Goal: Transaction & Acquisition: Purchase product/service

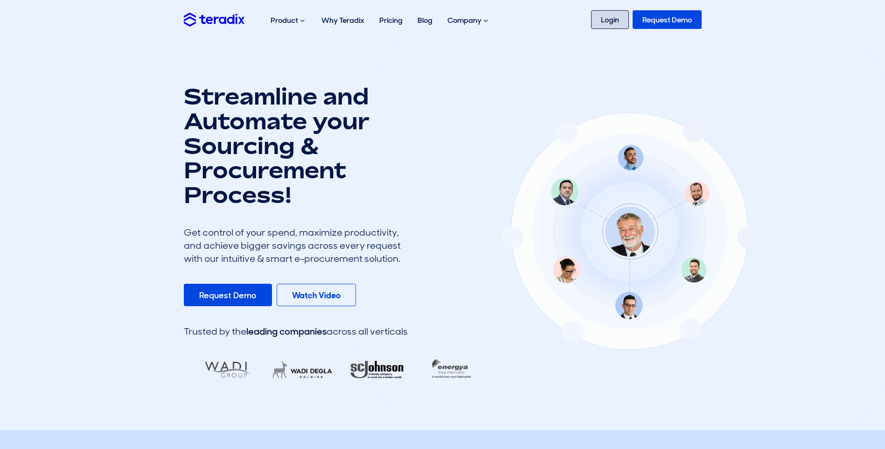
click at [616, 21] on link "Login" at bounding box center [610, 19] width 38 height 19
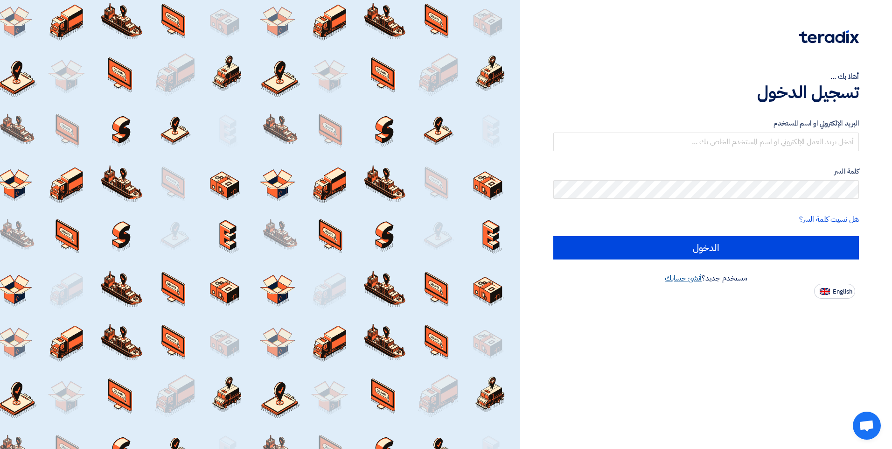
click at [687, 274] on link "أنشئ حسابك" at bounding box center [683, 277] width 37 height 11
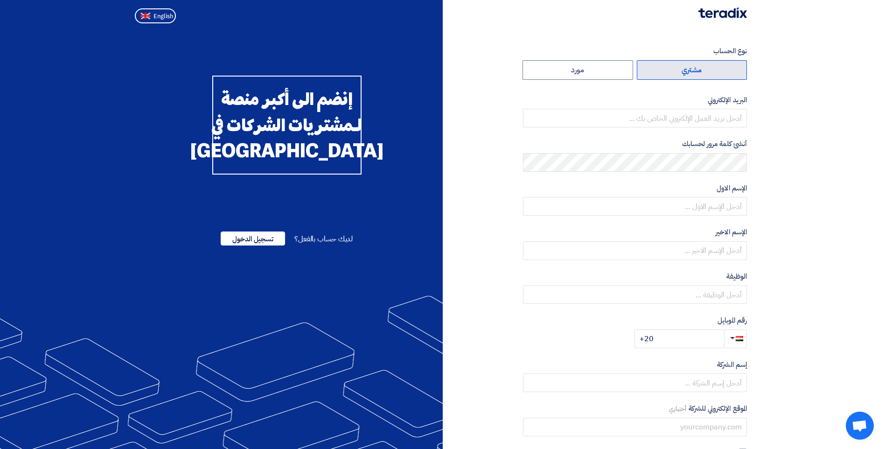
click at [674, 63] on label "مشتري" at bounding box center [692, 70] width 111 height 20
click at [674, 63] on input "مشتري" at bounding box center [692, 70] width 110 height 19
radio input "true"
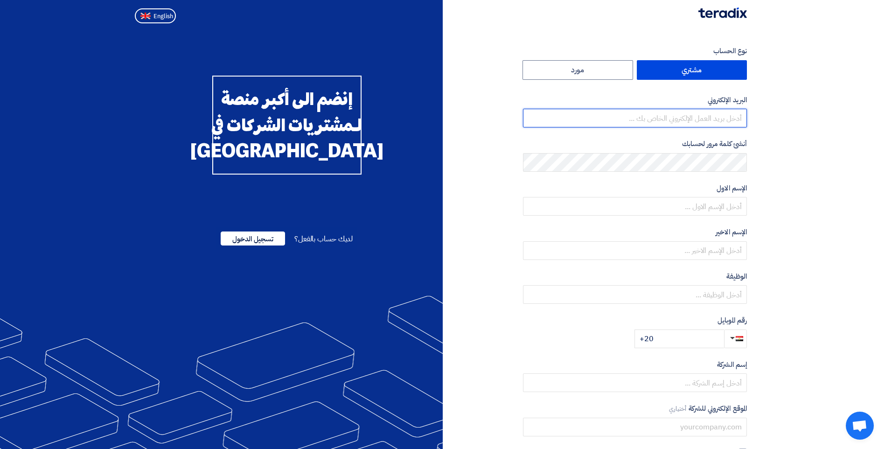
click at [696, 118] on input "email" at bounding box center [635, 118] width 224 height 19
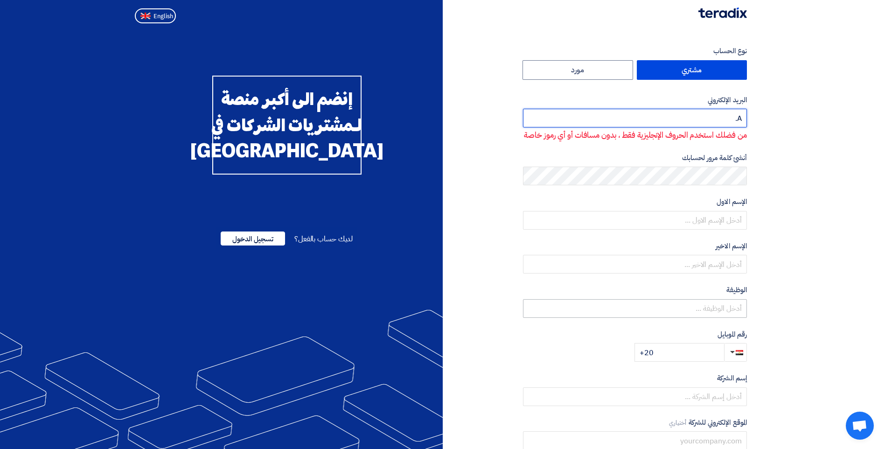
type input "A"
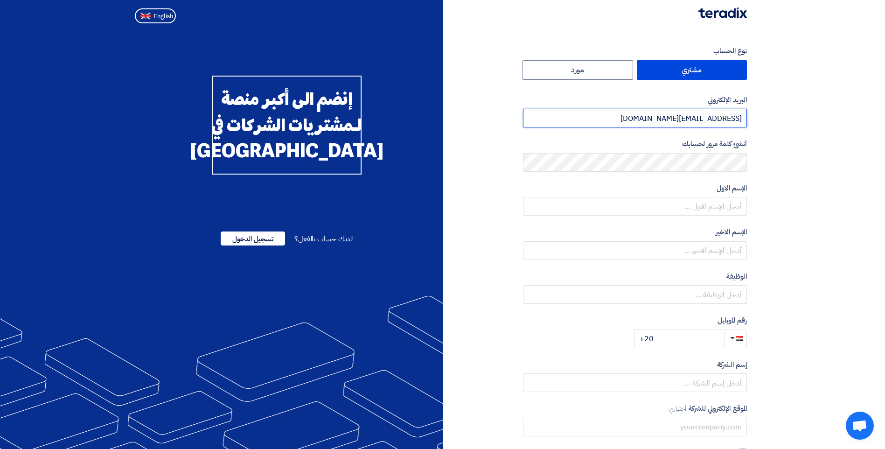
type input "a.farid@MISRCEMENTQENA.COM"
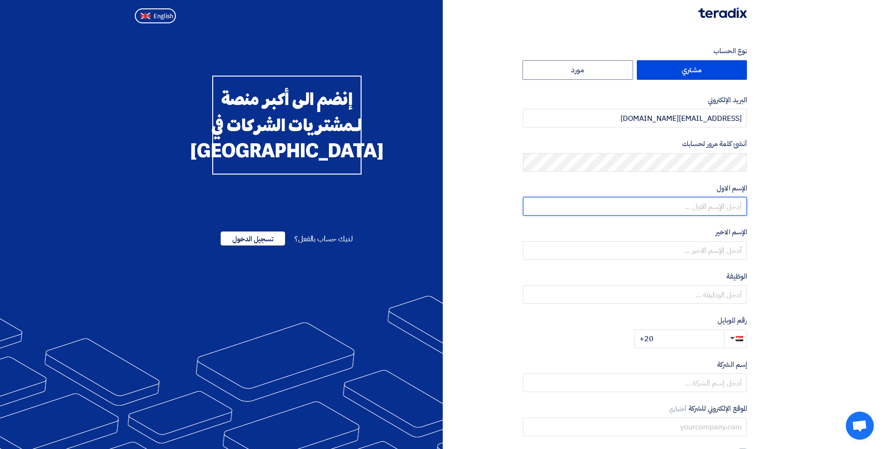
click at [708, 203] on input "text" at bounding box center [635, 206] width 224 height 19
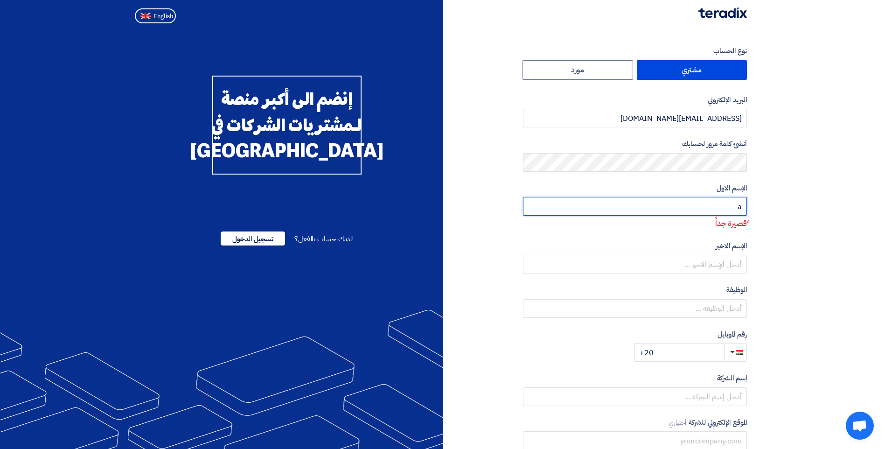
type input "[PERSON_NAME]"
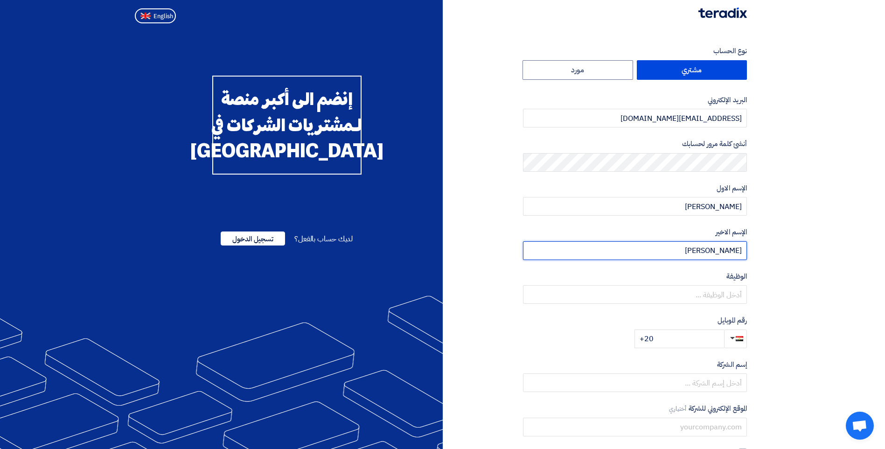
click at [730, 257] on input "ahmed" at bounding box center [635, 250] width 224 height 19
click at [728, 248] on input "ahmed" at bounding box center [635, 250] width 224 height 19
type input "f"
type input "Farid"
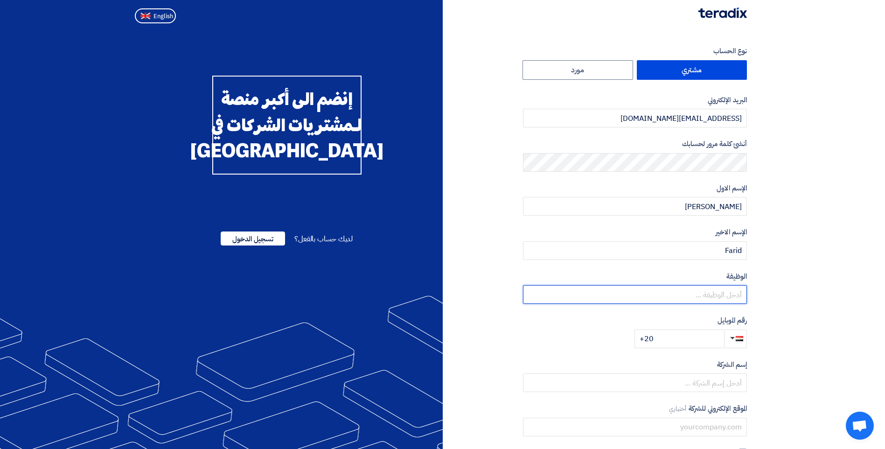
click at [733, 298] on input "text" at bounding box center [635, 294] width 224 height 19
type input "l"
type input "مدير المشتريات"
click at [706, 334] on input "+20" at bounding box center [679, 338] width 90 height 19
click at [693, 338] on input "+20" at bounding box center [679, 338] width 90 height 19
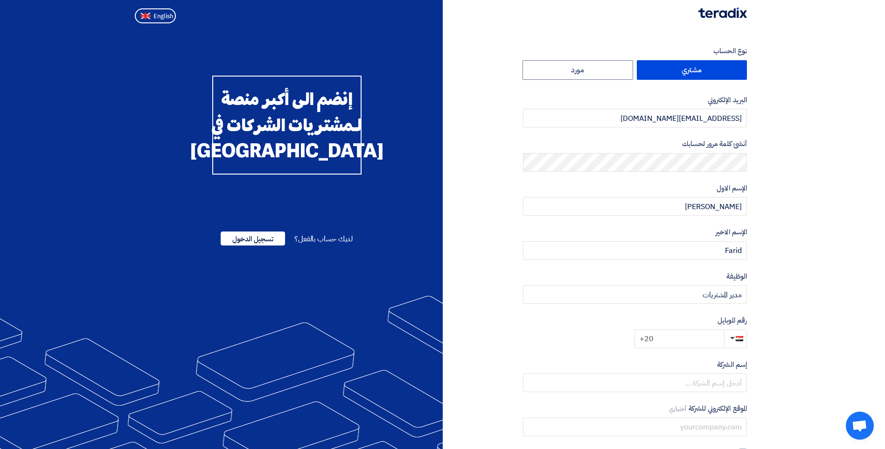
click at [694, 342] on input "+20" at bounding box center [679, 338] width 90 height 19
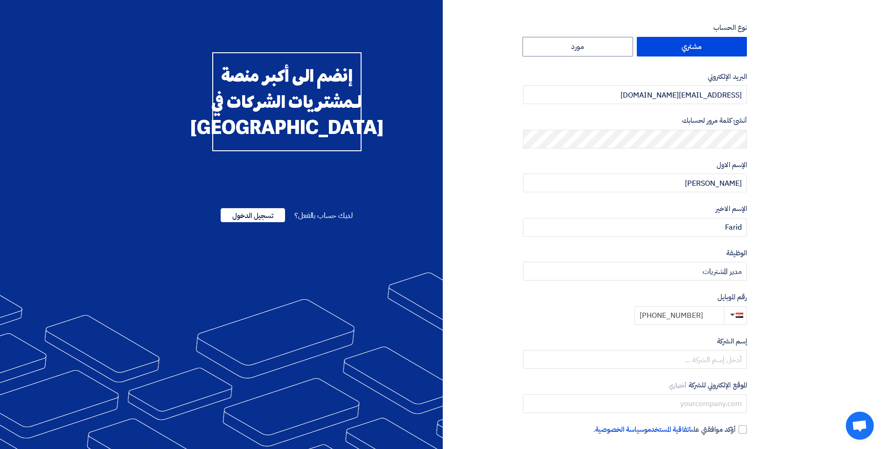
scroll to position [47, 0]
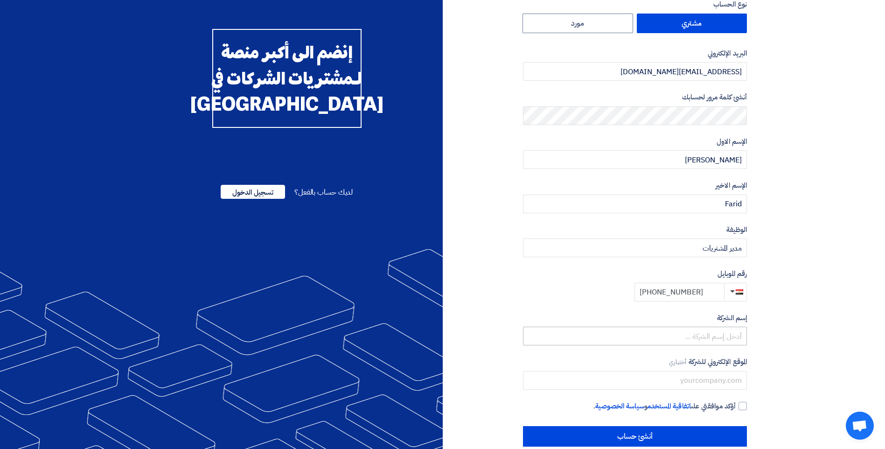
type input "+20 1554600027"
click at [714, 330] on input "text" at bounding box center [635, 335] width 224 height 19
type input "ة"
type input "l"
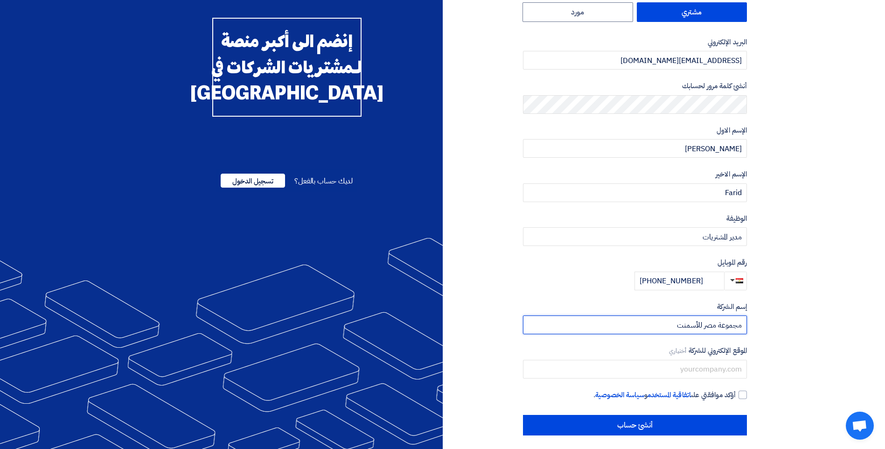
scroll to position [63, 0]
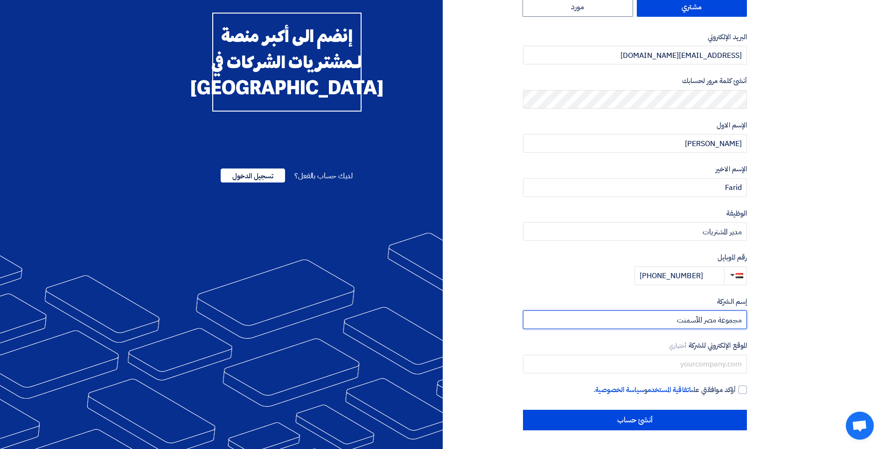
type input "مجموعة مصر للأسمنت"
click at [747, 392] on div "نوع الحساب مشتري مورد البريد الإلكتروني a.farid@MISRCEMENTQENA.COM أنشئ كلمة مر…" at bounding box center [599, 206] width 312 height 447
click at [742, 388] on div at bounding box center [742, 389] width 8 height 8
click at [735, 388] on input "أؤكد موافقتي على اتفاقية المستخدم و سياسة الخصوصية ." at bounding box center [624, 393] width 224 height 19
checkbox input "true"
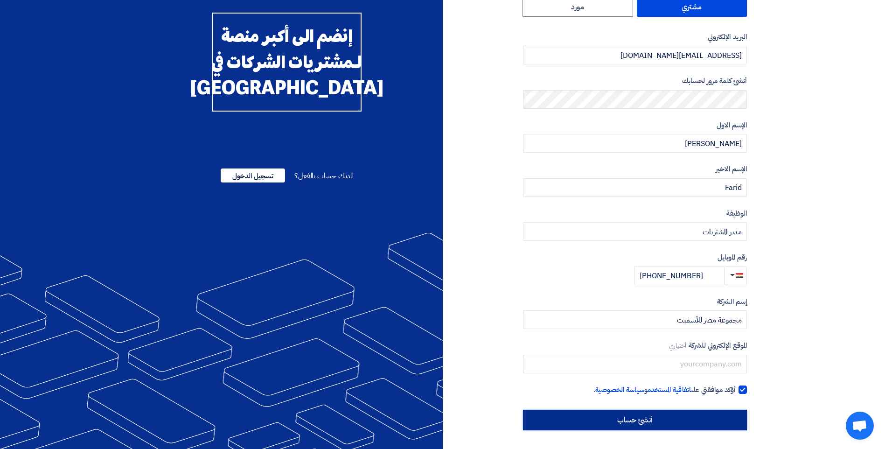
click at [672, 417] on input "أنشئ حساب" at bounding box center [635, 419] width 224 height 21
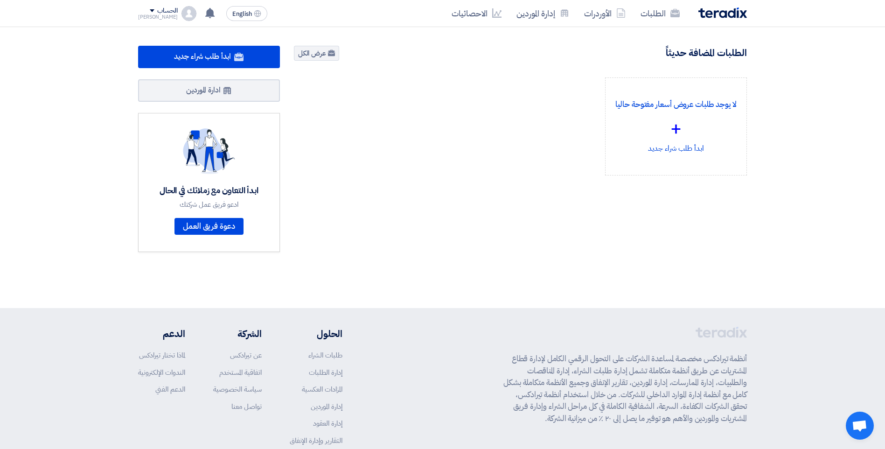
click at [161, 12] on div "الحساب" at bounding box center [167, 11] width 20 height 8
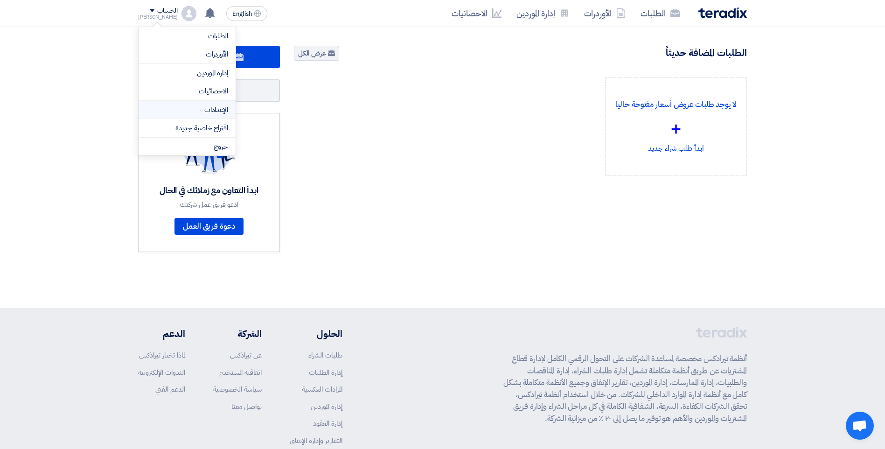
click at [215, 107] on link "الإعدادات" at bounding box center [187, 109] width 82 height 11
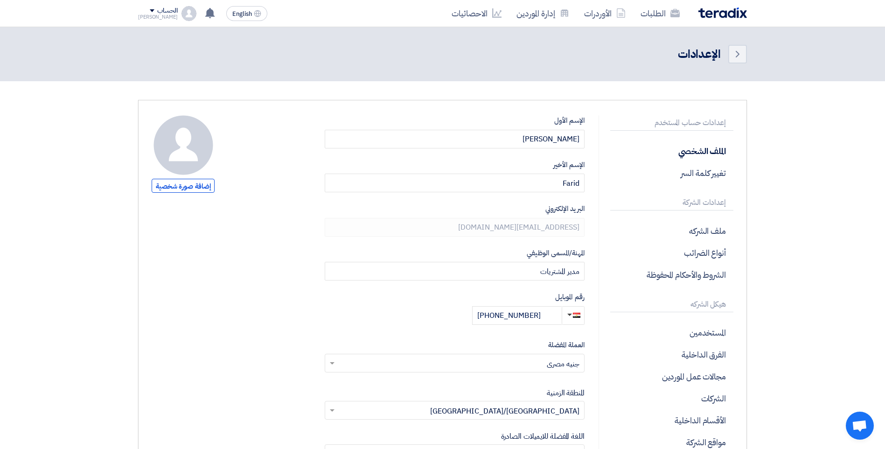
click at [723, 13] on img at bounding box center [722, 12] width 49 height 11
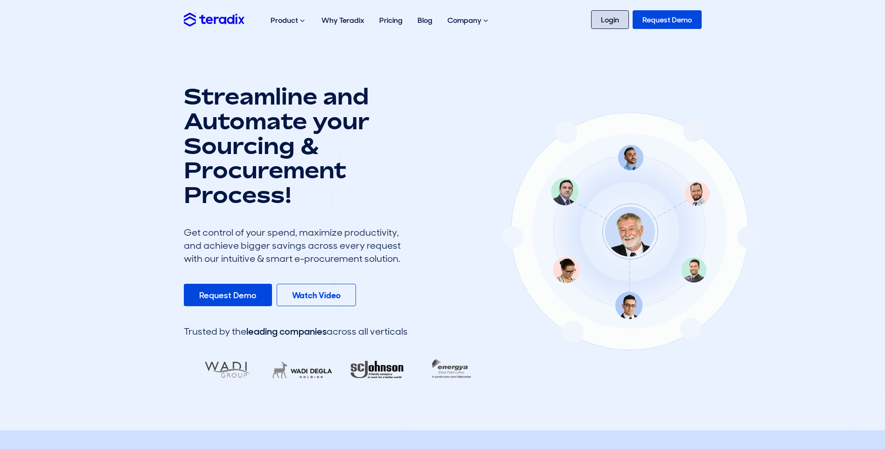
click at [611, 17] on link "Login" at bounding box center [610, 19] width 38 height 19
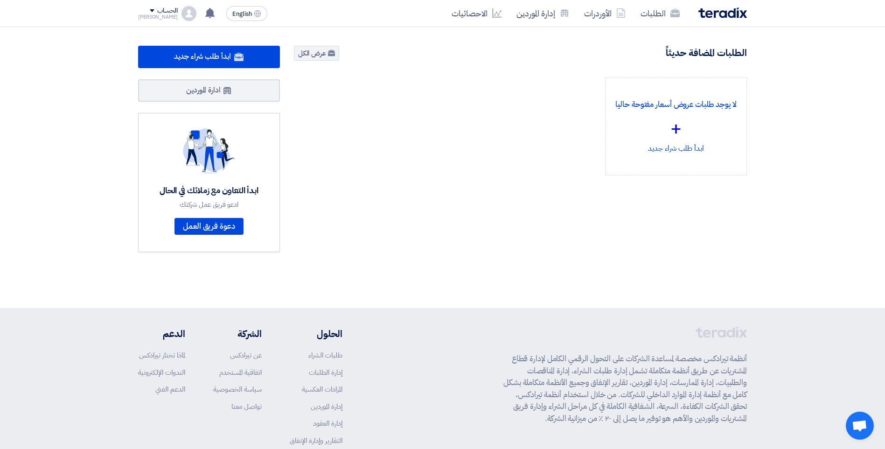
click at [161, 5] on div "English EN لا توجد إشعارات جديدة لديك الحساب [PERSON_NAME] الطلبات الأوردرات إد…" at bounding box center [204, 13] width 133 height 19
click at [161, 10] on div "الحساب" at bounding box center [167, 11] width 20 height 8
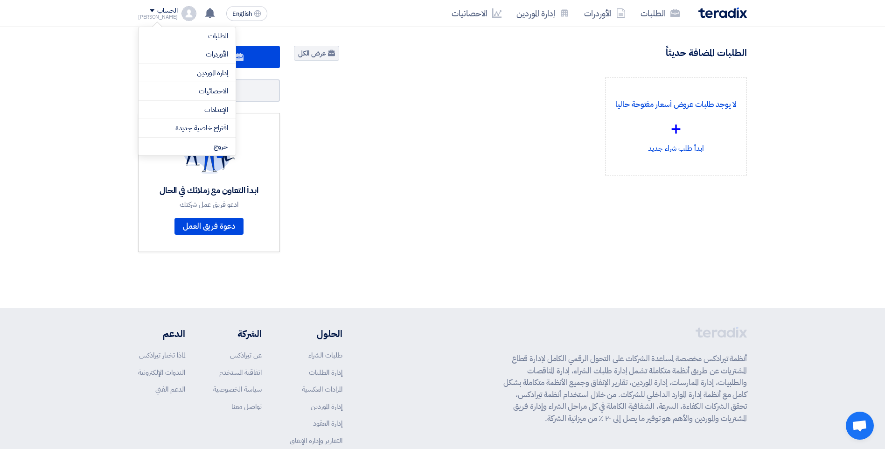
click at [227, 116] on li "الإعدادات" at bounding box center [187, 110] width 97 height 19
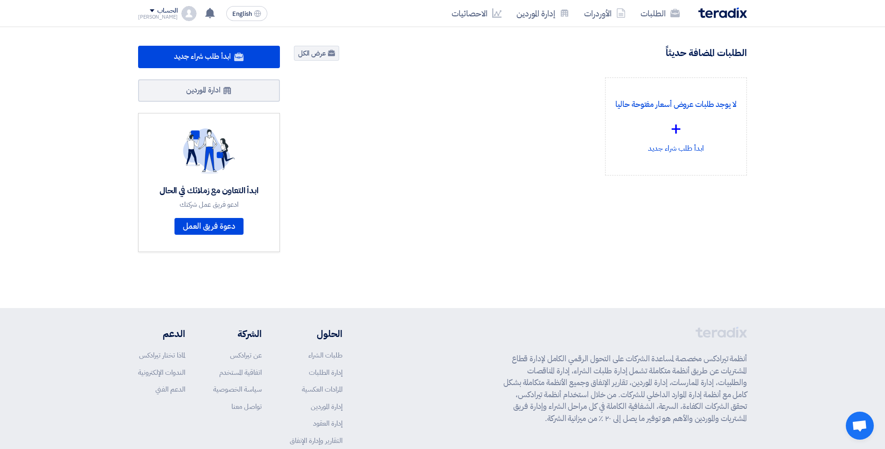
click at [162, 13] on div "الحساب" at bounding box center [167, 11] width 20 height 8
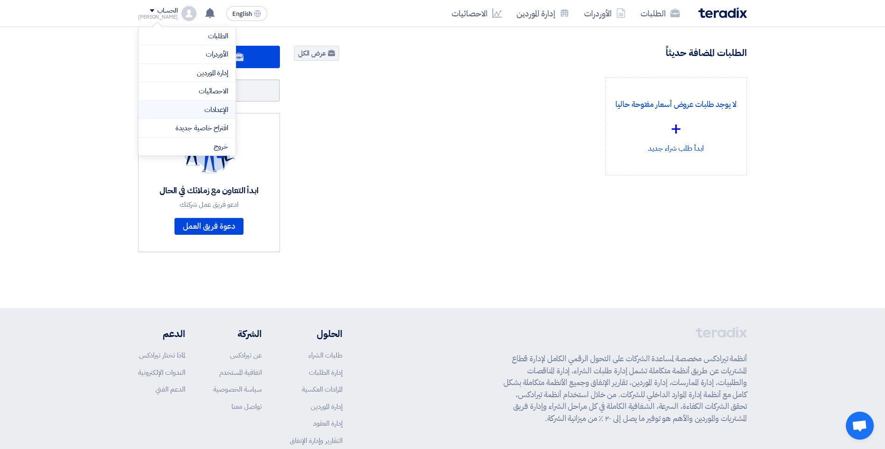
click at [212, 110] on link "الإعدادات" at bounding box center [187, 109] width 82 height 11
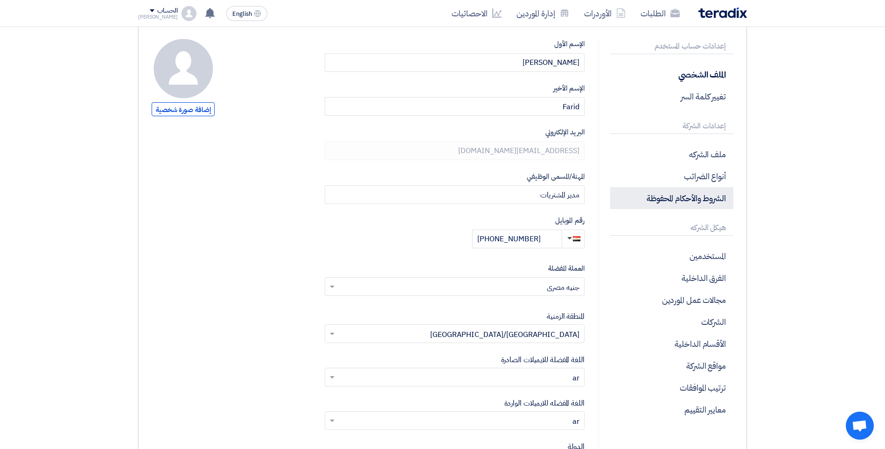
scroll to position [93, 0]
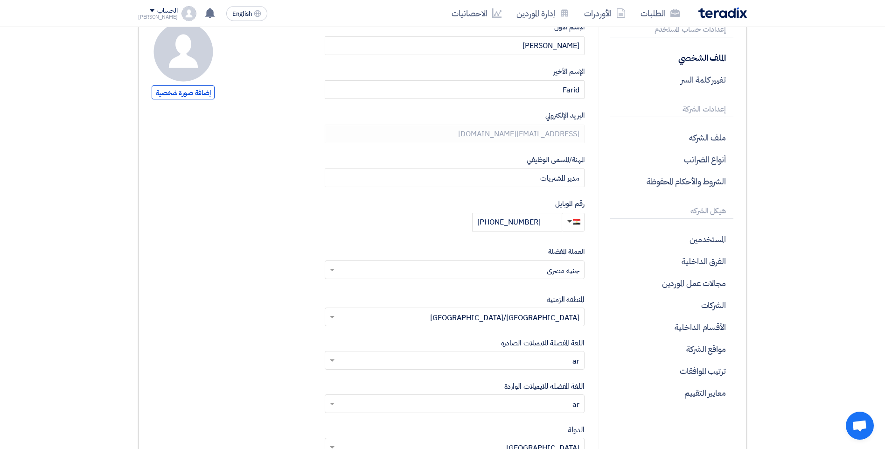
click at [706, 206] on p "هيكل الشركه" at bounding box center [671, 210] width 123 height 15
drag, startPoint x: 706, startPoint y: 206, endPoint x: 701, endPoint y: 241, distance: 35.4
click at [701, 241] on p "المستخدمين" at bounding box center [671, 239] width 123 height 22
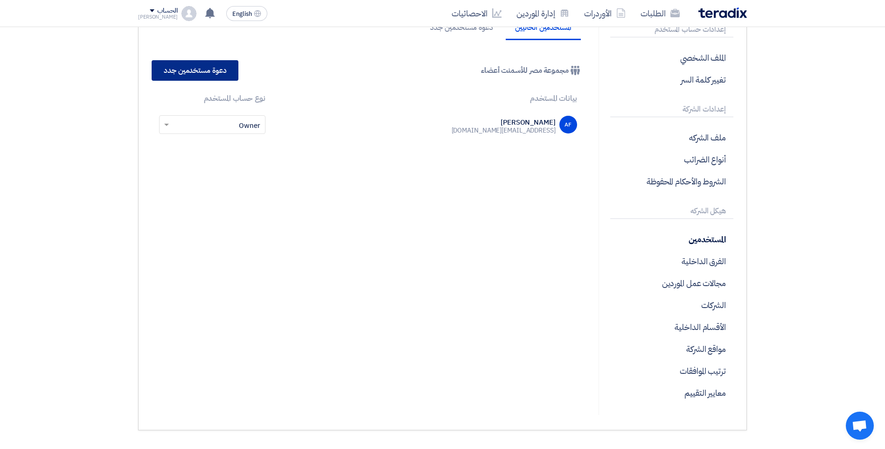
click at [218, 66] on link "دعوة مستخدمين جدد" at bounding box center [195, 70] width 87 height 21
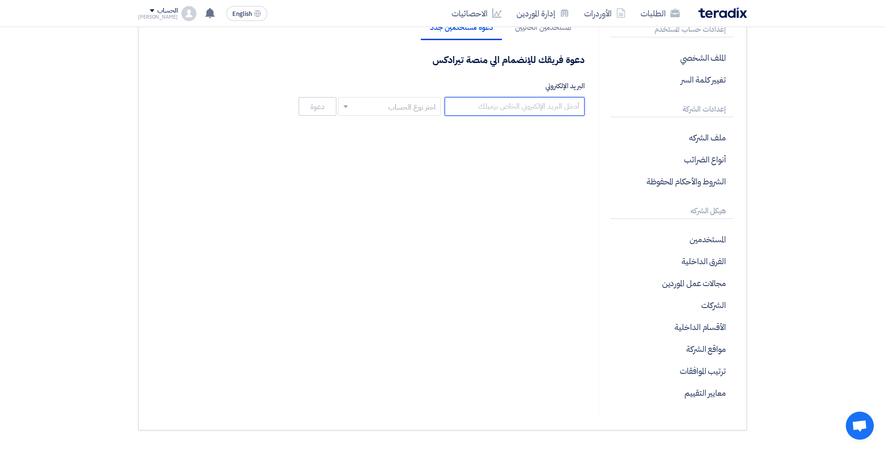
click at [483, 105] on input "البريد الإلكتروني" at bounding box center [514, 106] width 140 height 19
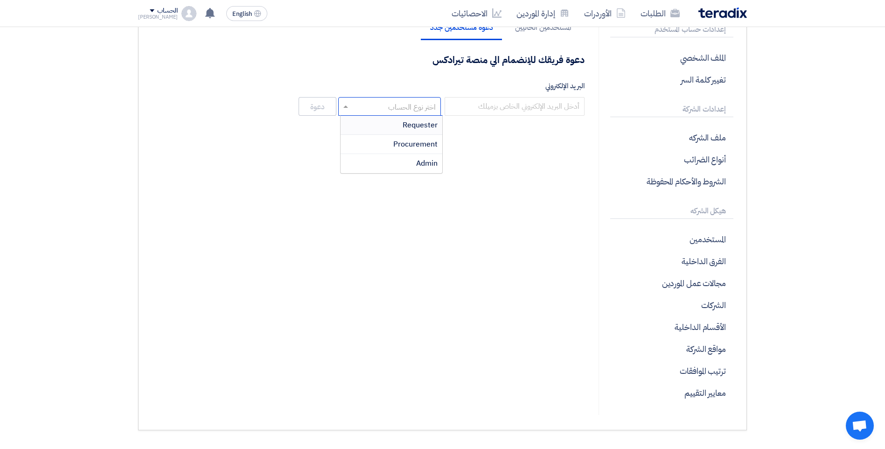
click at [416, 111] on input "text" at bounding box center [395, 106] width 84 height 15
click at [421, 125] on span "Requester" at bounding box center [419, 124] width 35 height 11
click at [402, 111] on input "text" at bounding box center [395, 106] width 84 height 15
click at [416, 150] on div "Procurement" at bounding box center [391, 144] width 102 height 19
click at [389, 111] on input "text" at bounding box center [395, 106] width 84 height 15
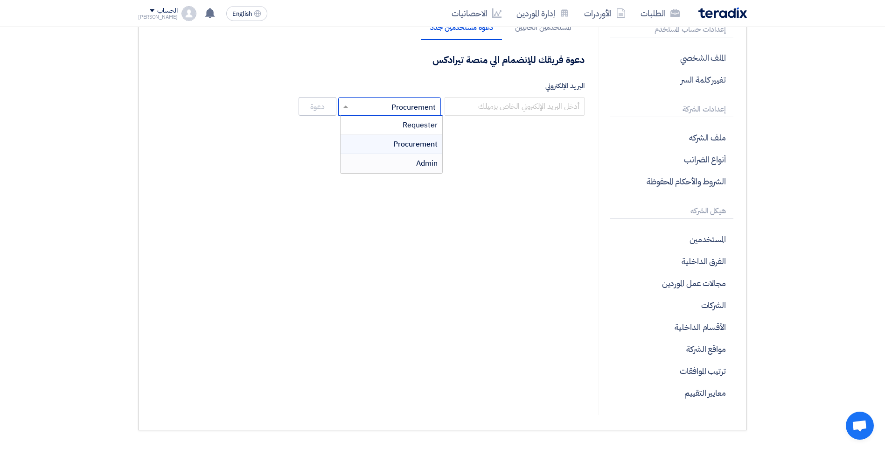
click at [423, 167] on span "Admin" at bounding box center [426, 163] width 21 height 11
click at [379, 109] on input "text" at bounding box center [395, 106] width 84 height 15
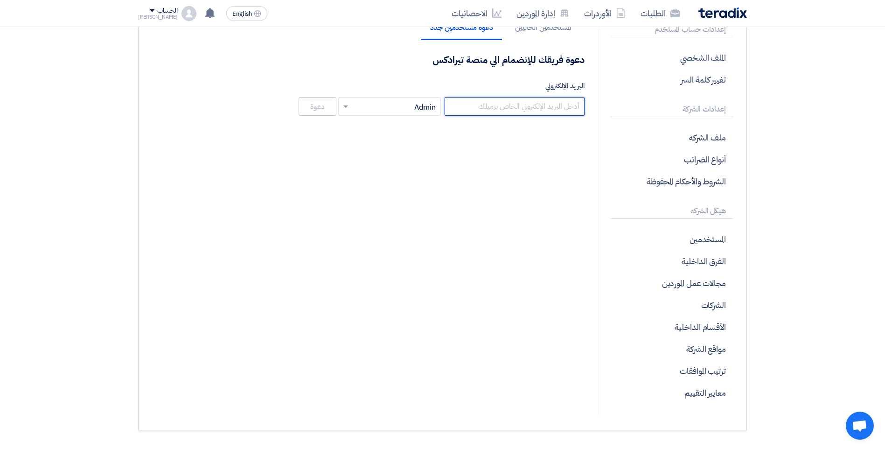
click at [469, 104] on input "البريد الإلكتروني" at bounding box center [514, 106] width 140 height 19
type input "ش"
click at [513, 110] on input "a.ismael" at bounding box center [514, 106] width 140 height 19
paste input "A.Ismail@MisrCementMinya.com"
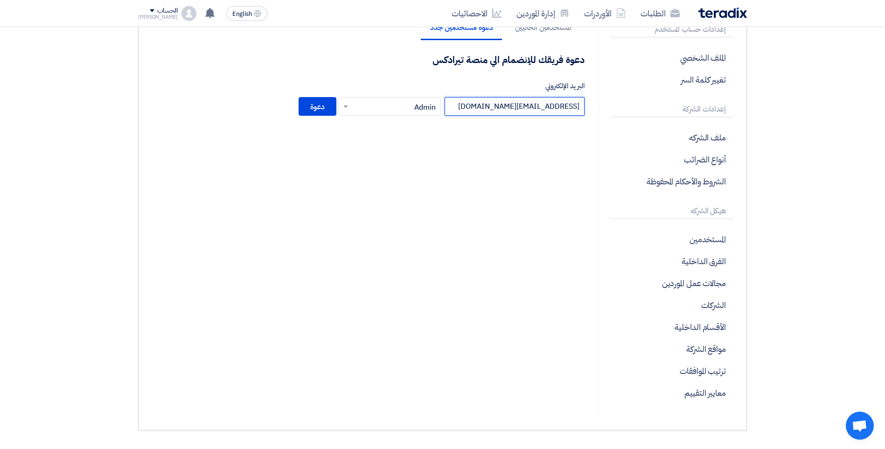
type input "A.Ismail@MisrCementMinya.com"
click at [342, 113] on div at bounding box center [390, 106] width 102 height 19
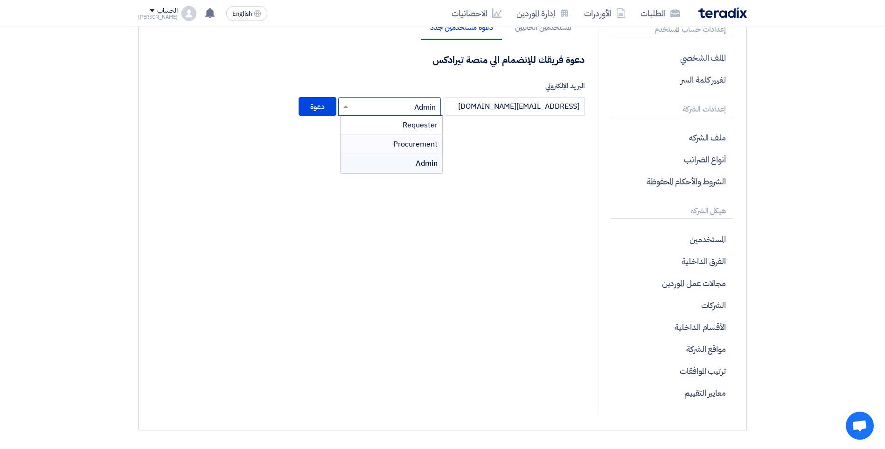
click at [386, 150] on div "Procurement" at bounding box center [391, 144] width 102 height 19
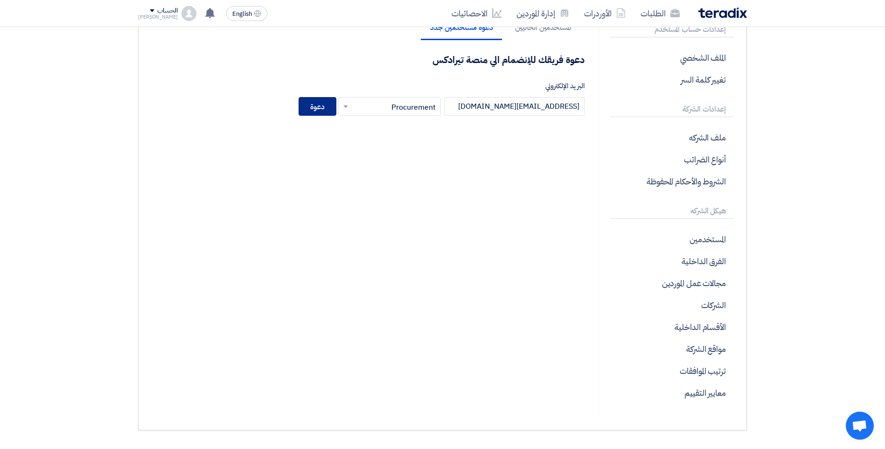
click at [318, 104] on button "دعوة" at bounding box center [317, 106] width 38 height 19
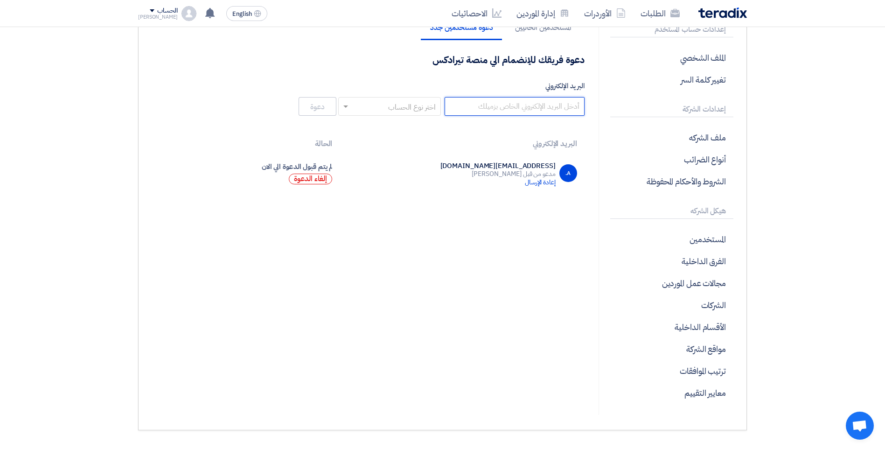
click at [546, 99] on input "البريد الإلكتروني" at bounding box center [514, 106] width 140 height 19
paste input "M.Bakry@MisrCementMinya.com"
type input "M.Bakry@MisrCementMinya.com"
click at [388, 106] on input "text" at bounding box center [395, 106] width 84 height 15
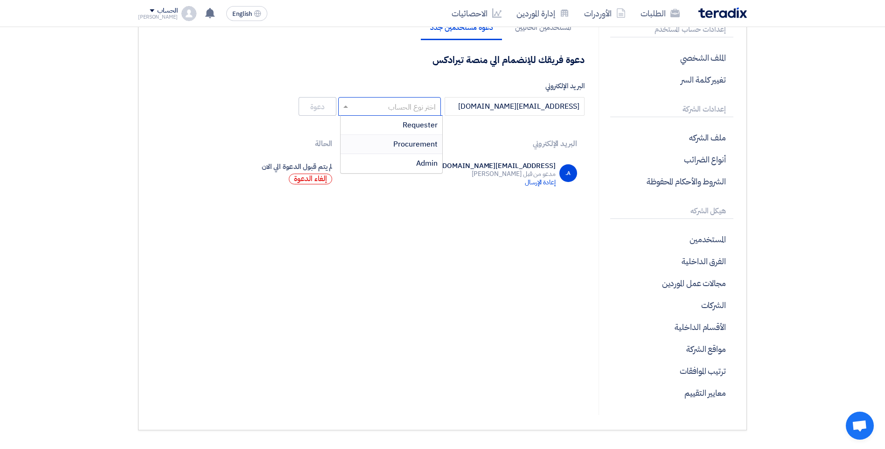
click at [406, 143] on span "Procurement" at bounding box center [415, 144] width 44 height 11
click at [328, 106] on button "دعوة" at bounding box center [317, 106] width 38 height 19
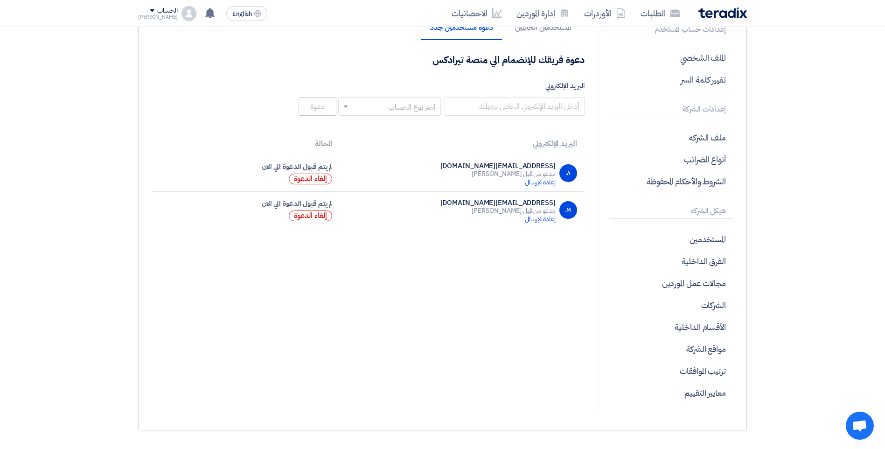
drag, startPoint x: 515, startPoint y: 72, endPoint x: 513, endPoint y: 78, distance: 6.8
click at [513, 78] on div "دعوة فريقك للإنضمام الي منصة تيرادكس البريد الإلكتروني اختر نوع الحساب دعوة" at bounding box center [368, 86] width 433 height 64
drag, startPoint x: 513, startPoint y: 78, endPoint x: 506, endPoint y: 102, distance: 24.5
click at [506, 102] on input "البريد الإلكتروني" at bounding box center [514, 106] width 140 height 19
paste input "R.AWafa@MisrCementMinya.com"
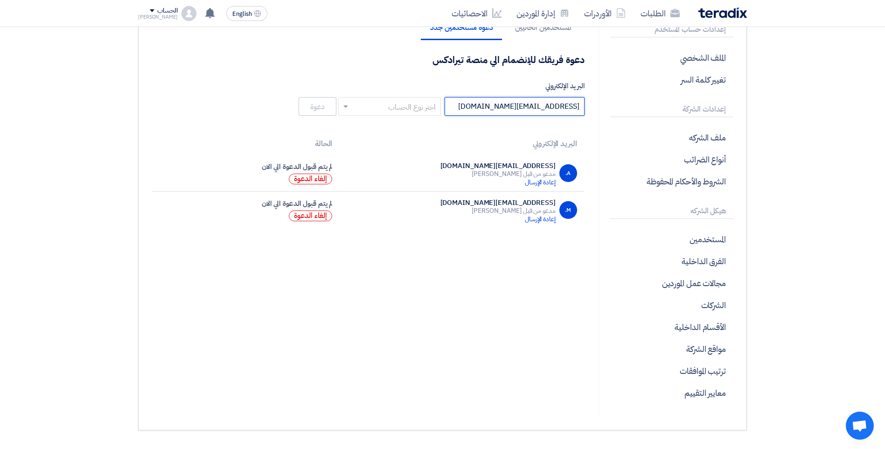
type input "R.AWafa@MisrCementMinya.com"
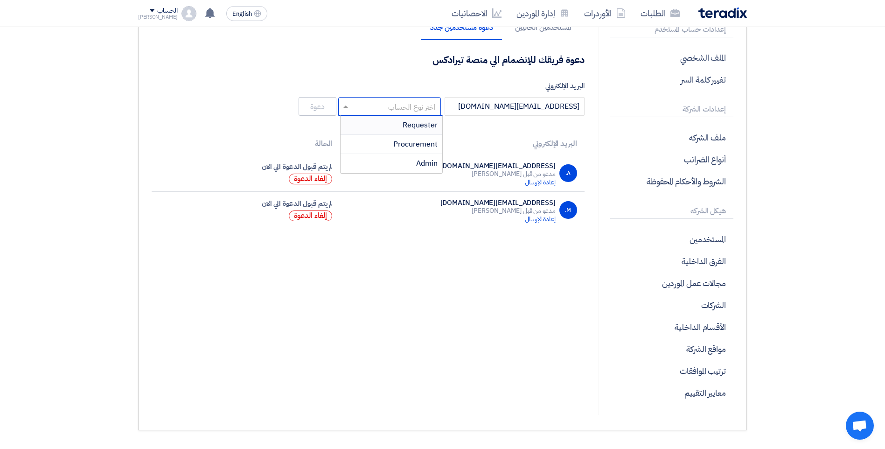
click at [416, 101] on input "text" at bounding box center [395, 106] width 84 height 15
click at [416, 140] on span "Procurement" at bounding box center [415, 144] width 44 height 11
click at [329, 104] on button "دعوة" at bounding box center [317, 106] width 38 height 19
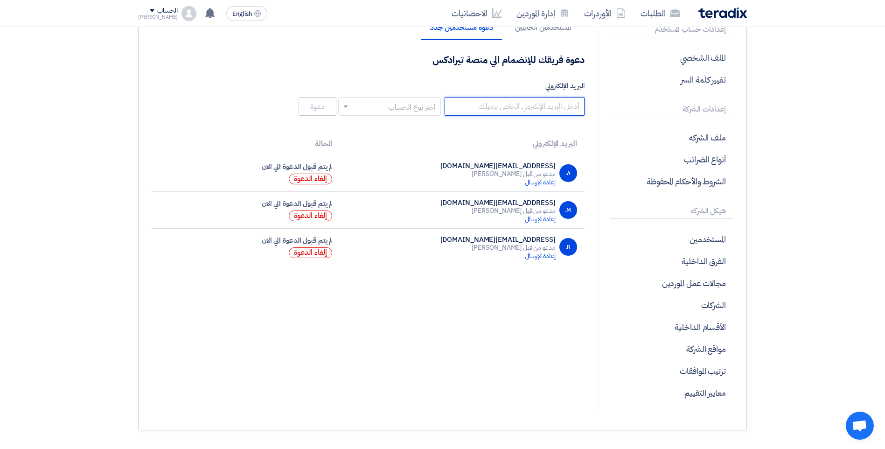
click at [537, 103] on input "البريد الإلكتروني" at bounding box center [514, 106] width 140 height 19
paste input "A.Reda@MisrCementMinya.com"
type input "A.Reda@MisrCementMinya.com"
click at [398, 112] on input "text" at bounding box center [395, 106] width 84 height 15
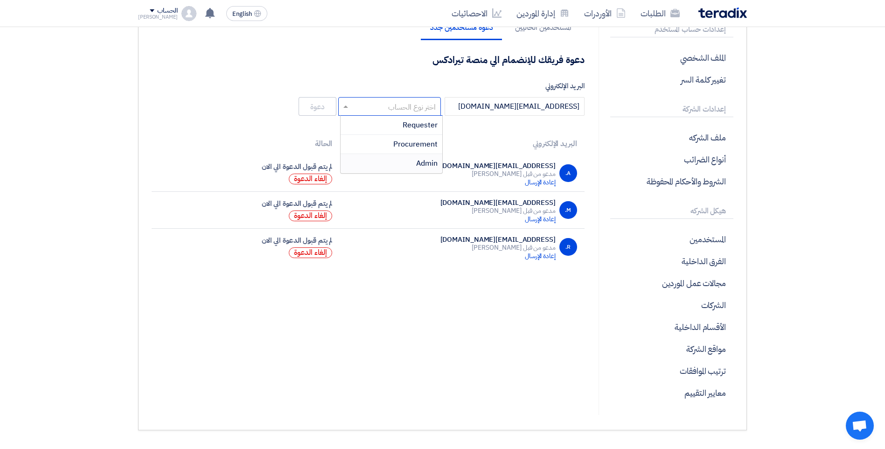
click at [425, 163] on span "Admin" at bounding box center [426, 163] width 21 height 11
click at [319, 106] on button "دعوة" at bounding box center [317, 106] width 38 height 19
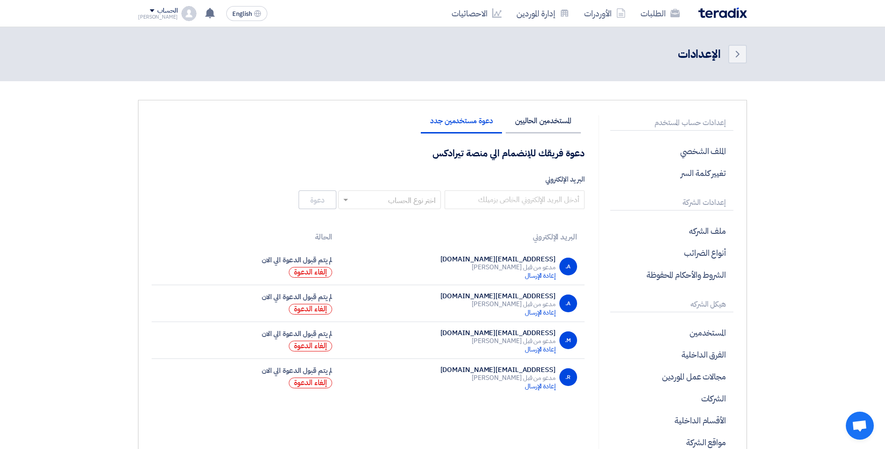
click at [539, 130] on li "المستخدمين الحاليين" at bounding box center [543, 125] width 75 height 16
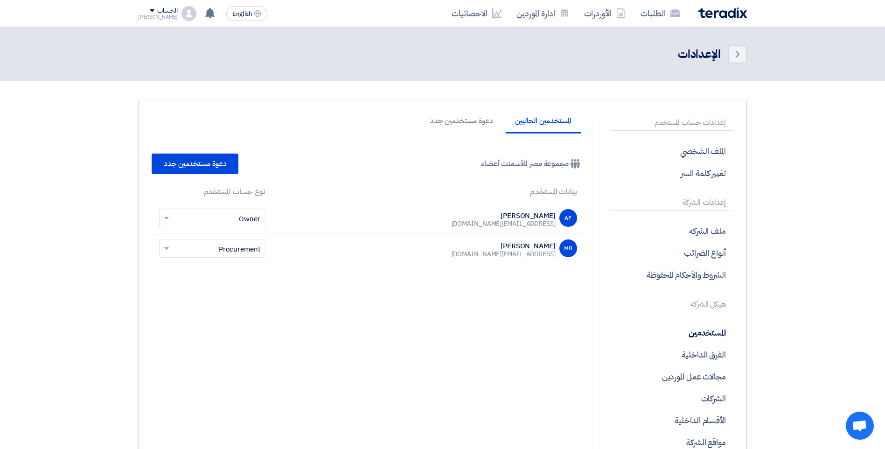
drag, startPoint x: 479, startPoint y: 243, endPoint x: 522, endPoint y: 250, distance: 43.5
click at [522, 250] on div "Mohammed Bakry m.bakry@misrcementminya.com" at bounding box center [503, 250] width 104 height 17
click at [527, 127] on li "المستخدمين الحاليين" at bounding box center [543, 125] width 75 height 16
click at [471, 121] on li "دعوة مستخدمين جدد" at bounding box center [461, 125] width 81 height 16
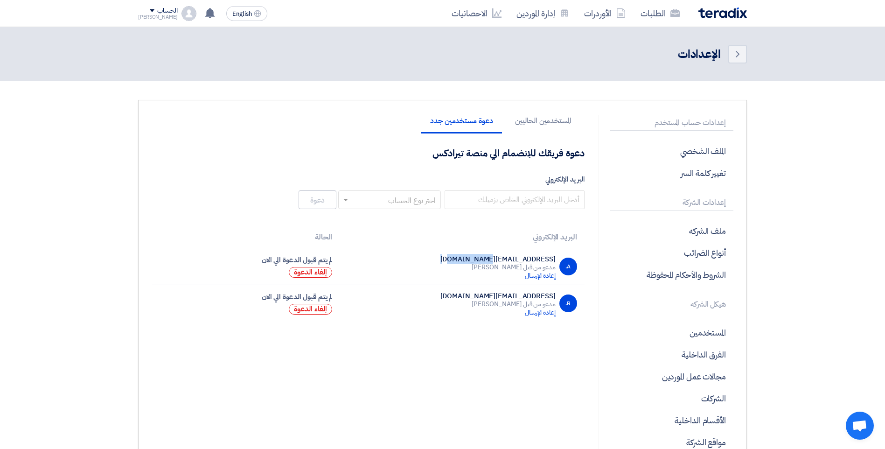
drag, startPoint x: 454, startPoint y: 258, endPoint x: 497, endPoint y: 253, distance: 43.2
click at [497, 254] on div "A. A.Reda@MisrCementMinya.com مدعو من قبل Ahmed Farid إعادة الإرسال" at bounding box center [461, 266] width 229 height 25
drag, startPoint x: 497, startPoint y: 253, endPoint x: 490, endPoint y: 296, distance: 42.9
click at [490, 296] on div "R. R.AWafa@MisrCementMinya.com مدعو من قبل Ahmed Farid إعادة الإرسال" at bounding box center [461, 303] width 229 height 25
click at [491, 292] on div "R.AWafa@MisrCementMinya.com" at bounding box center [497, 295] width 115 height 8
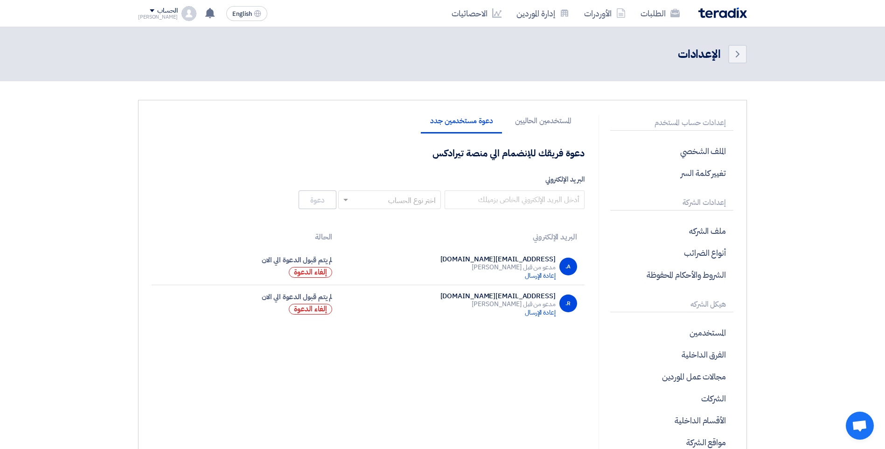
click at [492, 292] on div "R.AWafa@MisrCementMinya.com" at bounding box center [497, 295] width 115 height 8
click at [489, 291] on div "R.AWafa@MisrCementMinya.com" at bounding box center [497, 295] width 115 height 8
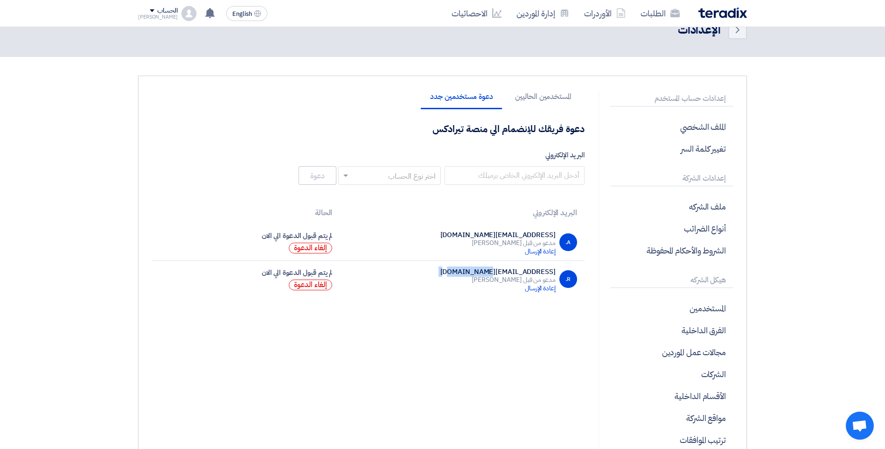
scroll to position [47, 0]
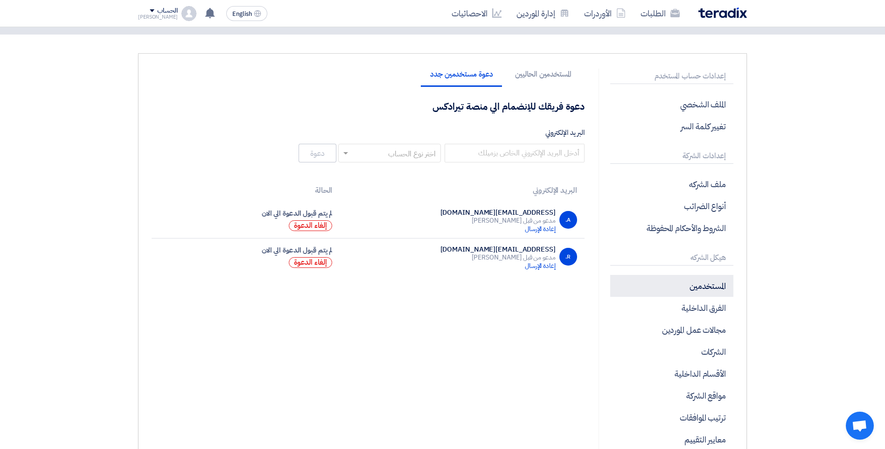
click at [697, 292] on p "المستخدمين" at bounding box center [671, 286] width 123 height 22
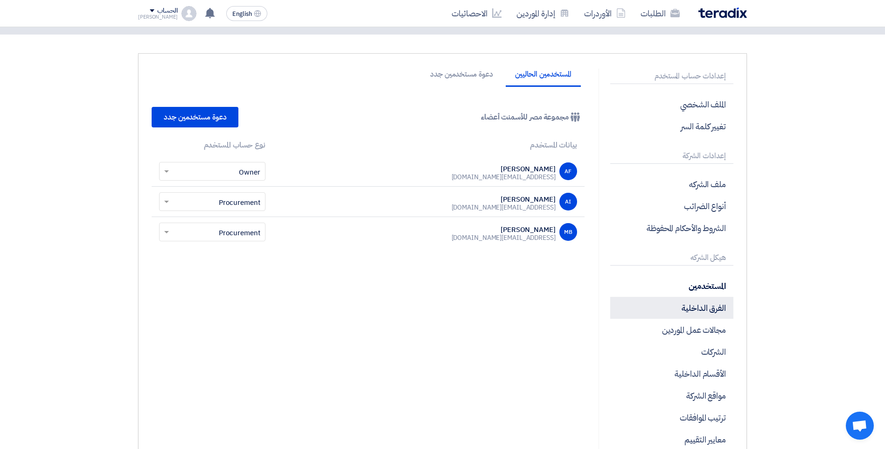
click at [698, 305] on p "الفرق الداخلية" at bounding box center [671, 308] width 123 height 22
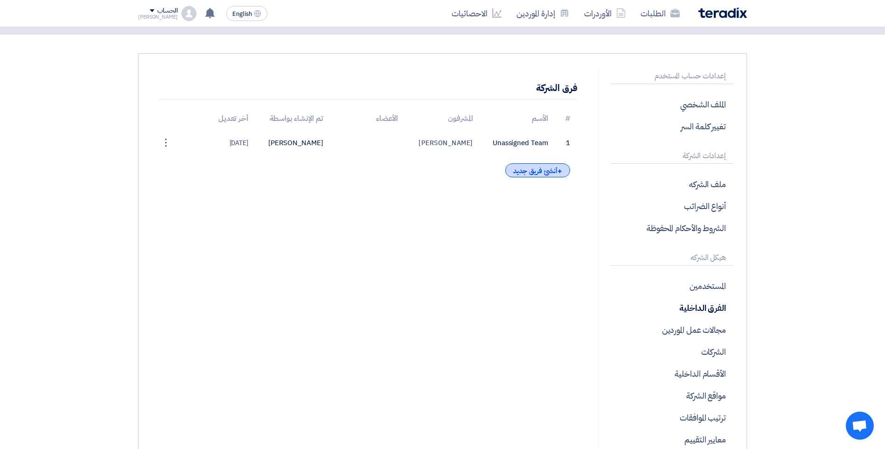
click at [547, 166] on div "+ أنشئ فريق جديد" at bounding box center [537, 170] width 65 height 14
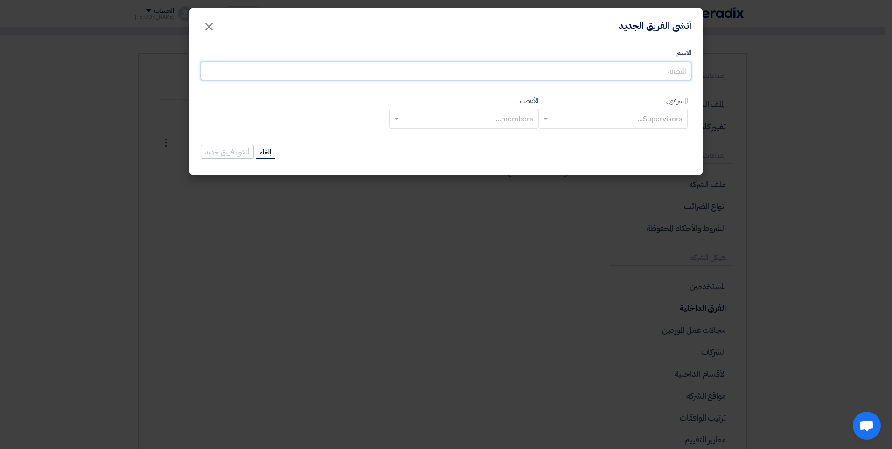
click at [638, 67] on input "الأسم" at bounding box center [446, 71] width 491 height 19
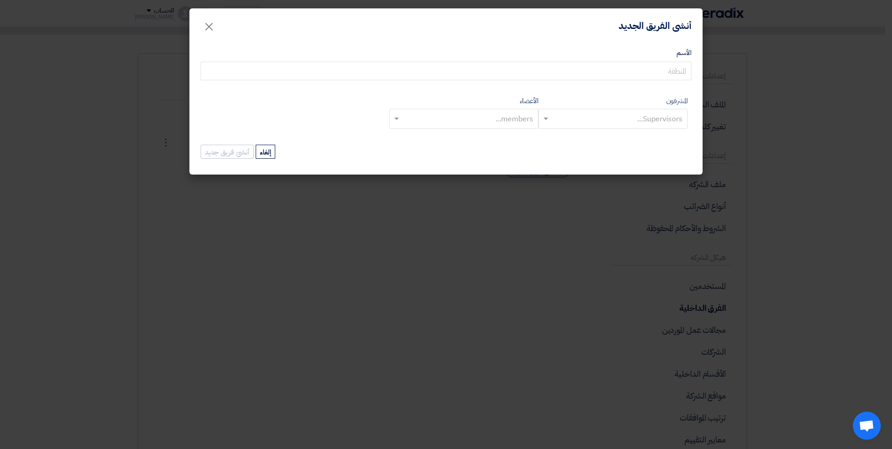
click at [500, 203] on modal-container "أنشى الفريق الجديد × الأسم المشرفون Supervisors... الأعضاء members... أنشئ فريق…" at bounding box center [446, 224] width 892 height 449
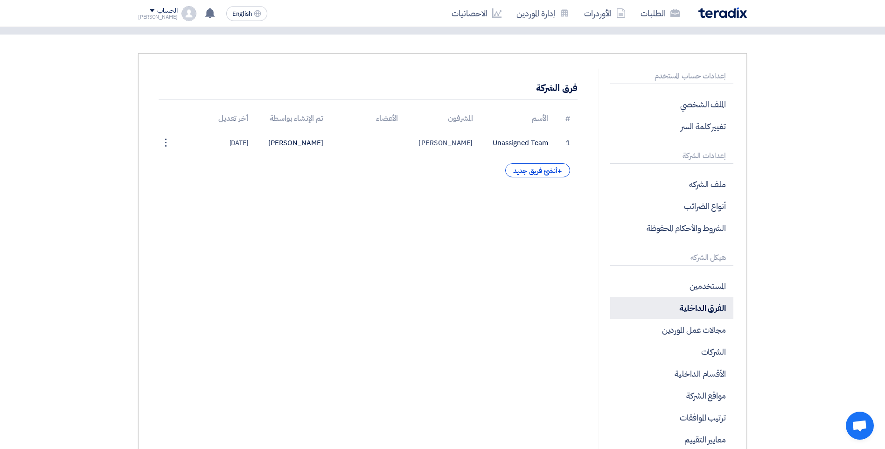
click at [707, 313] on p "الفرق الداخلية" at bounding box center [671, 308] width 123 height 22
click at [541, 172] on div "+ أنشئ فريق جديد" at bounding box center [537, 170] width 65 height 14
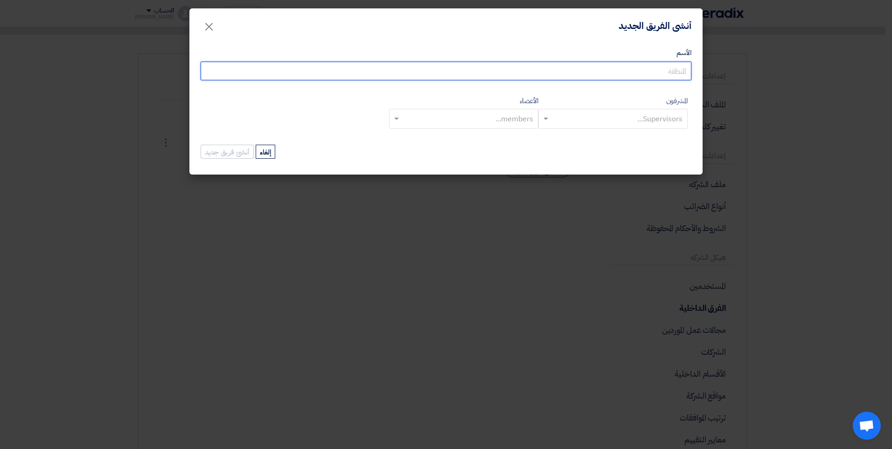
click at [620, 72] on input "الأسم" at bounding box center [446, 71] width 491 height 19
type input "h"
type input "ا"
type input "قطع الغيار"
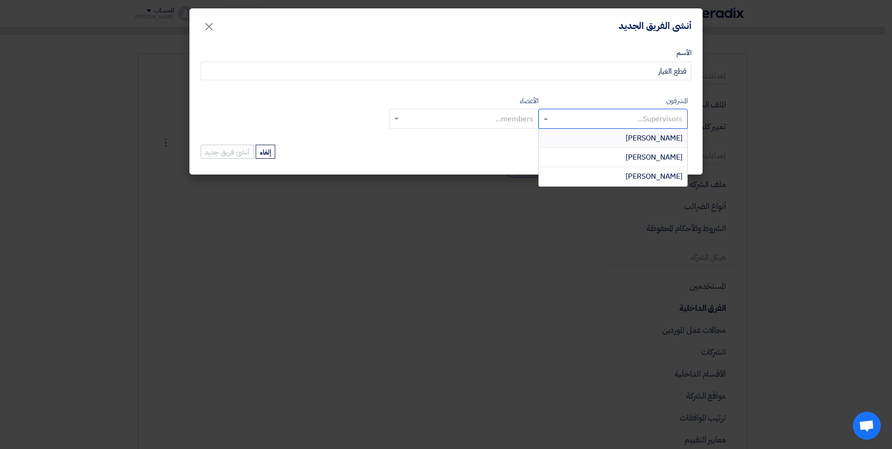
click at [564, 119] on input "text" at bounding box center [612, 119] width 140 height 15
click at [577, 182] on div "Mohammed Bakry" at bounding box center [613, 176] width 148 height 19
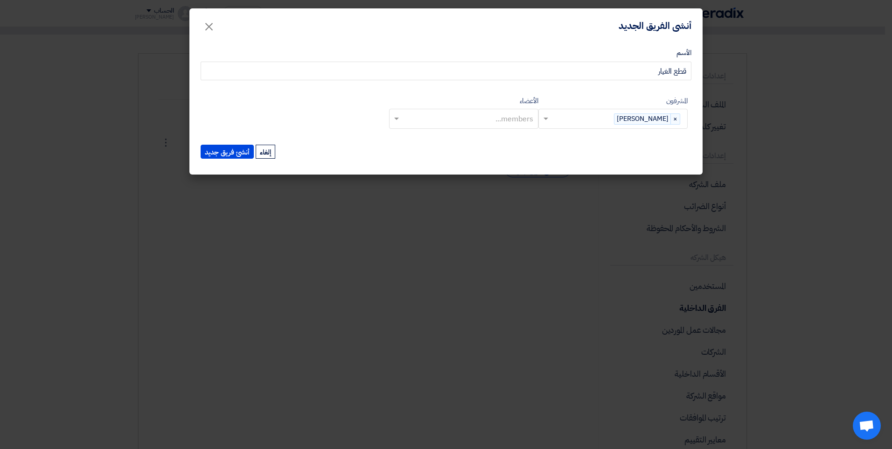
click at [496, 114] on input "text" at bounding box center [463, 119] width 140 height 15
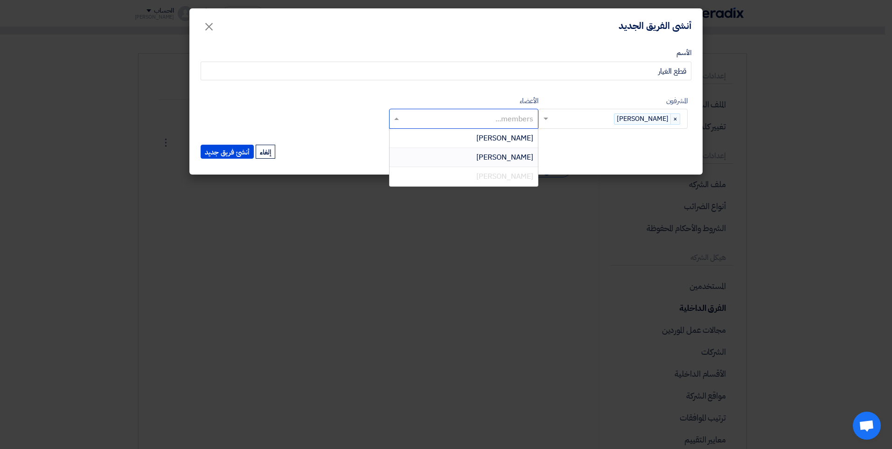
click at [533, 154] on div "Ahmed Ismail" at bounding box center [463, 157] width 148 height 19
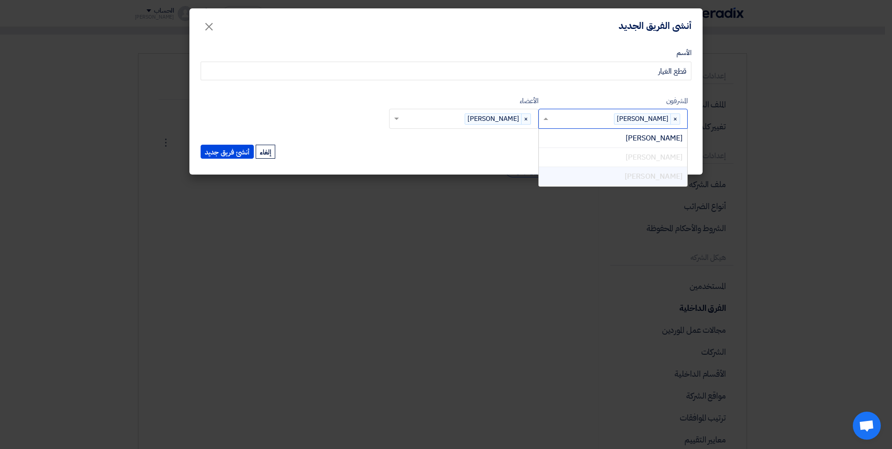
click at [571, 118] on input "text" at bounding box center [581, 119] width 63 height 15
click at [582, 131] on div "Ahmed Farid" at bounding box center [613, 138] width 148 height 19
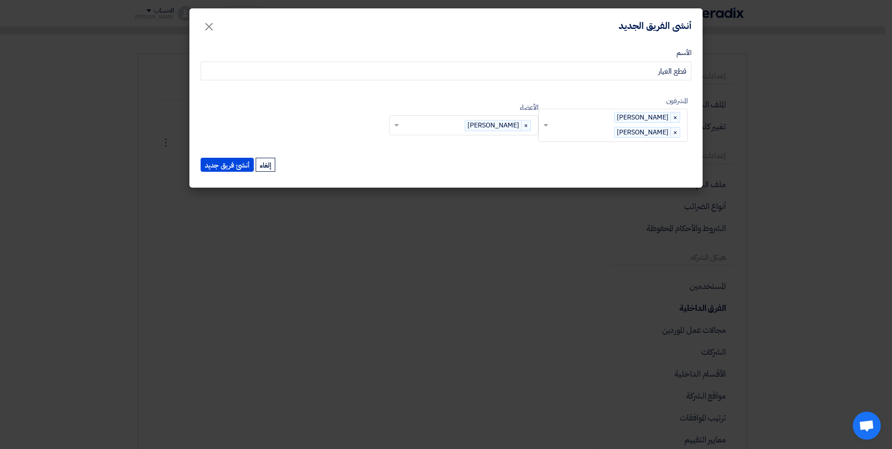
click at [428, 123] on input "text" at bounding box center [432, 125] width 63 height 15
click at [377, 154] on form "الأسم قطع الغيار المشرفون Supervisors... × Mohammed Bakry × Ahmed Farid × الأعض…" at bounding box center [446, 110] width 491 height 125
click at [237, 162] on button "أنشئ فريق جديد" at bounding box center [227, 165] width 53 height 14
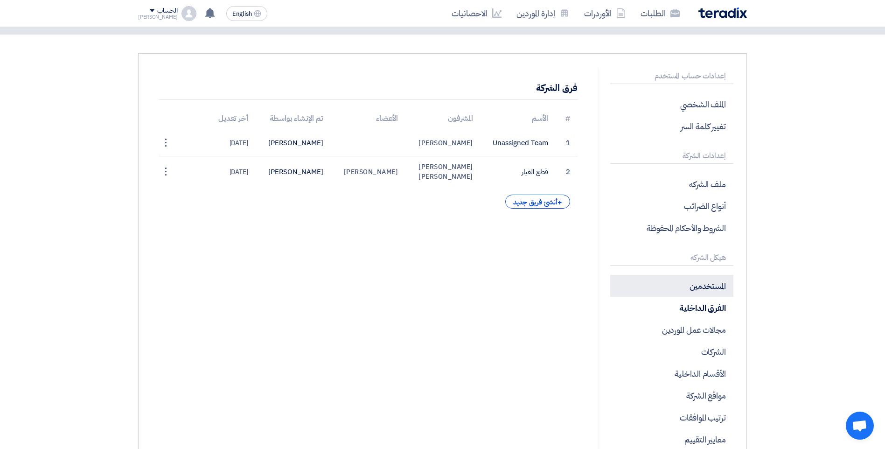
click at [662, 279] on p "المستخدمين" at bounding box center [671, 286] width 123 height 22
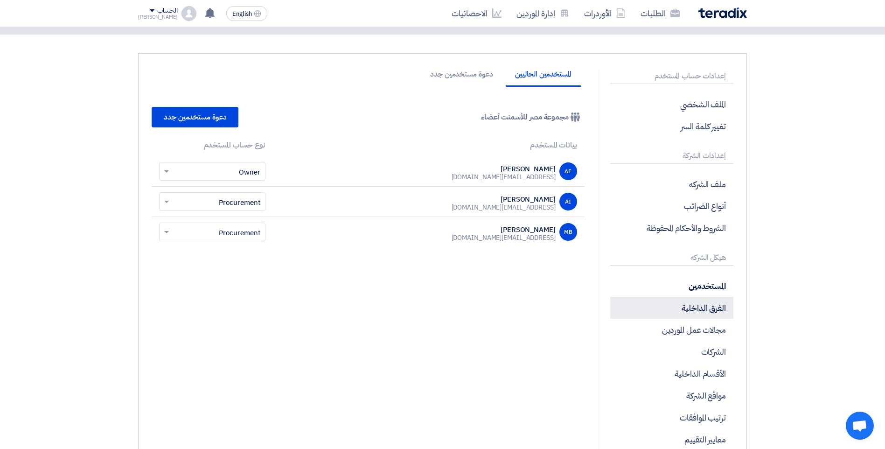
click at [665, 316] on p "الفرق الداخلية" at bounding box center [671, 308] width 123 height 22
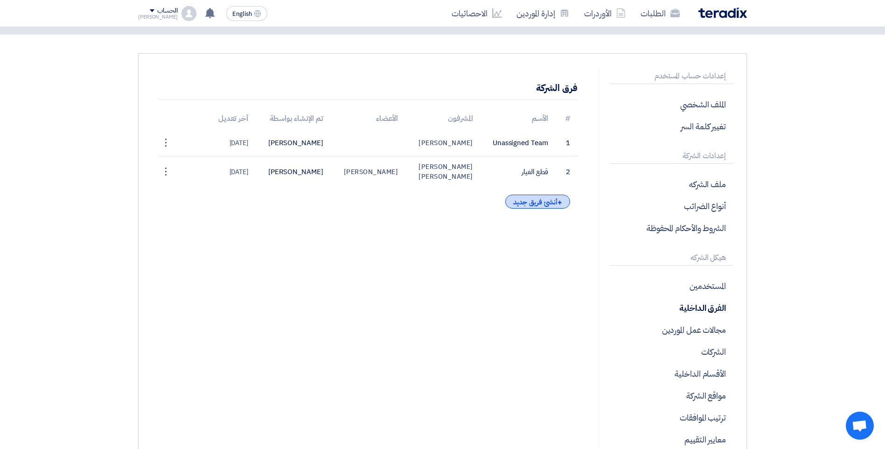
click at [529, 198] on div "+ أنشئ فريق جديد" at bounding box center [537, 201] width 65 height 14
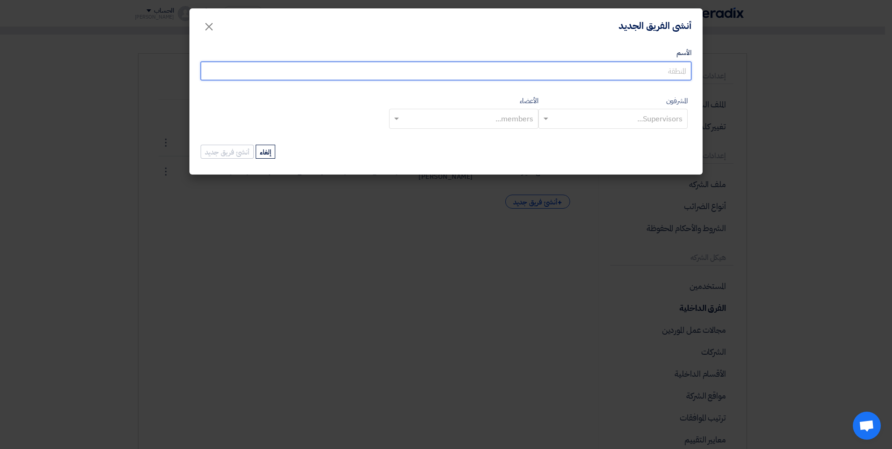
click at [607, 76] on input "الأسم" at bounding box center [446, 71] width 491 height 19
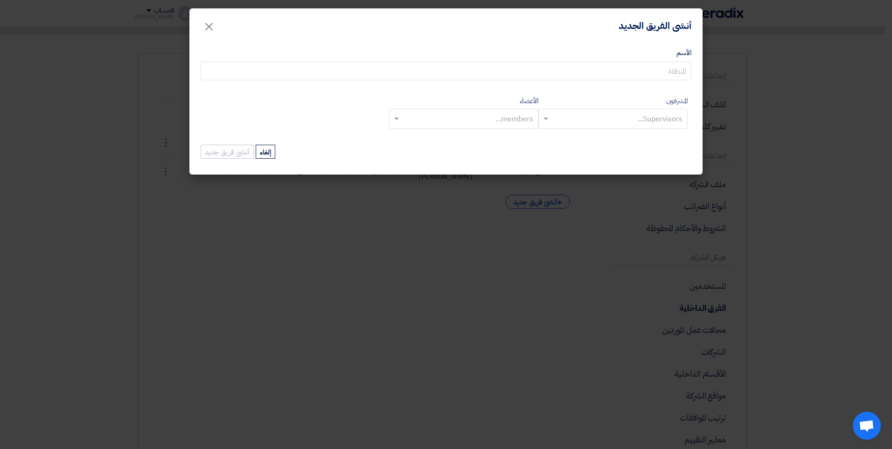
click at [675, 122] on input "text" at bounding box center [612, 119] width 140 height 15
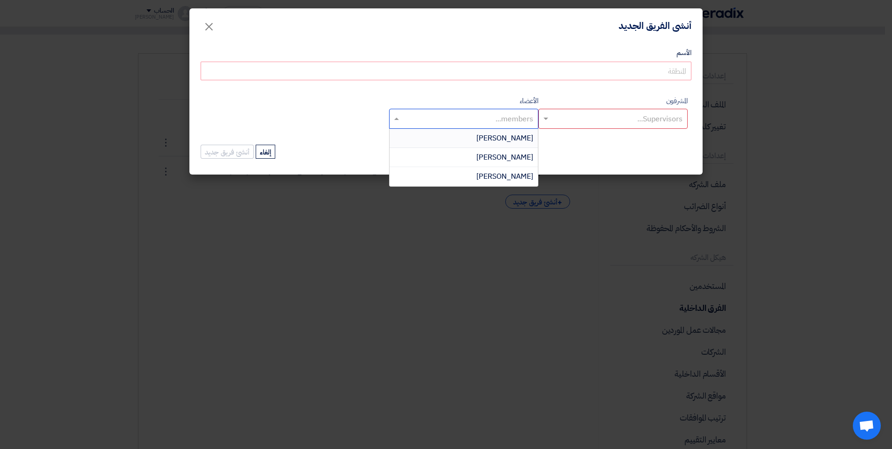
click at [484, 118] on input "text" at bounding box center [463, 119] width 140 height 15
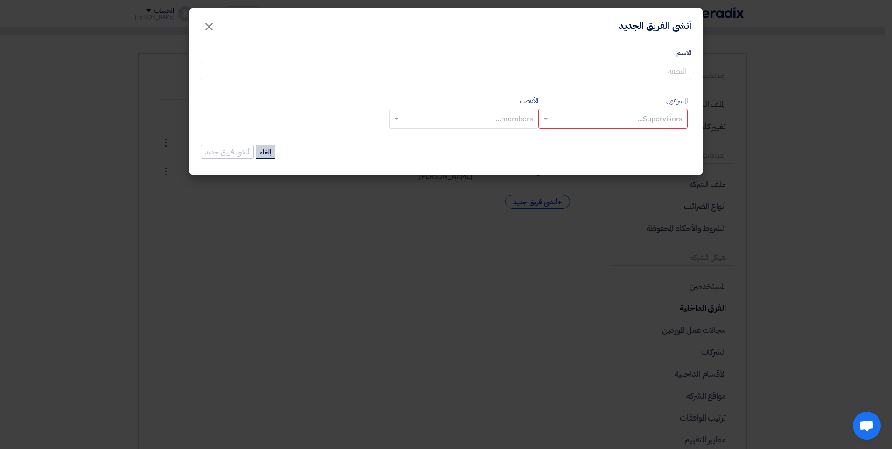
click at [261, 155] on button "إلغاء" at bounding box center [266, 152] width 20 height 14
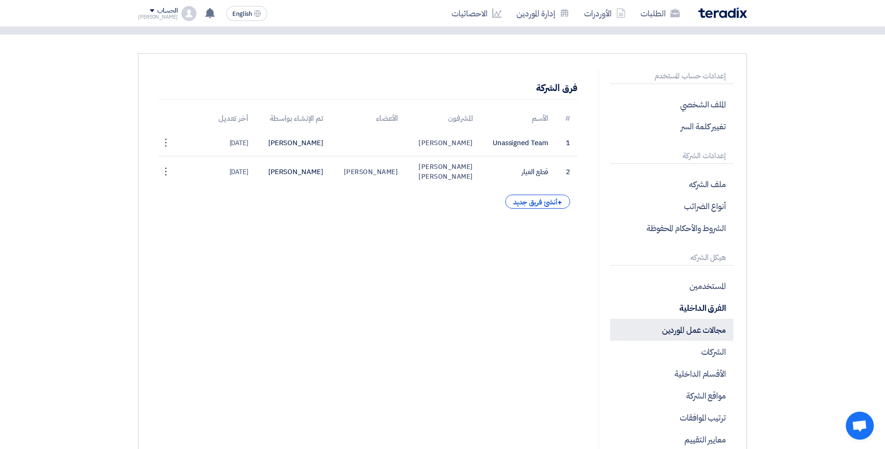
click at [724, 333] on p "مجالات عمل الموردين" at bounding box center [671, 330] width 123 height 22
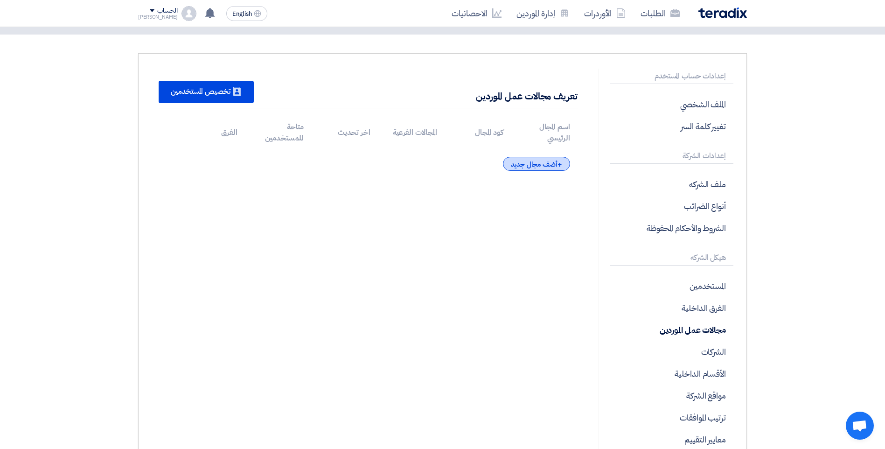
click at [556, 165] on div "+ أضف مجال جديد" at bounding box center [536, 164] width 67 height 14
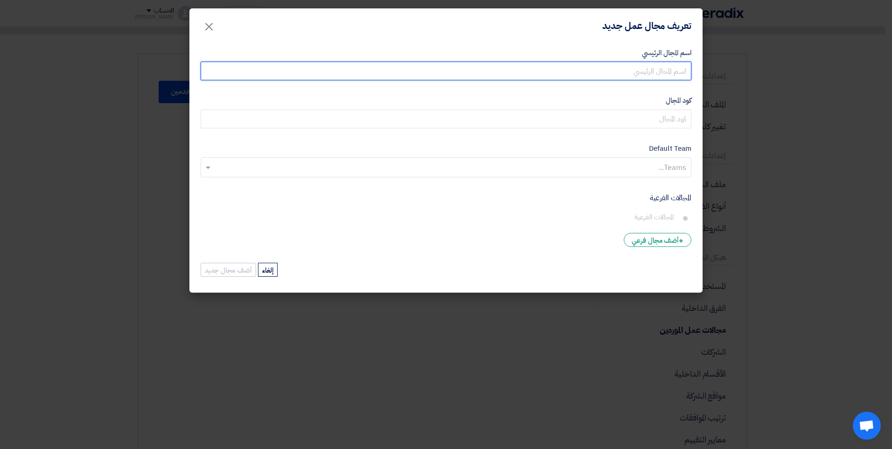
click at [665, 76] on input "اسم المجال الرئيسي" at bounding box center [446, 71] width 491 height 19
click at [667, 73] on input "رلمان بلى" at bounding box center [446, 71] width 491 height 19
type input "رولمان بلى"
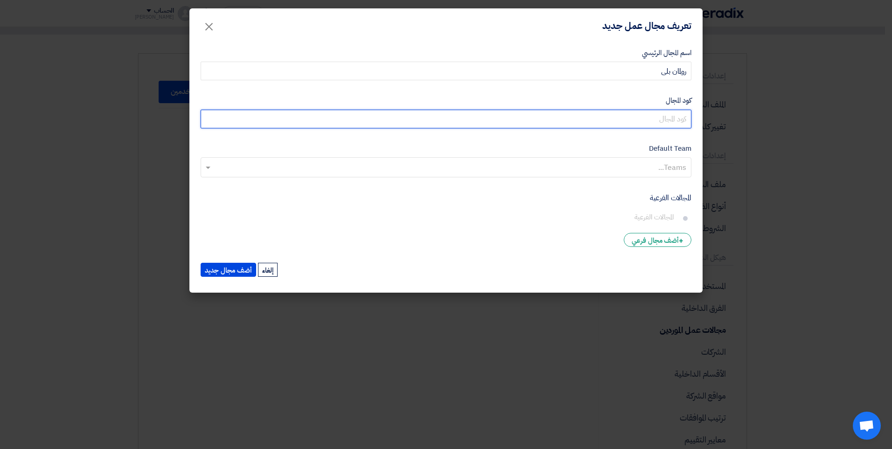
click at [561, 122] on input "كود المجال" at bounding box center [446, 119] width 491 height 19
click at [660, 116] on input "كود المجال" at bounding box center [446, 119] width 491 height 19
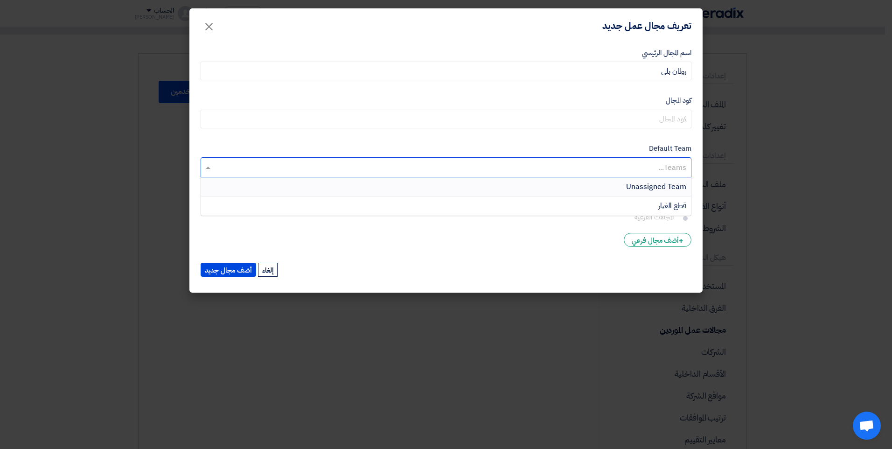
click at [648, 162] on input "text" at bounding box center [445, 167] width 481 height 15
click at [663, 206] on span "قطع الغيار" at bounding box center [672, 205] width 28 height 11
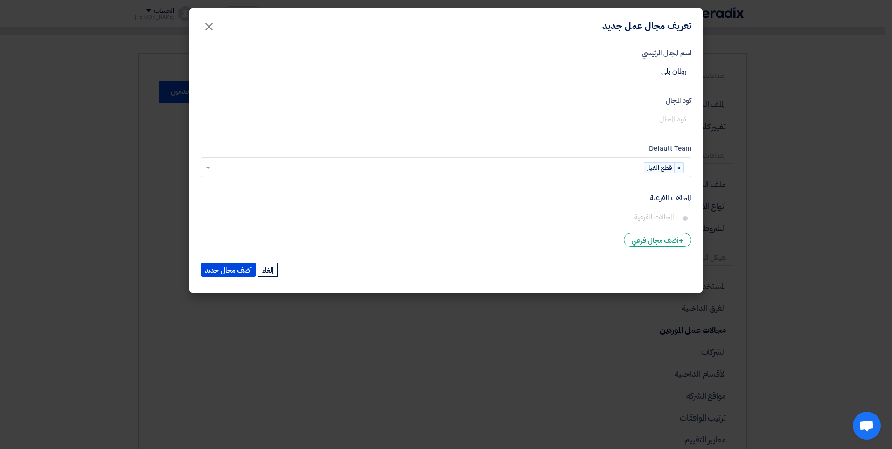
click at [654, 162] on div "× قطع الغيار" at bounding box center [664, 167] width 40 height 11
click at [617, 165] on input "text" at bounding box center [428, 167] width 431 height 15
click at [676, 169] on span "×" at bounding box center [678, 168] width 9 height 10
click at [671, 173] on input "text" at bounding box center [445, 167] width 481 height 15
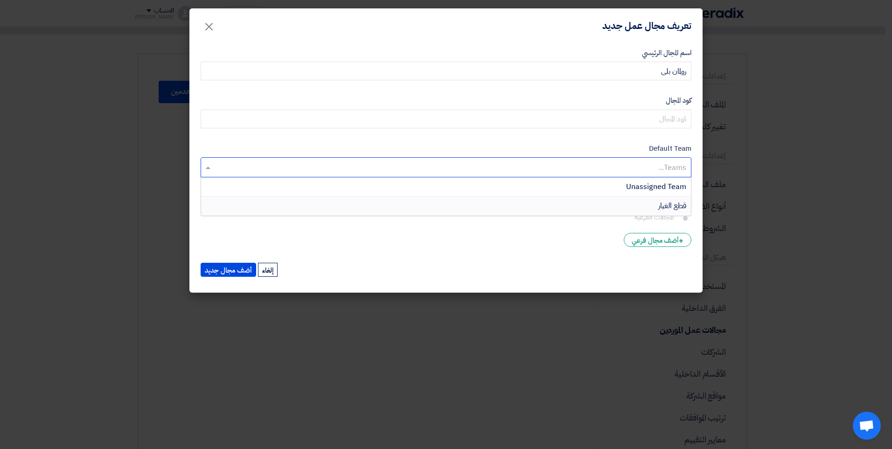
click at [672, 211] on div "قطع الغيار" at bounding box center [446, 205] width 490 height 19
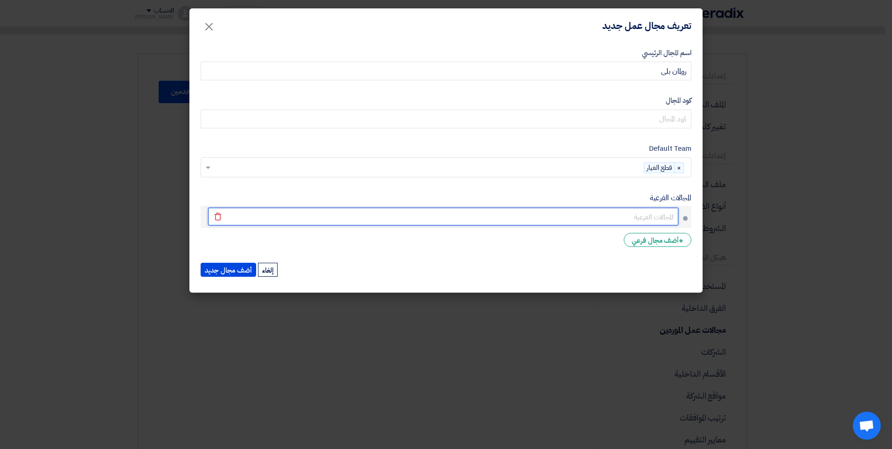
click at [668, 221] on input "text" at bounding box center [443, 217] width 470 height 18
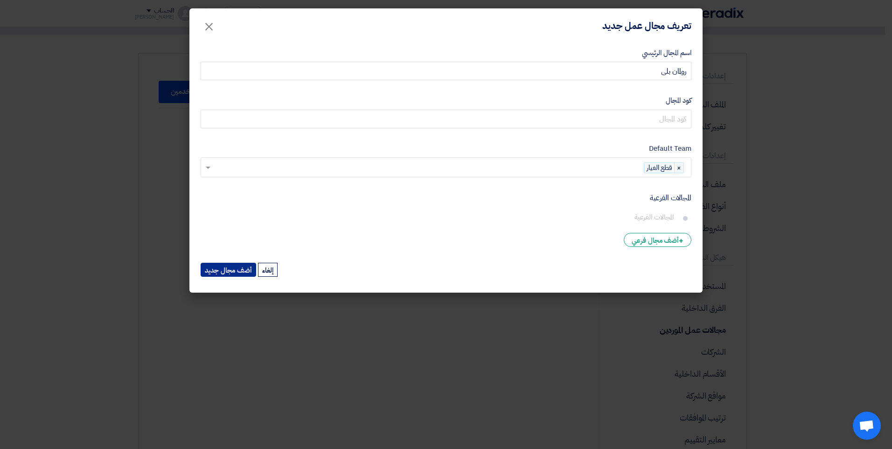
click at [234, 270] on button "أضف مجال جديد" at bounding box center [228, 270] width 55 height 14
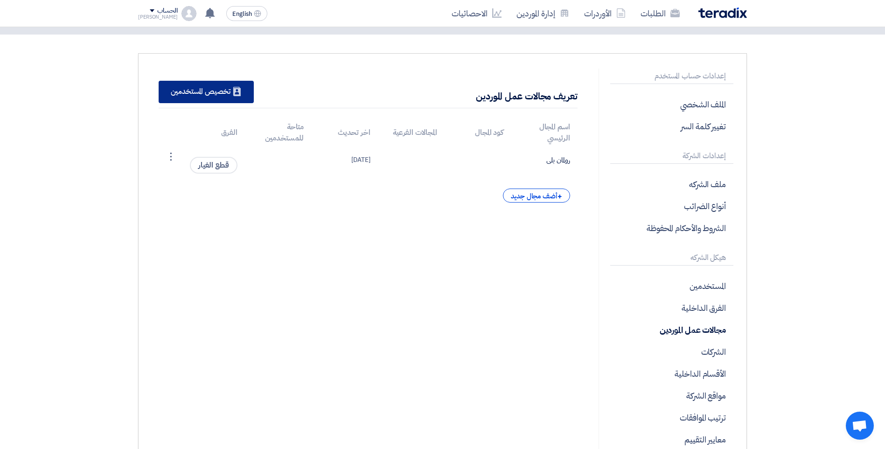
click at [193, 93] on div "New Supplier تخصيص المستخدمين" at bounding box center [206, 92] width 95 height 22
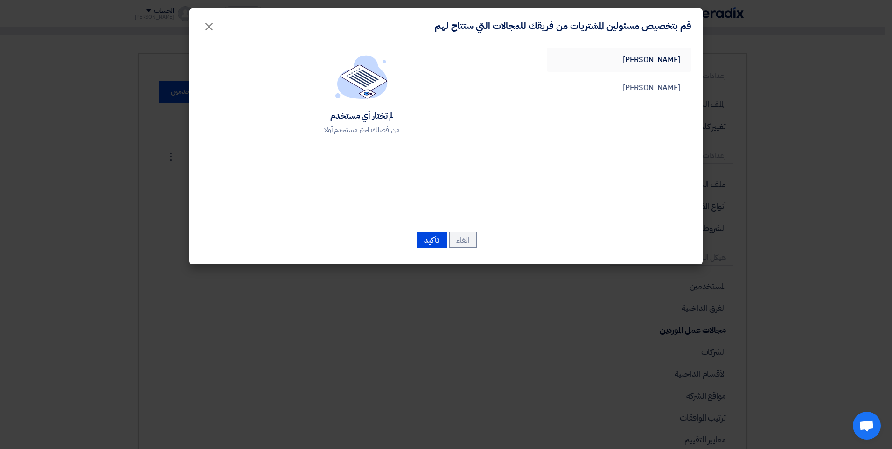
click at [652, 60] on link "Ahmed Ismail" at bounding box center [619, 60] width 145 height 24
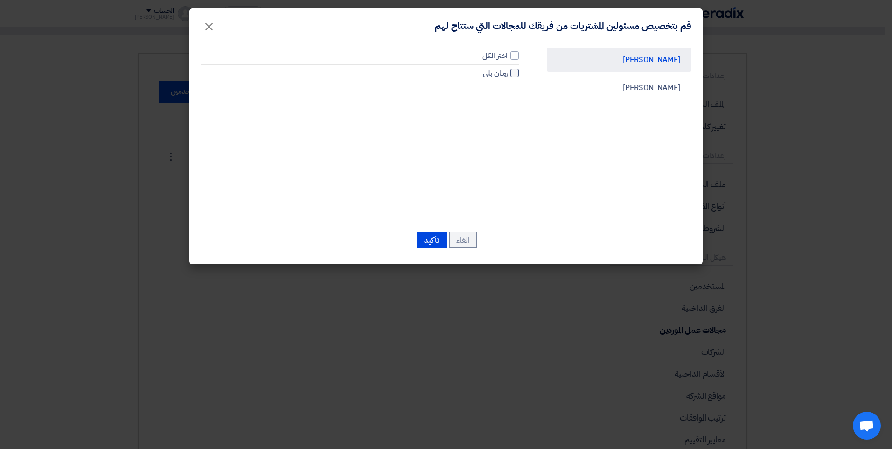
click at [513, 72] on div at bounding box center [514, 73] width 8 height 8
click at [507, 72] on input "رولمان بلى" at bounding box center [504, 73] width 6 height 6
checkbox input "true"
click at [442, 240] on button "تأكيد" at bounding box center [431, 239] width 30 height 17
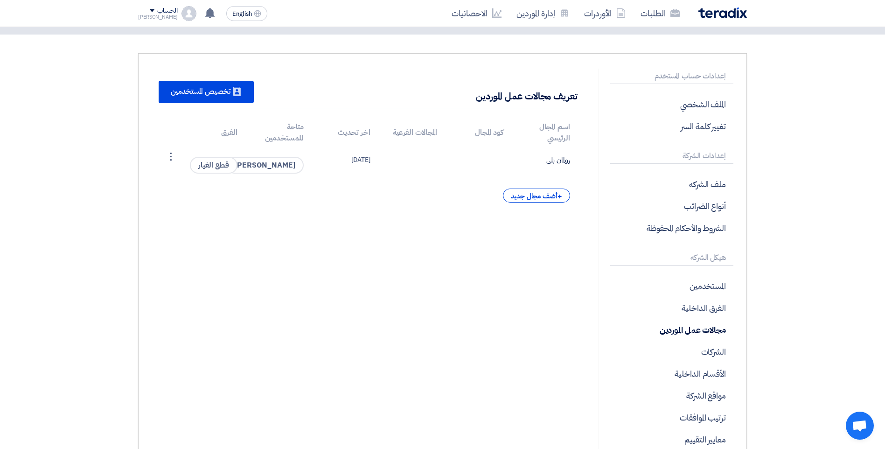
click at [201, 90] on div "New Supplier تخصيص المستخدمين" at bounding box center [206, 92] width 95 height 22
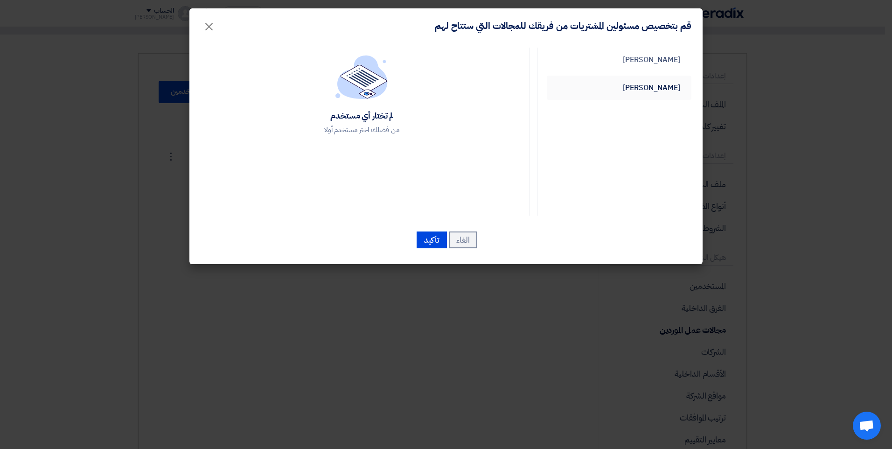
click at [600, 89] on link "Mohammed Bakry" at bounding box center [619, 88] width 145 height 24
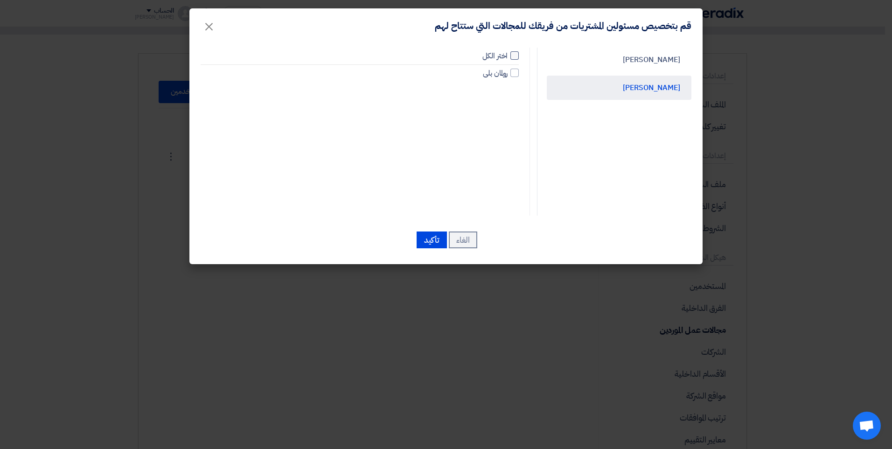
click at [512, 56] on div at bounding box center [514, 55] width 8 height 8
click at [507, 56] on input "اختر الكل" at bounding box center [504, 56] width 6 height 6
checkbox input "true"
click at [431, 246] on button "تأكيد" at bounding box center [431, 239] width 30 height 17
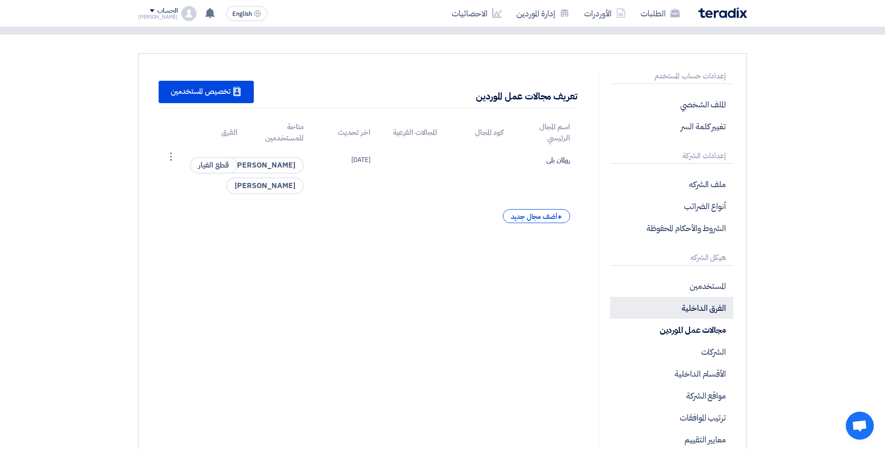
click at [707, 305] on p "الفرق الداخلية" at bounding box center [671, 308] width 123 height 22
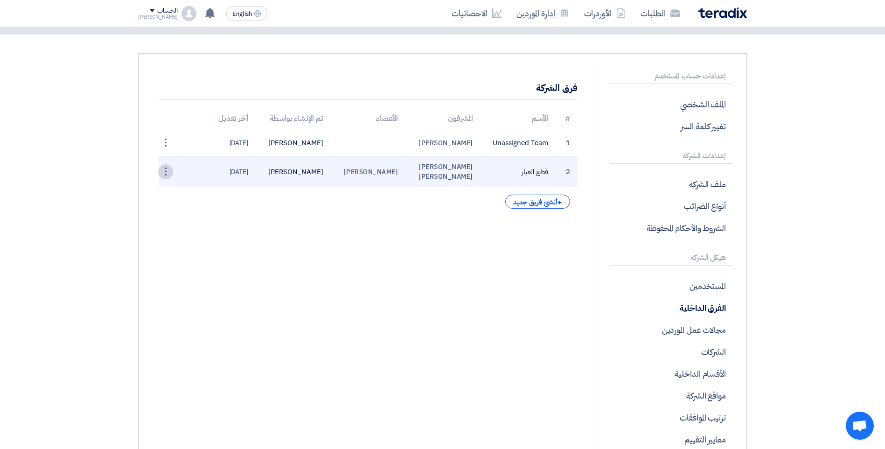
click at [167, 166] on div "⋮" at bounding box center [165, 171] width 15 height 15
click at [163, 192] on link "عدل الفريق" at bounding box center [149, 189] width 46 height 14
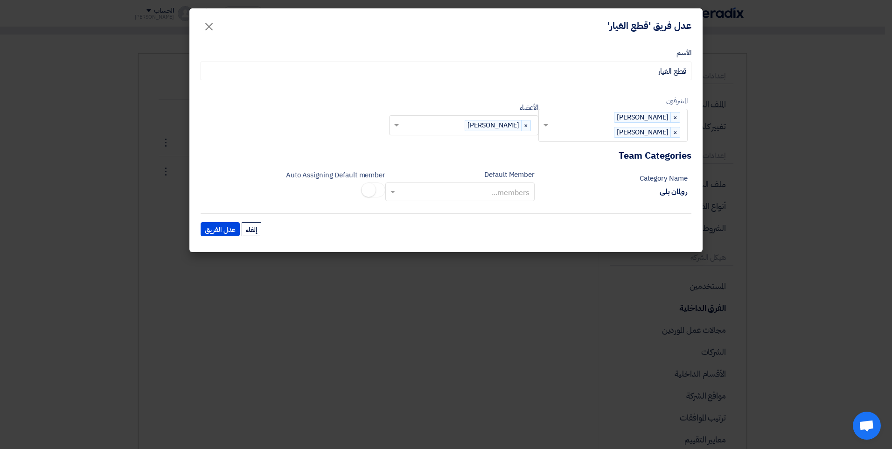
click at [483, 194] on input "text" at bounding box center [465, 192] width 131 height 15
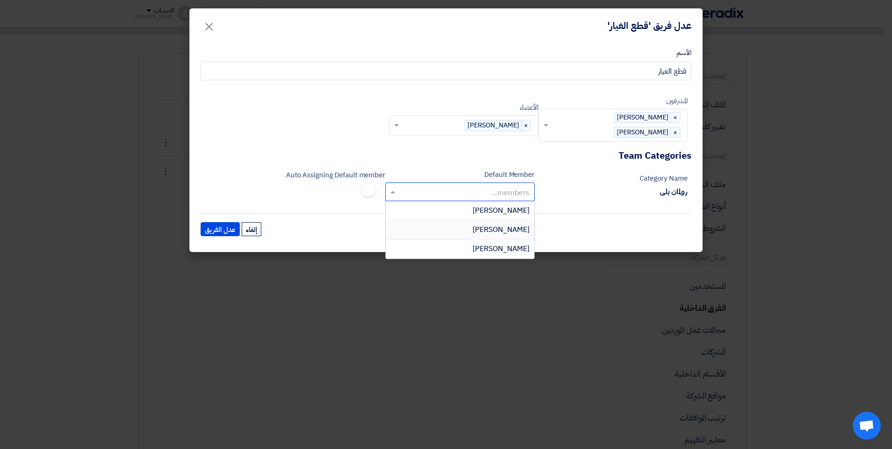
click at [505, 235] on span "Ahmed Ismail" at bounding box center [500, 229] width 57 height 11
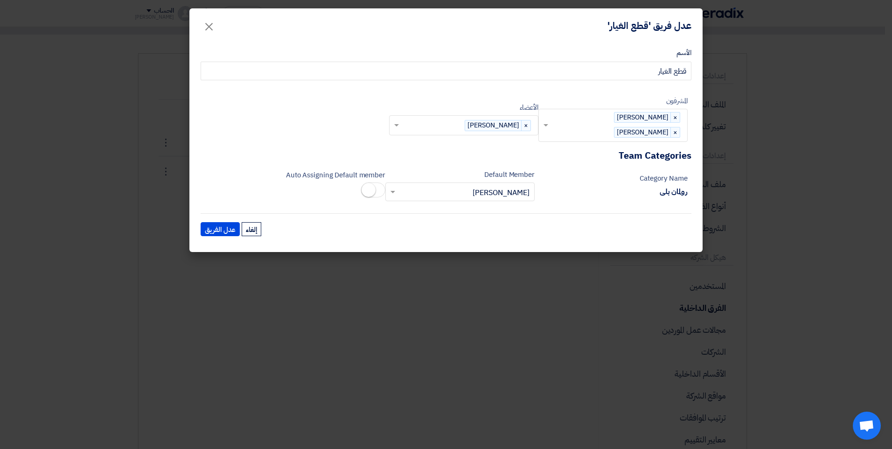
click at [365, 193] on small at bounding box center [368, 190] width 14 height 14
click at [229, 230] on button "عدل الفريق" at bounding box center [220, 229] width 39 height 14
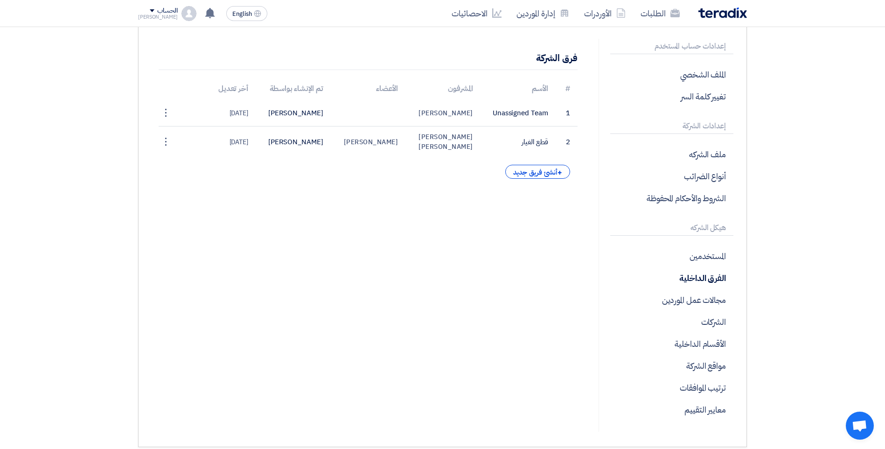
scroll to position [93, 0]
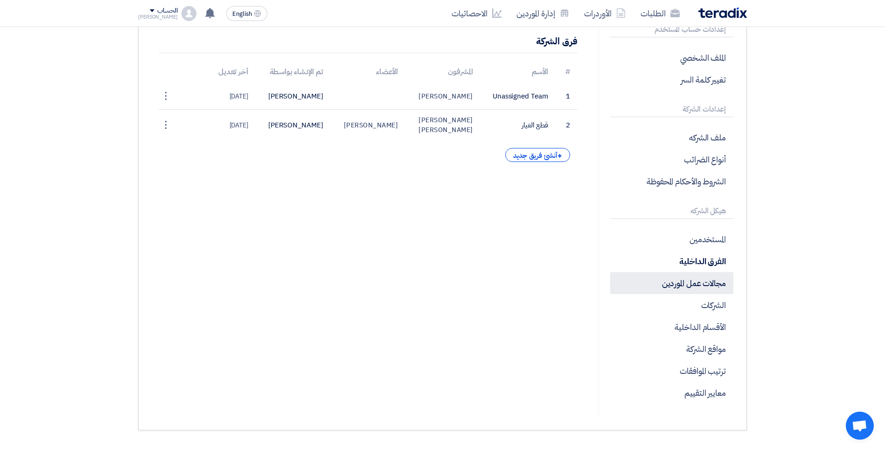
click at [687, 289] on p "مجالات عمل الموردين" at bounding box center [671, 283] width 123 height 22
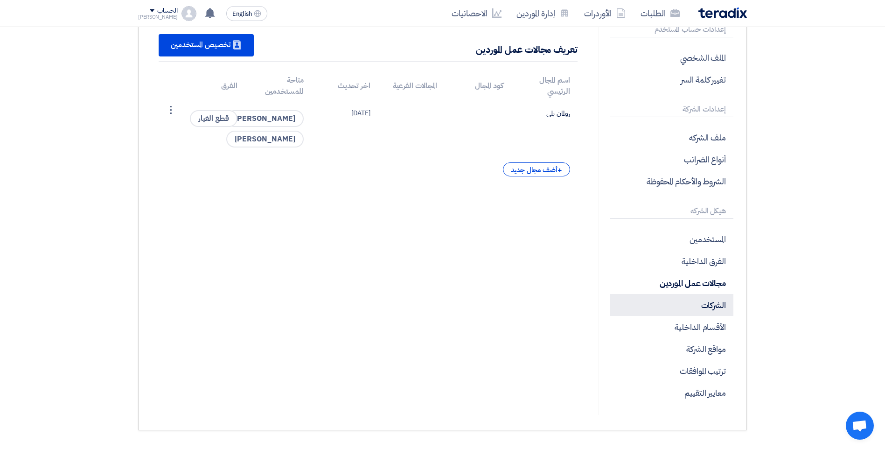
click at [666, 308] on p "الشركات" at bounding box center [671, 305] width 123 height 22
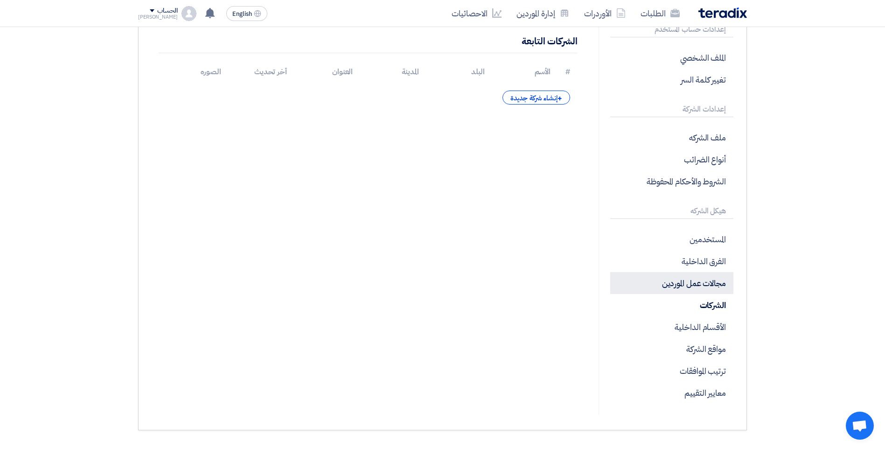
click at [668, 284] on p "مجالات عمل الموردين" at bounding box center [671, 283] width 123 height 22
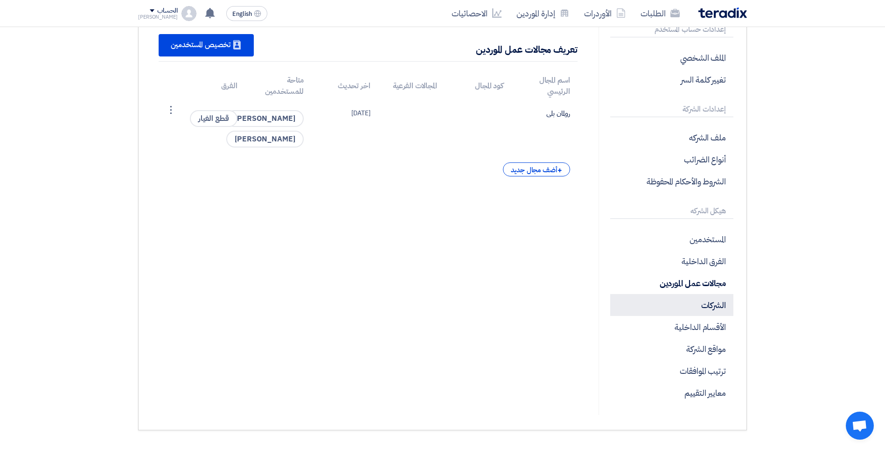
click at [722, 305] on p "الشركات" at bounding box center [671, 305] width 123 height 22
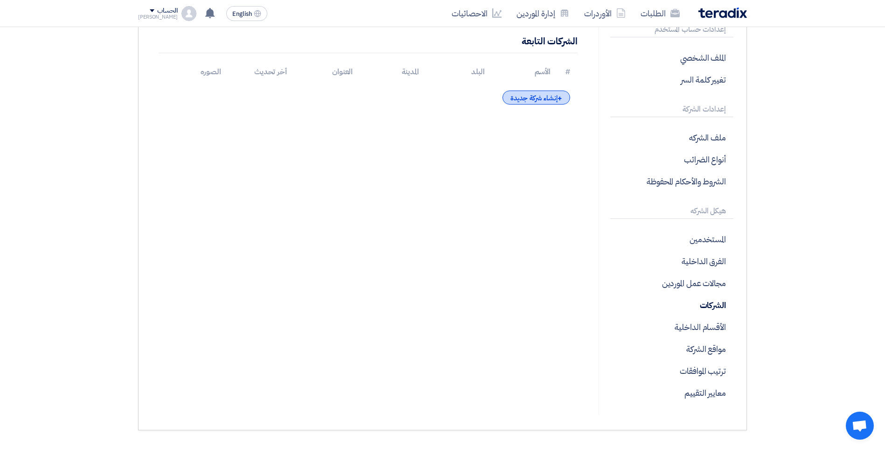
click at [511, 93] on div "+ إنشاء شركة جديدة" at bounding box center [535, 97] width 67 height 14
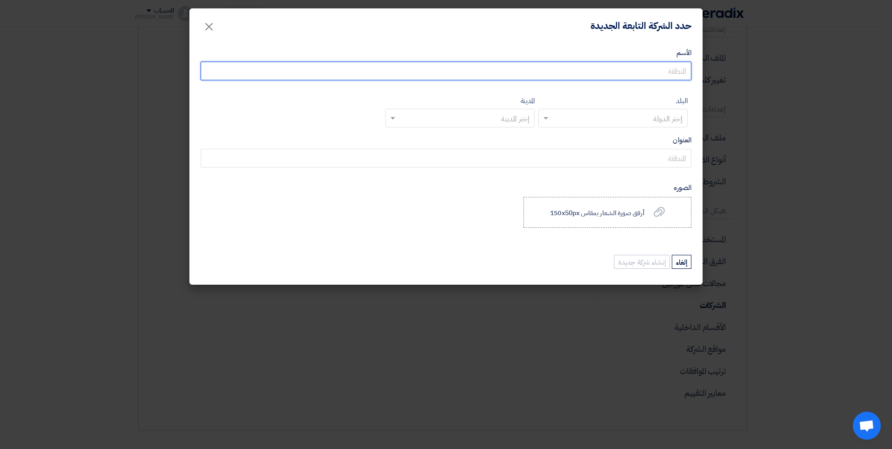
click at [600, 66] on input "الأسم" at bounding box center [446, 71] width 491 height 19
type input "مصر للاسمنت قنا"
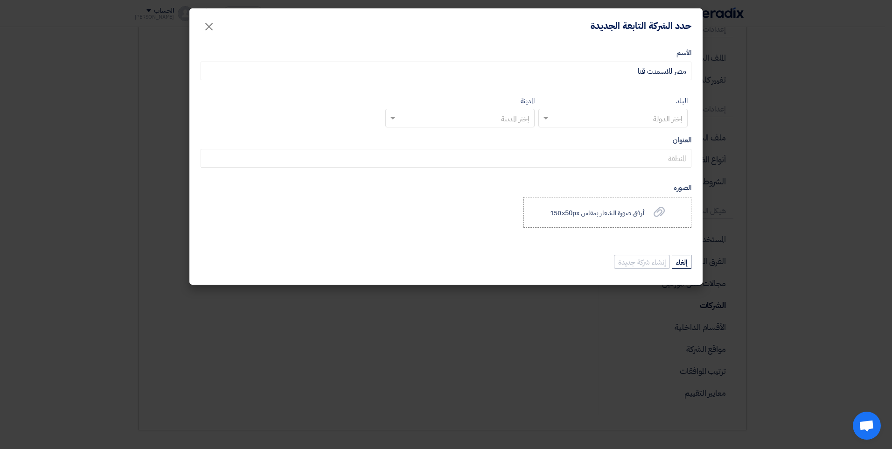
click at [562, 118] on input "text" at bounding box center [618, 118] width 131 height 15
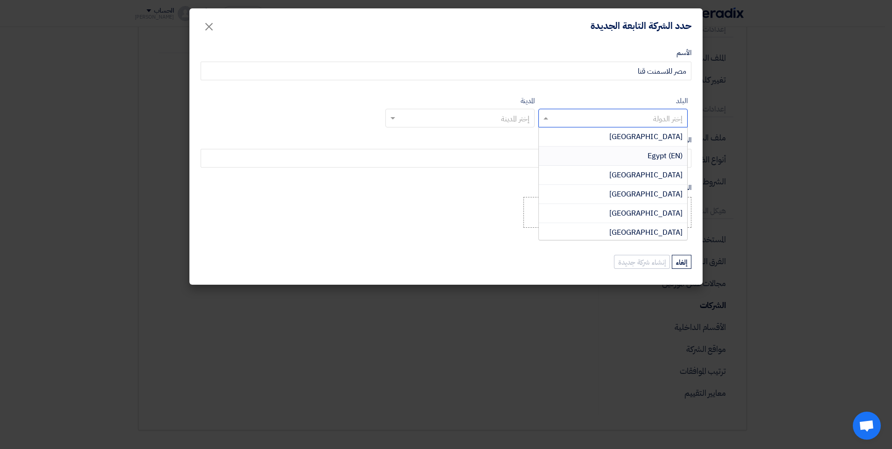
click at [644, 160] on div "Egypt (EN)" at bounding box center [613, 155] width 148 height 19
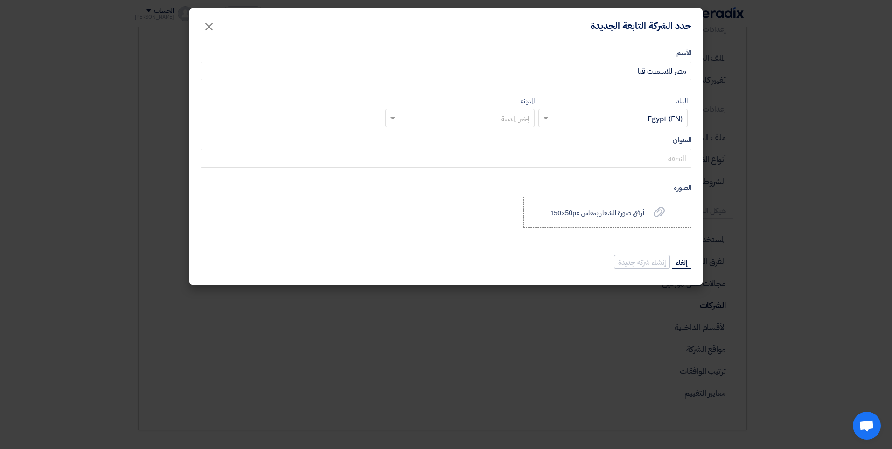
click at [492, 113] on input "text" at bounding box center [465, 118] width 131 height 15
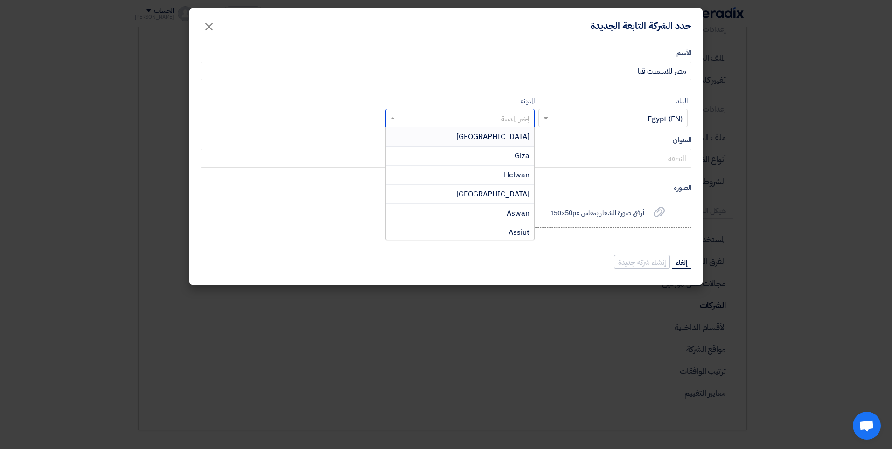
type input "ض"
type input "q"
click at [530, 177] on div "Qena" at bounding box center [460, 175] width 148 height 19
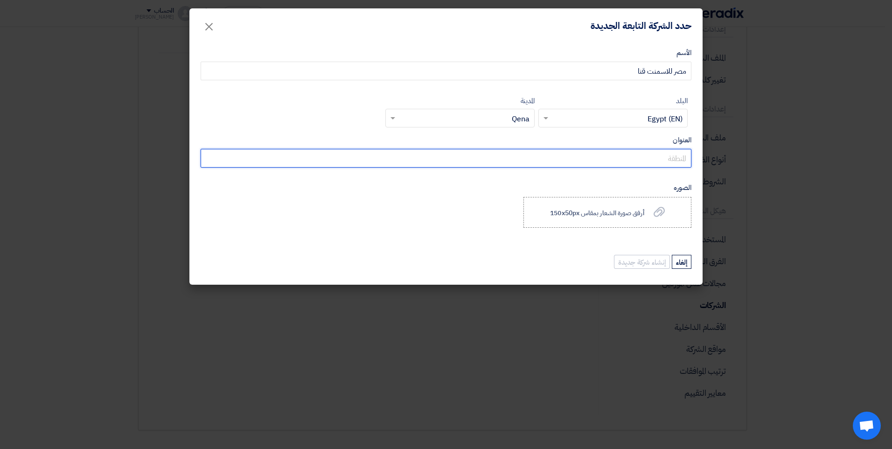
click at [591, 165] on input "العنوان" at bounding box center [446, 158] width 491 height 19
type input "قفط"
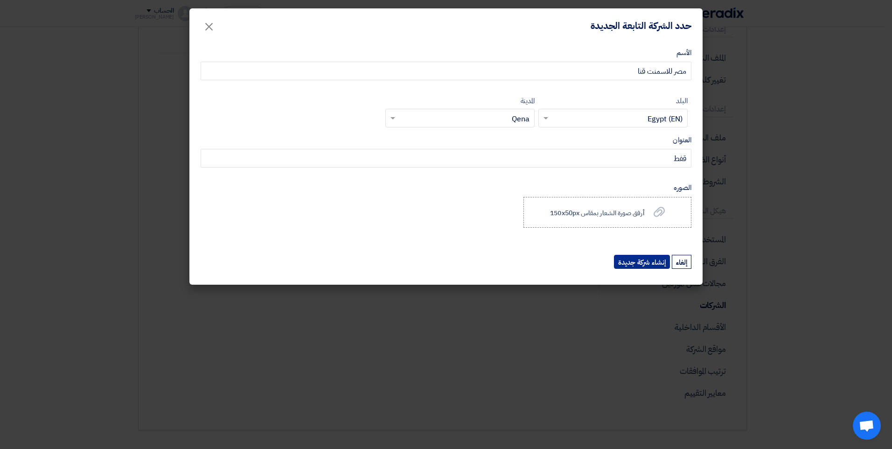
click at [653, 259] on button "إنشاء شركة جديدة" at bounding box center [642, 262] width 56 height 14
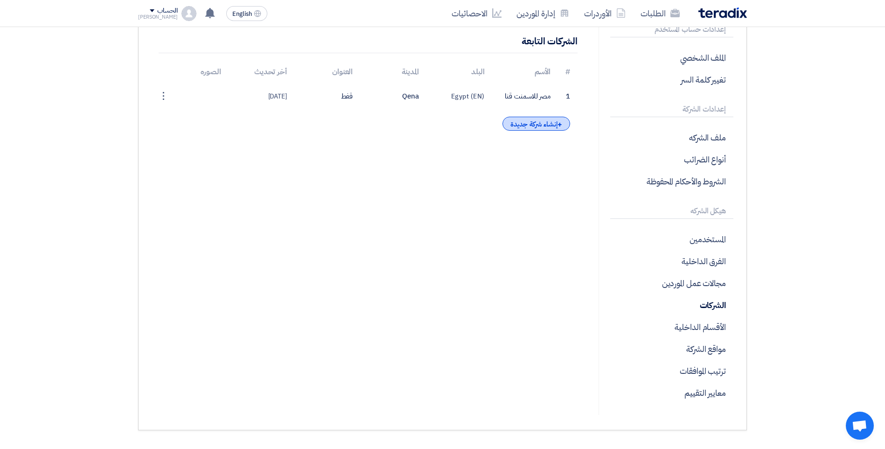
click at [555, 123] on div "+ إنشاء شركة جديدة" at bounding box center [535, 124] width 67 height 14
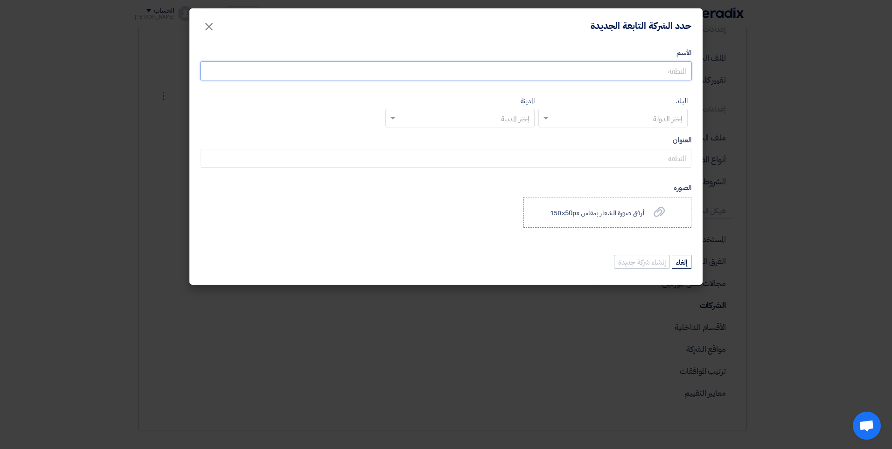
click at [587, 72] on input "الأسم" at bounding box center [446, 71] width 491 height 19
type input "مصر للاسمنت قنا"
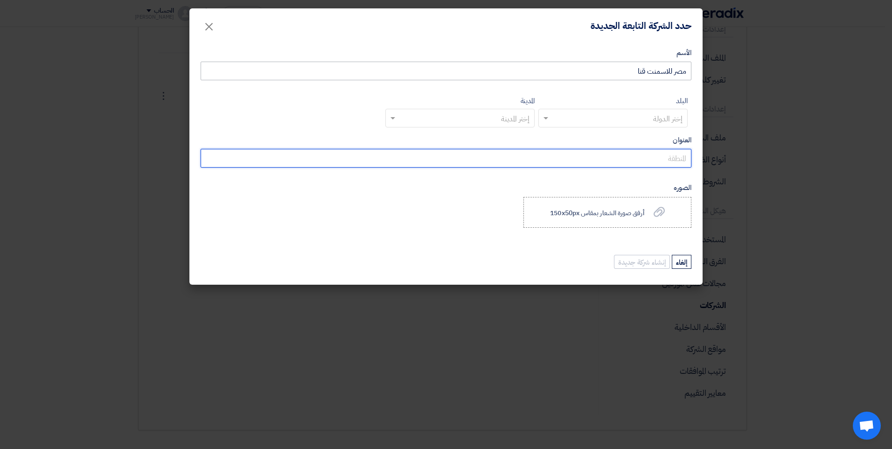
type input "قفط"
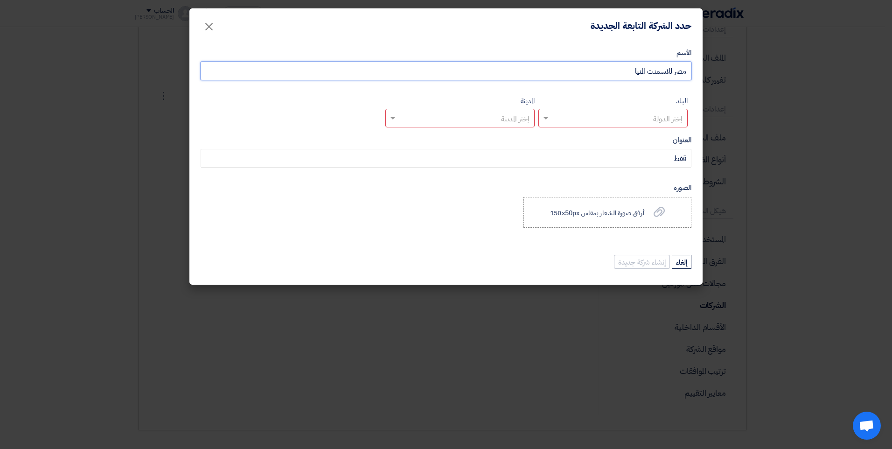
type input "مصر للاسمنت المنيا"
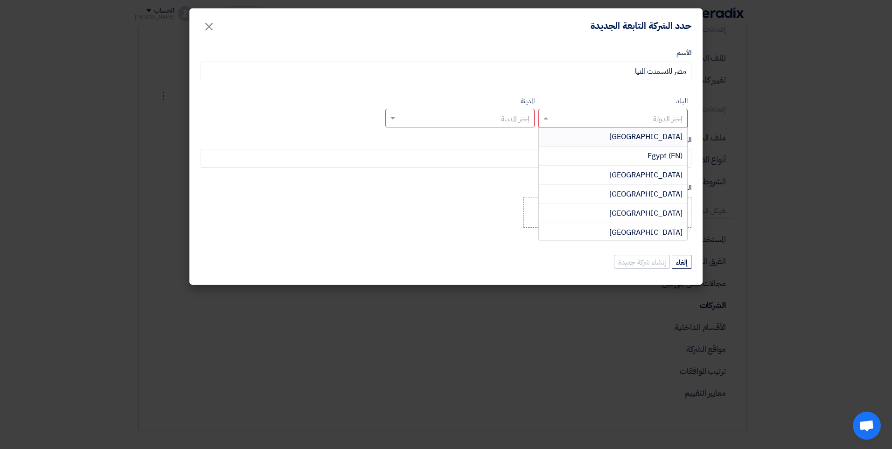
click at [561, 113] on input "text" at bounding box center [618, 118] width 131 height 15
click at [643, 155] on div "Egypt (EN)" at bounding box center [613, 155] width 148 height 19
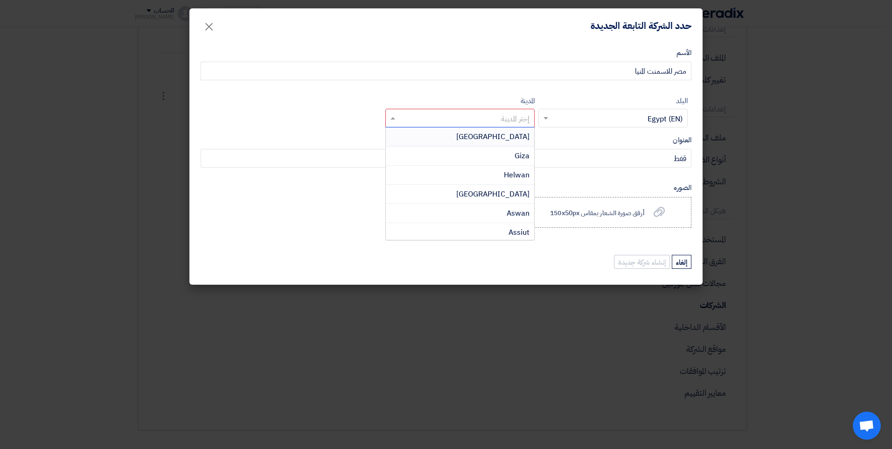
click at [479, 111] on div at bounding box center [460, 117] width 148 height 15
type input "a"
type input "m"
click at [522, 192] on span "Minya" at bounding box center [519, 193] width 20 height 11
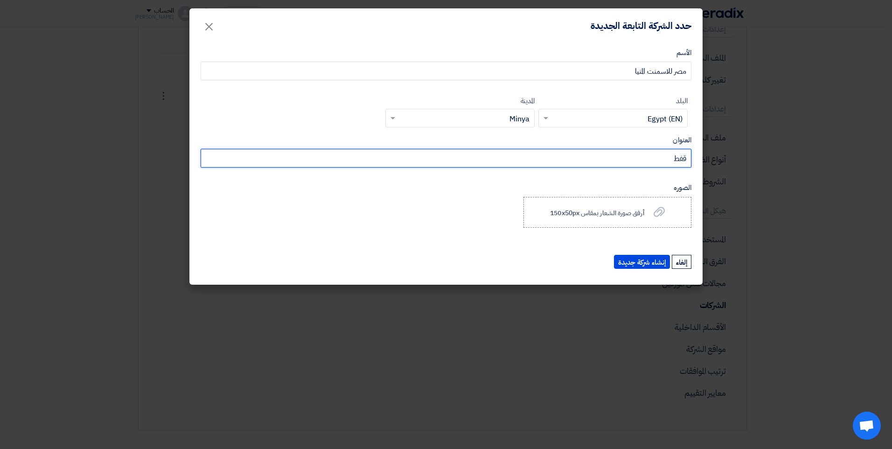
click at [638, 159] on input "قفط" at bounding box center [446, 158] width 491 height 19
type input "ب"
type input "الشيخ فضل"
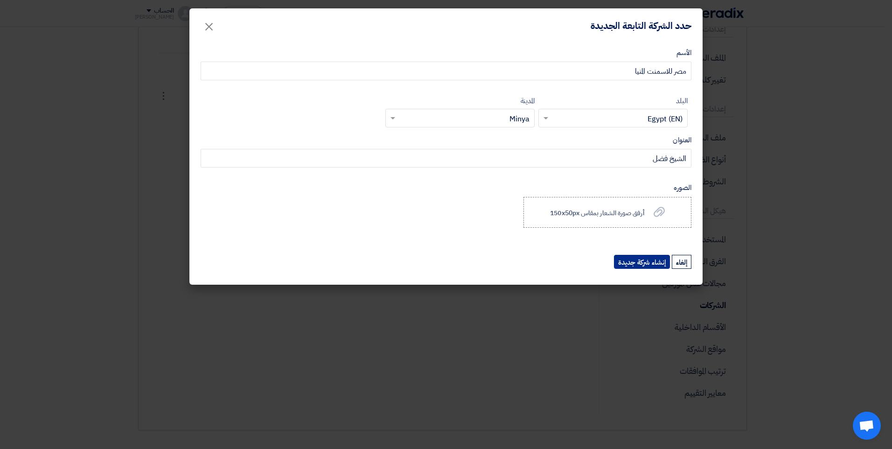
click at [659, 263] on button "إنشاء شركة جديدة" at bounding box center [642, 262] width 56 height 14
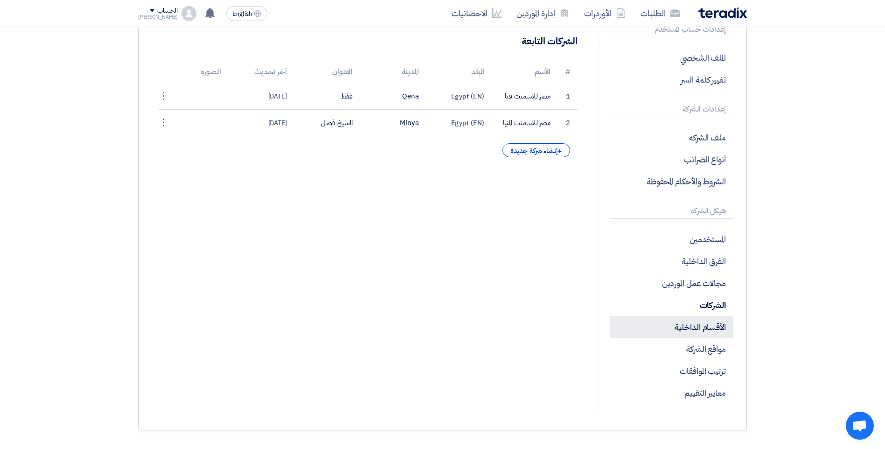
click at [693, 322] on p "الأقسام الداخلية" at bounding box center [671, 327] width 123 height 22
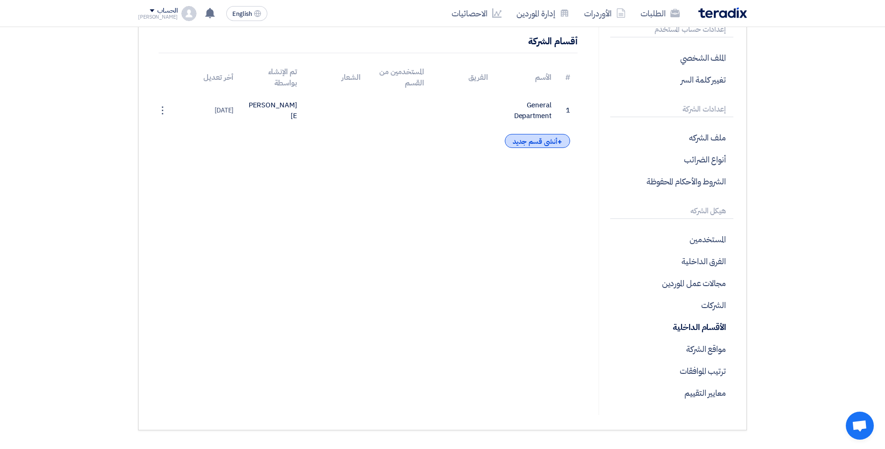
click at [546, 145] on div "+ أنشى قسم جديد" at bounding box center [537, 141] width 65 height 14
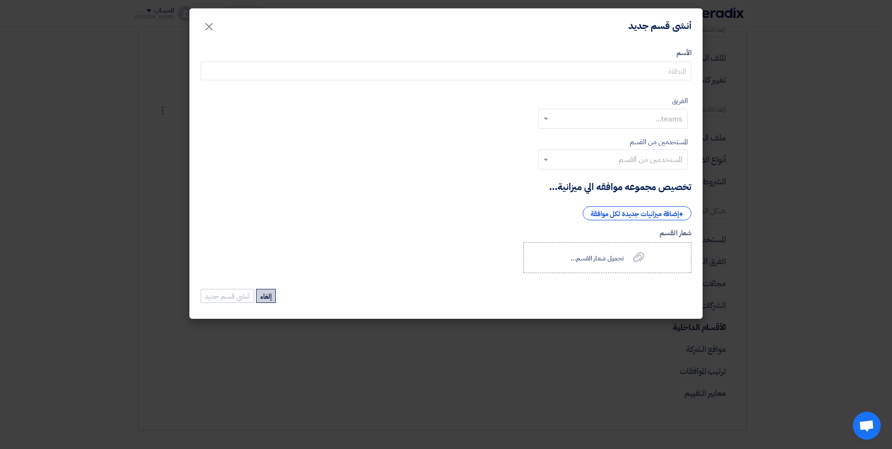
click at [265, 299] on button "إلغاء" at bounding box center [266, 296] width 20 height 14
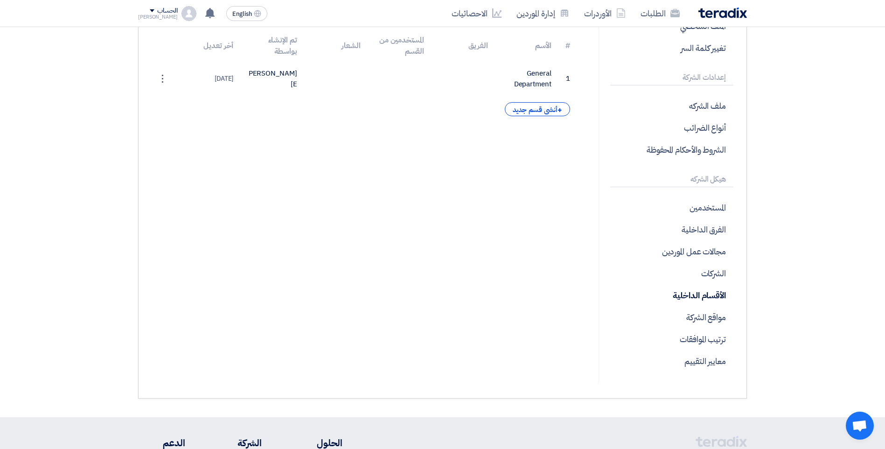
scroll to position [140, 0]
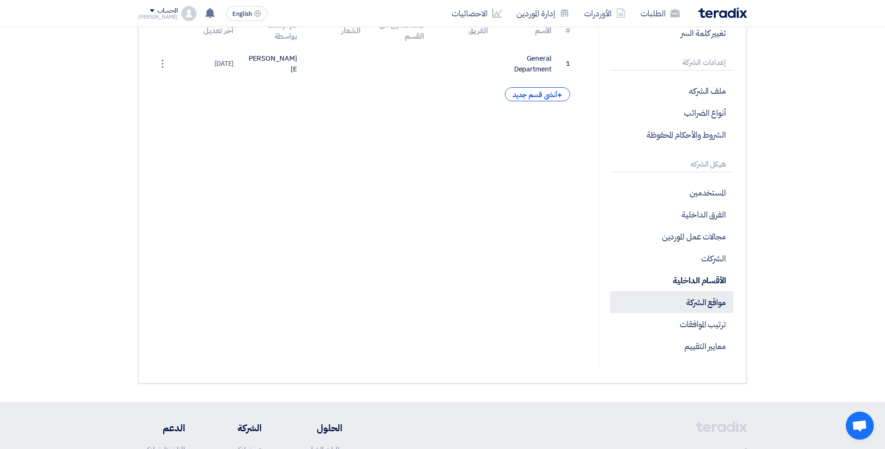
click at [709, 306] on p "مواقع الشركة" at bounding box center [671, 302] width 123 height 22
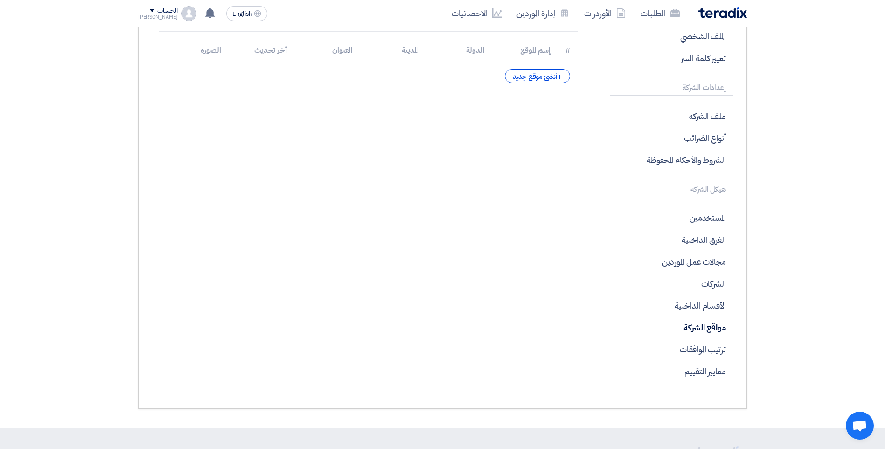
scroll to position [93, 0]
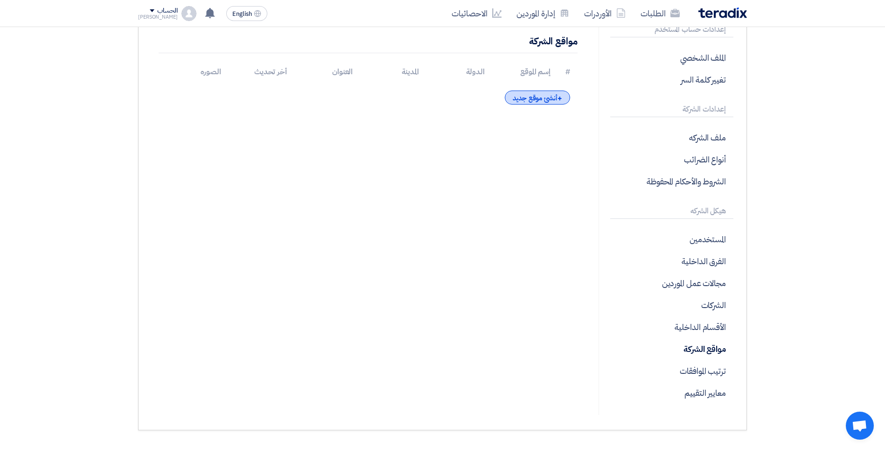
click at [551, 97] on div "+ أنشئ موقع جديد" at bounding box center [537, 97] width 65 height 14
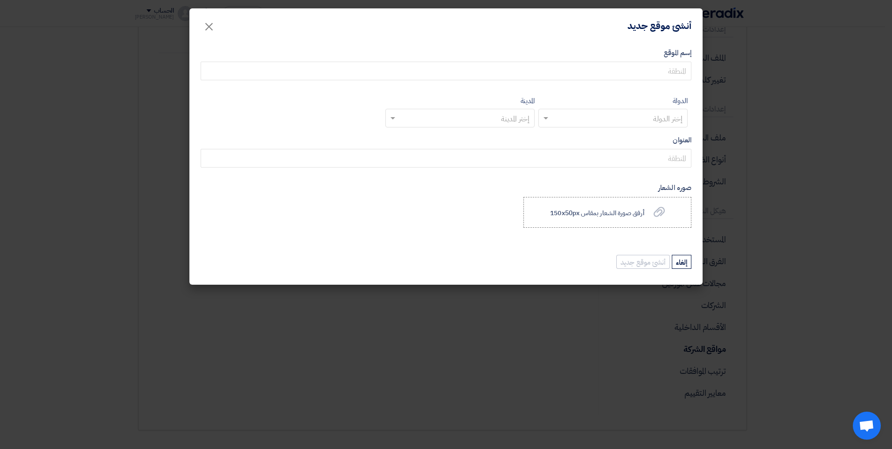
click at [537, 304] on modal-container "أنشئ موقع جديد × إسم الموقع الدولة إختر الدولة المدينة إختر المدينة العنوان صور…" at bounding box center [446, 224] width 892 height 449
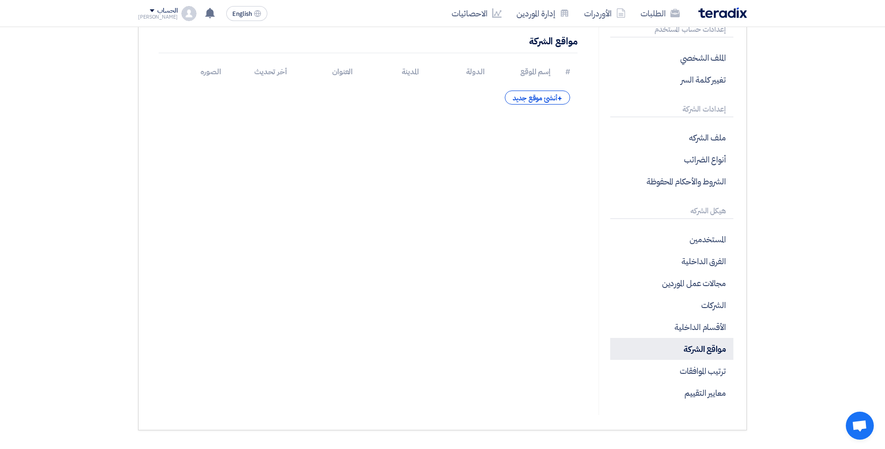
click at [697, 350] on p "مواقع الشركة" at bounding box center [671, 349] width 123 height 22
click at [561, 97] on span "+" at bounding box center [559, 98] width 5 height 11
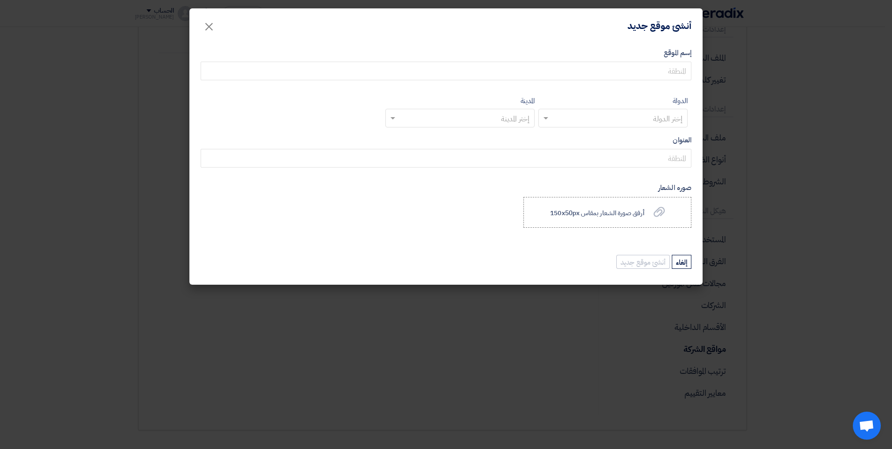
click at [633, 83] on form "إسم الموقع الدولة إختر الدولة المدينة إختر المدينة العنوان صوره الشعار أرفق صور…" at bounding box center [446, 159] width 491 height 222
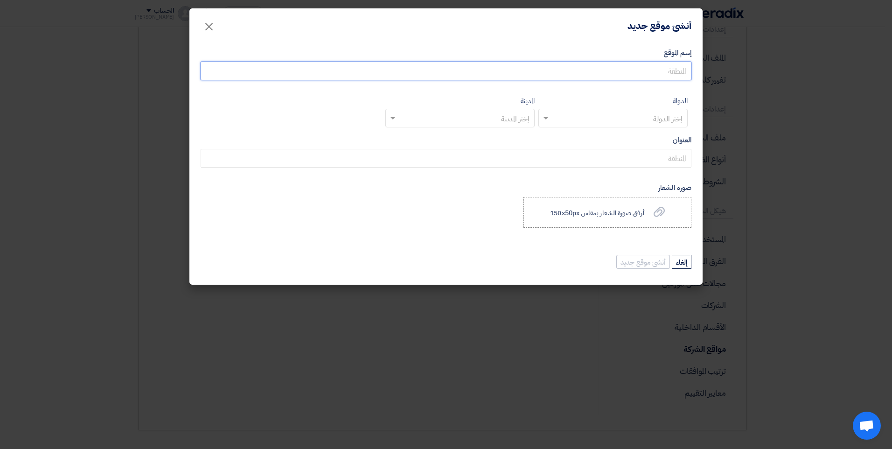
click at [626, 62] on input "إسم الموقع" at bounding box center [446, 71] width 491 height 19
type input "الاداره"
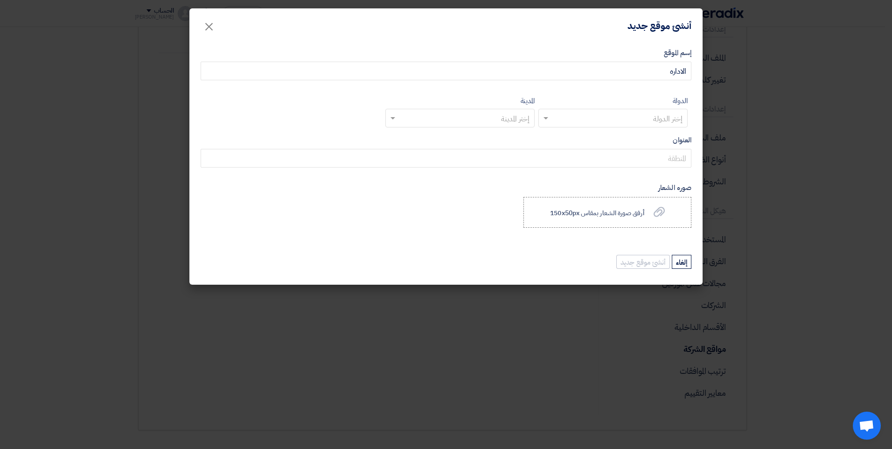
drag, startPoint x: 603, startPoint y: 102, endPoint x: 607, endPoint y: 107, distance: 6.6
click at [605, 104] on div "الدولة إختر الدولة" at bounding box center [612, 111] width 149 height 32
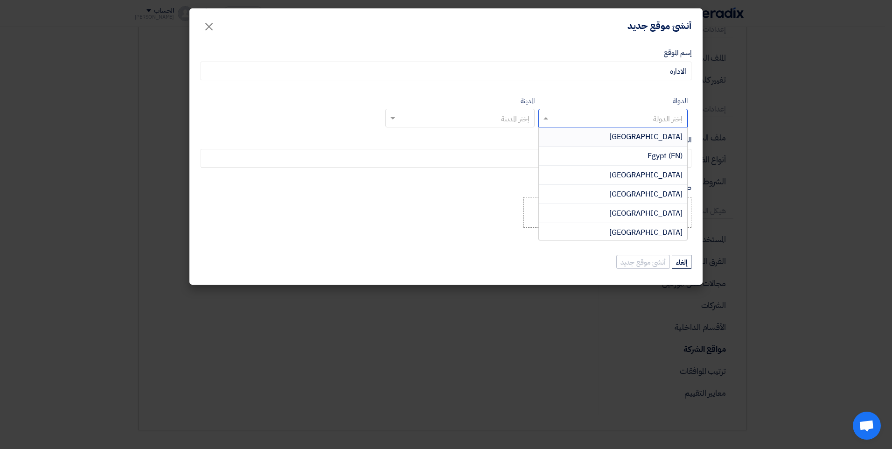
drag, startPoint x: 610, startPoint y: 111, endPoint x: 623, endPoint y: 118, distance: 14.6
click at [612, 111] on div at bounding box center [613, 117] width 148 height 15
click at [670, 163] on div "Egypt (EN)" at bounding box center [613, 155] width 148 height 19
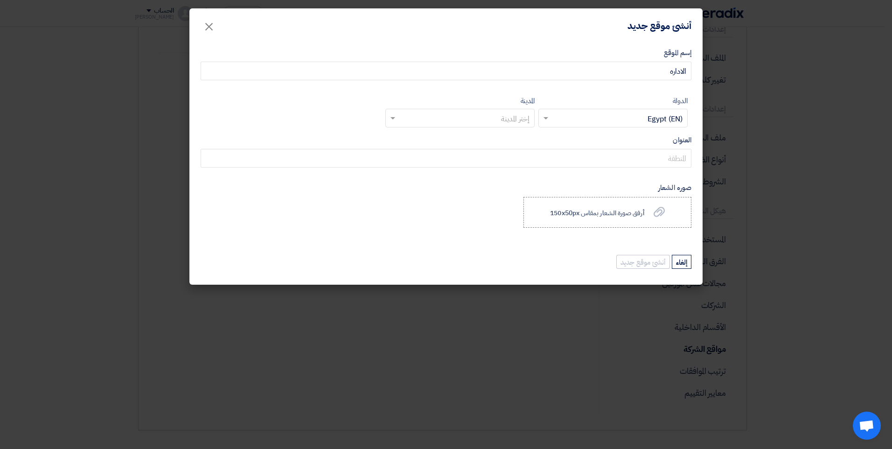
drag, startPoint x: 504, startPoint y: 128, endPoint x: 499, endPoint y: 124, distance: 5.9
click at [501, 126] on form "إسم الموقع الاداره الدولة إختر الدولة × Egypt (EN) × المدينة إختر المدينة العنو…" at bounding box center [446, 159] width 491 height 222
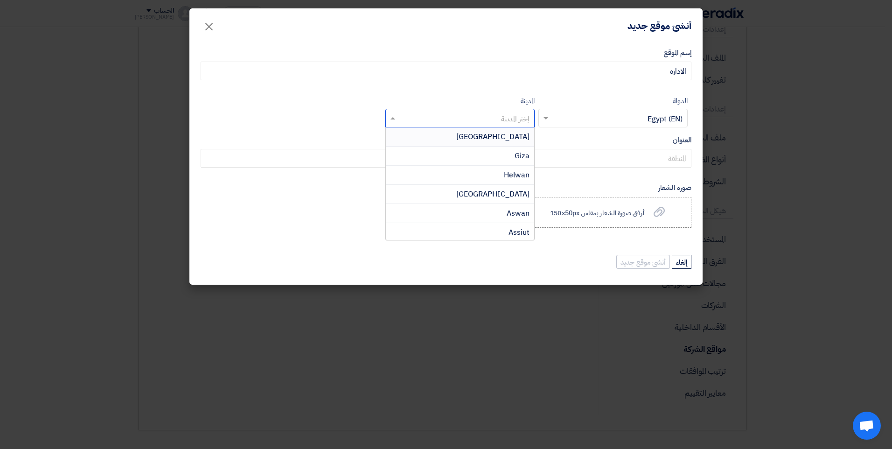
click at [498, 118] on input "text" at bounding box center [465, 118] width 131 height 15
click at [523, 137] on span "Cairo" at bounding box center [492, 136] width 73 height 11
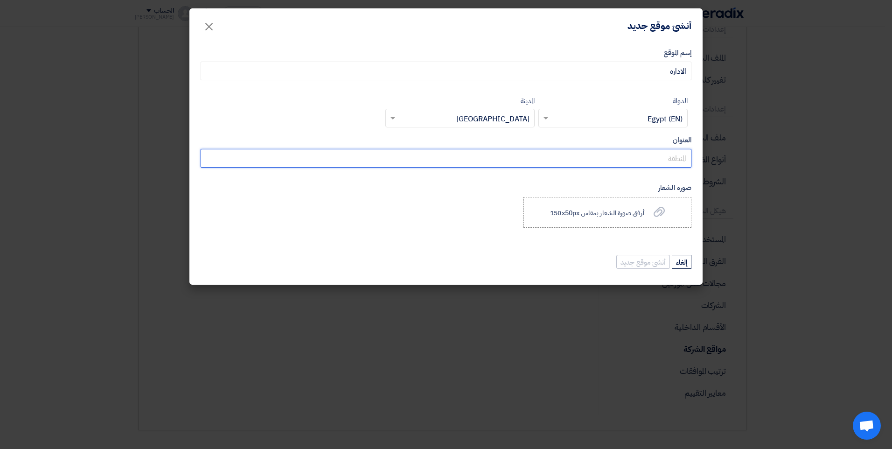
click at [585, 159] on input "العنوان" at bounding box center [446, 158] width 491 height 19
paste input "22 ش د. انور المفتى, Al Manteqah Al Oula, Nasr City, Cairo Governorate 4450215"
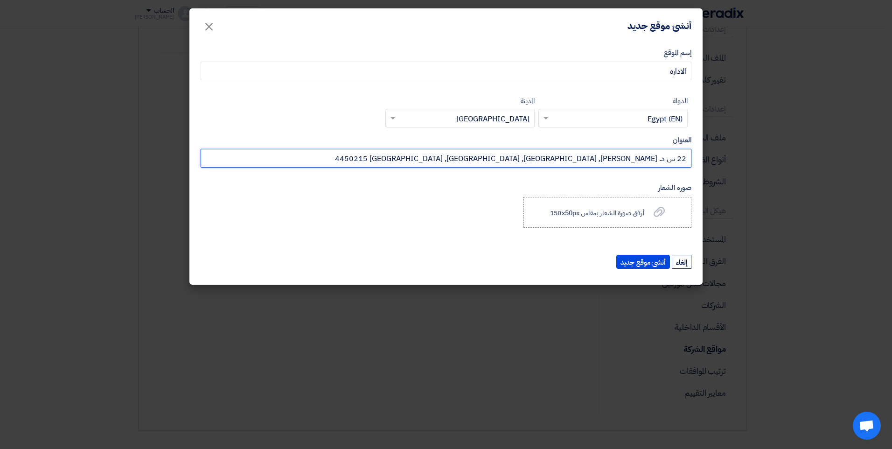
type input "22 ش د. انور المفتى, Al Manteqah Al Oula, Nasr City, Cairo Governorate 4450215"
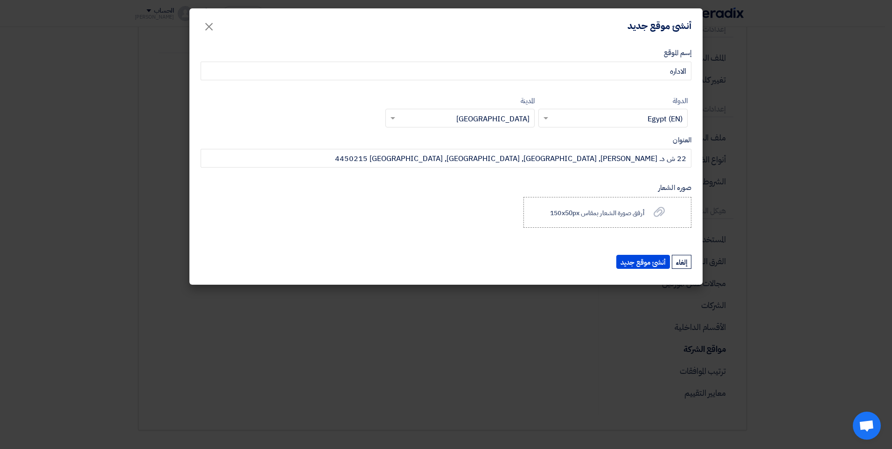
click at [423, 202] on app-upload-file "أرفق صورة الشعار بمقاس 150x50px أرفق صورة الشعار بمقاس 150x50px" at bounding box center [446, 212] width 491 height 31
click at [657, 262] on button "أنشئ موقع جديد" at bounding box center [643, 262] width 54 height 14
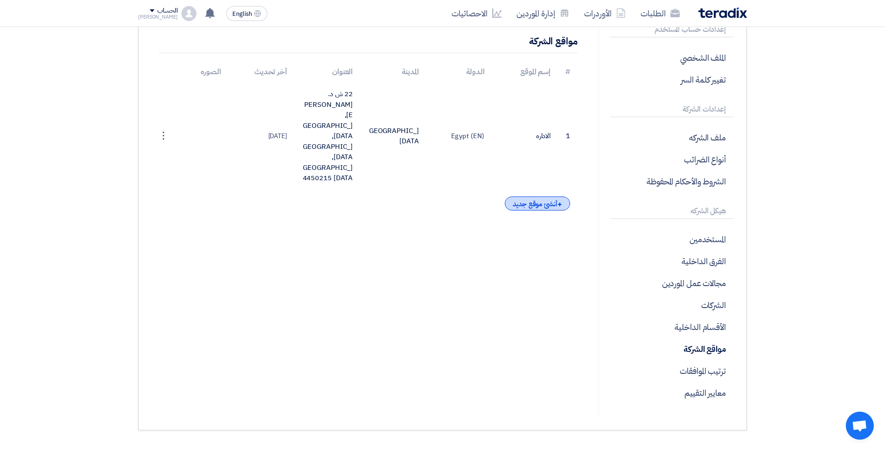
click at [534, 196] on div "+ أنشئ موقع جديد" at bounding box center [537, 203] width 65 height 14
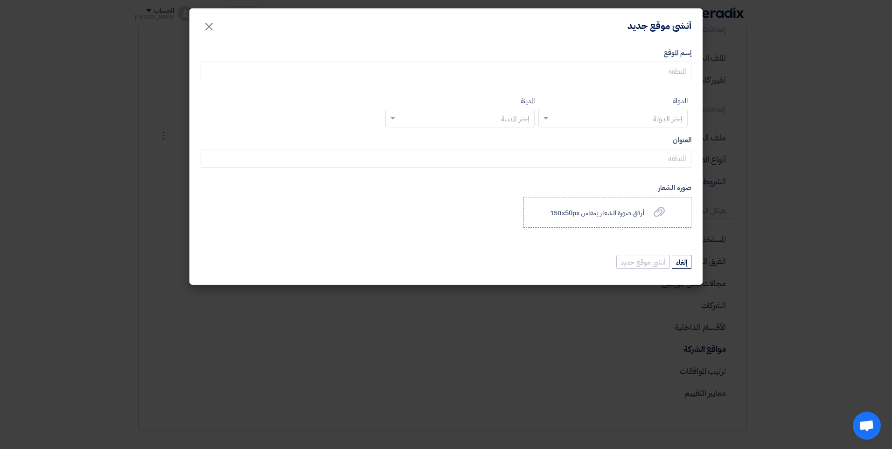
click at [654, 55] on label "إسم الموقع" at bounding box center [446, 53] width 491 height 11
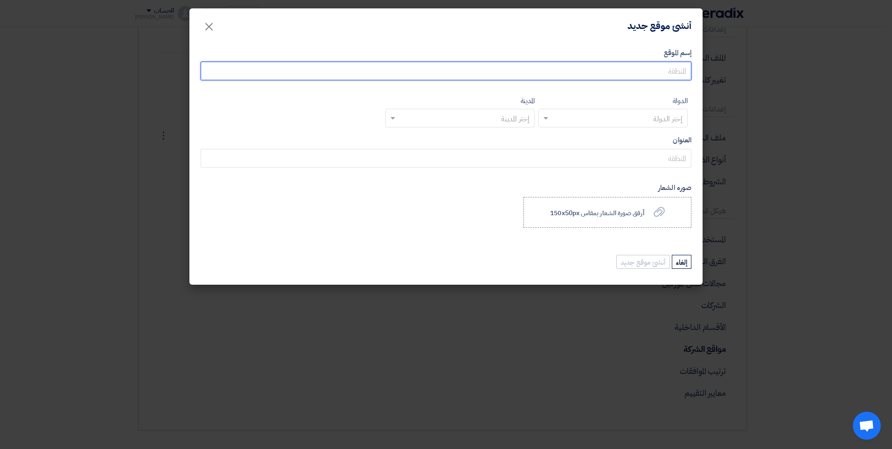
click at [654, 62] on input "إسم الموقع" at bounding box center [446, 71] width 491 height 19
click at [658, 63] on input "إسم الموقع" at bounding box center [446, 71] width 491 height 19
type input "مصر للاسمنت قنا"
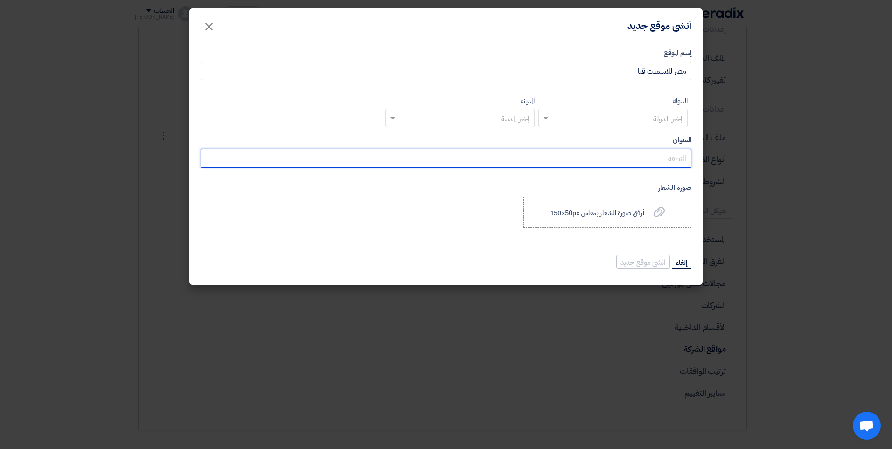
type input "قفط"
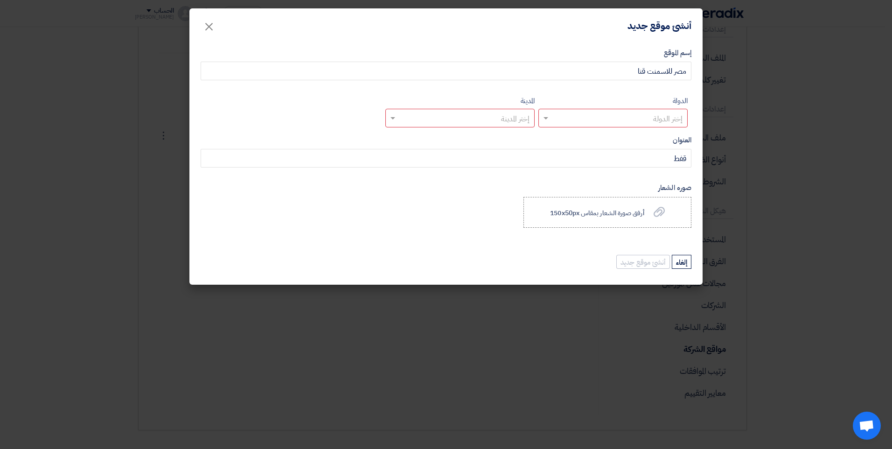
click at [673, 105] on label "الدولة" at bounding box center [679, 101] width 15 height 11
click at [666, 115] on input "text" at bounding box center [618, 118] width 131 height 15
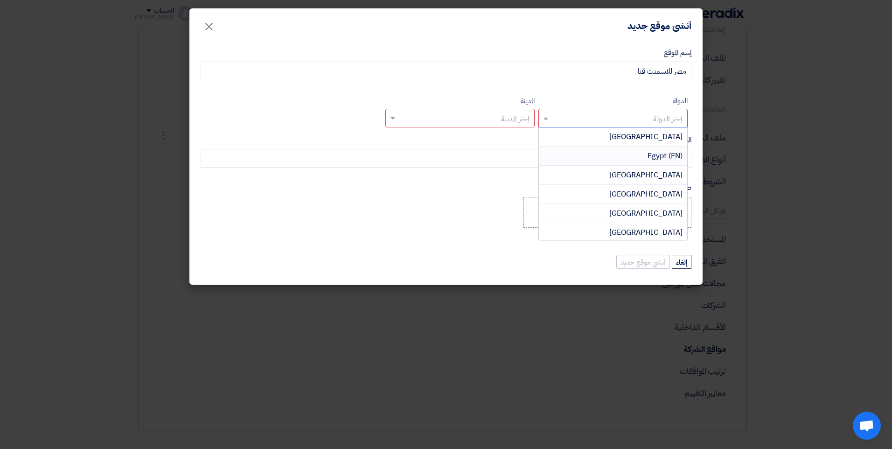
click at [678, 154] on span "Egypt (EN)" at bounding box center [664, 155] width 35 height 11
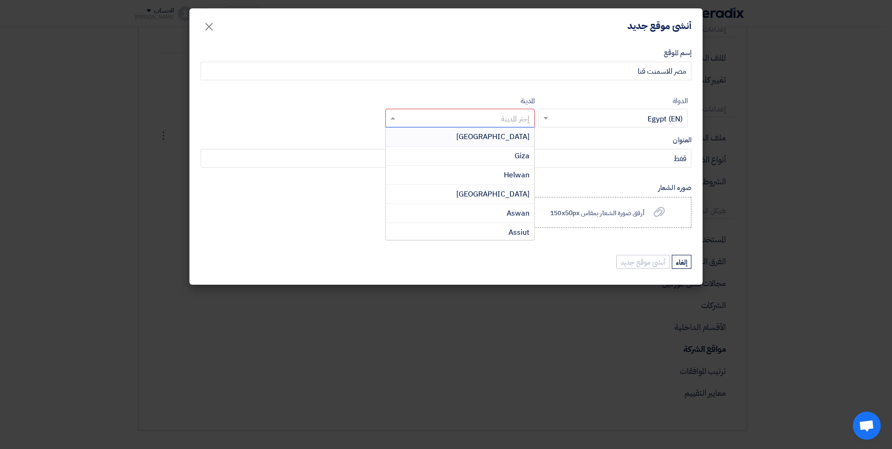
click at [445, 117] on input "text" at bounding box center [465, 118] width 131 height 15
type input "q"
click at [515, 173] on span "Qena" at bounding box center [521, 174] width 18 height 11
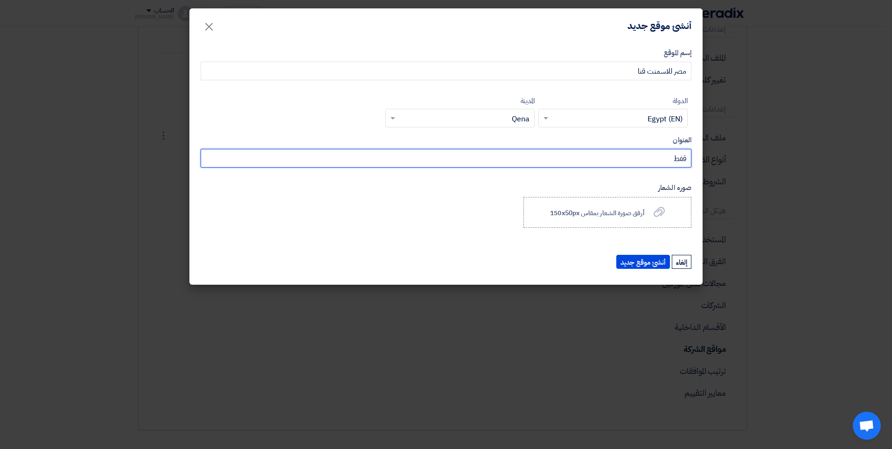
click at [647, 162] on input "قفط" at bounding box center [446, 158] width 491 height 19
type input "h"
type input "ف"
type input "قفط"
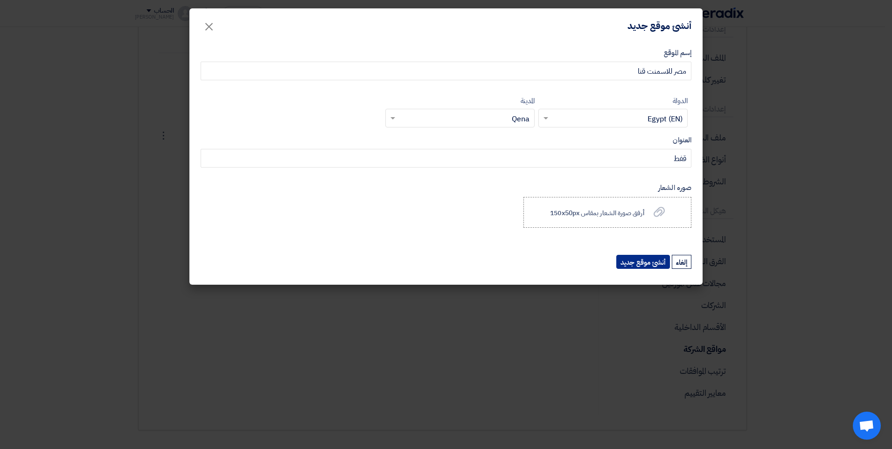
click at [659, 258] on button "أنشئ موقع جديد" at bounding box center [643, 262] width 54 height 14
click at [653, 263] on button "أنشئ موقع جديد" at bounding box center [643, 262] width 54 height 14
click at [724, 235] on modal-container "أنشئ موقع جديد × إسم الموقع مصر للاسمنت قنا الدولة إختر الدولة × Egypt (EN) × ا…" at bounding box center [446, 224] width 892 height 449
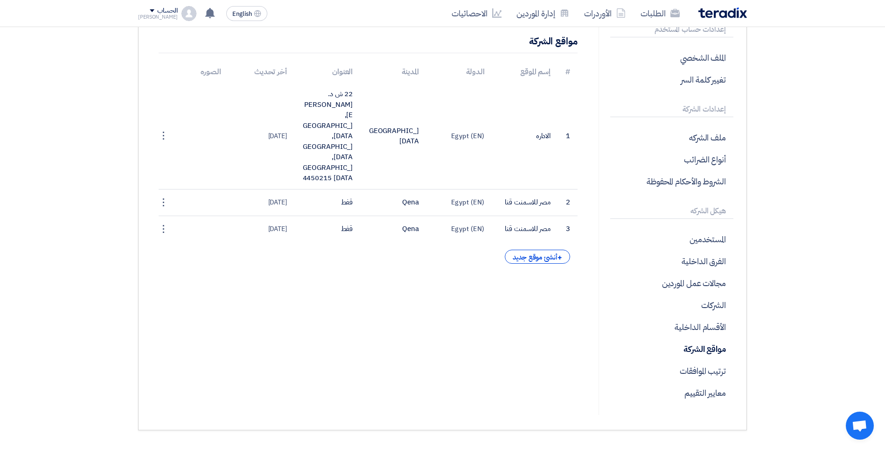
click at [533, 191] on td "مصر للاسمنت قنا" at bounding box center [525, 202] width 66 height 27
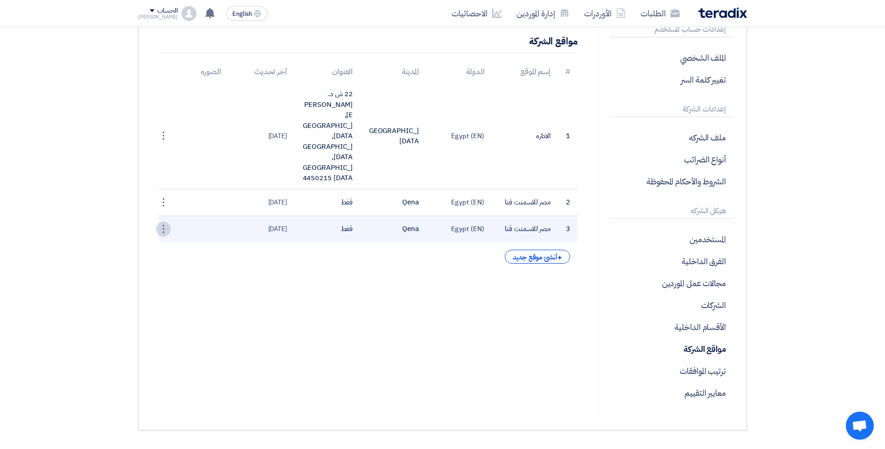
click at [165, 222] on div "⋮" at bounding box center [163, 229] width 15 height 15
click at [158, 253] on link "حذف" at bounding box center [148, 260] width 46 height 14
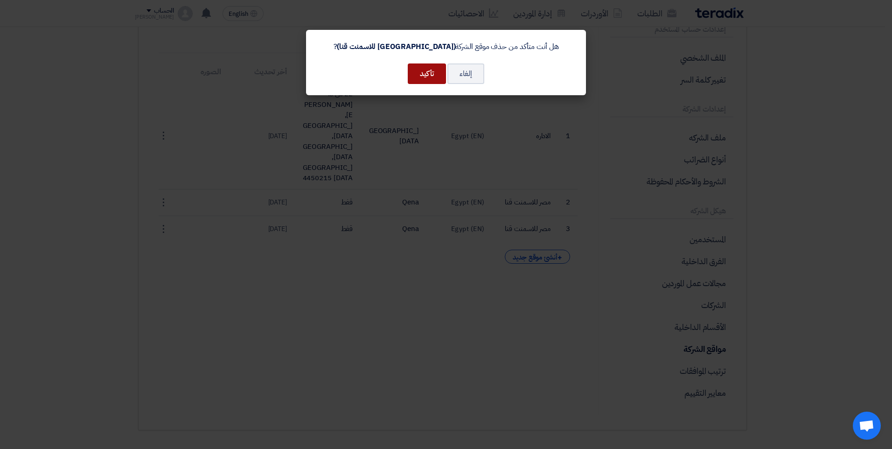
click at [428, 76] on button "تأكيد" at bounding box center [427, 73] width 38 height 21
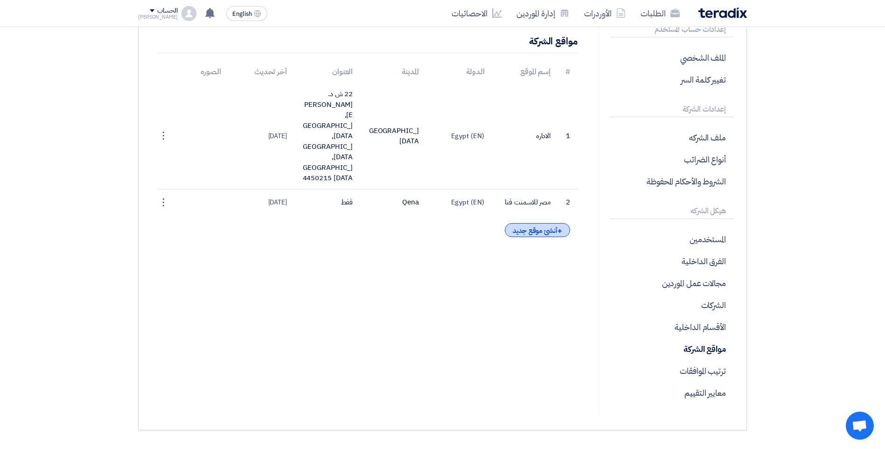
click at [538, 223] on div "+ أنشئ موقع جديد" at bounding box center [537, 230] width 65 height 14
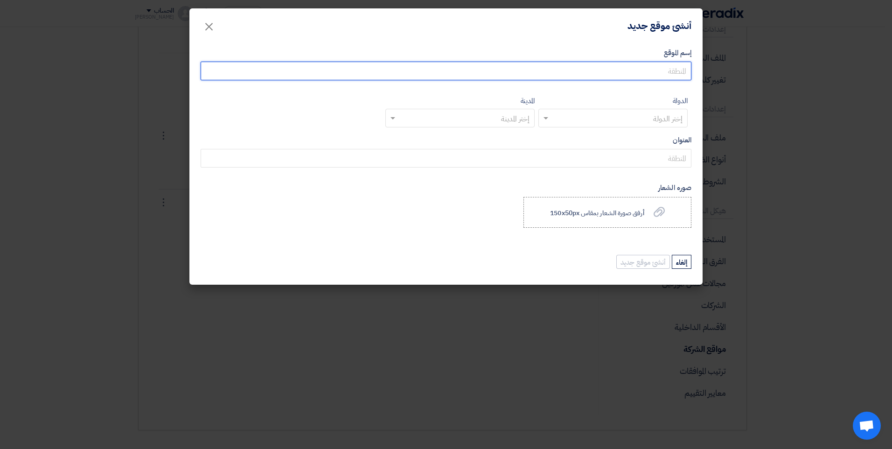
click at [645, 69] on input "إسم الموقع" at bounding box center [446, 71] width 491 height 19
type input "مصر للاسمنت المنيا"
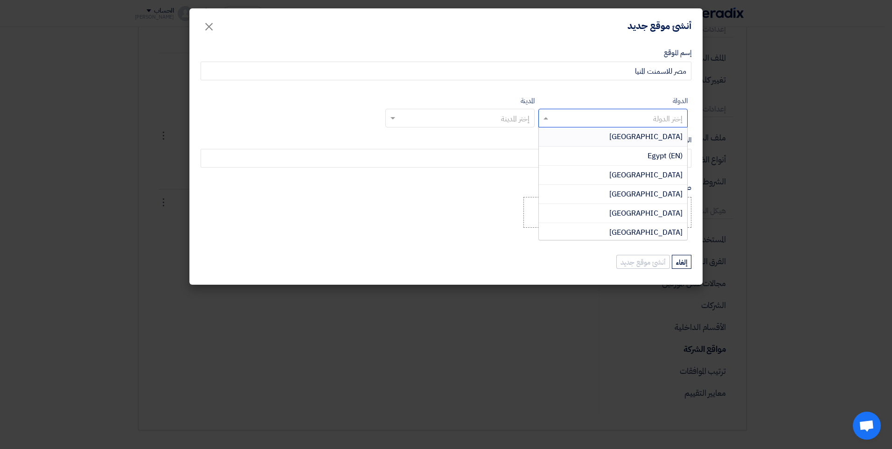
click at [644, 111] on input "text" at bounding box center [618, 118] width 131 height 15
click at [654, 154] on span "Egypt (EN)" at bounding box center [664, 155] width 35 height 11
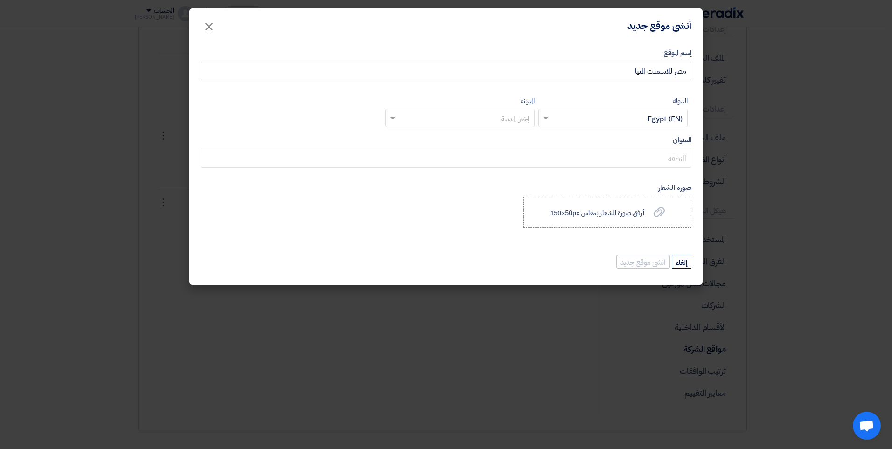
click at [460, 121] on input "text" at bounding box center [465, 118] width 131 height 15
type input "ة"
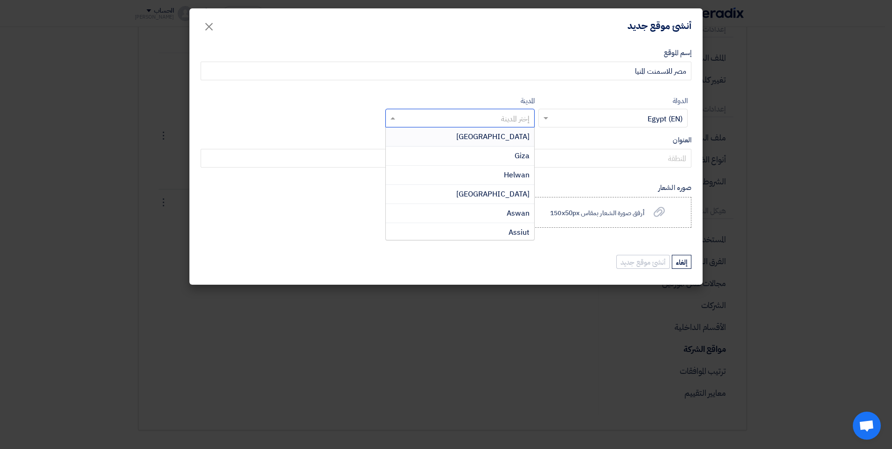
type input "m"
click at [522, 189] on span "Minya" at bounding box center [519, 193] width 20 height 11
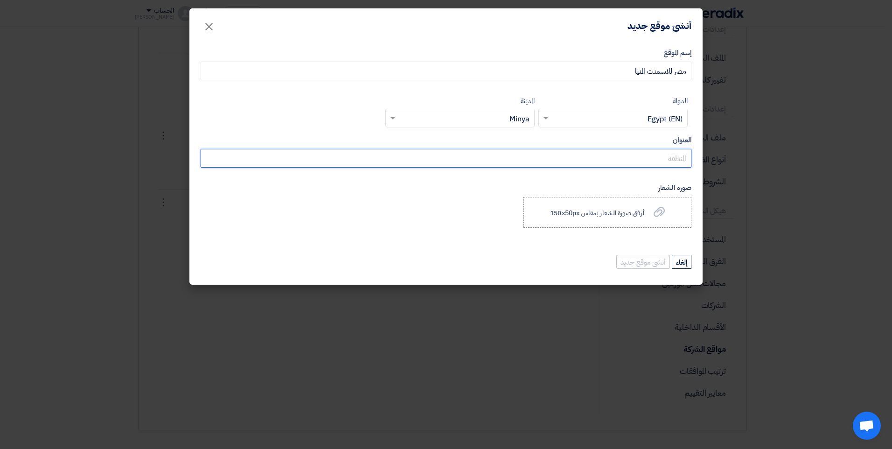
click at [575, 156] on input "العنوان" at bounding box center [446, 158] width 491 height 19
type input "الشيخ فضل"
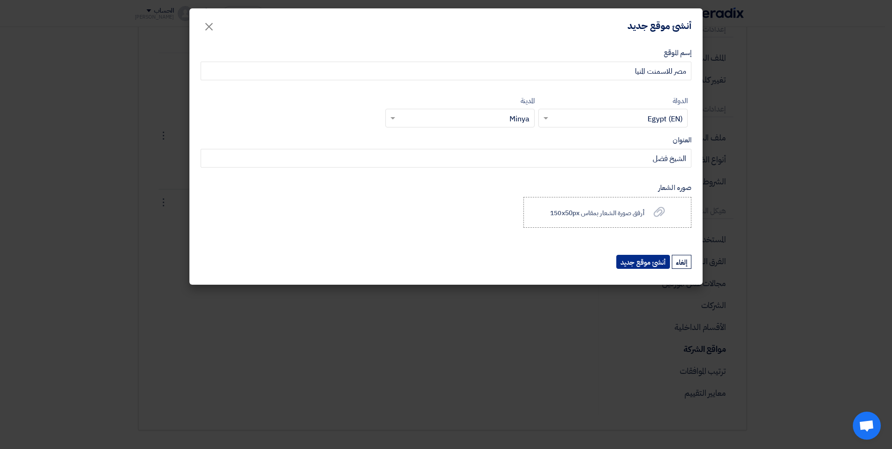
click at [649, 263] on button "أنشئ موقع جديد" at bounding box center [643, 262] width 54 height 14
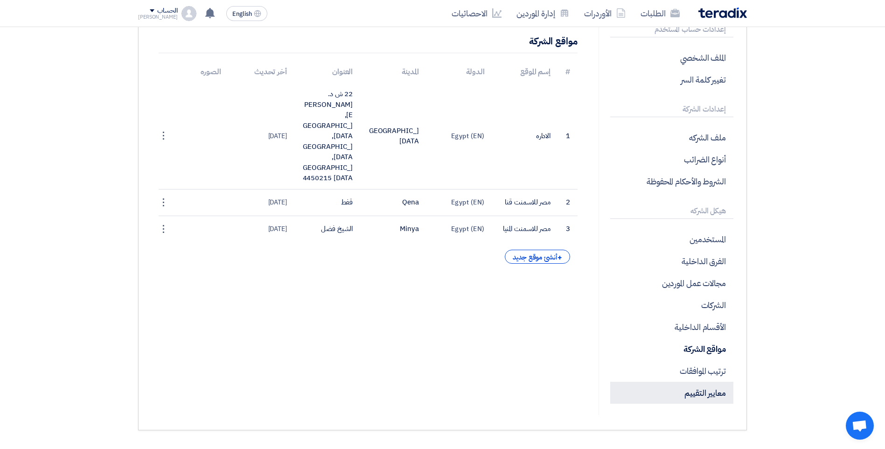
click at [713, 395] on p "معايير التقييم" at bounding box center [671, 392] width 123 height 22
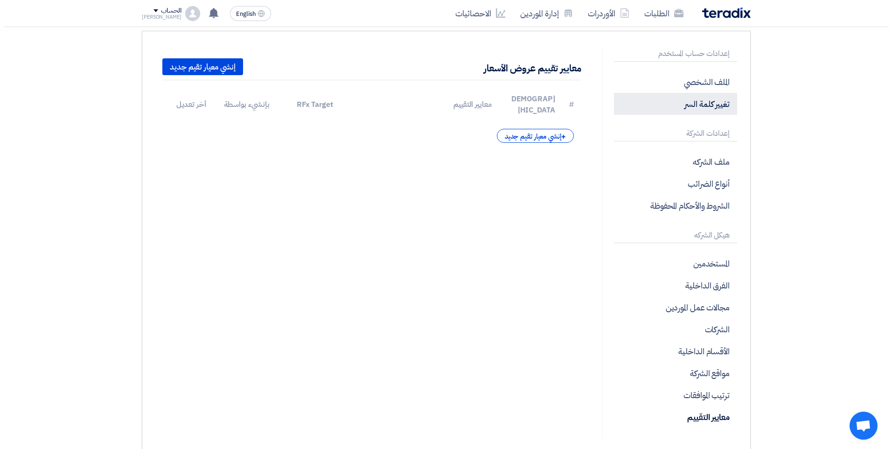
scroll to position [47, 0]
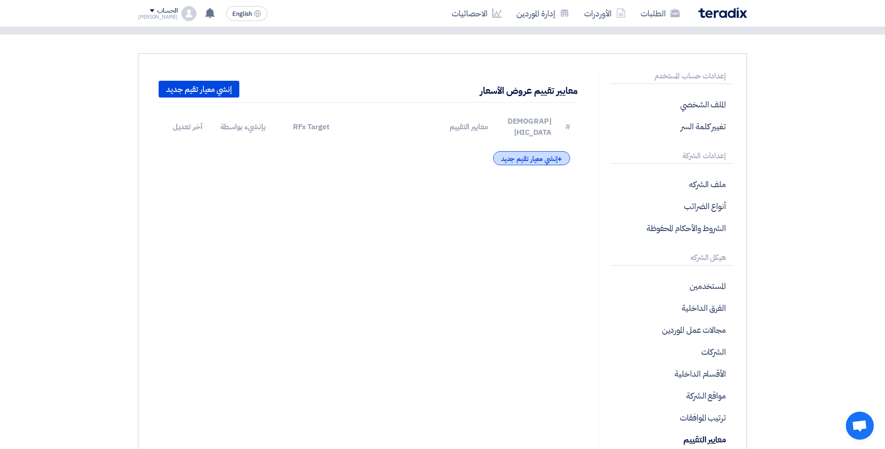
click at [566, 151] on div "+ إنشي معيار تقيم جديد" at bounding box center [531, 158] width 77 height 14
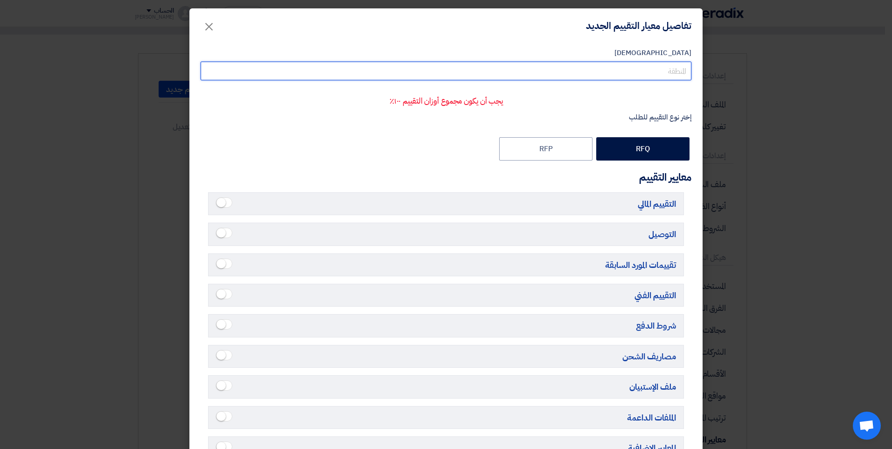
click at [622, 71] on input "الإسم" at bounding box center [446, 71] width 491 height 19
type input "h"
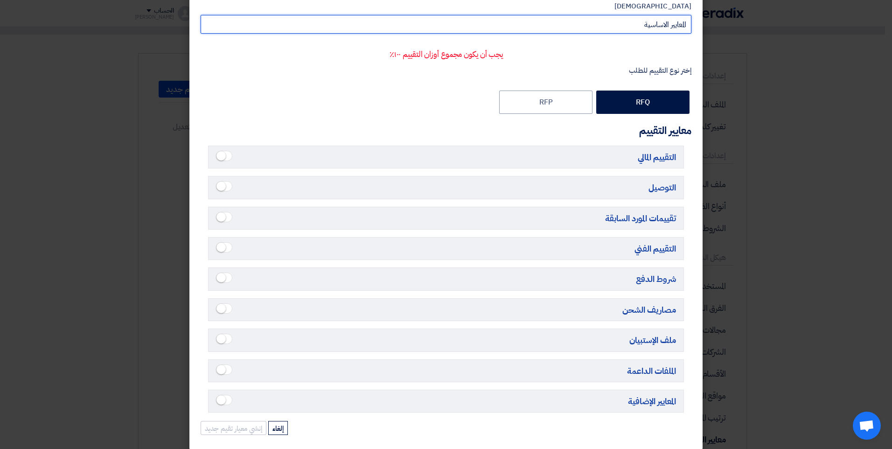
type input "المعايير الاساسية"
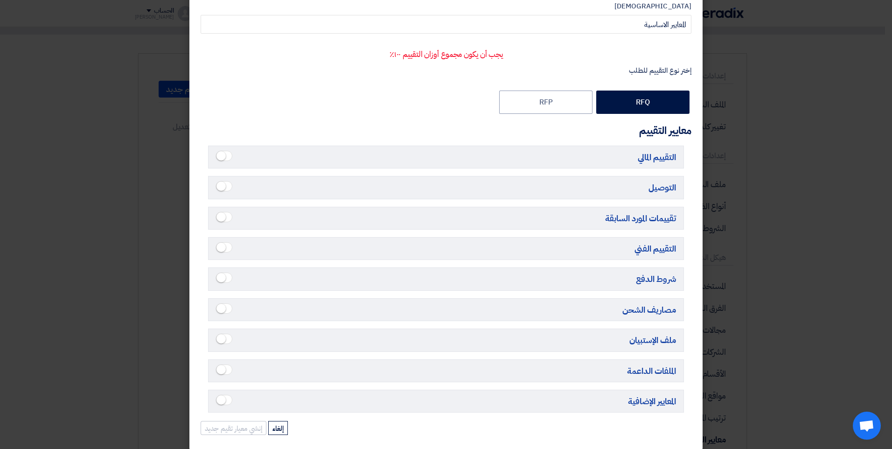
click at [226, 156] on small at bounding box center [220, 155] width 9 height 9
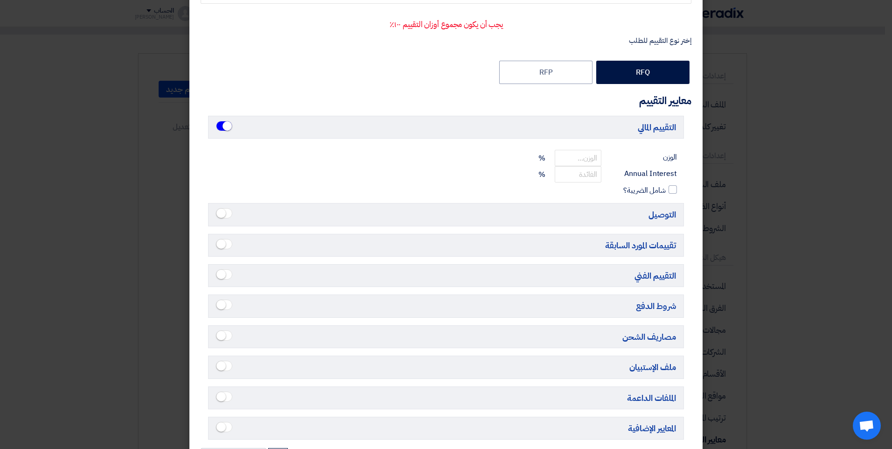
scroll to position [93, 0]
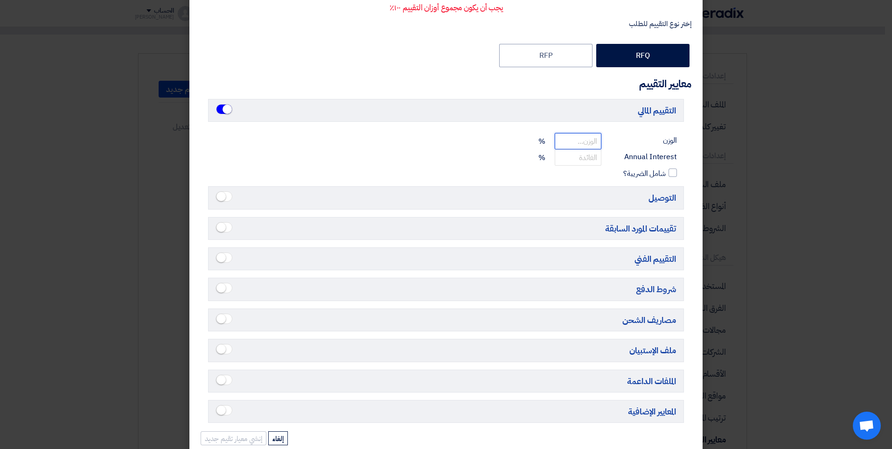
click at [589, 137] on input "number" at bounding box center [578, 141] width 47 height 16
click at [226, 197] on small at bounding box center [220, 196] width 9 height 9
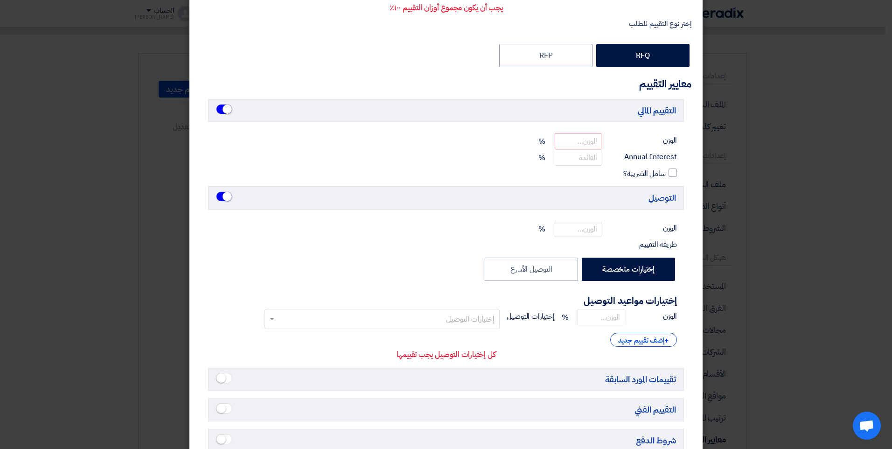
scroll to position [140, 0]
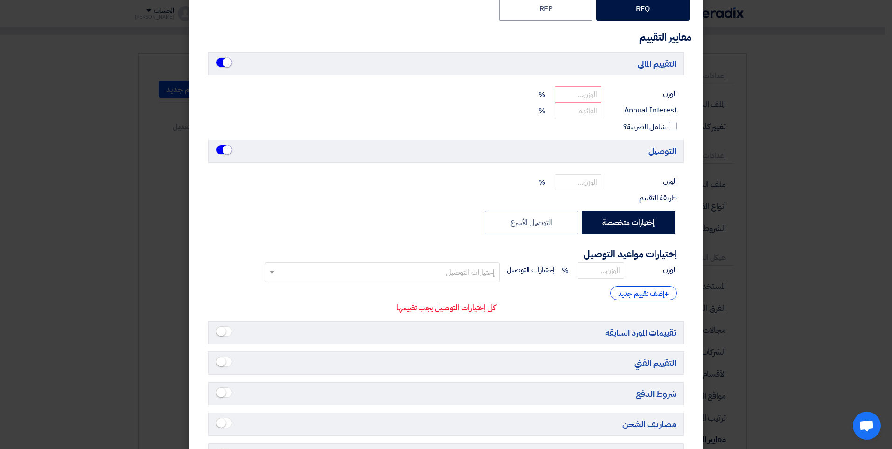
click at [225, 359] on small at bounding box center [220, 361] width 9 height 9
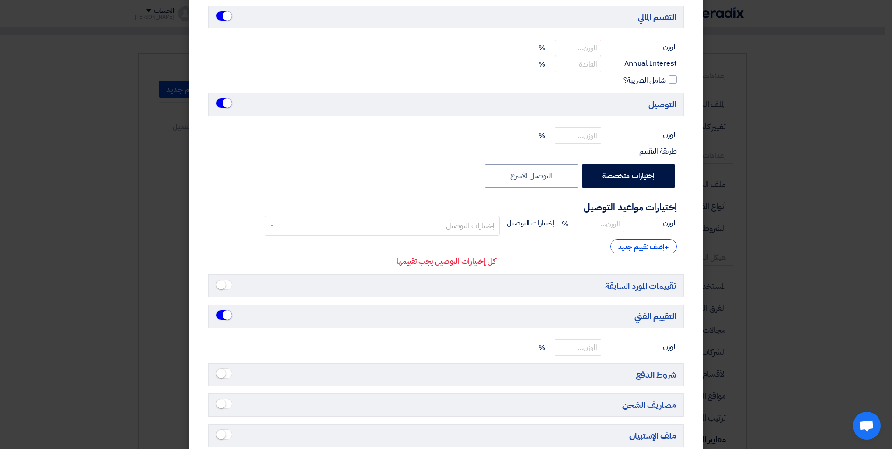
scroll to position [233, 0]
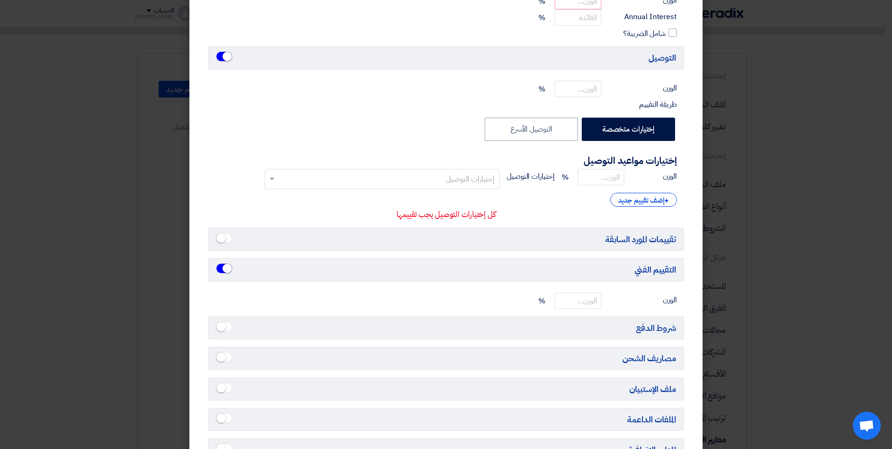
click at [224, 328] on small at bounding box center [220, 326] width 9 height 9
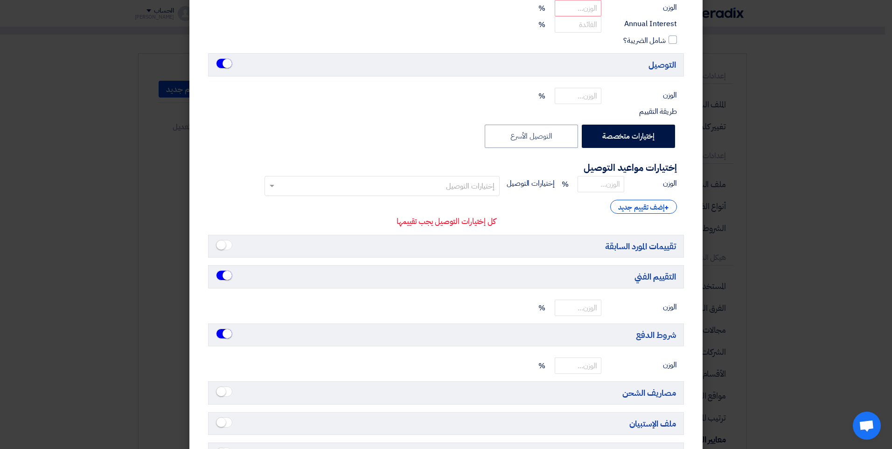
scroll to position [180, 0]
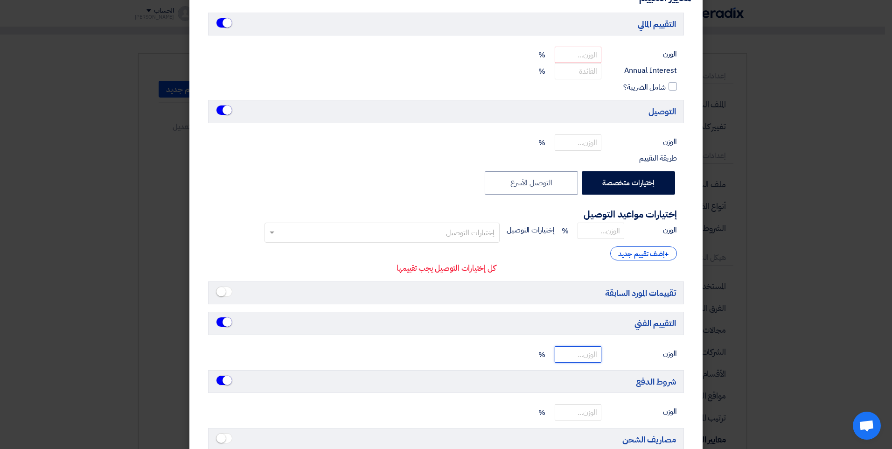
click at [581, 356] on input "number" at bounding box center [578, 354] width 47 height 16
type input "70"
click at [594, 51] on input "number" at bounding box center [578, 55] width 47 height 16
type input "20"
click at [591, 140] on input "number" at bounding box center [578, 142] width 47 height 16
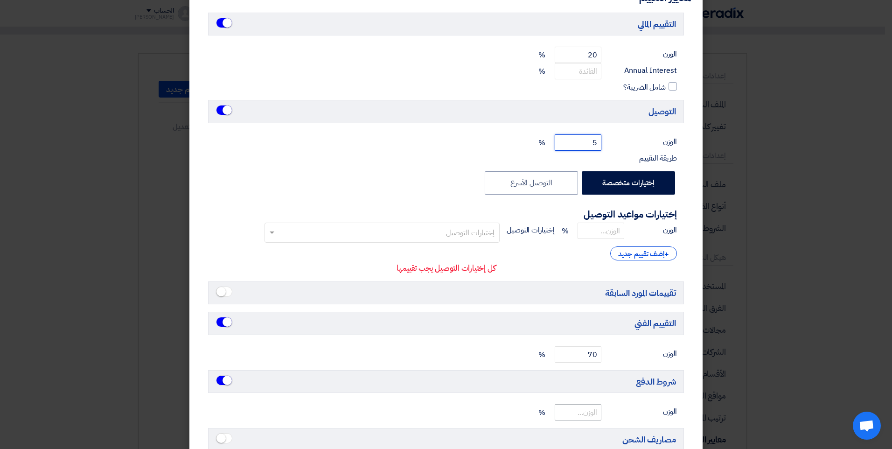
type input "5"
click at [594, 419] on input "number" at bounding box center [578, 412] width 47 height 16
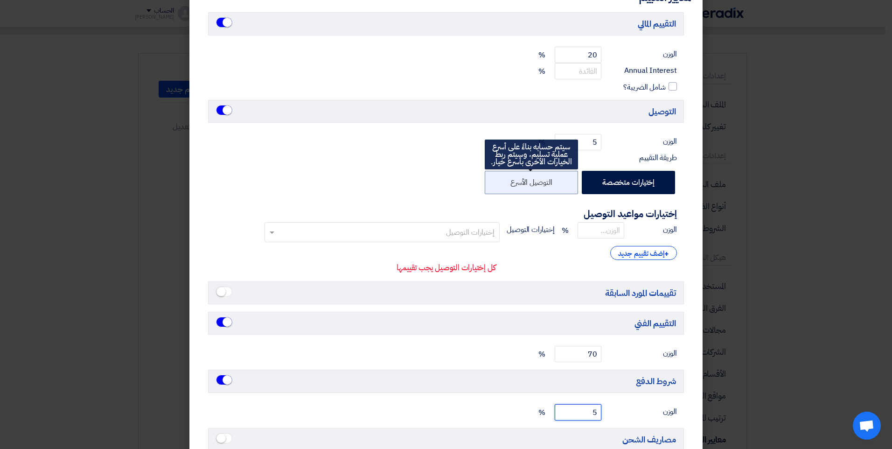
type input "5"
click at [555, 181] on label "التوصيل الأسرع" at bounding box center [531, 182] width 93 height 23
click at [552, 181] on input "التوصيل الأسرع" at bounding box center [549, 182] width 6 height 6
radio input "false"
radio input "true"
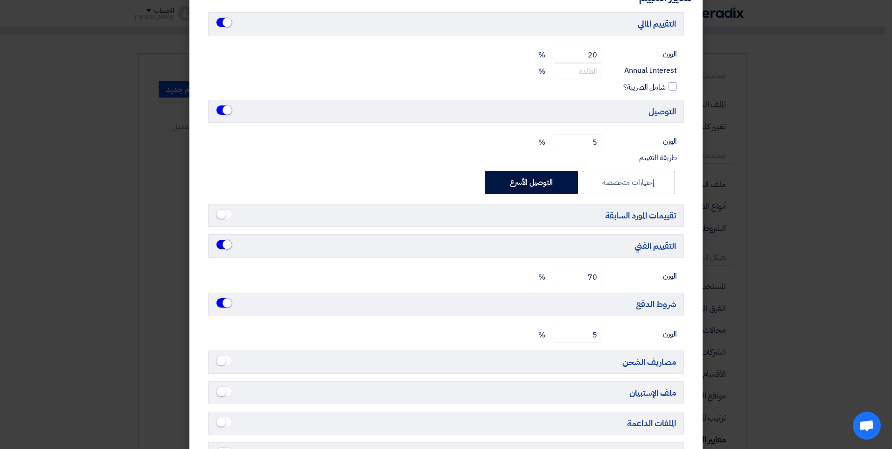
scroll to position [117, 0]
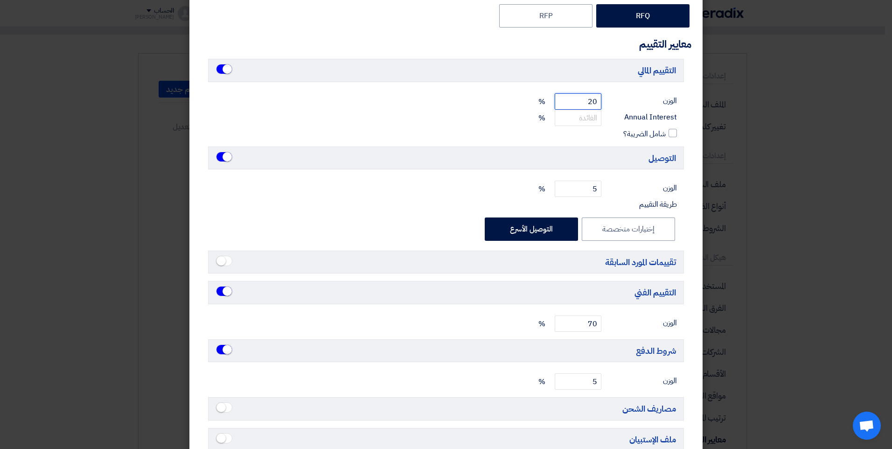
click at [578, 100] on input "20" at bounding box center [578, 101] width 47 height 16
click at [578, 99] on input "20" at bounding box center [578, 101] width 47 height 16
click at [578, 100] on input "20" at bounding box center [578, 101] width 47 height 16
type input "15"
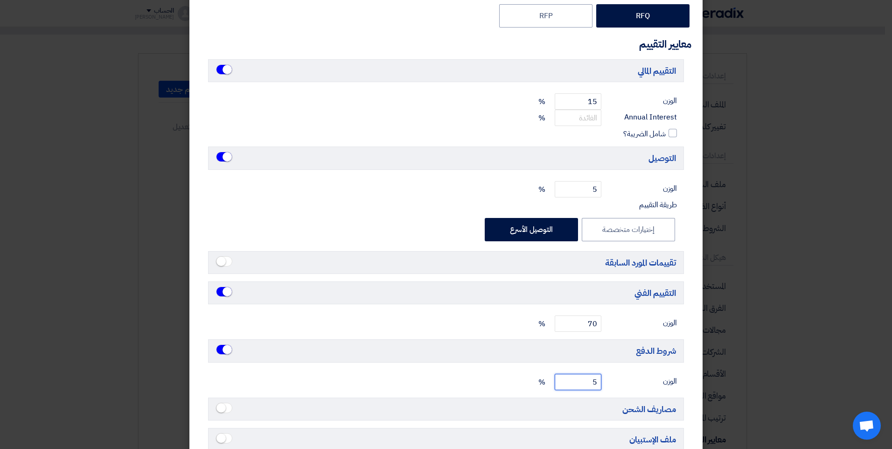
click at [594, 377] on input "5" at bounding box center [578, 382] width 47 height 16
type input "10"
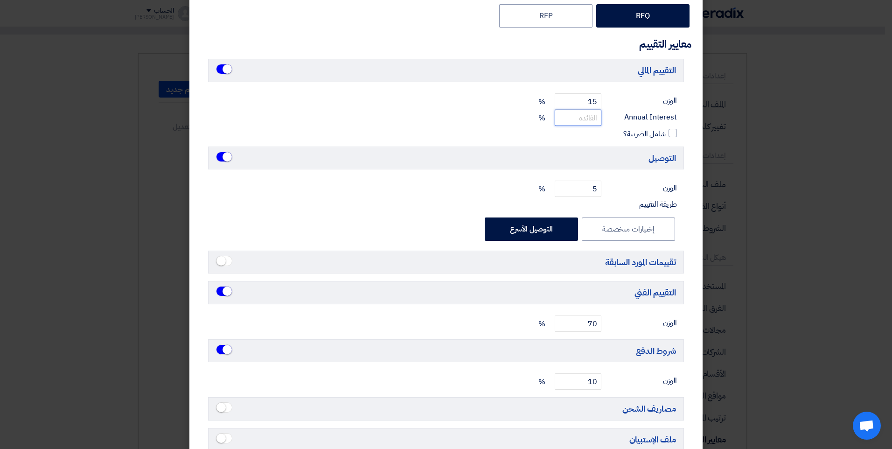
click at [598, 113] on input "number" at bounding box center [578, 118] width 47 height 16
click at [588, 113] on input "number" at bounding box center [578, 118] width 47 height 16
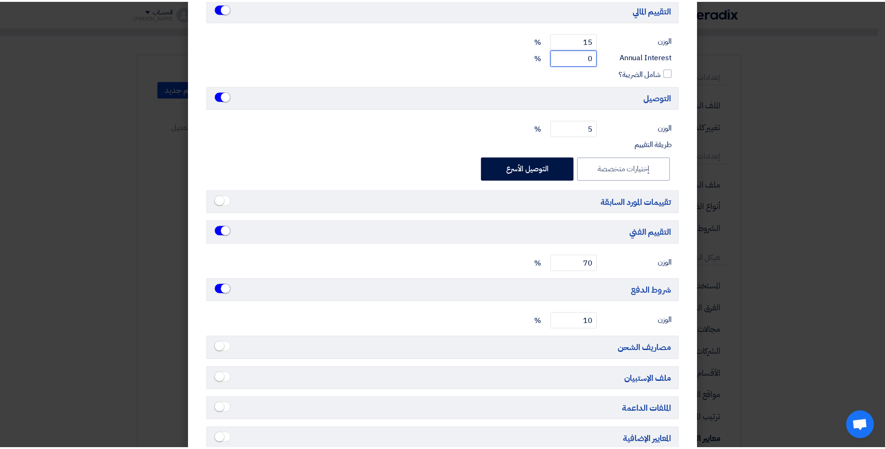
scroll to position [226, 0]
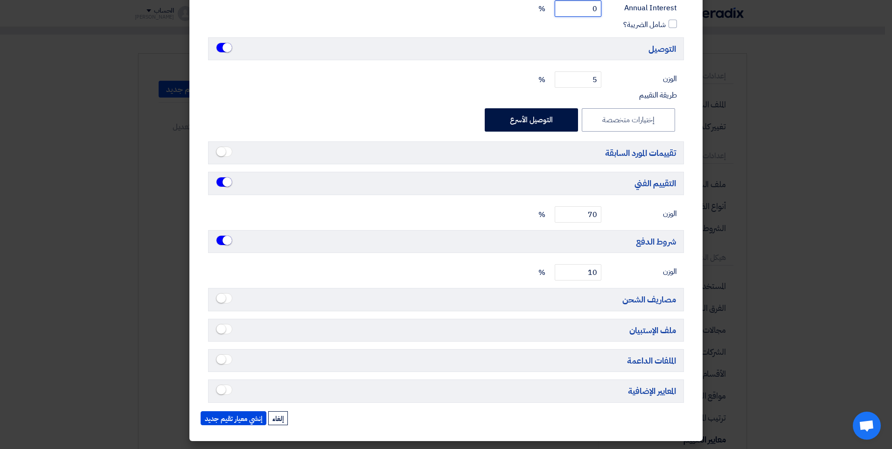
type input "0"
click at [226, 296] on small at bounding box center [220, 297] width 9 height 9
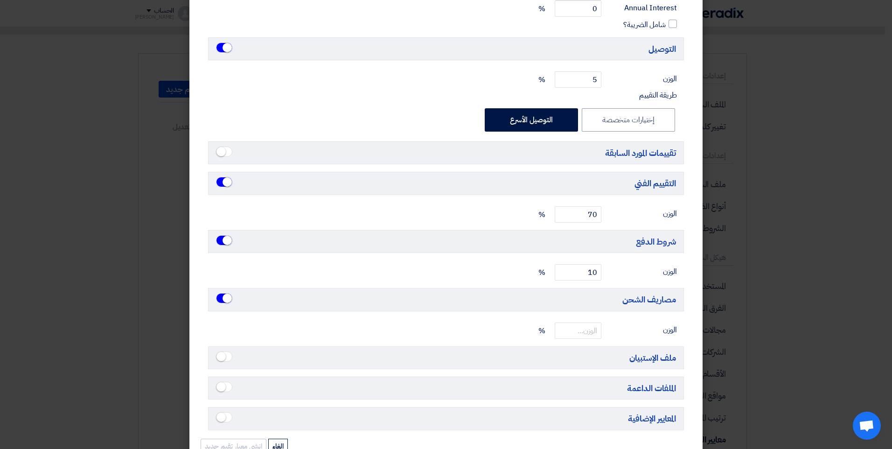
click at [230, 296] on small at bounding box center [226, 297] width 9 height 9
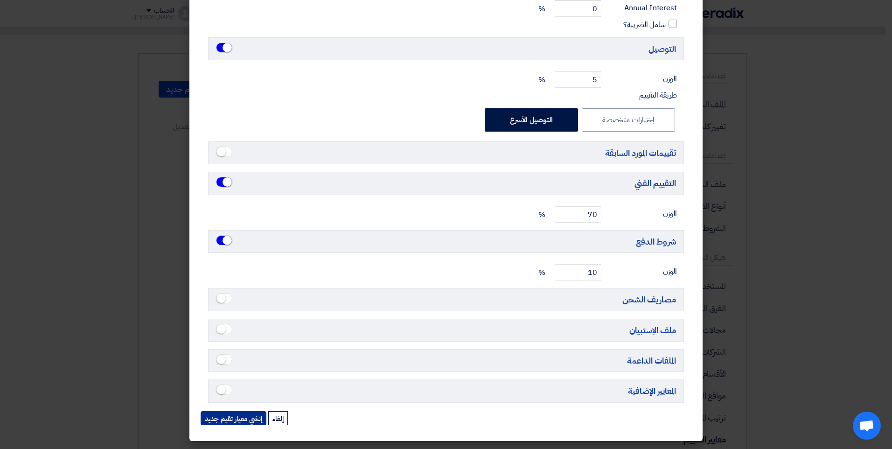
click at [252, 421] on button "إنشي معيار تقيم جديد" at bounding box center [234, 418] width 66 height 14
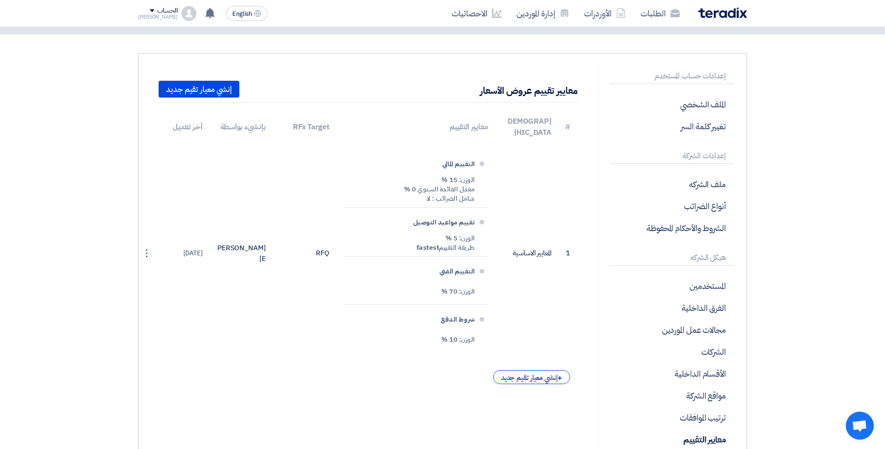
drag, startPoint x: 157, startPoint y: 5, endPoint x: 159, endPoint y: 9, distance: 4.8
click at [157, 5] on div "English EN لا توجد إشعارات جديدة لديك الحساب Ahmed الطلبات الأوردرات إدارة المو…" at bounding box center [204, 13] width 133 height 19
click at [159, 15] on div "[PERSON_NAME]" at bounding box center [158, 16] width 40 height 5
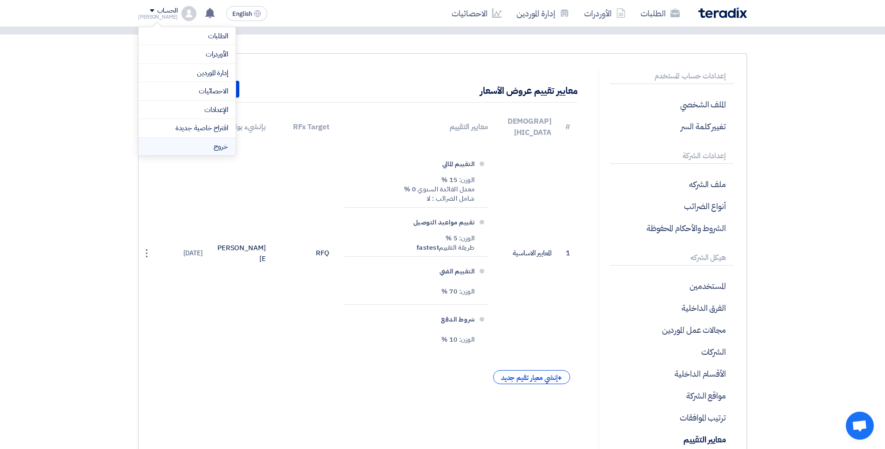
click at [213, 140] on li "خروج" at bounding box center [187, 147] width 97 height 18
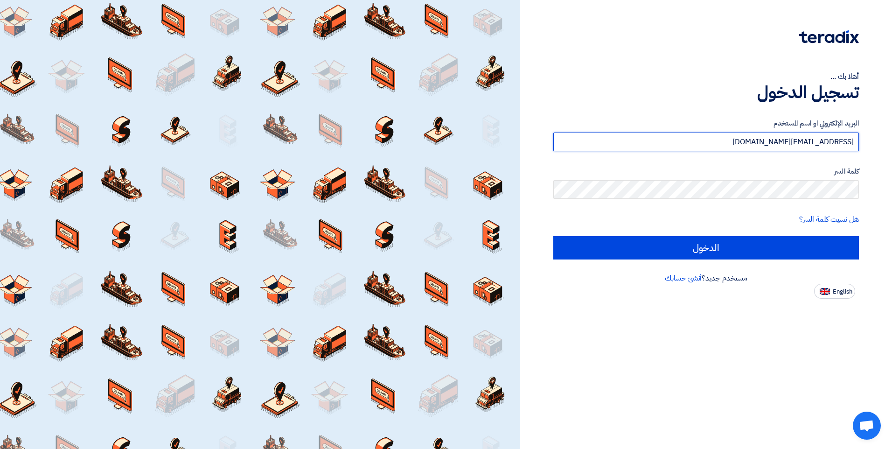
click at [719, 138] on input "a.farid@MISRCEMENTQENA.COM" at bounding box center [705, 141] width 305 height 19
drag, startPoint x: 719, startPoint y: 138, endPoint x: 704, endPoint y: 140, distance: 15.6
click at [704, 140] on input "a.farid@MISRCEMENTQENA.COM" at bounding box center [705, 141] width 305 height 19
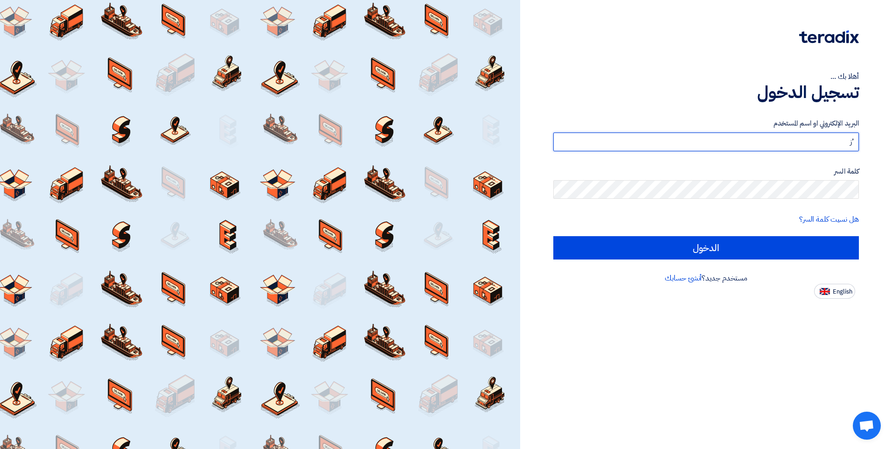
type input "’"
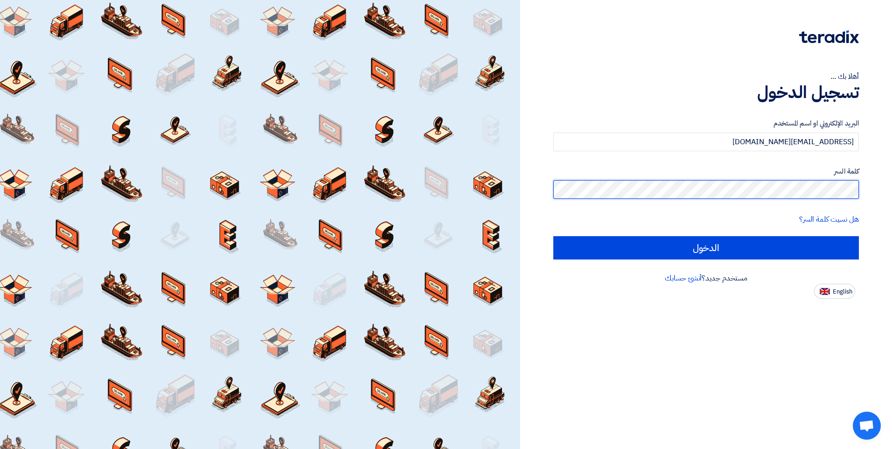
click at [553, 236] on input "الدخول" at bounding box center [705, 247] width 305 height 23
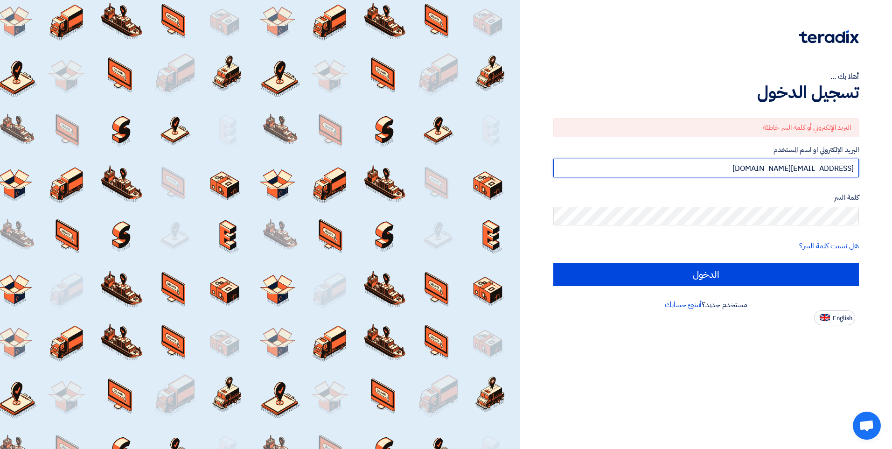
click at [706, 169] on input "M.Baakry@misrcementminya.com" at bounding box center [705, 168] width 305 height 19
click at [759, 172] on input "M.Baakry@misrcementminya.com" at bounding box center [705, 168] width 305 height 19
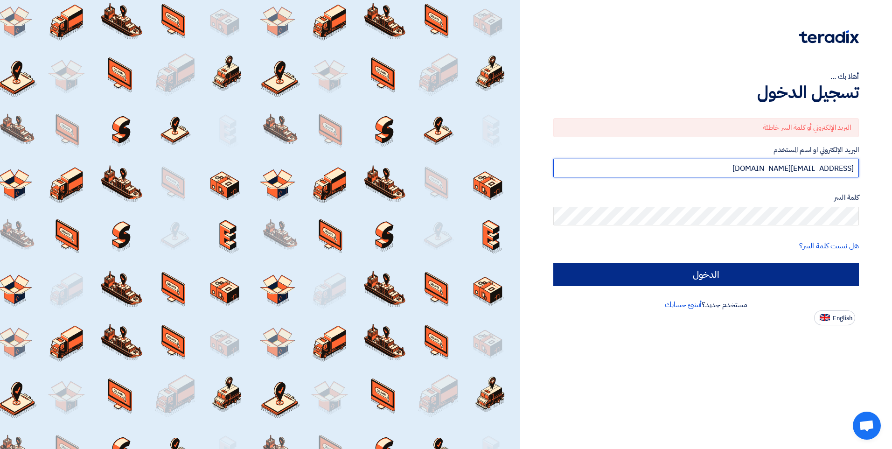
type input "M.Bakry@misrcementminya.com"
click at [727, 279] on input "الدخول" at bounding box center [705, 274] width 305 height 23
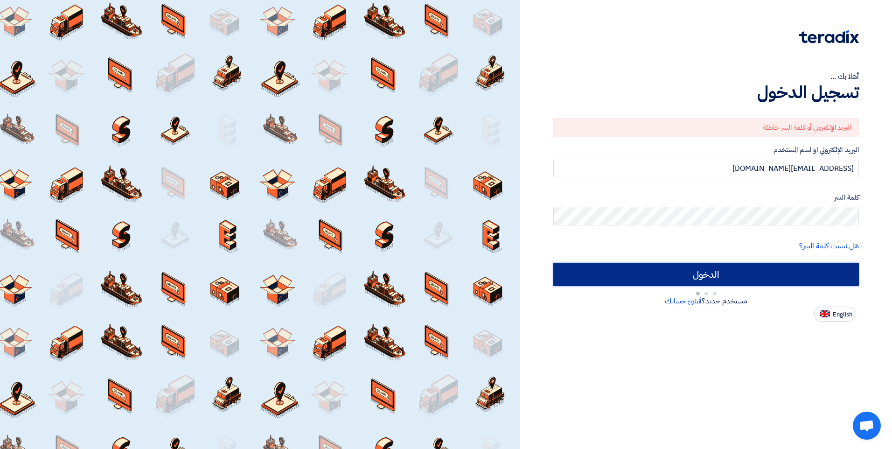
type input "Sign in"
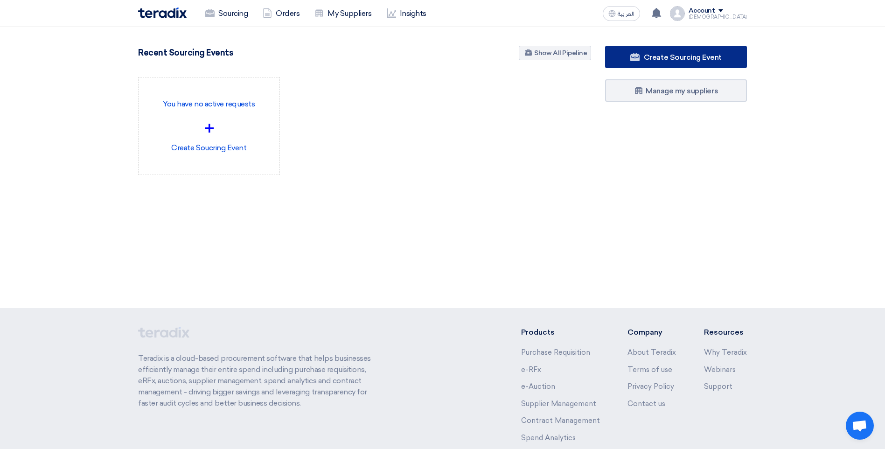
click at [679, 67] on link "Create Sourcing Event" at bounding box center [676, 57] width 142 height 22
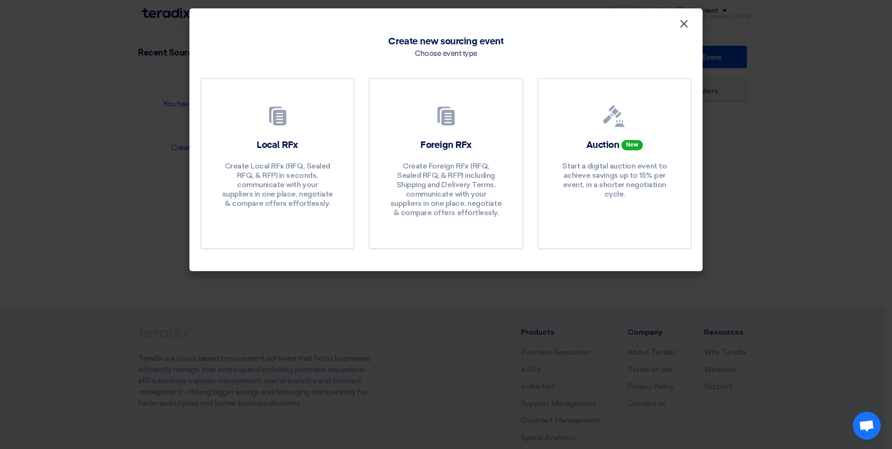
click at [683, 25] on span "×" at bounding box center [683, 26] width 9 height 19
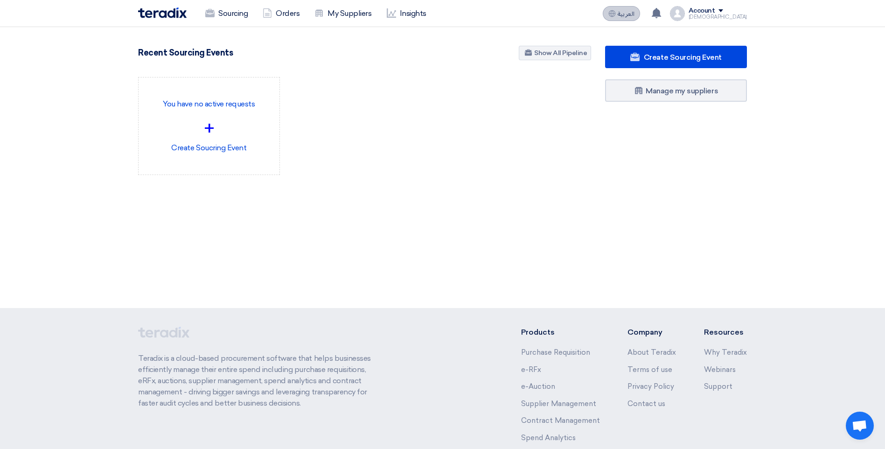
click at [634, 16] on span "العربية" at bounding box center [625, 14] width 17 height 7
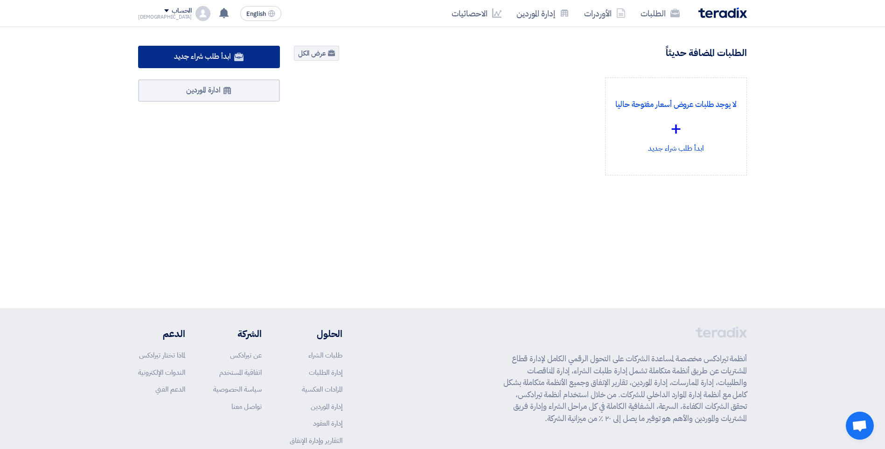
click at [196, 55] on span "ابدأ طلب شراء جديد" at bounding box center [202, 56] width 56 height 11
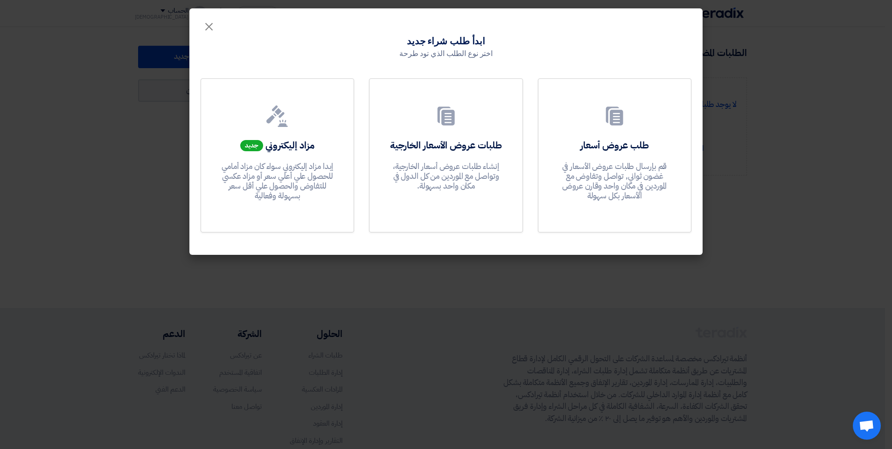
click at [749, 198] on modal-container "× ابدأ طلب شراء جديد اختر نوع الطلب الذي تود طرحة طلب عروض أسعار قم بإرسال طلبا…" at bounding box center [446, 224] width 892 height 449
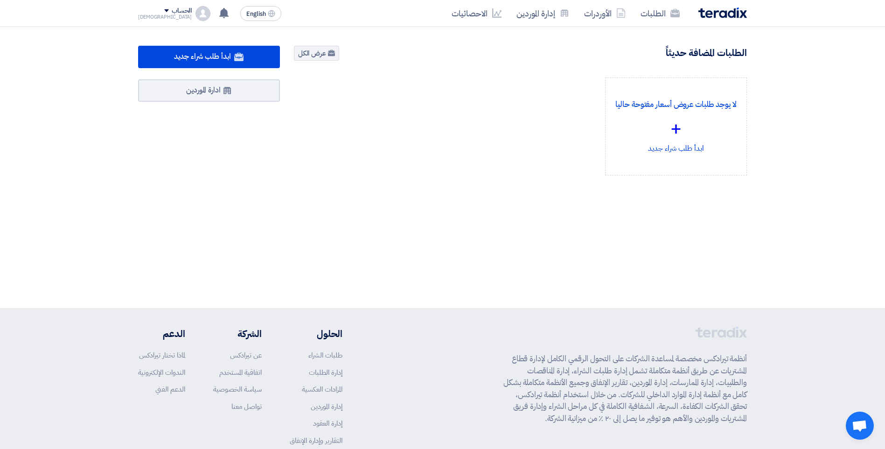
click at [149, 17] on div "Mohammed" at bounding box center [165, 16] width 54 height 5
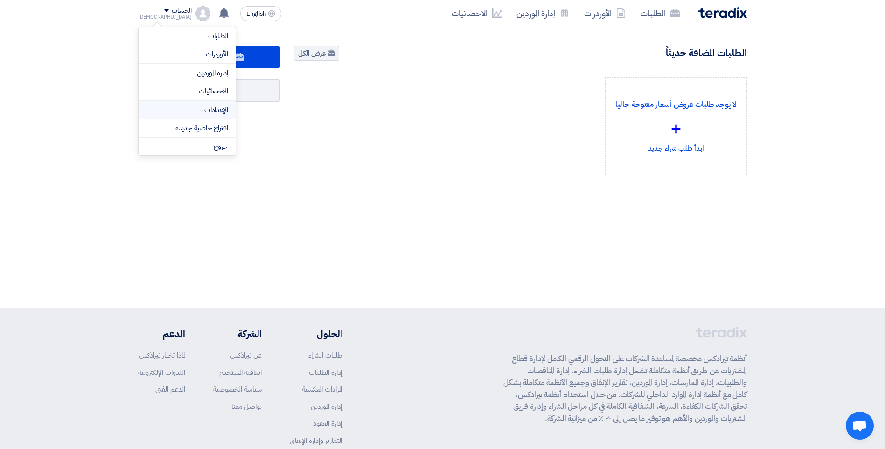
click at [184, 113] on link "الإعدادات" at bounding box center [187, 109] width 82 height 11
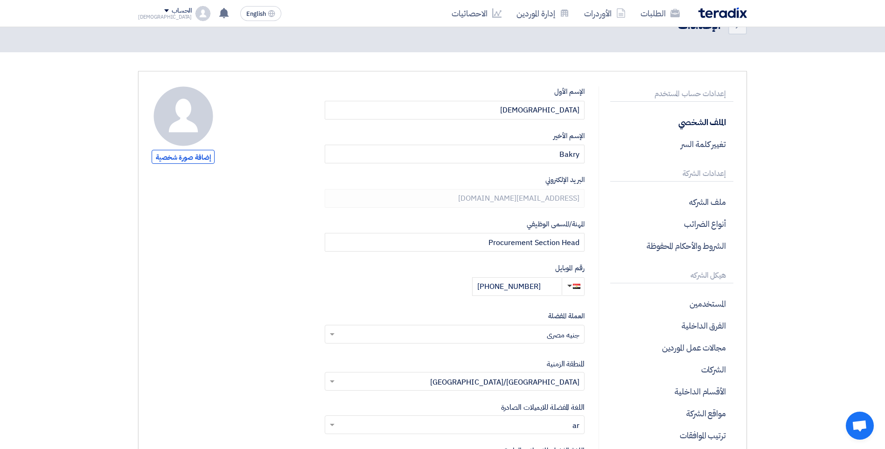
scroll to position [93, 0]
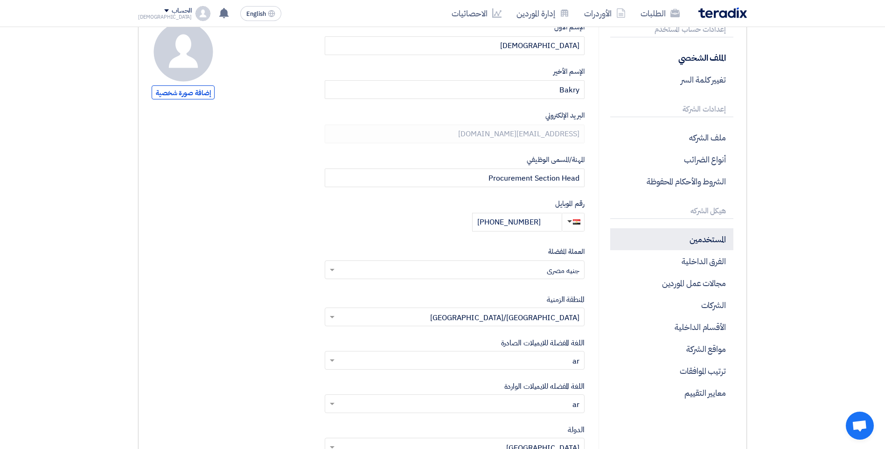
click at [710, 247] on p "المستخدمين" at bounding box center [671, 239] width 123 height 22
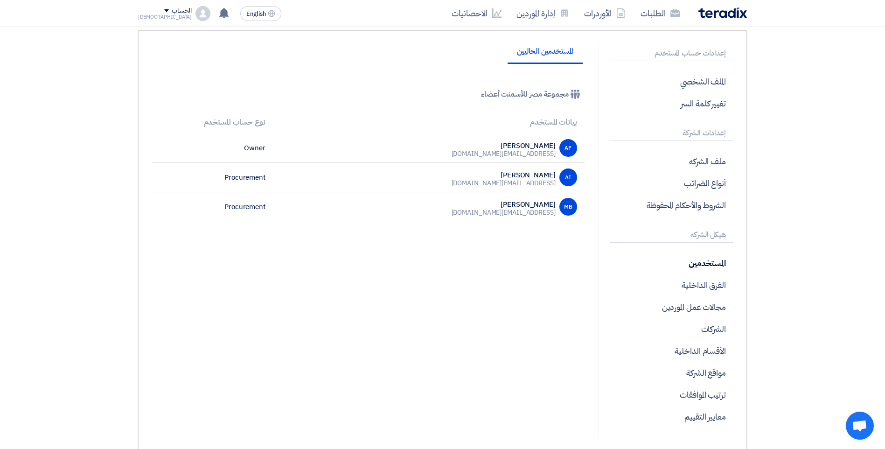
scroll to position [47, 0]
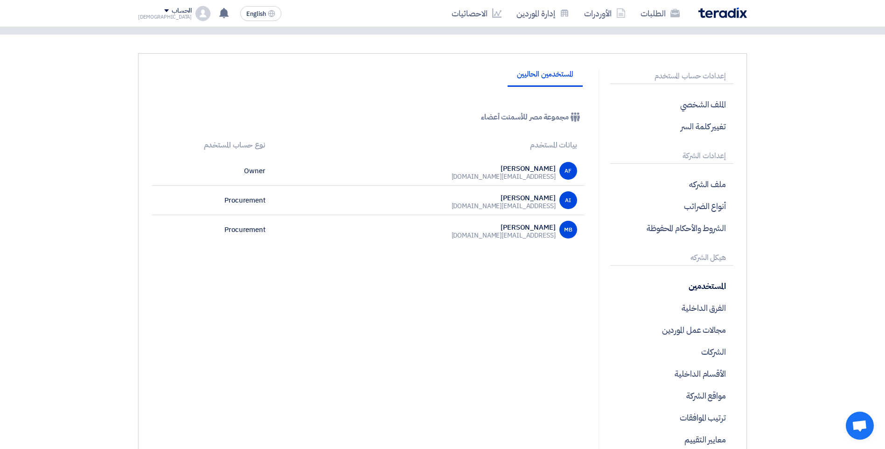
click at [255, 170] on td "Owner" at bounding box center [212, 170] width 121 height 29
drag, startPoint x: 255, startPoint y: 170, endPoint x: 478, endPoint y: 169, distance: 222.9
click at [478, 169] on tr "AF Ahmed Farid a.farid@misrcementqena.com Owner" at bounding box center [368, 170] width 433 height 29
click at [465, 278] on div "المستخدمين الحاليين Company Team مجموعة مصر للأسمنت أعضاء بيانات المستخدم نوع ح…" at bounding box center [368, 265] width 447 height 393
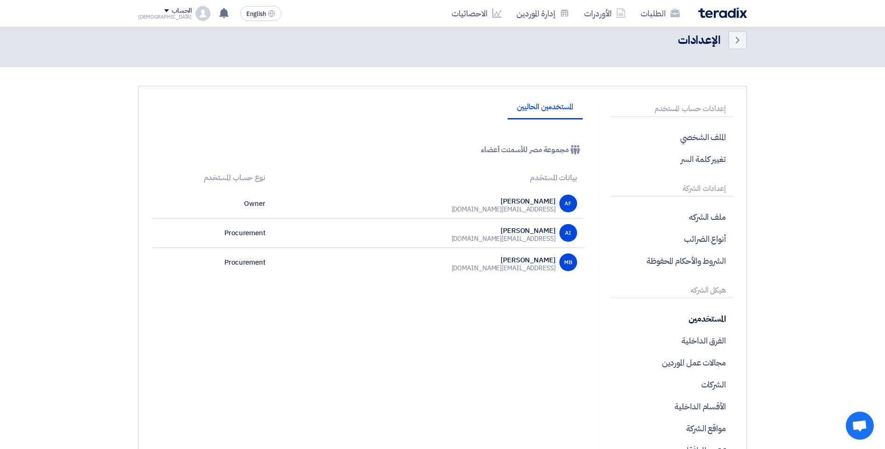
scroll to position [0, 0]
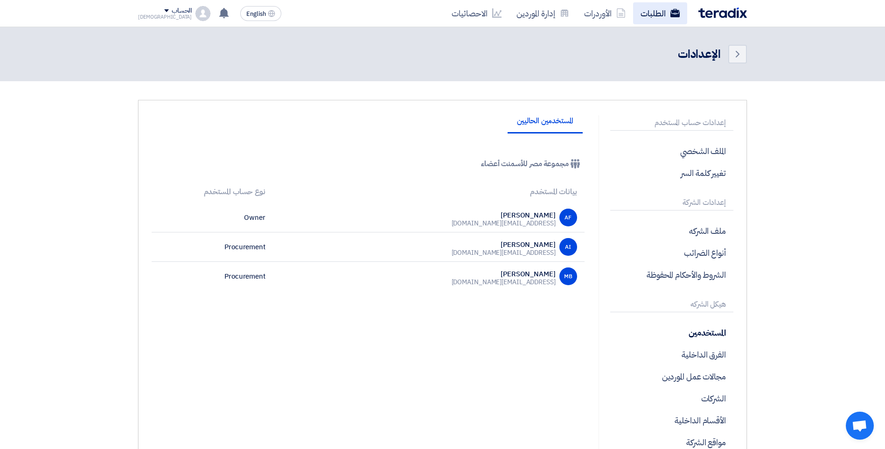
click at [645, 19] on link "الطلبات" at bounding box center [660, 13] width 54 height 22
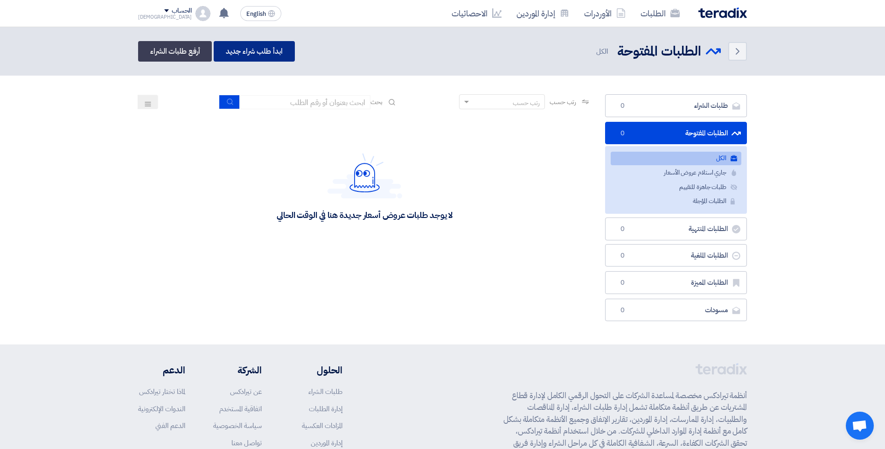
click at [270, 49] on link "ابدأ طلب شراء جديد" at bounding box center [254, 51] width 81 height 21
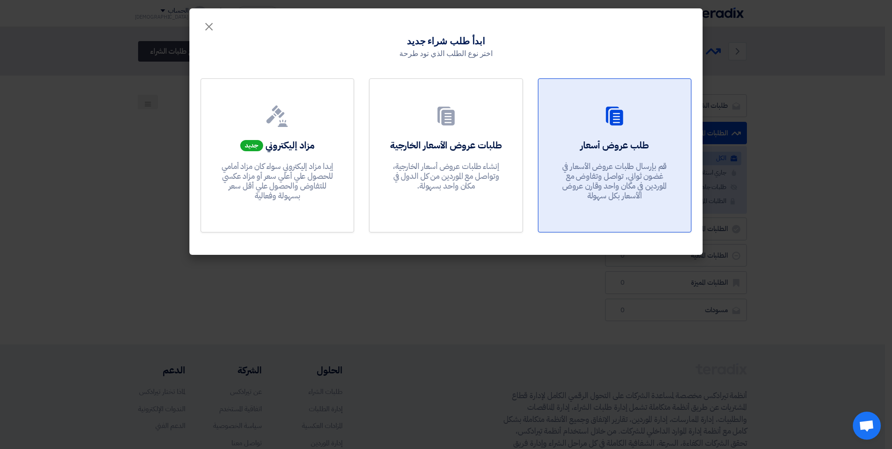
click at [610, 159] on div "طلب عروض أسعار قم بإرسال طلبات عروض الأسعار في غضون ثواني, تواصل وتفاوض مع المو…" at bounding box center [614, 172] width 130 height 67
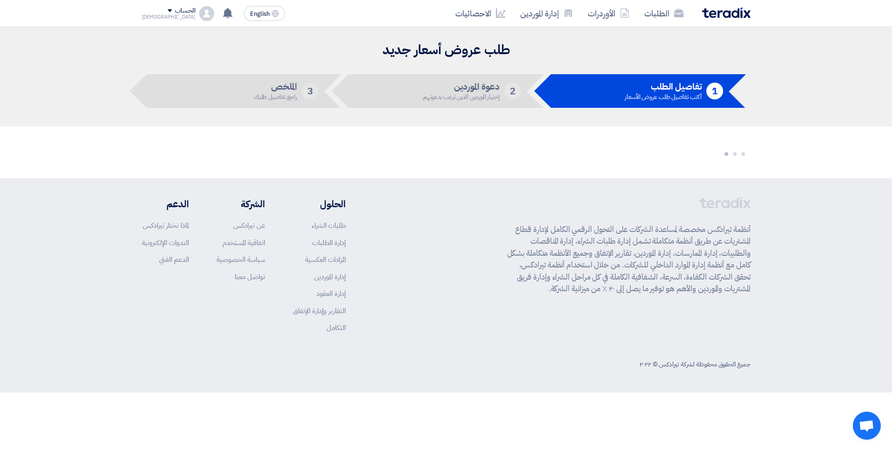
click at [728, 20] on div "الطلبات الأوردرات إدارة الموردين الاحصائيات" at bounding box center [567, 13] width 365 height 22
click at [720, 14] on img at bounding box center [726, 12] width 49 height 11
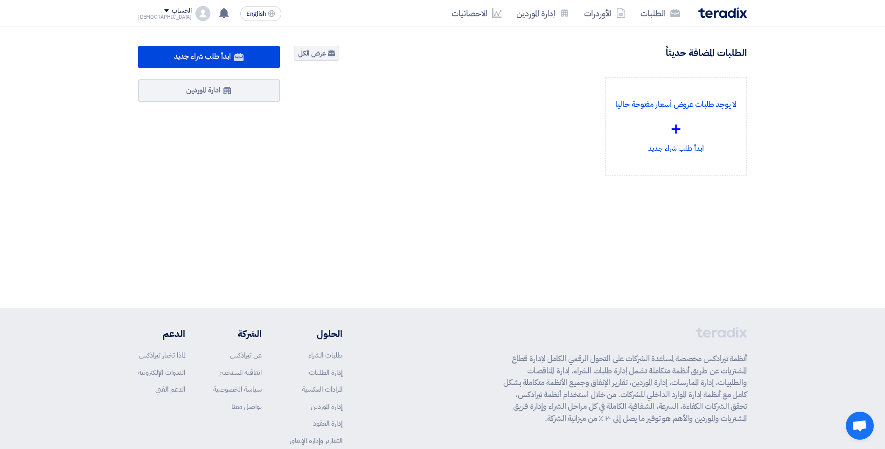
click at [172, 8] on div "الحساب" at bounding box center [182, 11] width 20 height 8
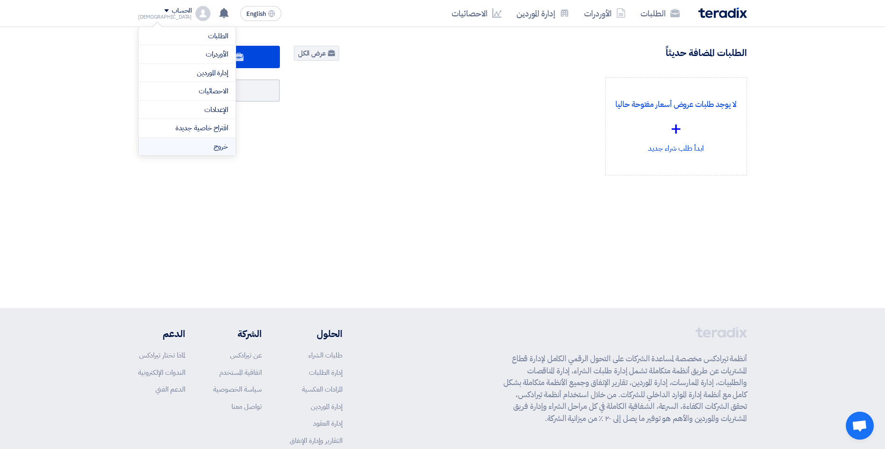
click at [207, 145] on li "خروج" at bounding box center [187, 147] width 97 height 18
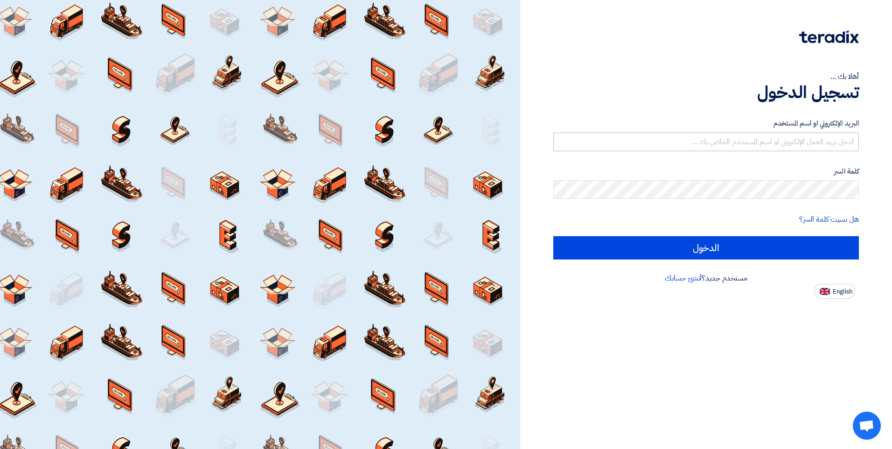
type input "a.farid@MISRCEMENTQENA.COM"
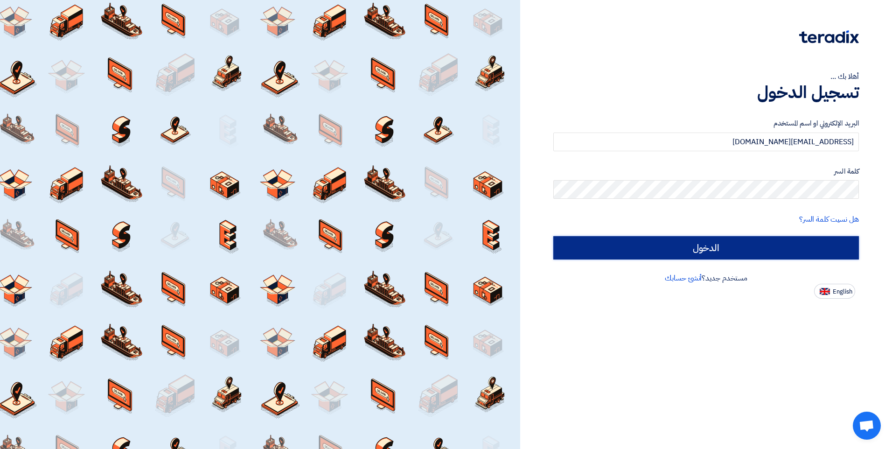
click at [735, 253] on input "الدخول" at bounding box center [705, 247] width 305 height 23
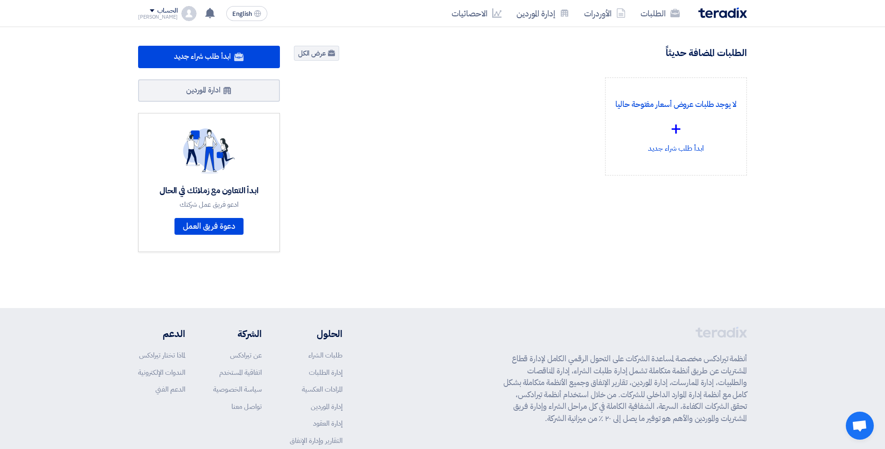
click at [146, 5] on div "English EN لا توجد إشعارات جديدة لديك الحساب Ahmed الطلبات الأوردرات إدارة المو…" at bounding box center [204, 13] width 133 height 19
click at [157, 8] on div "الحساب" at bounding box center [167, 11] width 20 height 8
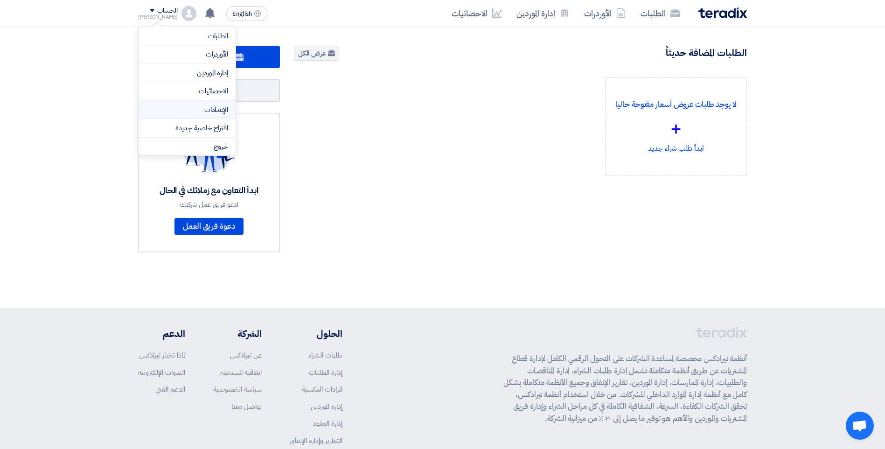
click at [217, 112] on link "الإعدادات" at bounding box center [187, 109] width 82 height 11
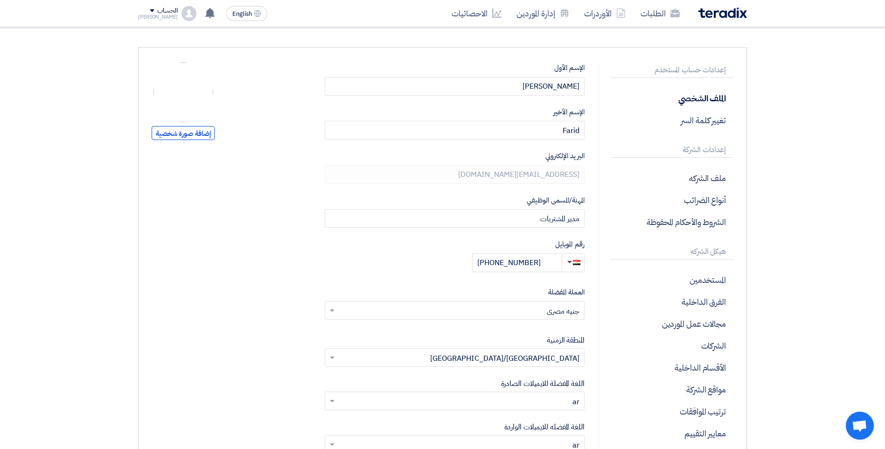
scroll to position [140, 0]
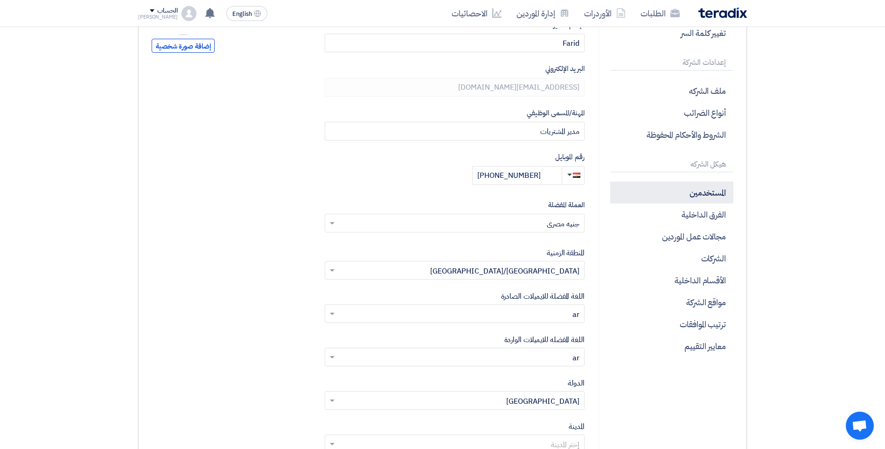
click at [707, 188] on p "المستخدمين" at bounding box center [671, 192] width 123 height 22
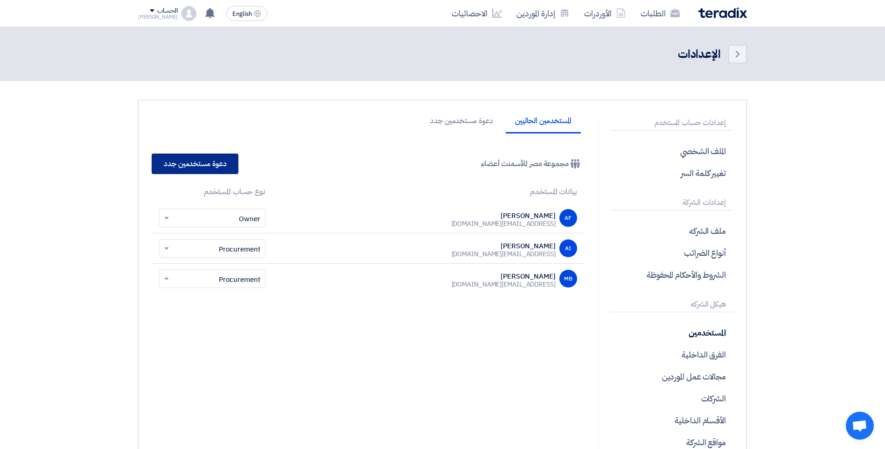
click at [198, 164] on link "دعوة مستخدمين جدد" at bounding box center [195, 163] width 87 height 21
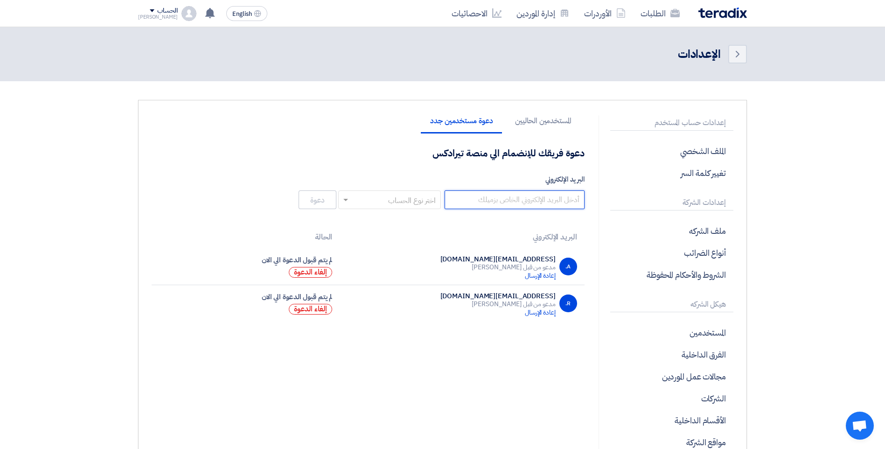
click at [459, 202] on input "البريد الإلكتروني" at bounding box center [514, 199] width 140 height 19
paste input "A.Atef@MisrCementMinya.com"
type input "A.Atef@MisrCementMinya.com"
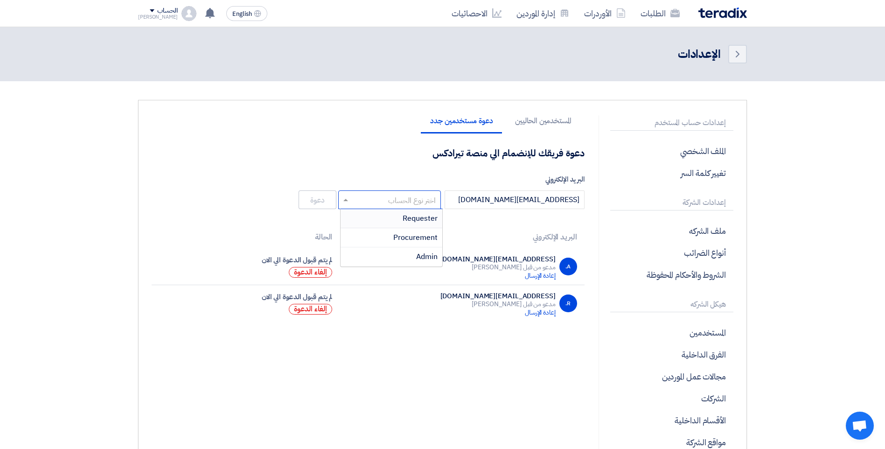
click at [361, 206] on input "text" at bounding box center [395, 200] width 84 height 15
click at [395, 222] on div "Requester" at bounding box center [391, 218] width 102 height 19
click at [326, 194] on button "دعوة" at bounding box center [317, 199] width 38 height 19
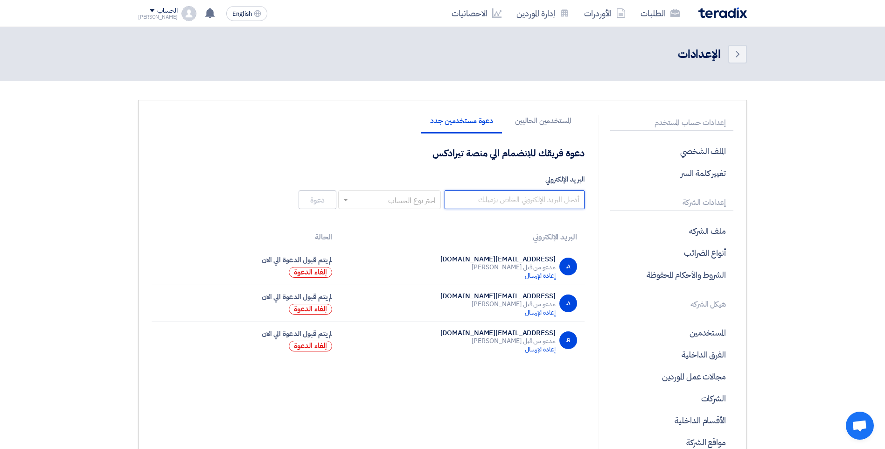
click at [511, 201] on input "البريد الإلكتروني" at bounding box center [514, 199] width 140 height 19
paste input "M.Mamdouh@MisrCementGroup.com"
type input "M.Mamdouh@MisrCementGroup.com"
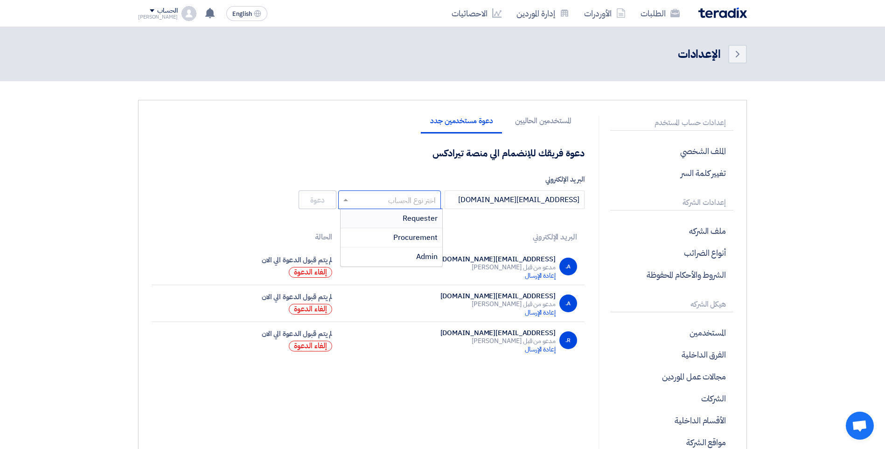
click at [386, 199] on input "text" at bounding box center [395, 200] width 84 height 15
click at [406, 215] on span "Requester" at bounding box center [419, 218] width 35 height 11
click at [322, 201] on button "دعوة" at bounding box center [317, 199] width 38 height 19
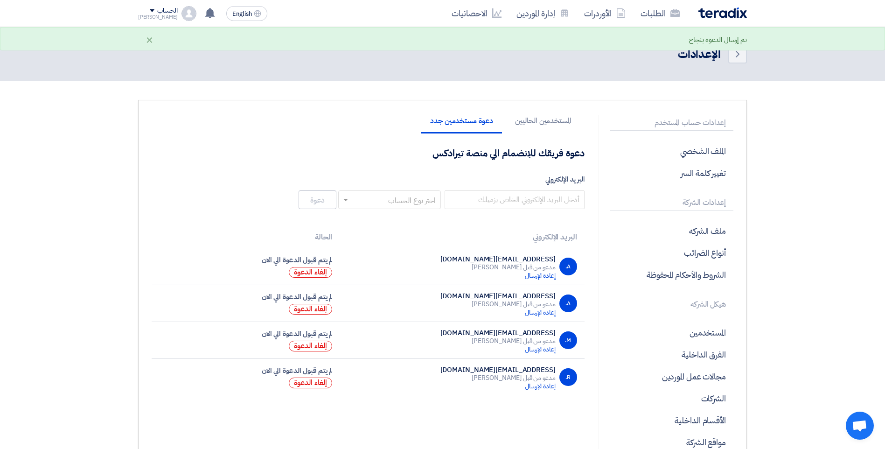
click at [157, 14] on div "الحساب" at bounding box center [167, 11] width 20 height 8
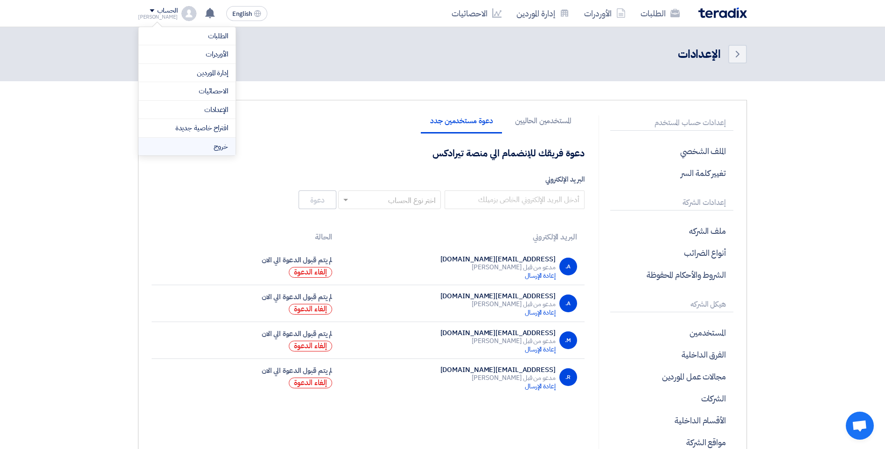
click at [212, 146] on li "خروج" at bounding box center [187, 147] width 97 height 18
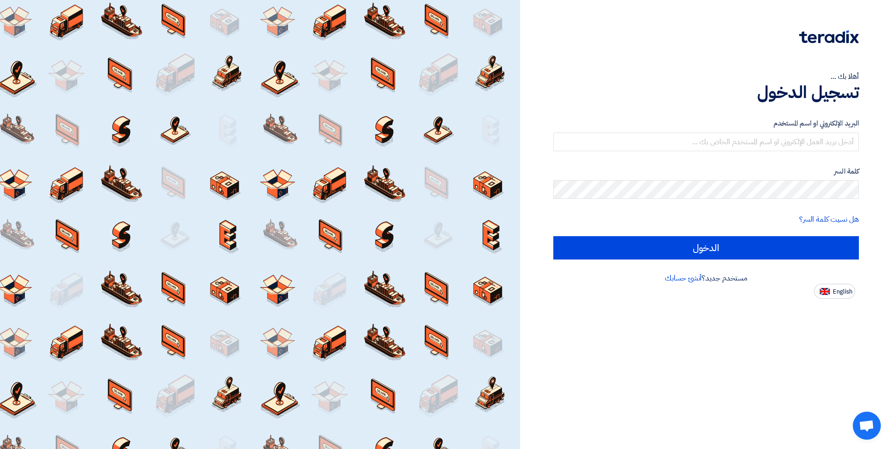
type input "a.farid@MISRCEMENTQENA.COM"
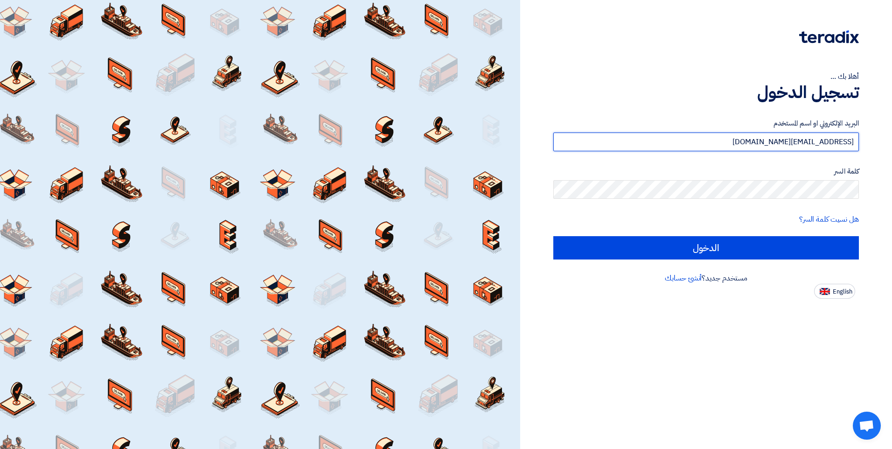
click at [709, 144] on input "a.farid@MISRCEMENTQENA.COM" at bounding box center [705, 141] width 305 height 19
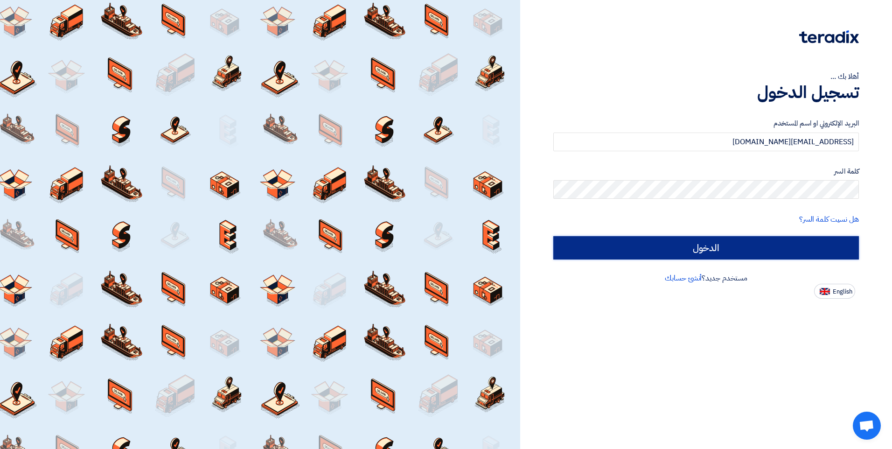
click at [714, 253] on input "الدخول" at bounding box center [705, 247] width 305 height 23
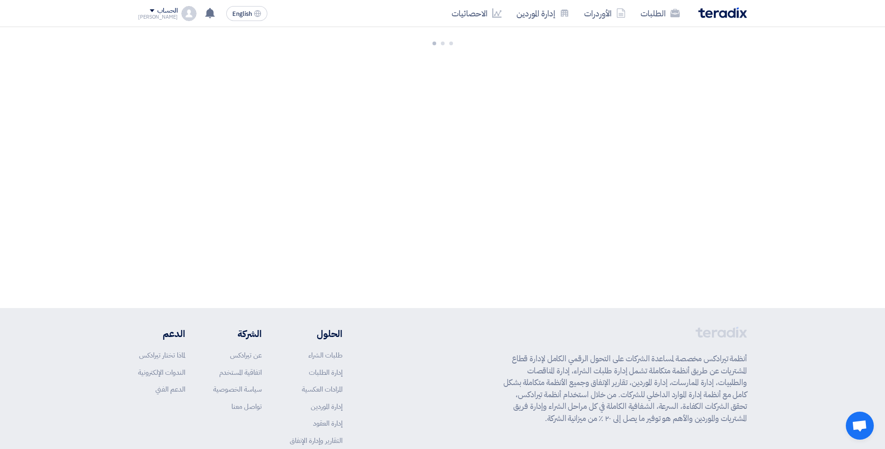
click at [157, 7] on div "الحساب" at bounding box center [167, 11] width 20 height 8
click at [157, 12] on div "الحساب" at bounding box center [167, 11] width 20 height 8
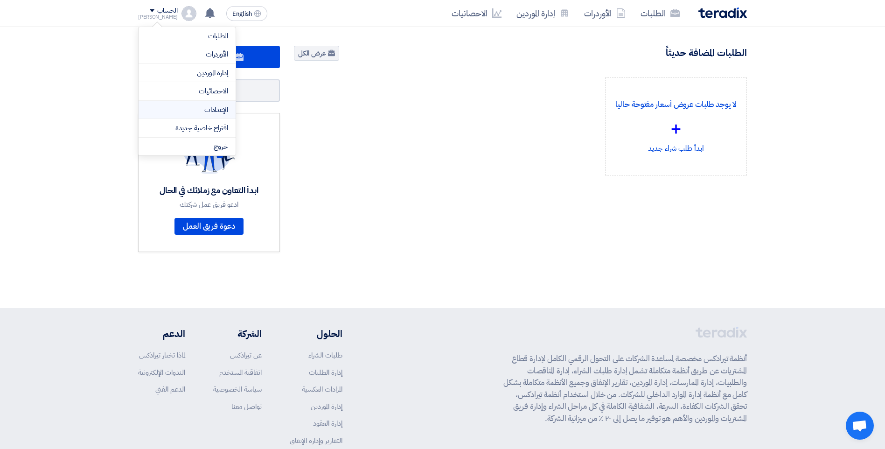
click at [208, 113] on link "الإعدادات" at bounding box center [187, 109] width 82 height 11
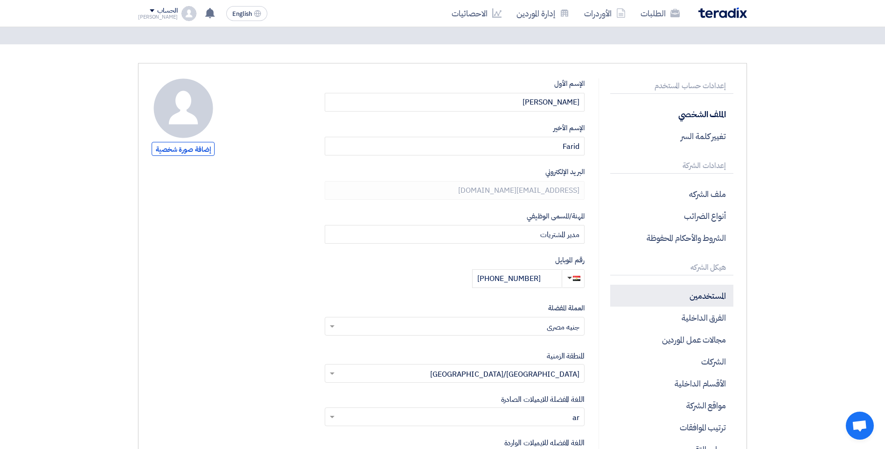
scroll to position [93, 0]
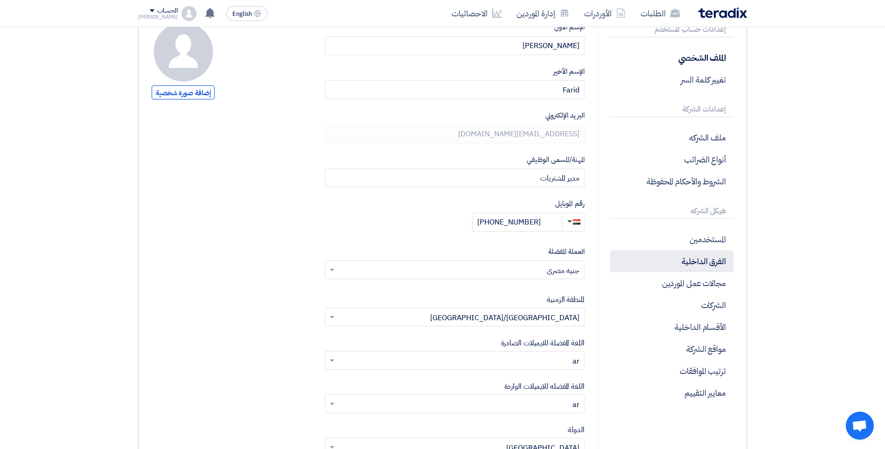
click at [669, 254] on p "الفرق الداخلية" at bounding box center [671, 261] width 123 height 22
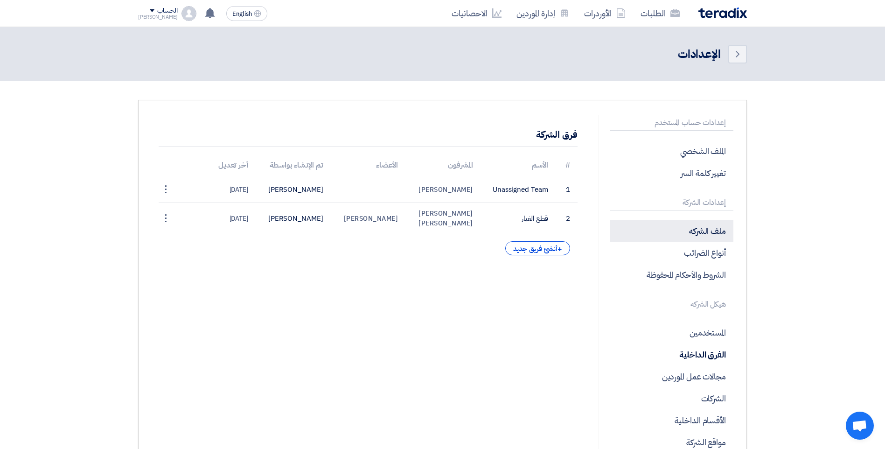
click at [672, 239] on p "ملف الشركه" at bounding box center [671, 231] width 123 height 22
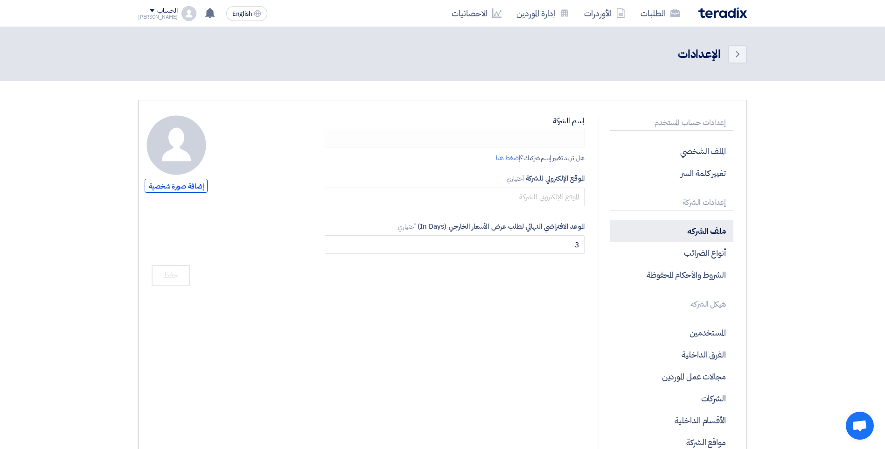
type input "مجموعة مصر للأسمنت"
click at [700, 229] on p "ملف الشركه" at bounding box center [671, 231] width 123 height 22
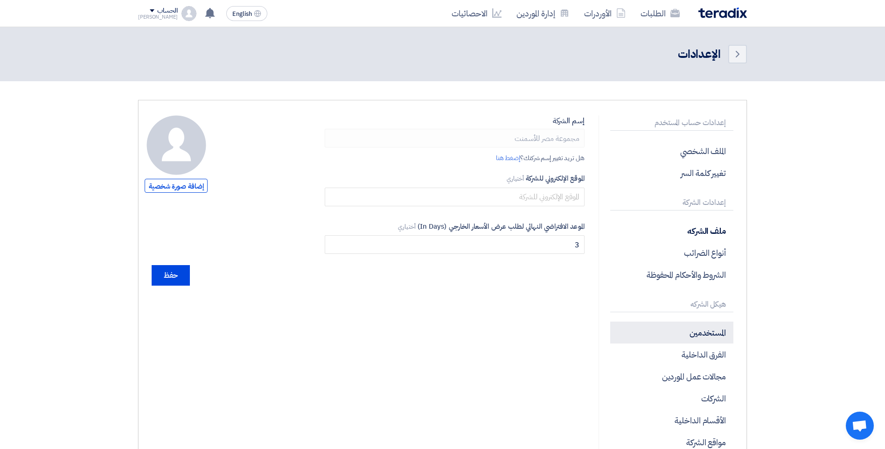
click at [708, 342] on p "المستخدمين" at bounding box center [671, 332] width 123 height 22
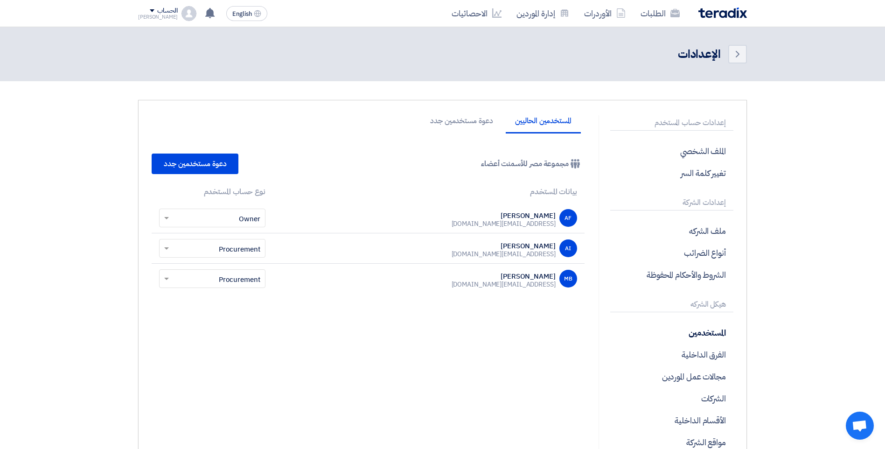
drag, startPoint x: 450, startPoint y: 256, endPoint x: 556, endPoint y: 262, distance: 106.0
click at [556, 262] on td "AI Ahmed Ismail a.ismail@misrcementminya.com" at bounding box center [429, 248] width 312 height 30
copy div "a.ismail@misrcementminya.com"
drag, startPoint x: 440, startPoint y: 289, endPoint x: 555, endPoint y: 287, distance: 115.2
click at [555, 287] on td "MB Mohammed Bakry m.bakry@misrcementminya.com" at bounding box center [429, 278] width 312 height 30
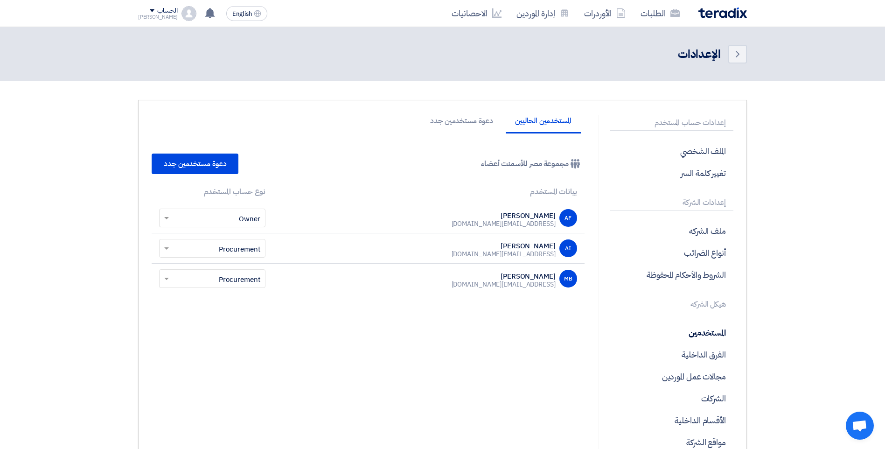
copy div "m.bakry@misrcementminya.com"
click at [157, 7] on div "الحساب" at bounding box center [167, 11] width 20 height 8
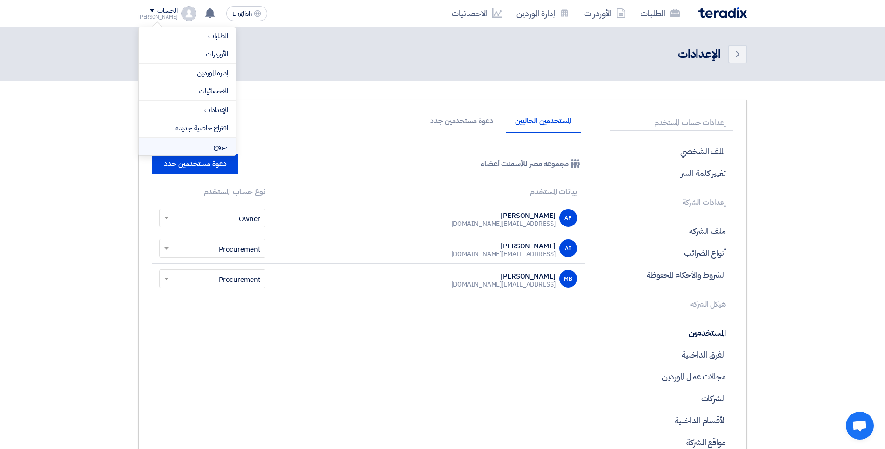
click at [227, 147] on li "خروج" at bounding box center [187, 147] width 97 height 18
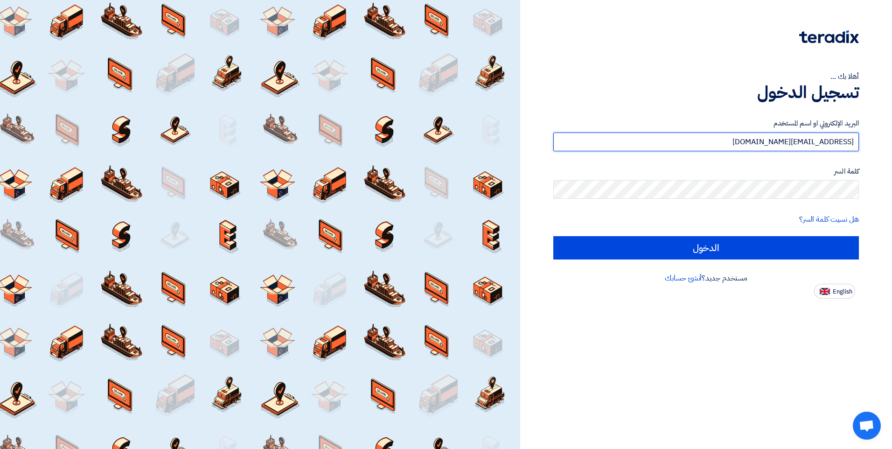
click at [768, 147] on input "a.farid@MISRCEMENTQENA.COM" at bounding box center [705, 141] width 305 height 19
paste input "m.bakry@misrcementminya.com"
type input "m.bakry@misrcementminya.com"
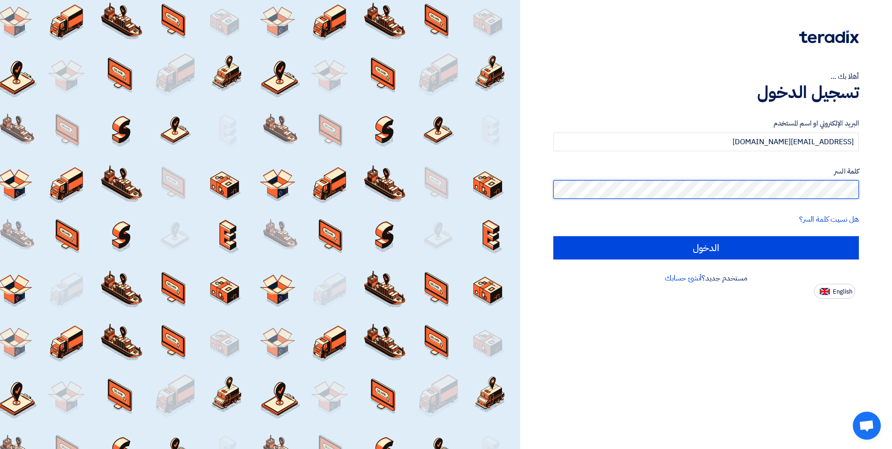
click at [553, 236] on input "الدخول" at bounding box center [705, 247] width 305 height 23
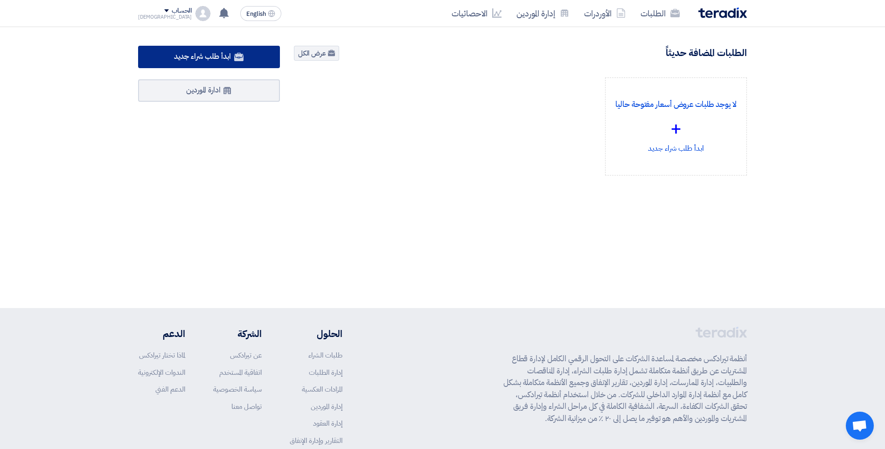
click at [229, 60] on span "ابدأ طلب شراء جديد" at bounding box center [202, 56] width 56 height 11
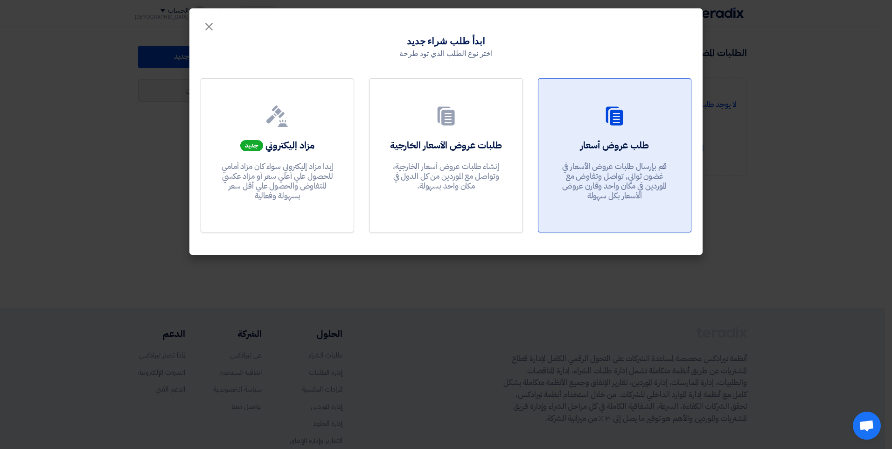
click at [633, 158] on div "طلب عروض أسعار قم بإرسال طلبات عروض الأسعار في غضون ثواني, تواصل وتفاوض مع المو…" at bounding box center [614, 172] width 130 height 67
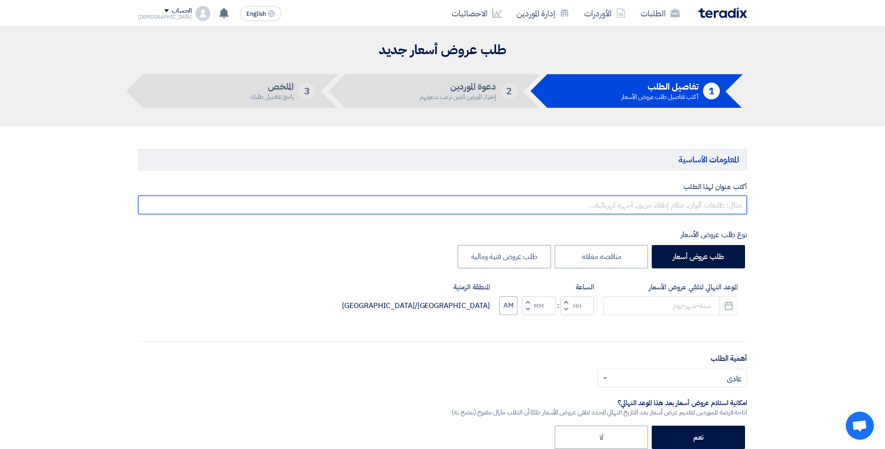
click at [719, 208] on input "text" at bounding box center [442, 204] width 609 height 19
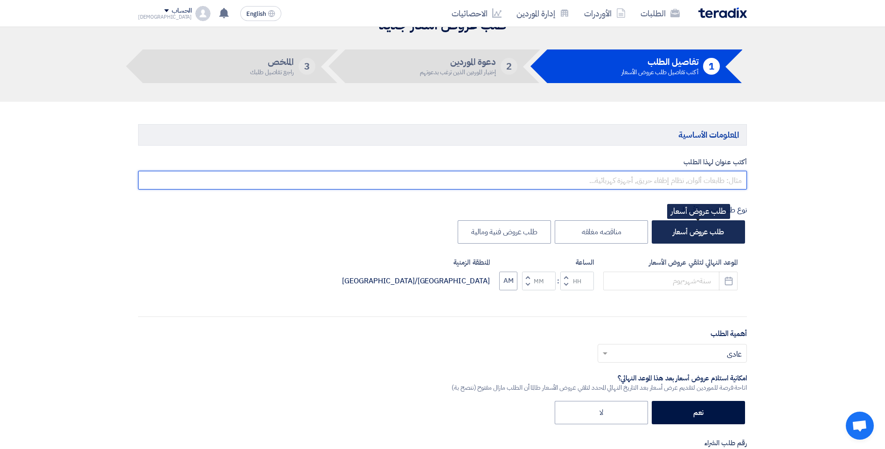
scroll to position [47, 0]
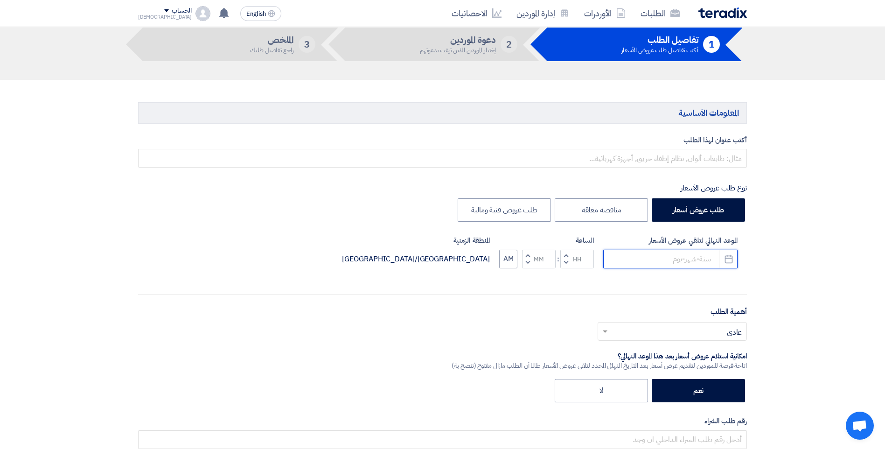
click at [676, 266] on input at bounding box center [670, 259] width 134 height 19
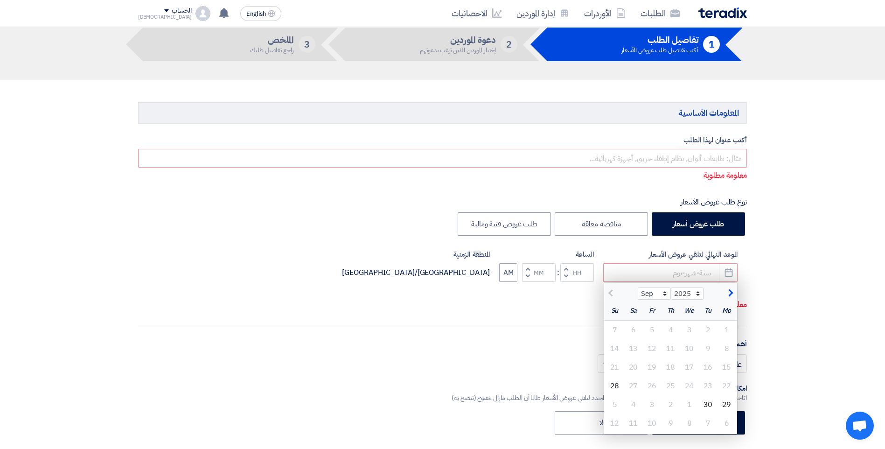
click at [494, 338] on div "أهمية الطلب أختر أهمية الطلب... × عادي ×" at bounding box center [442, 359] width 609 height 42
drag, startPoint x: 757, startPoint y: 284, endPoint x: 743, endPoint y: 288, distance: 15.1
click at [710, 403] on div "30" at bounding box center [708, 404] width 19 height 19
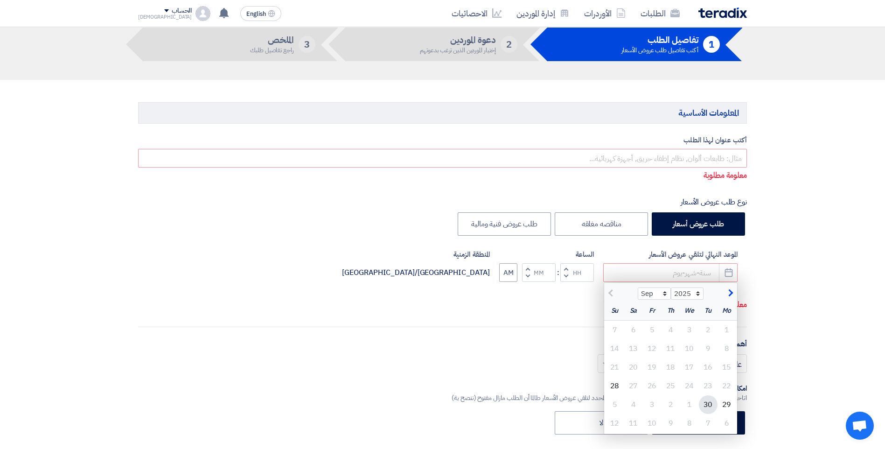
type input "9/30/2025"
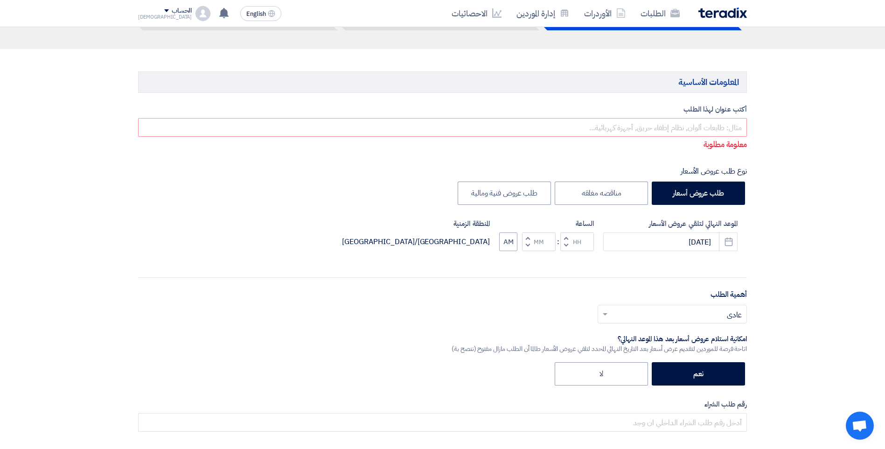
scroll to position [93, 0]
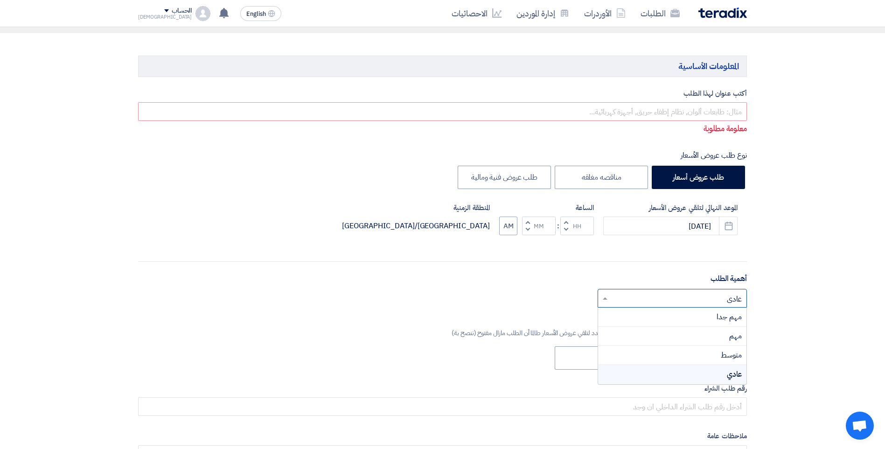
click at [726, 302] on input "text" at bounding box center [677, 298] width 131 height 15
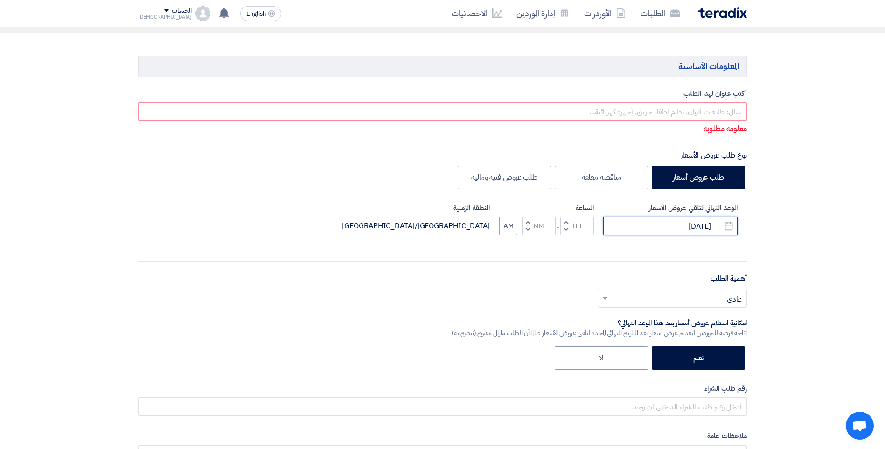
drag, startPoint x: 702, startPoint y: 230, endPoint x: 683, endPoint y: 230, distance: 19.6
click at [683, 230] on input "9/30/2025" at bounding box center [670, 225] width 134 height 19
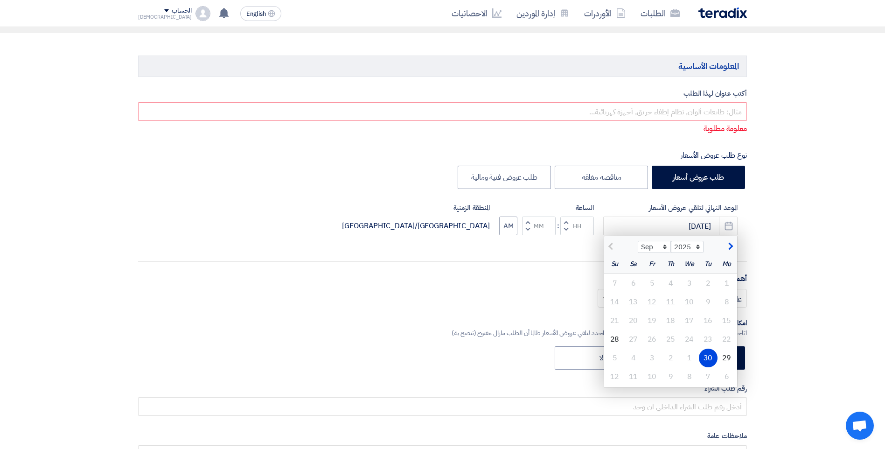
drag, startPoint x: 774, startPoint y: 354, endPoint x: 771, endPoint y: 360, distance: 6.3
click at [707, 355] on div "30" at bounding box center [708, 357] width 19 height 19
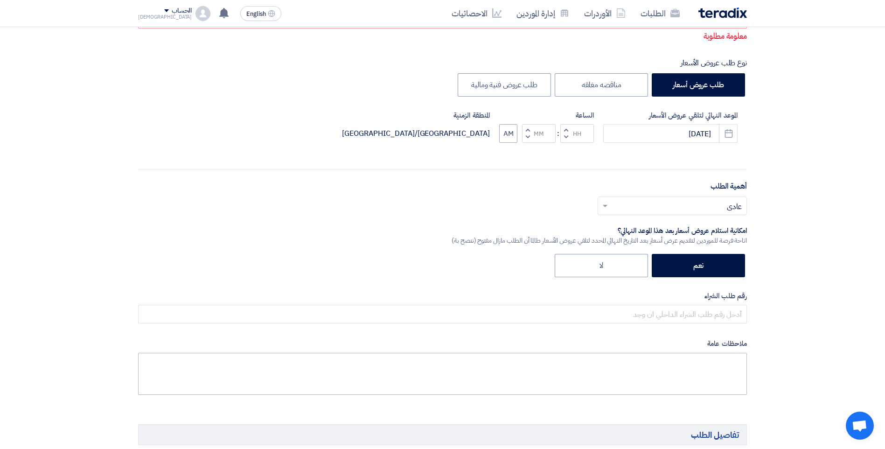
scroll to position [187, 0]
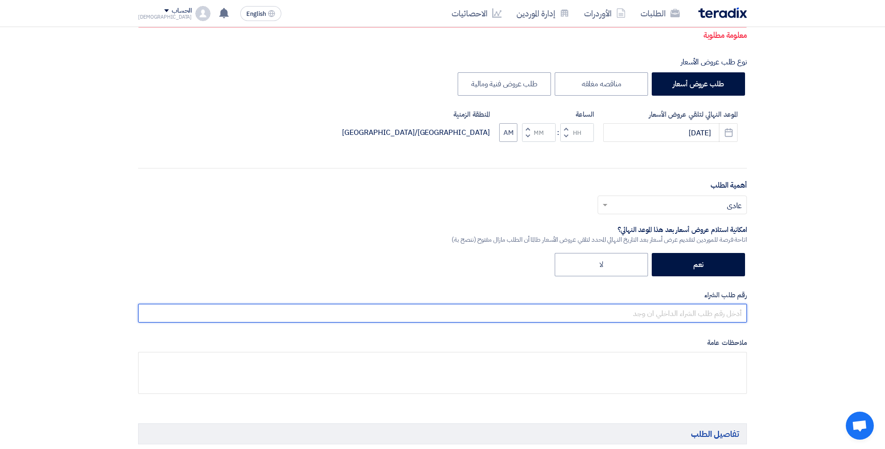
click at [706, 314] on input "text" at bounding box center [442, 313] width 609 height 19
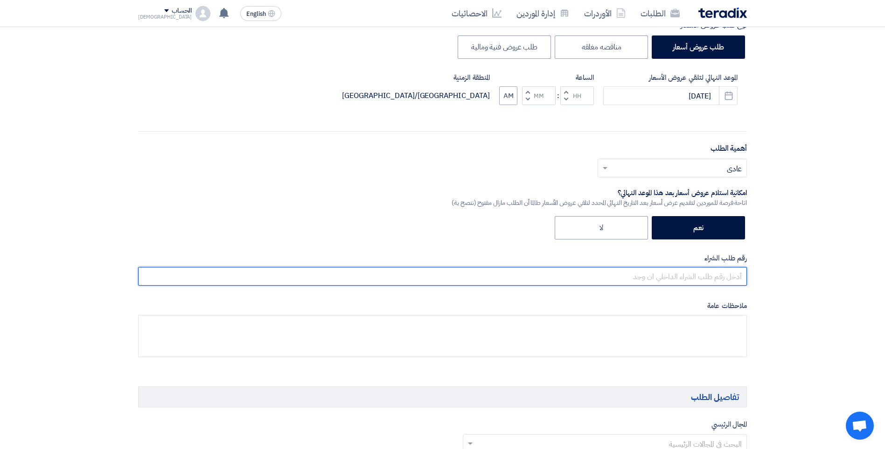
scroll to position [280, 0]
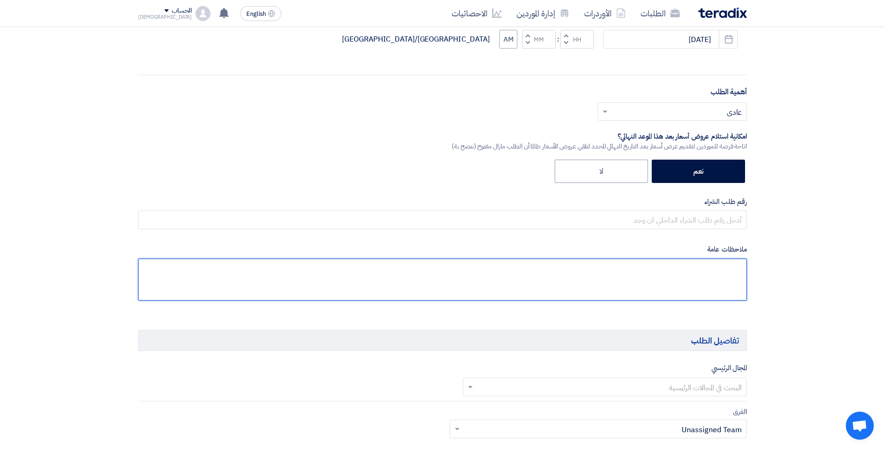
click at [685, 277] on textarea at bounding box center [442, 279] width 609 height 42
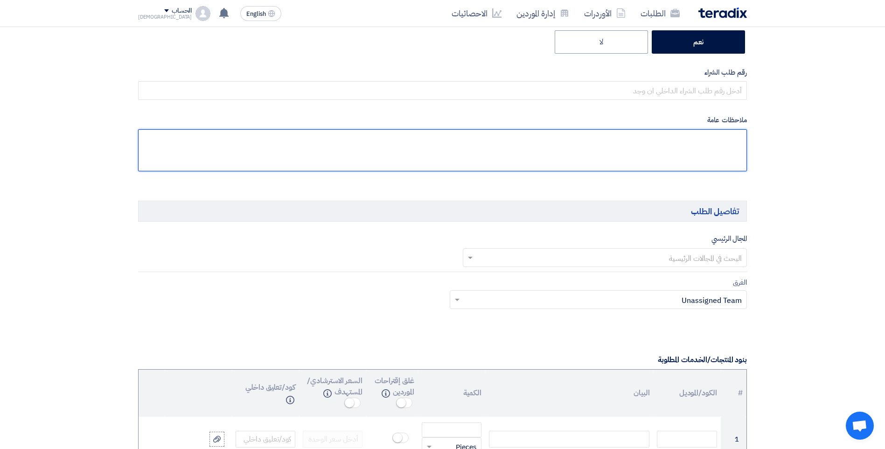
scroll to position [420, 0]
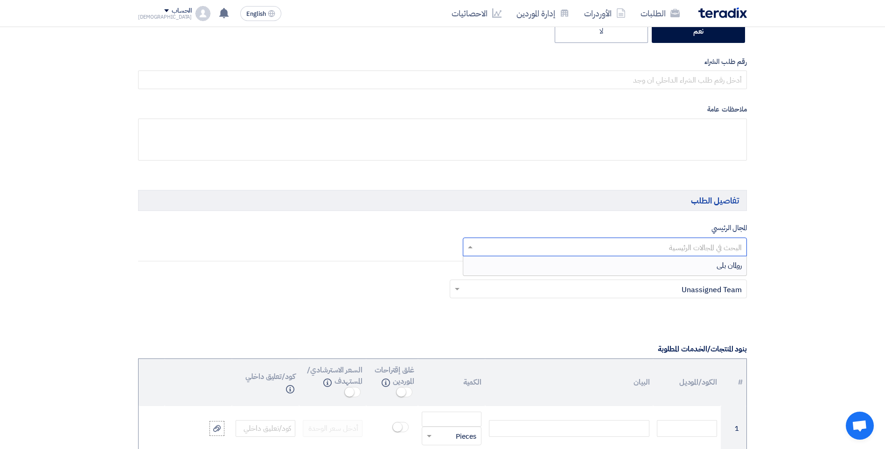
click at [591, 240] on input "text" at bounding box center [610, 247] width 266 height 15
click at [698, 268] on div "رولمان بلى" at bounding box center [605, 265] width 284 height 19
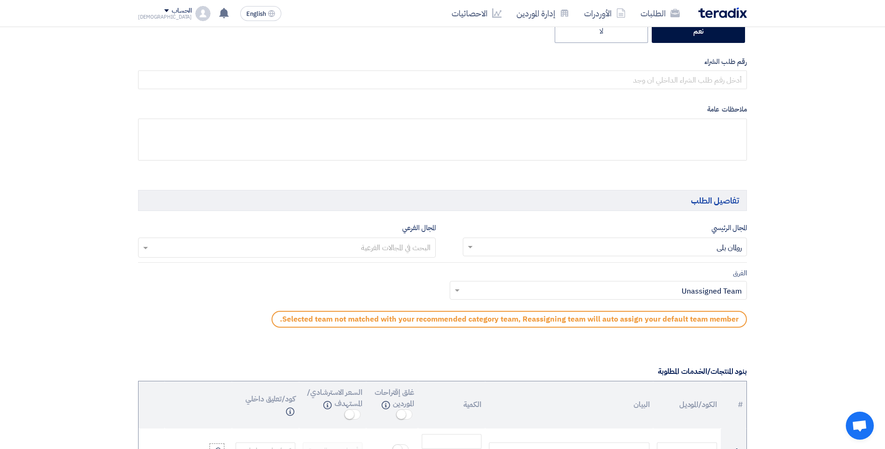
click at [679, 289] on input "text" at bounding box center [603, 290] width 279 height 15
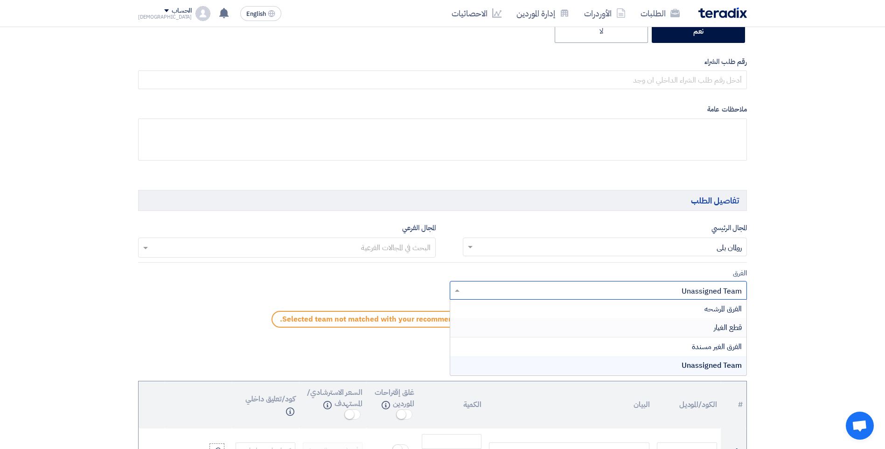
click at [730, 332] on span "قطع الغيار" at bounding box center [728, 327] width 28 height 11
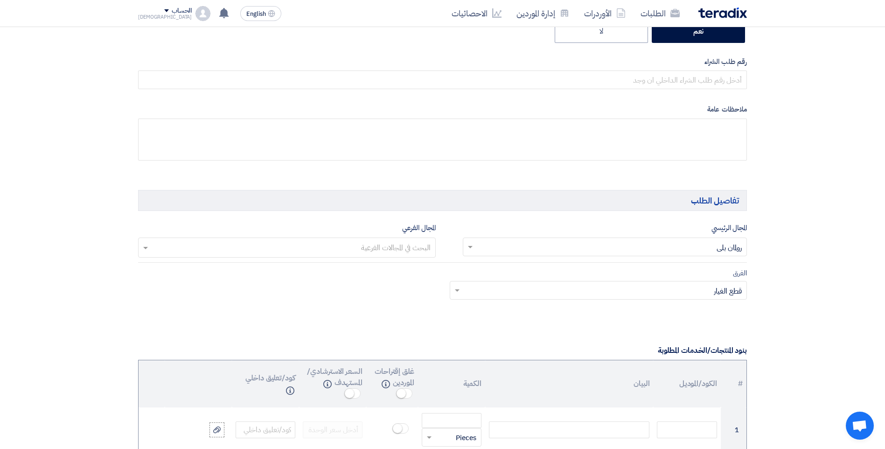
scroll to position [513, 0]
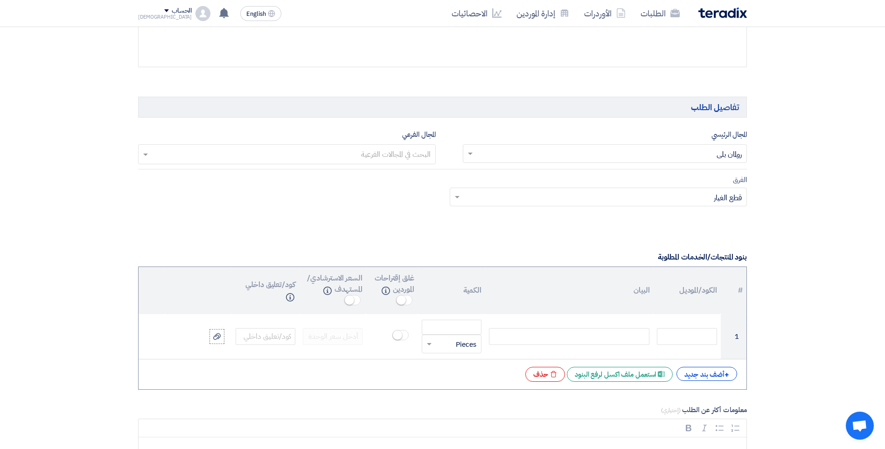
click at [370, 199] on div "الفرق Teams.. × قطع الغيار ×" at bounding box center [442, 196] width 623 height 44
click at [408, 156] on input "text" at bounding box center [286, 154] width 288 height 15
click at [498, 173] on app-project-company-services "المجال الرئيسي البحث في المجالات الرئيسية × رولمان بلى × المجال الفرعي البحث في…" at bounding box center [442, 173] width 609 height 89
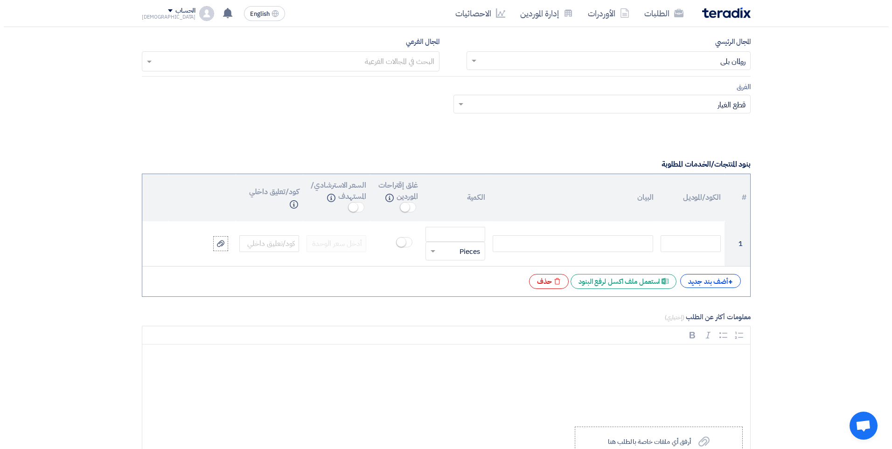
scroll to position [606, 0]
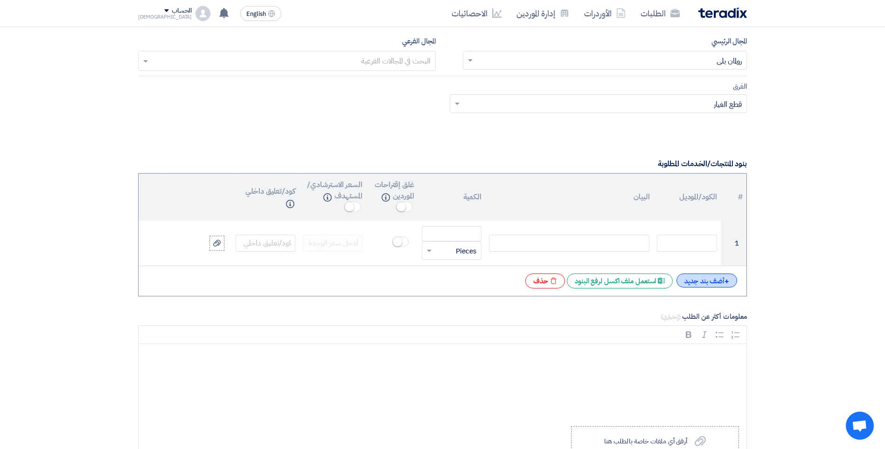
click at [724, 276] on span "+" at bounding box center [726, 281] width 5 height 11
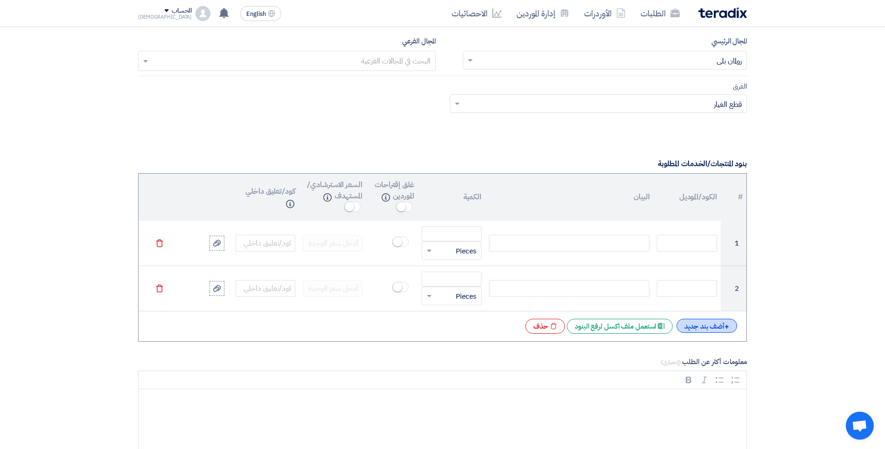
click at [716, 322] on div "+ أضف بند جديد" at bounding box center [706, 326] width 61 height 14
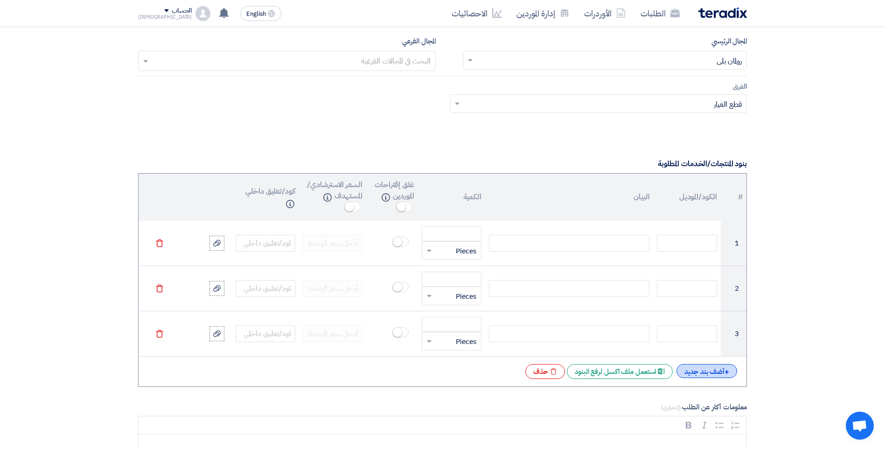
click at [715, 368] on div "+ أضف بند جديد" at bounding box center [706, 371] width 61 height 14
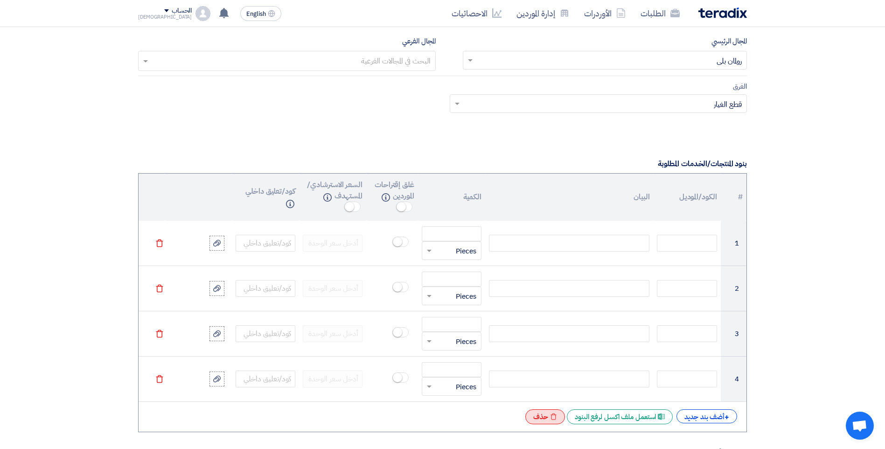
click at [550, 420] on div "Excel file حذف" at bounding box center [545, 416] width 40 height 15
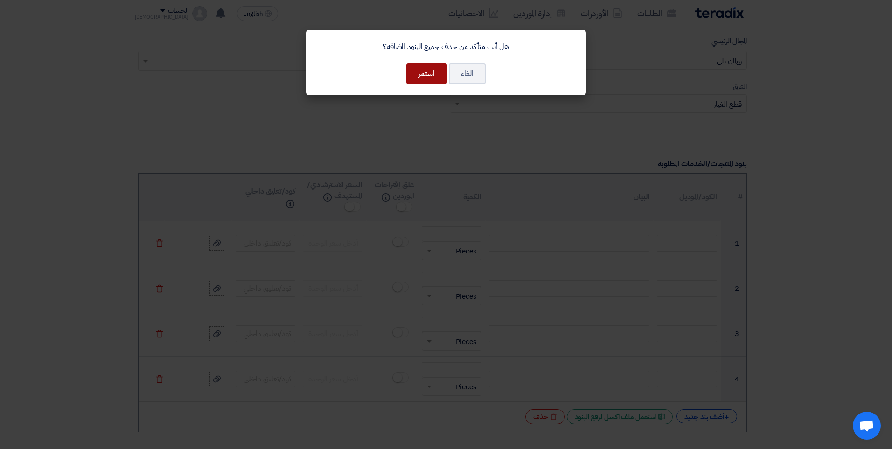
click at [414, 70] on button "استمر" at bounding box center [426, 73] width 41 height 21
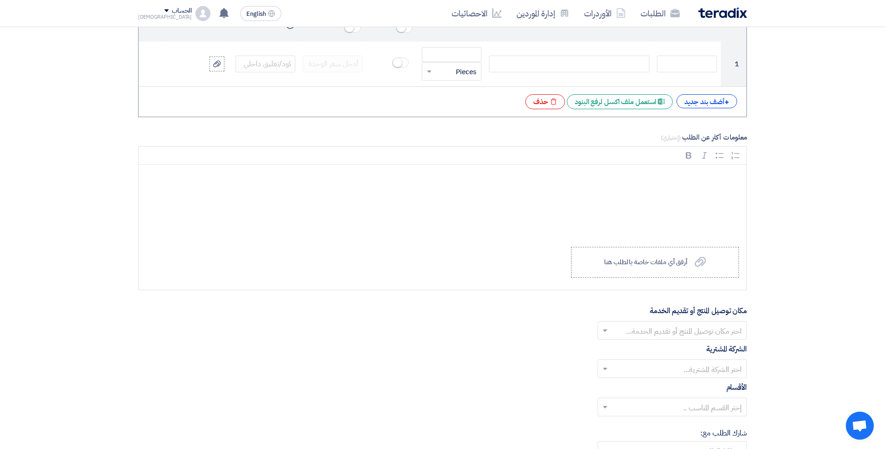
scroll to position [793, 0]
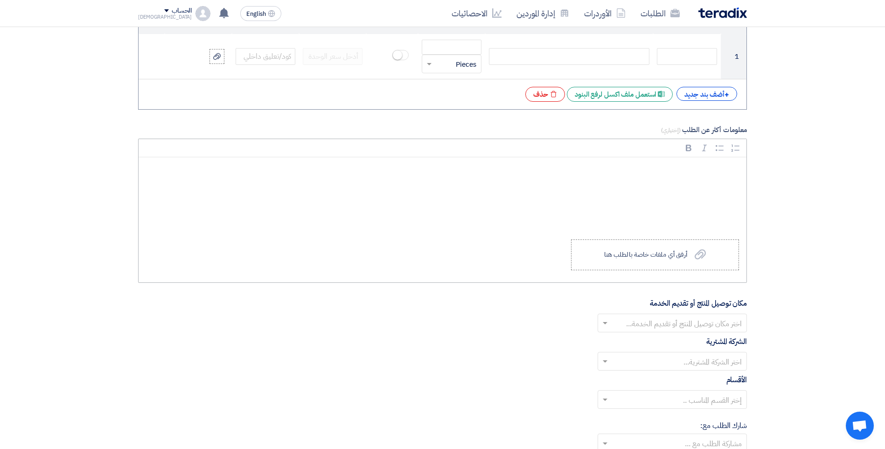
click at [683, 215] on div "Rich Text Editor, main" at bounding box center [443, 194] width 608 height 75
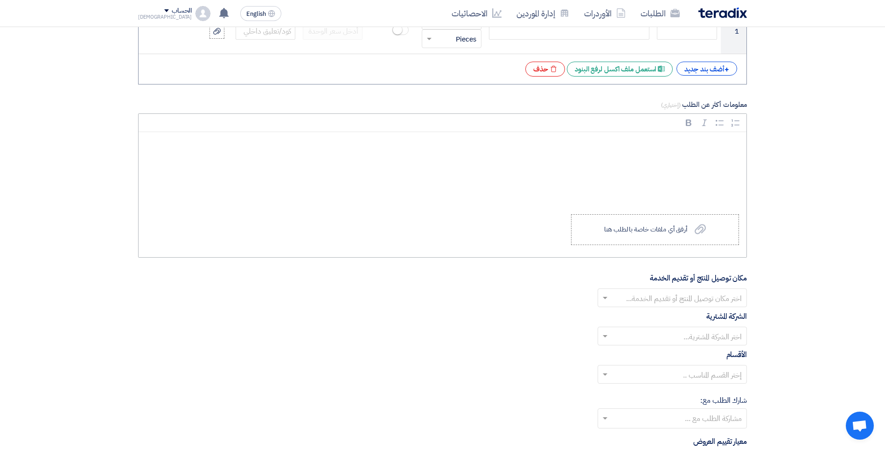
scroll to position [839, 0]
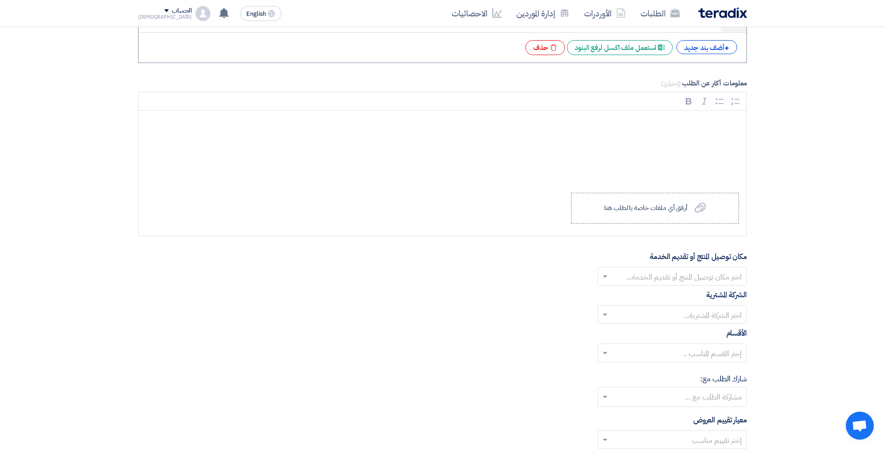
click at [655, 78] on label "معلومات أكثر عن الطلب (إختياري)" at bounding box center [442, 83] width 609 height 11
click at [657, 79] on label "معلومات أكثر عن الطلب (إختياري)" at bounding box center [442, 83] width 609 height 11
click at [661, 81] on span "(إختياري)" at bounding box center [671, 83] width 20 height 8
click at [693, 276] on input "text" at bounding box center [677, 276] width 131 height 15
click at [717, 291] on div "الاداره" at bounding box center [672, 294] width 148 height 19
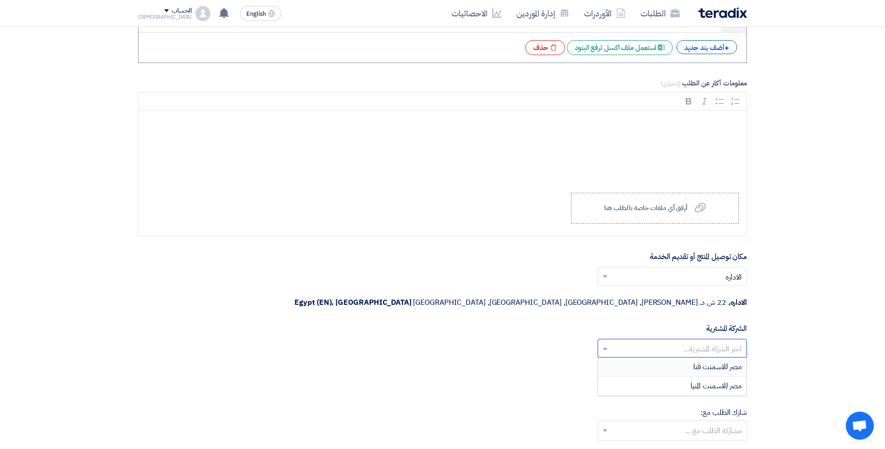
click at [717, 341] on input "text" at bounding box center [677, 348] width 131 height 15
click at [734, 361] on span "مصر للاسمنت قنا" at bounding box center [717, 366] width 49 height 11
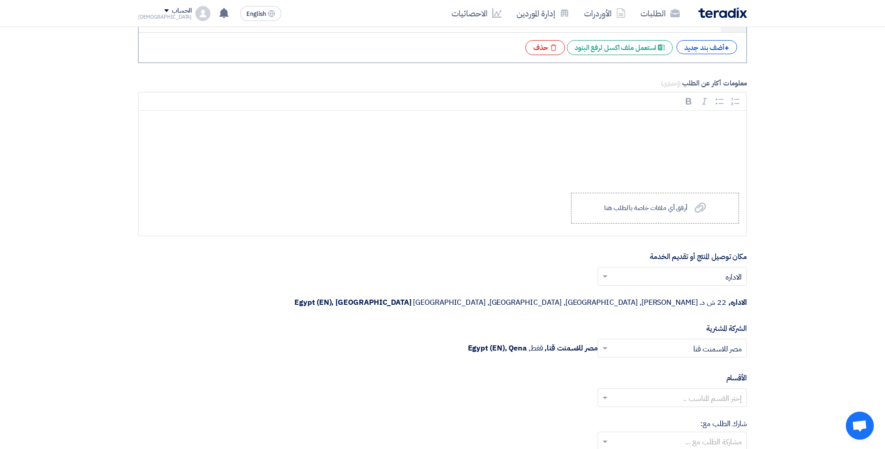
scroll to position [886, 0]
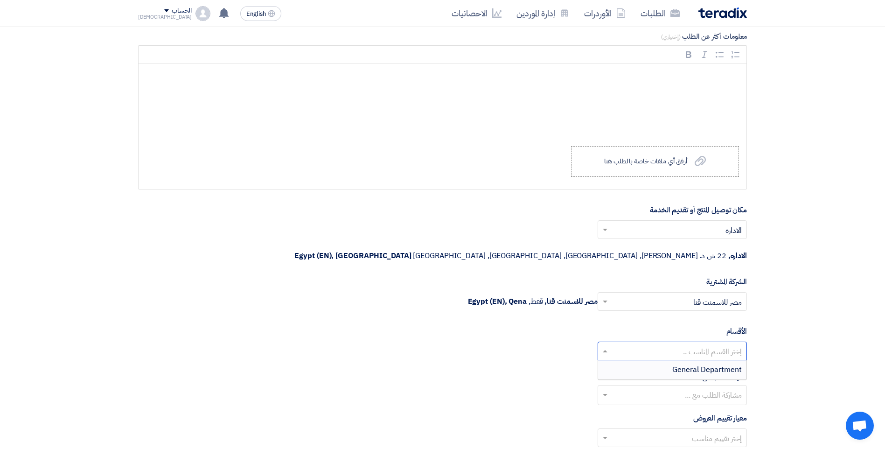
click at [718, 344] on input "text" at bounding box center [677, 351] width 131 height 15
click at [711, 364] on span "General Department" at bounding box center [706, 369] width 69 height 11
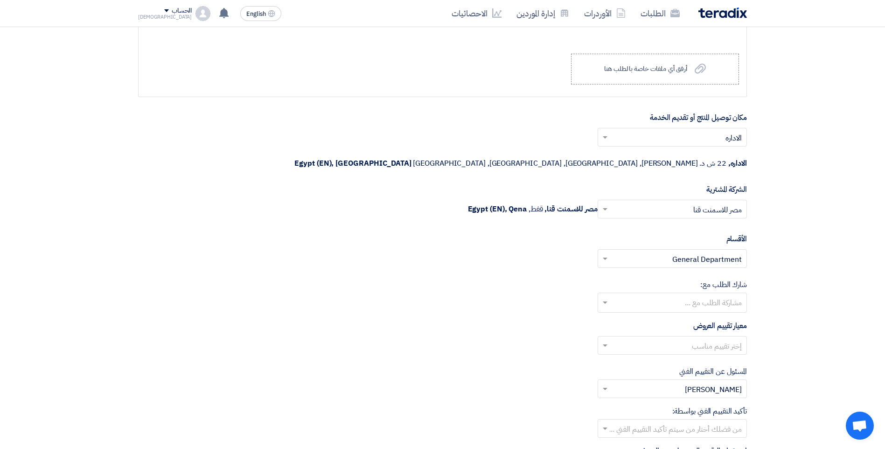
scroll to position [979, 0]
click at [666, 295] on input "text" at bounding box center [672, 302] width 140 height 15
click at [728, 337] on input "text" at bounding box center [677, 344] width 131 height 15
click at [743, 354] on div "المعايير الاساسية" at bounding box center [672, 363] width 148 height 19
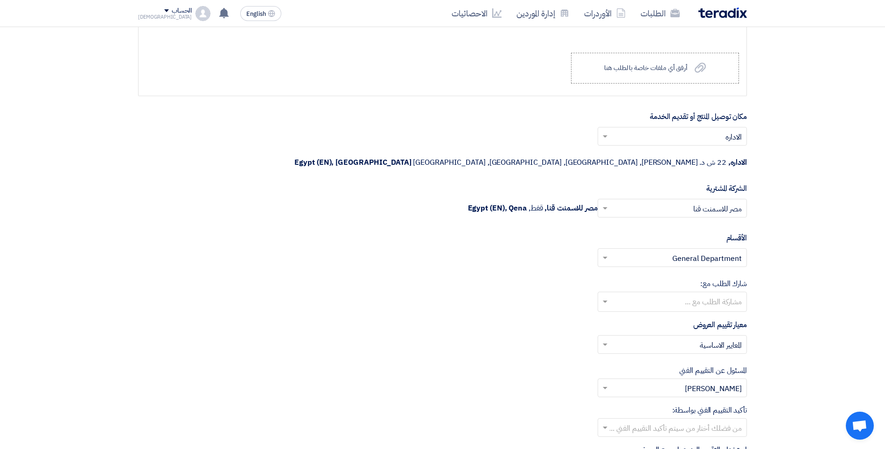
click at [432, 335] on div "إختر تقييم مناسب × المعايير الاساسية ×" at bounding box center [442, 348] width 609 height 26
click at [672, 337] on input "text" at bounding box center [677, 344] width 131 height 15
click at [496, 319] on div "معيار تقييم العروض إختر تقييم مناسب × المعايير الاساسية ×" at bounding box center [442, 340] width 609 height 42
click at [651, 381] on input "text" at bounding box center [677, 388] width 131 height 15
click at [541, 365] on div "المسئول عن التقييم الفني من فضلك إختر مقييم فني × Mohammed Bakry ×" at bounding box center [442, 381] width 609 height 32
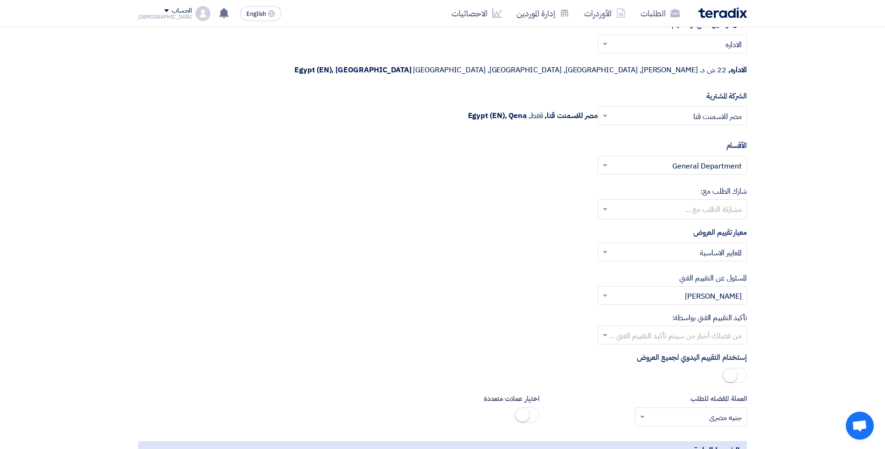
scroll to position [1073, 0]
click at [673, 327] on input "text" at bounding box center [677, 334] width 131 height 15
click at [540, 311] on div "تأكيد التقييم الفني بواسطة: من فضلك أختار من سيتم تأكيد التقييم الفني ... Ahmed…" at bounding box center [442, 327] width 609 height 32
drag, startPoint x: 661, startPoint y: 249, endPoint x: 732, endPoint y: 254, distance: 71.1
click at [732, 271] on div "المسئول عن التقييم الفني من فضلك إختر مقييم فني × Mohammed Bakry ×" at bounding box center [442, 287] width 609 height 32
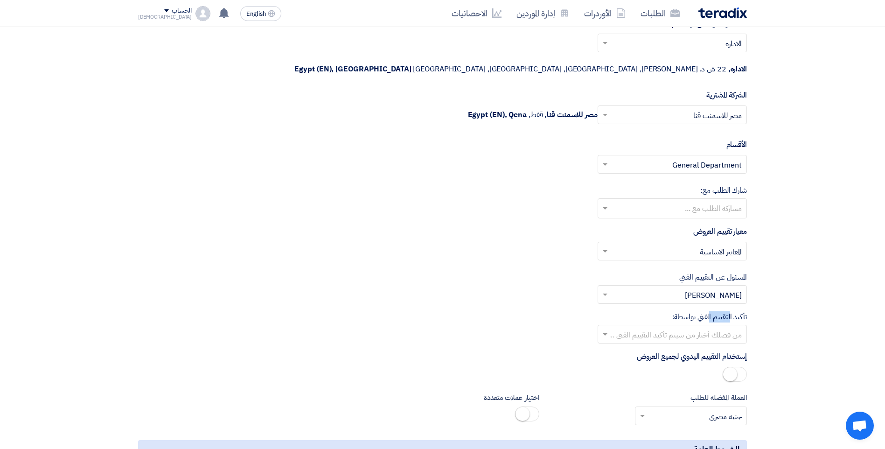
drag, startPoint x: 732, startPoint y: 254, endPoint x: 728, endPoint y: 291, distance: 38.0
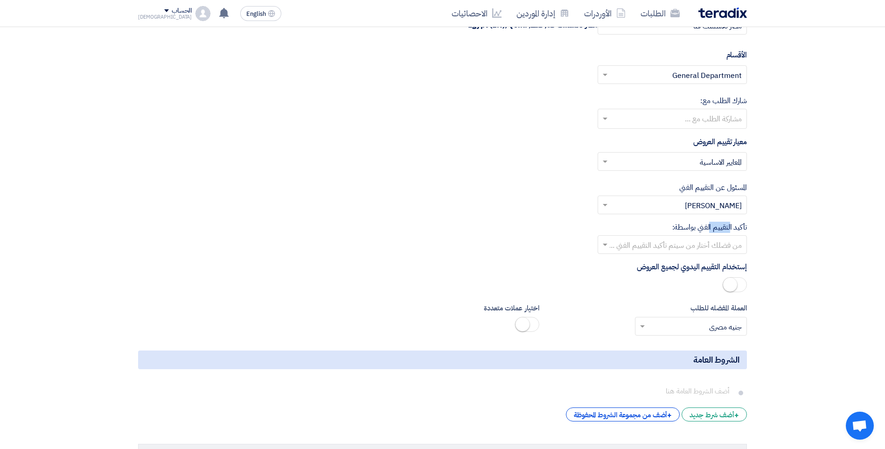
scroll to position [1166, 0]
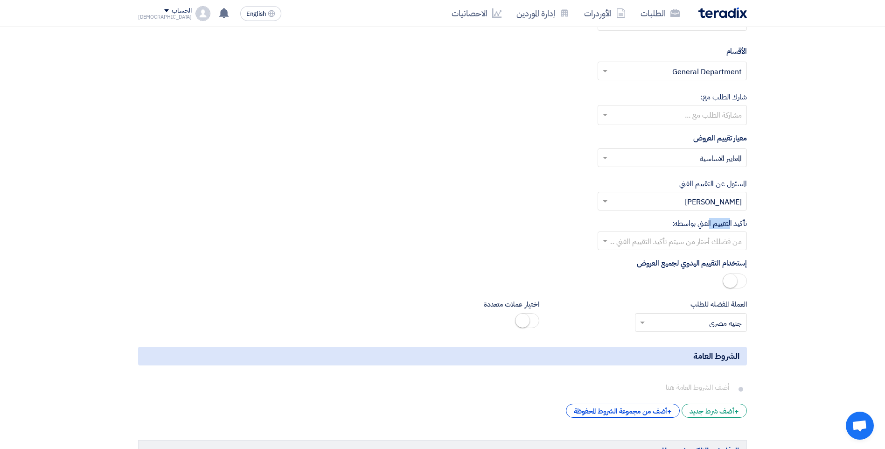
drag, startPoint x: 722, startPoint y: 238, endPoint x: 657, endPoint y: 246, distance: 65.8
click at [657, 257] on label "إستخدام التقييم اليدوي لجميع العروض" at bounding box center [692, 262] width 110 height 11
drag, startPoint x: 657, startPoint y: 246, endPoint x: 724, endPoint y: 111, distance: 150.4
click at [724, 132] on label "معيار تقييم العروض" at bounding box center [720, 137] width 54 height 11
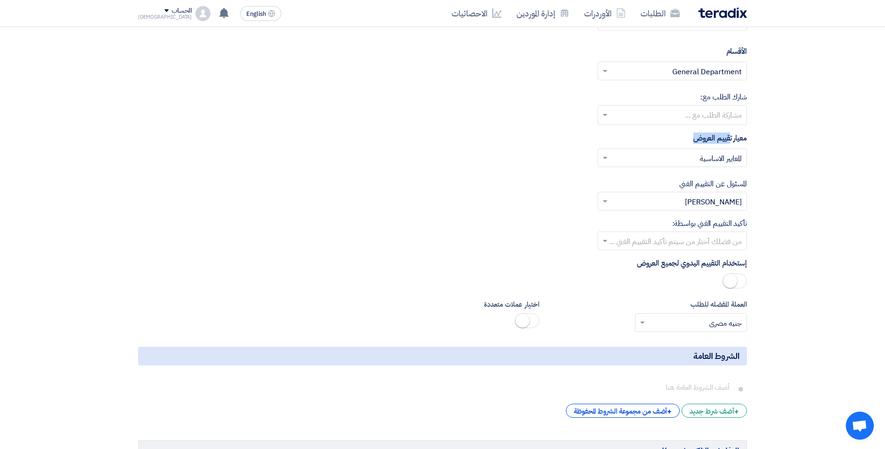
click at [724, 132] on label "معيار تقييم العروض" at bounding box center [720, 137] width 54 height 11
click at [733, 274] on small at bounding box center [730, 281] width 14 height 14
click at [733, 274] on small at bounding box center [739, 281] width 14 height 14
click at [666, 299] on div "العملة المفضله للطلب × جنيه مصري ×" at bounding box center [650, 315] width 208 height 33
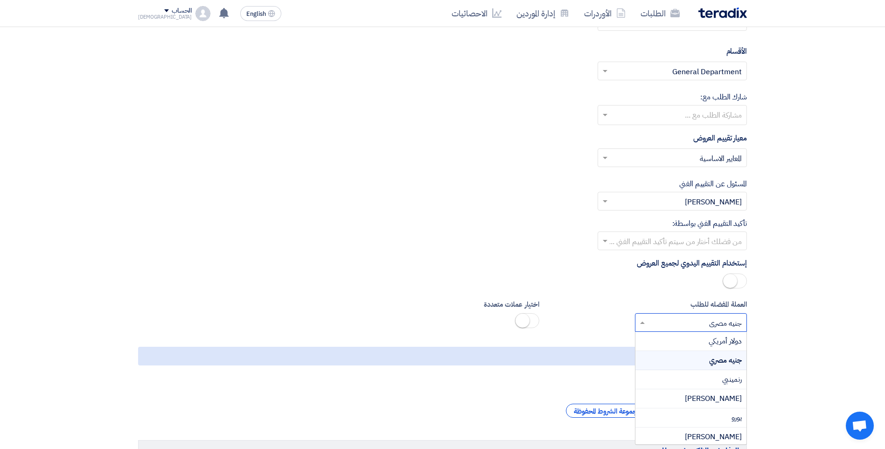
click at [673, 316] on input "text" at bounding box center [695, 323] width 93 height 15
click at [722, 335] on span "دولار أمريكي" at bounding box center [724, 340] width 33 height 11
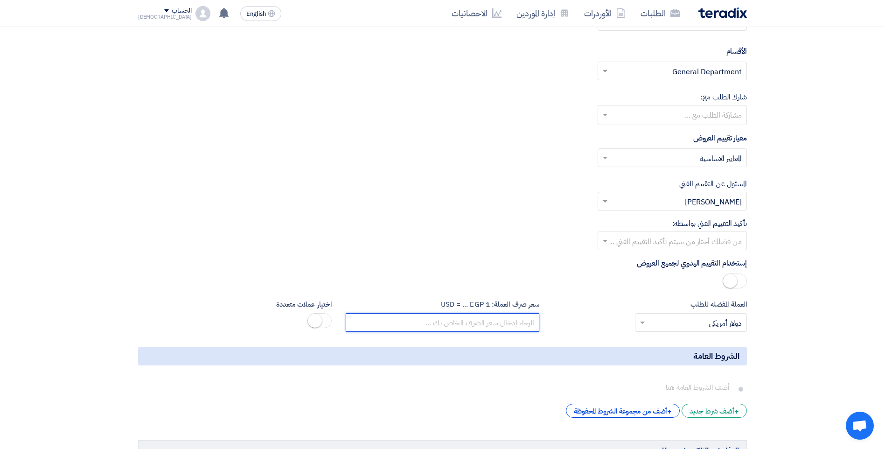
click at [502, 313] on input "number" at bounding box center [443, 322] width 194 height 19
type input "48"
click at [323, 313] on span at bounding box center [319, 320] width 24 height 15
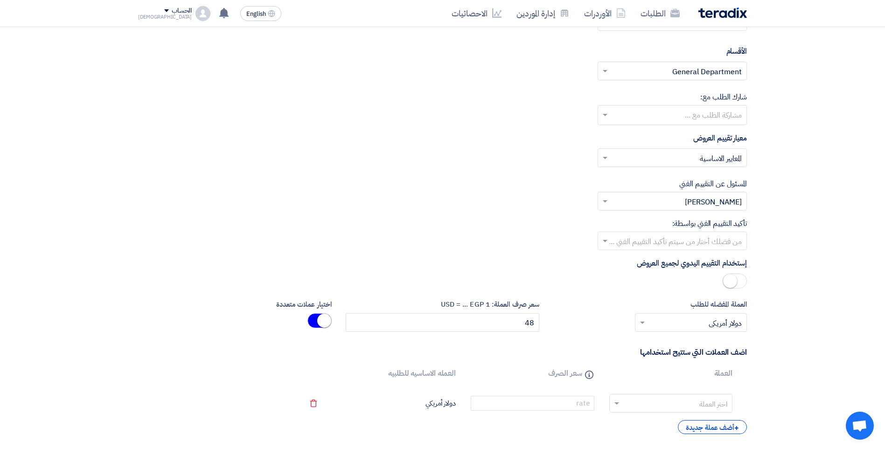
click at [645, 396] on input "text" at bounding box center [676, 403] width 103 height 15
click at [717, 355] on div "يورو" at bounding box center [671, 364] width 122 height 19
click at [546, 395] on input "number" at bounding box center [532, 402] width 123 height 15
type input "100"
click at [683, 316] on input "text" at bounding box center [695, 323] width 93 height 15
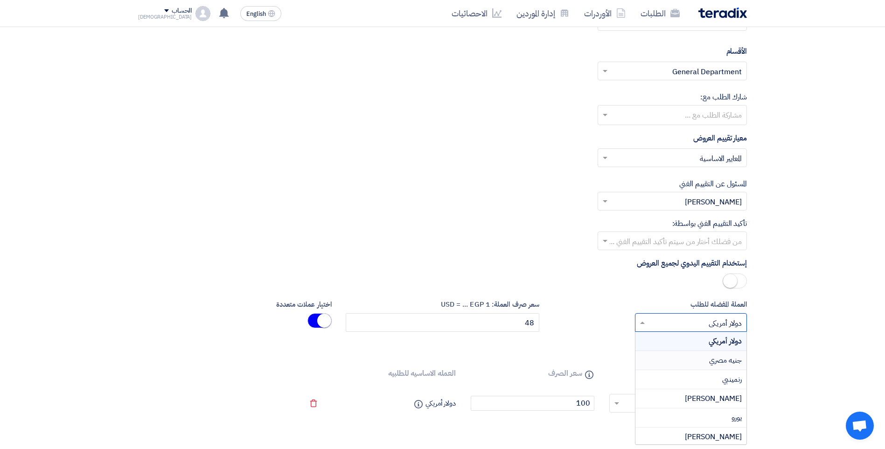
click at [703, 351] on div "جنيه مصري" at bounding box center [690, 360] width 111 height 19
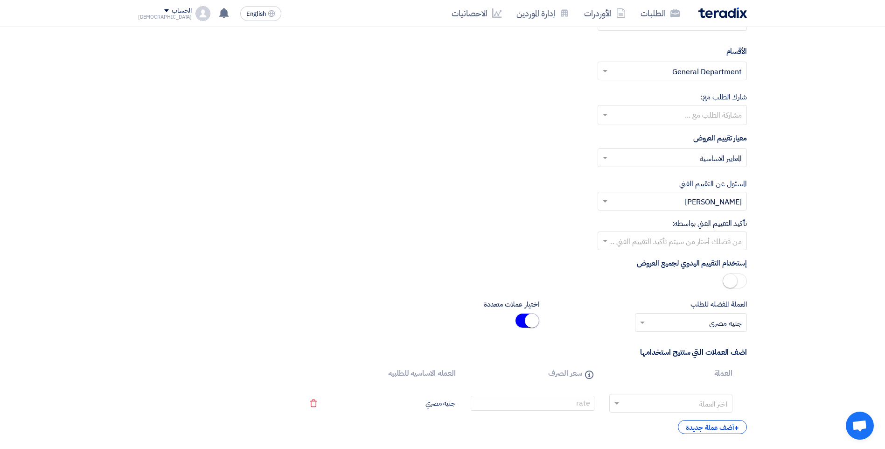
drag, startPoint x: 324, startPoint y: 385, endPoint x: 305, endPoint y: 381, distance: 19.2
click at [315, 386] on td "Remove service" at bounding box center [311, 403] width 28 height 34
click at [305, 386] on td "Remove service" at bounding box center [311, 403] width 28 height 34
click at [318, 386] on td "Remove service" at bounding box center [311, 403] width 28 height 34
click at [311, 399] on use at bounding box center [313, 403] width 7 height 8
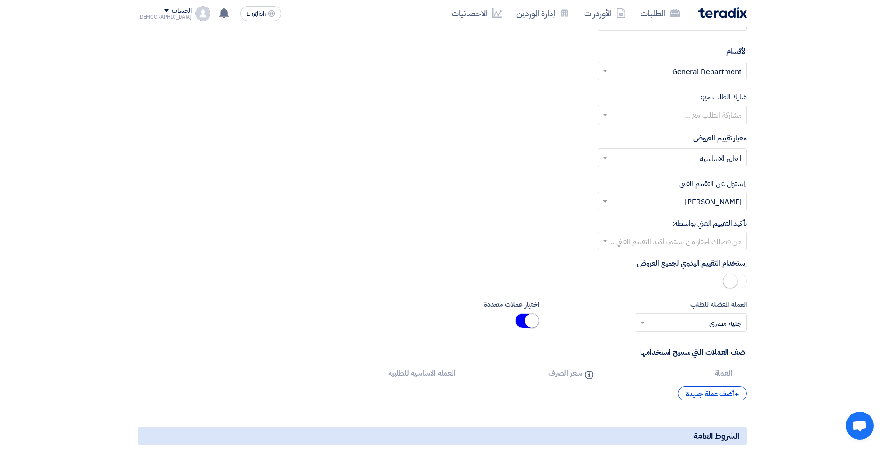
click at [520, 313] on span at bounding box center [527, 320] width 24 height 15
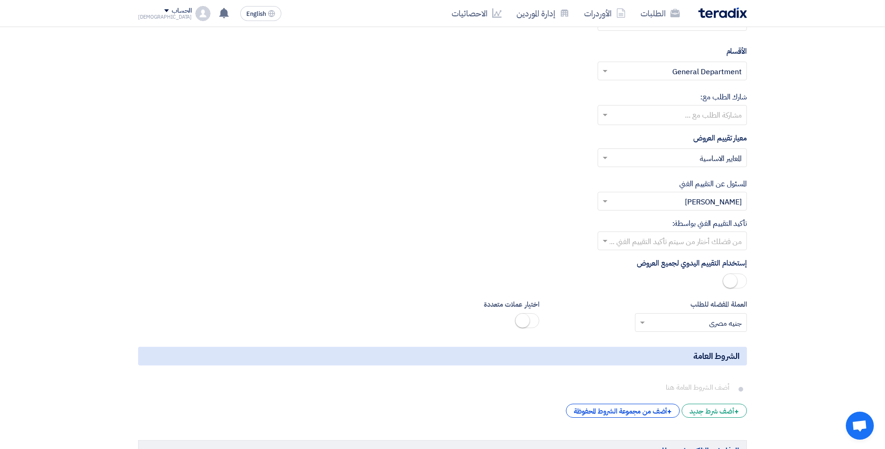
click at [525, 313] on small at bounding box center [522, 320] width 14 height 14
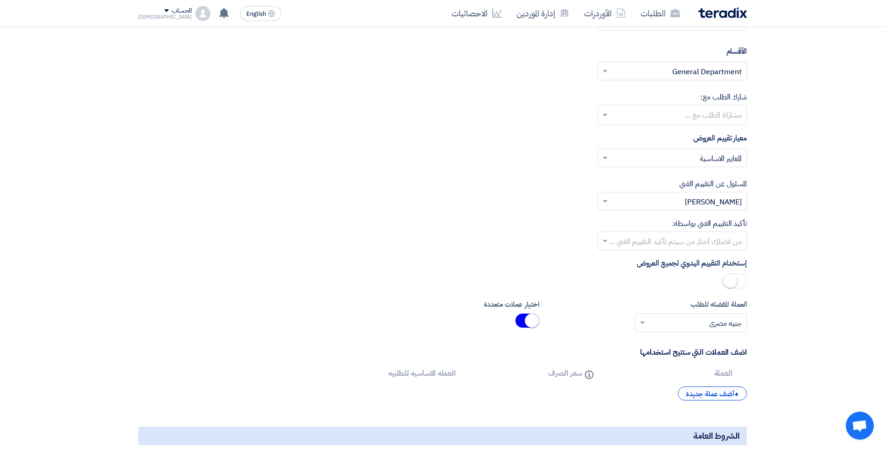
click at [526, 313] on small at bounding box center [532, 320] width 14 height 14
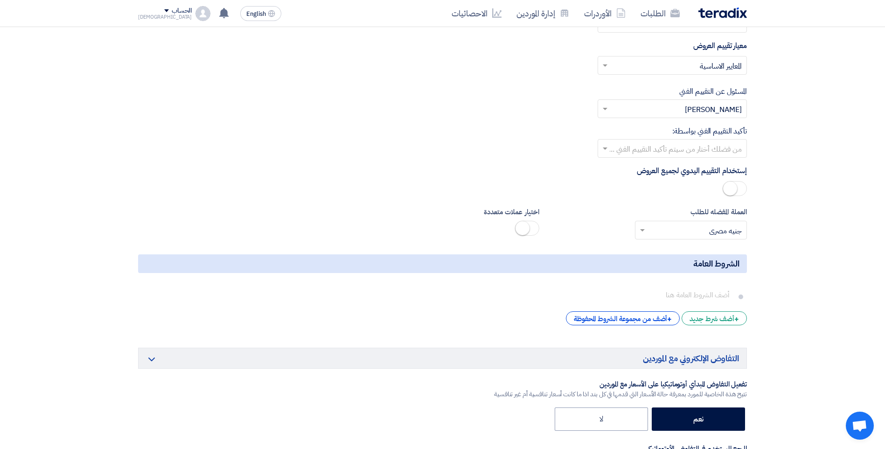
scroll to position [1259, 0]
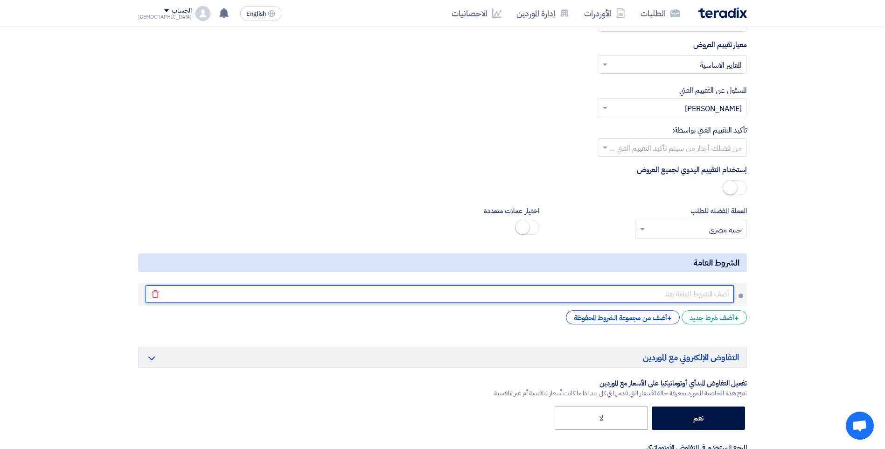
click at [712, 285] on input "text" at bounding box center [440, 294] width 588 height 18
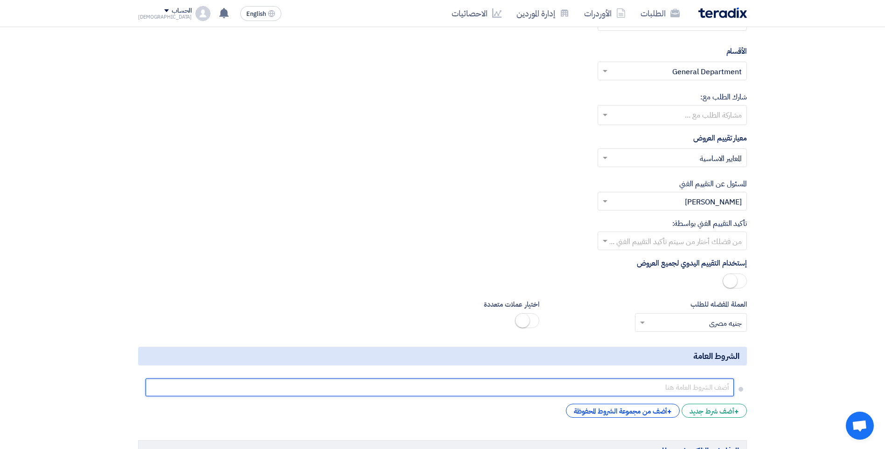
scroll to position [979, 0]
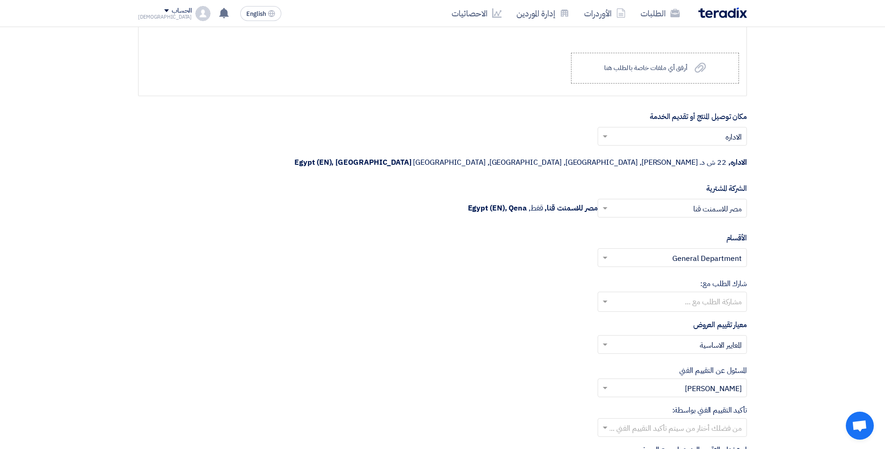
click at [172, 9] on div "الحساب" at bounding box center [182, 11] width 20 height 8
click at [224, 114] on link "الإعدادات" at bounding box center [187, 109] width 82 height 11
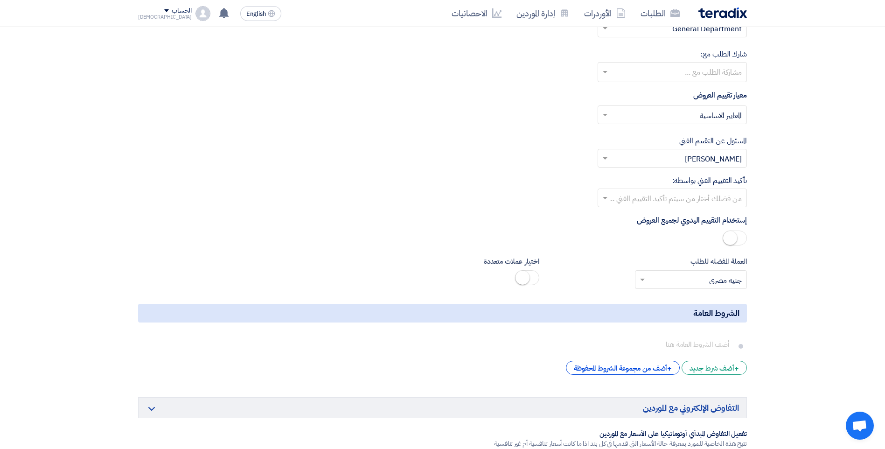
scroll to position [1259, 0]
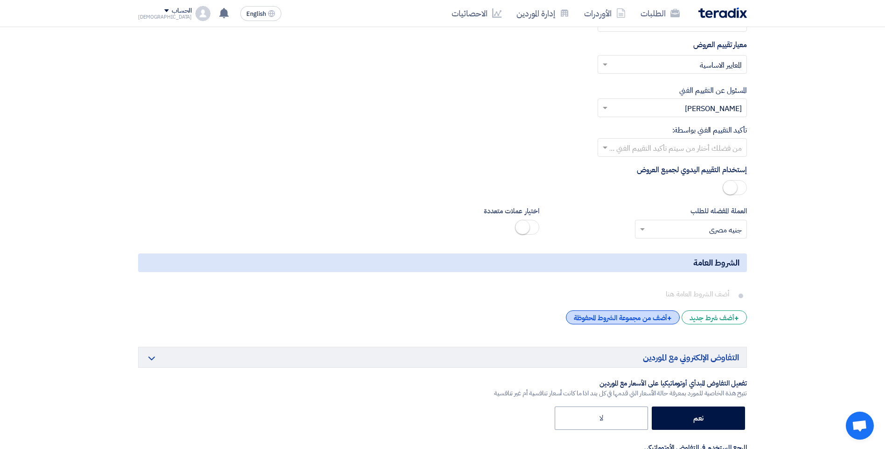
click at [633, 310] on div "+ أضف من مجموعة الشروط المحفوظة" at bounding box center [623, 317] width 114 height 14
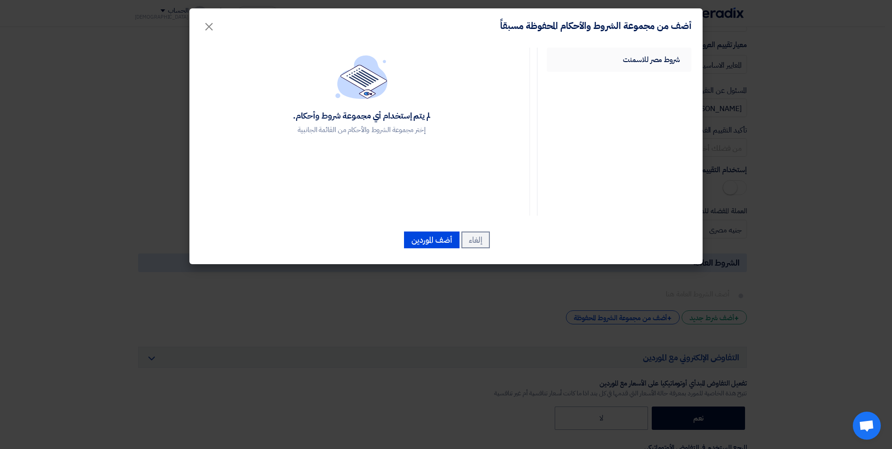
click at [633, 52] on link "شروط مصر للاسمنت" at bounding box center [619, 60] width 145 height 24
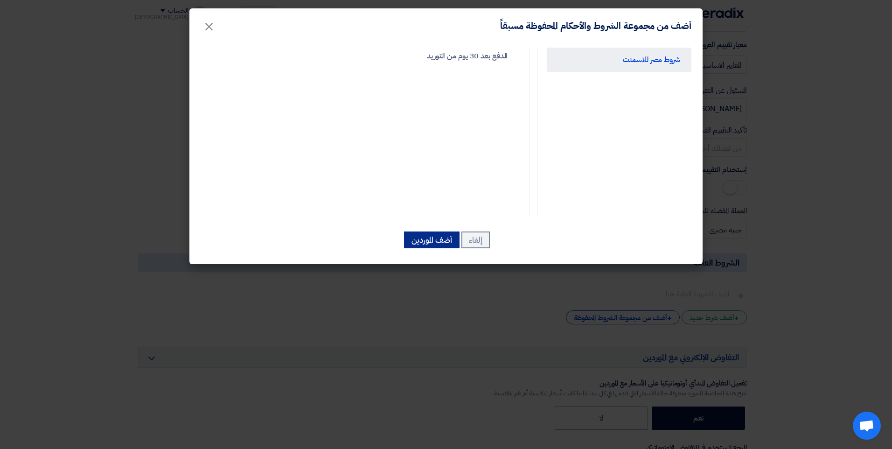
click at [446, 239] on button "أضف الموردين" at bounding box center [431, 239] width 55 height 17
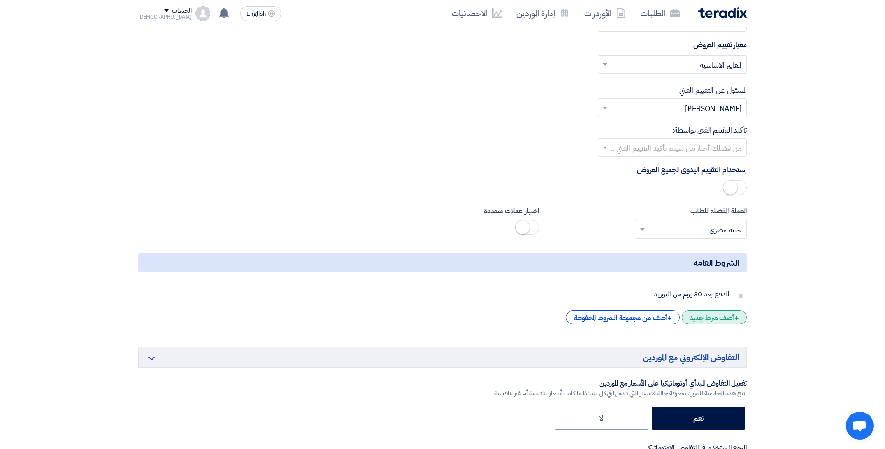
click at [721, 310] on div "+ أضف شرط جديد" at bounding box center [713, 317] width 65 height 14
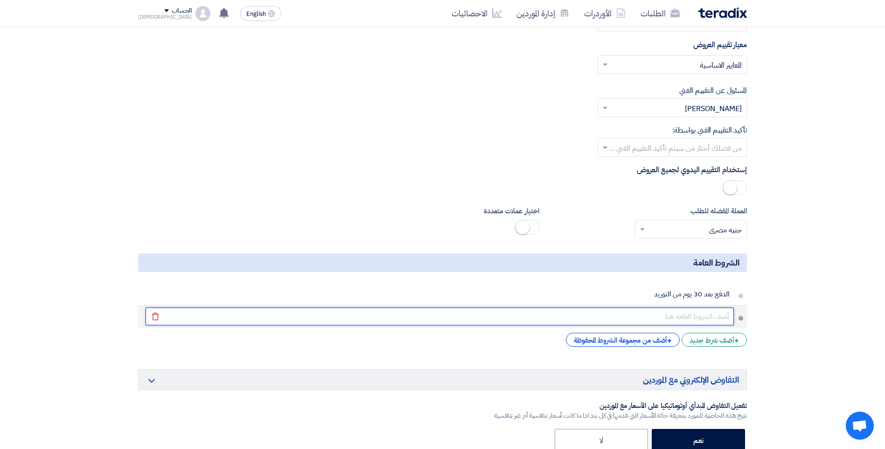
click at [711, 307] on input "text" at bounding box center [440, 316] width 588 height 18
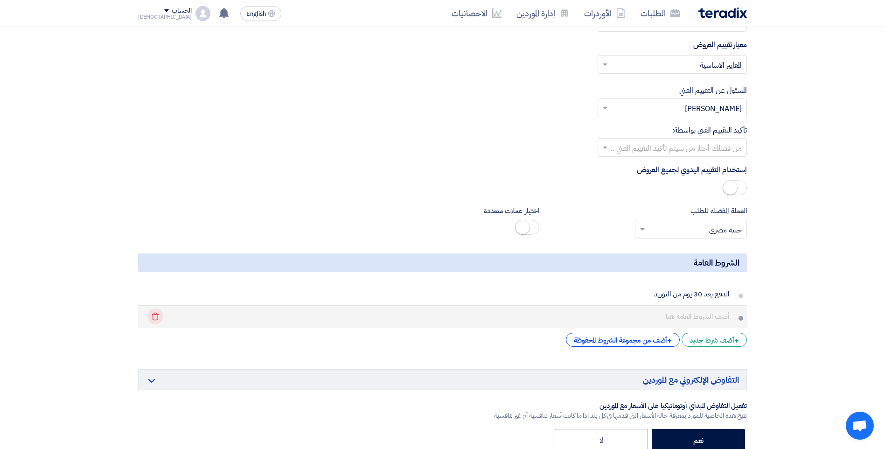
click at [158, 308] on icon "Delete" at bounding box center [155, 316] width 16 height 16
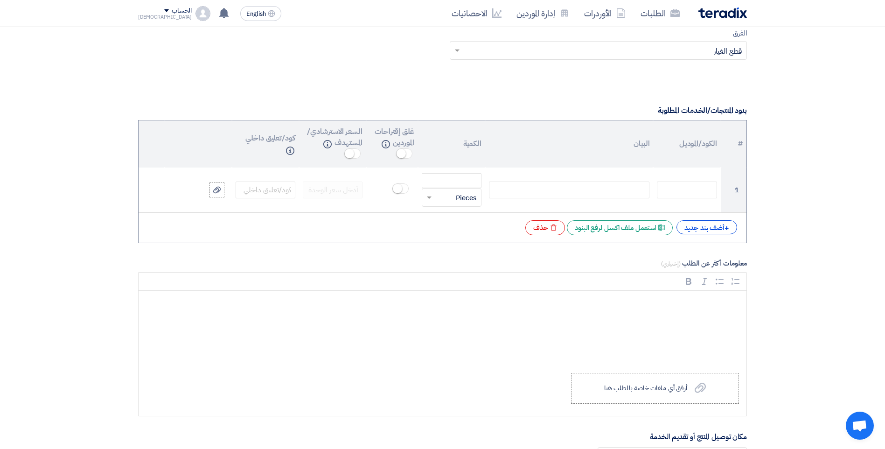
scroll to position [606, 0]
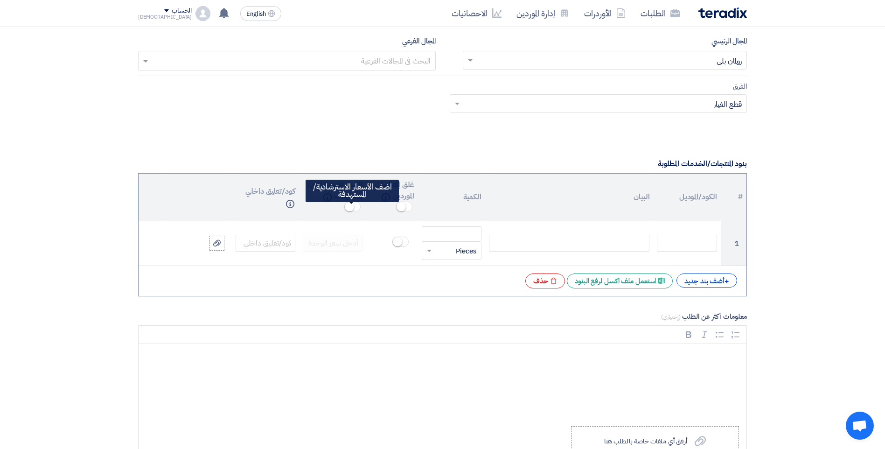
click at [354, 202] on span at bounding box center [352, 206] width 16 height 10
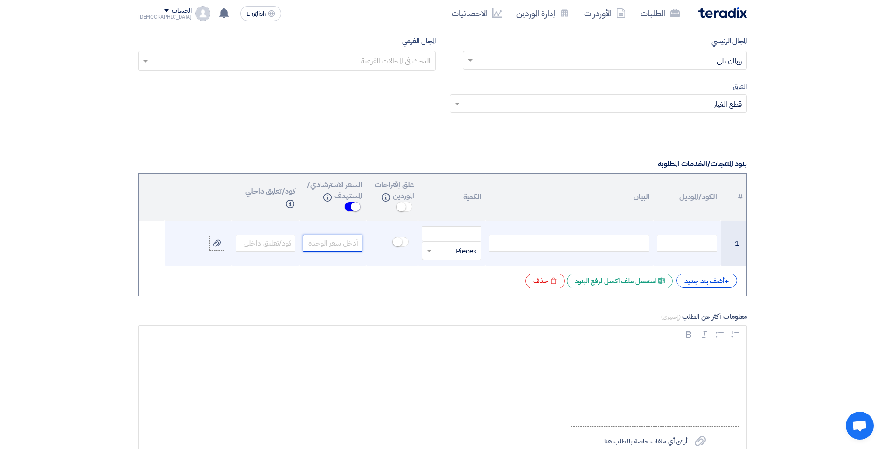
click at [353, 246] on input "number" at bounding box center [333, 243] width 60 height 17
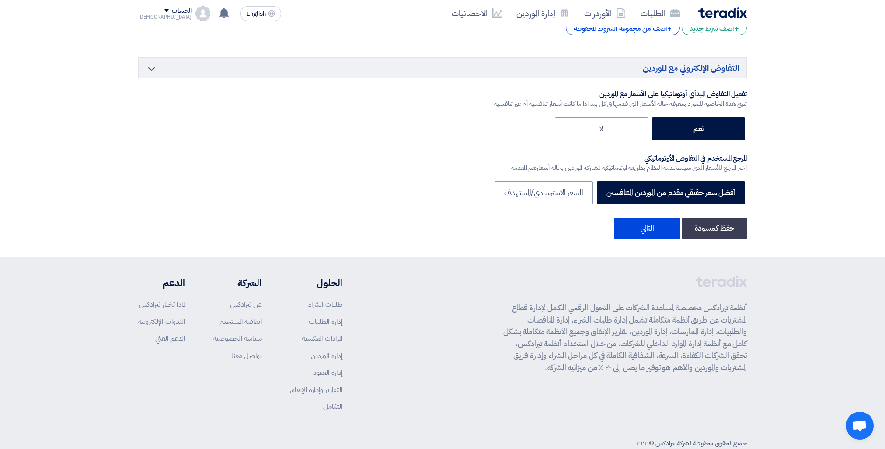
scroll to position [1502, 0]
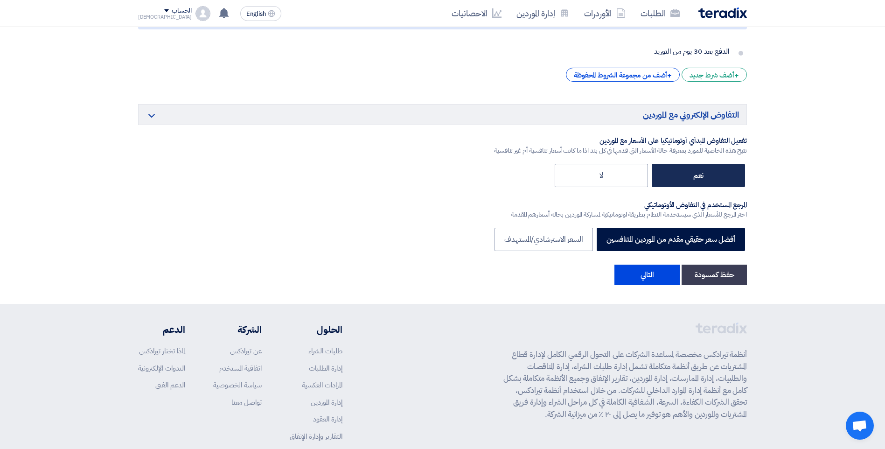
click at [705, 164] on label "نعم" at bounding box center [698, 175] width 93 height 23
click at [703, 172] on input "نعم" at bounding box center [700, 175] width 6 height 6
click at [685, 164] on label "نعم" at bounding box center [698, 175] width 93 height 23
click at [697, 172] on input "نعم" at bounding box center [700, 175] width 6 height 6
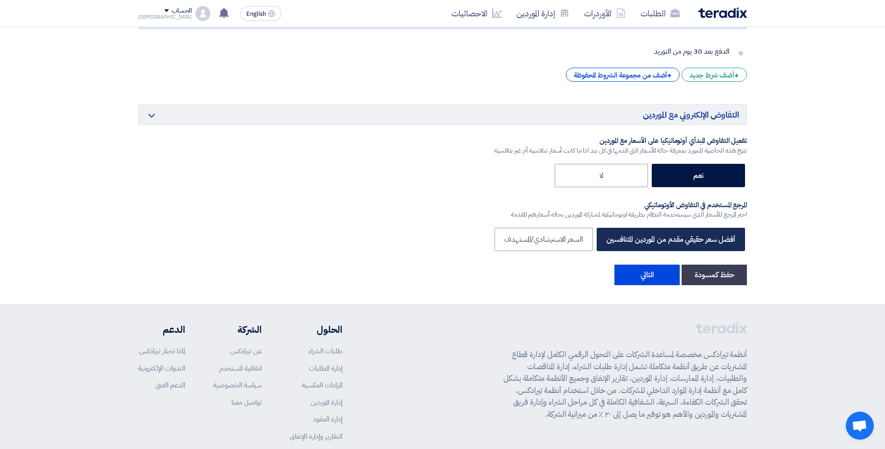
drag, startPoint x: 636, startPoint y: 221, endPoint x: 583, endPoint y: 223, distance: 52.7
click at [636, 228] on label "أفضل سعر حقيقي مقدم من الموردين المتنافسين" at bounding box center [670, 239] width 148 height 23
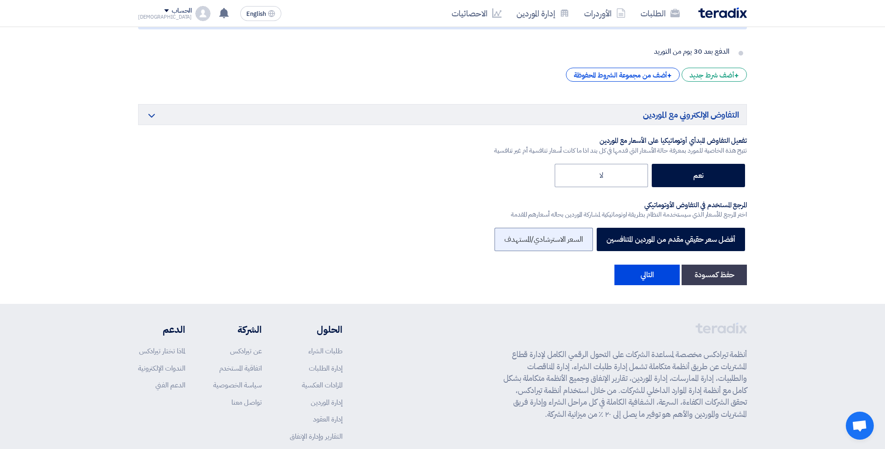
click at [729, 236] on input "أفضل سعر حقيقي مقدم من الموردين المتنافسين" at bounding box center [732, 239] width 6 height 6
click at [568, 228] on label "السعر الاسترشادي/المستهدف" at bounding box center [543, 239] width 98 height 23
click at [577, 236] on input "السعر الاسترشادي/المستهدف" at bounding box center [580, 239] width 6 height 6
radio input "true"
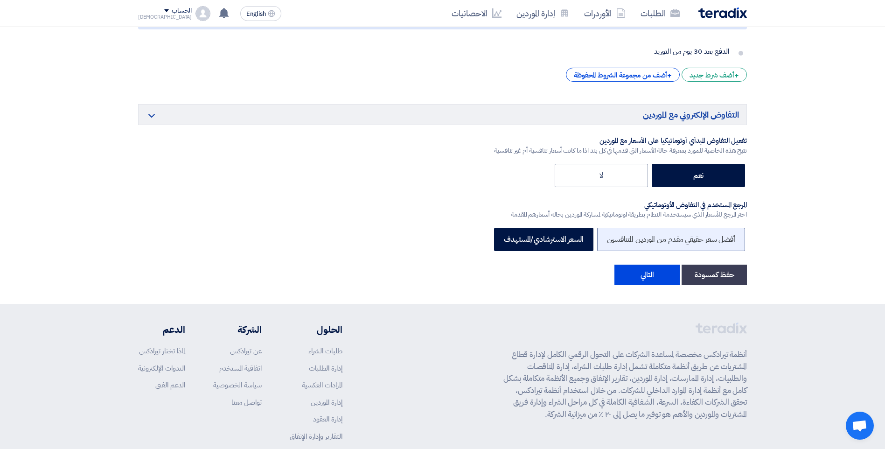
click at [610, 228] on label "أفضل سعر حقيقي مقدم من الموردين المتنافسين" at bounding box center [671, 239] width 148 height 23
click at [729, 236] on input "أفضل سعر حقيقي مقدم من الموردين المتنافسين" at bounding box center [732, 239] width 6 height 6
radio input "true"
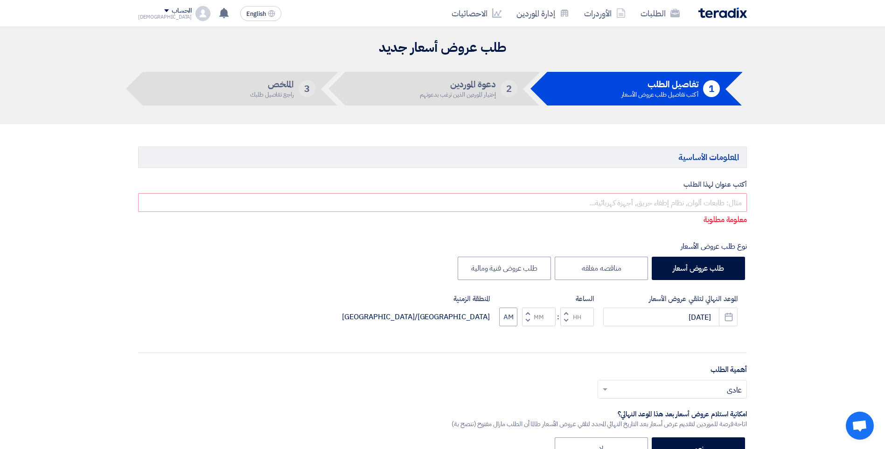
scroll to position [0, 0]
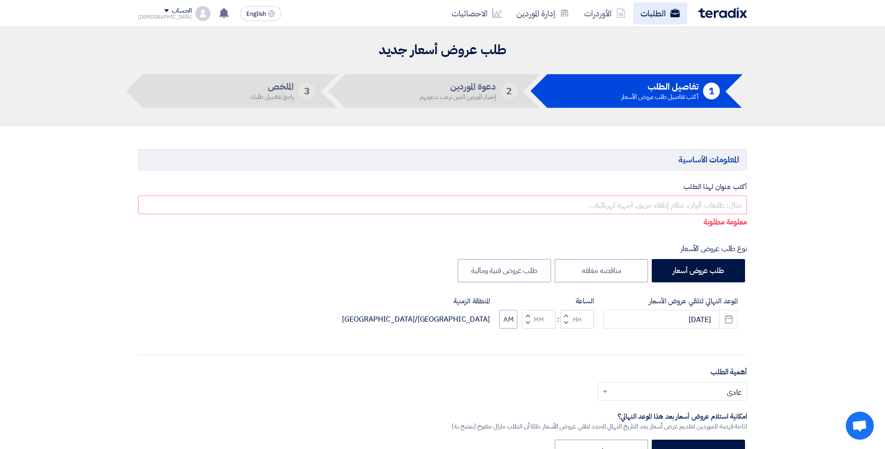
click at [640, 15] on link "الطلبات" at bounding box center [660, 13] width 54 height 22
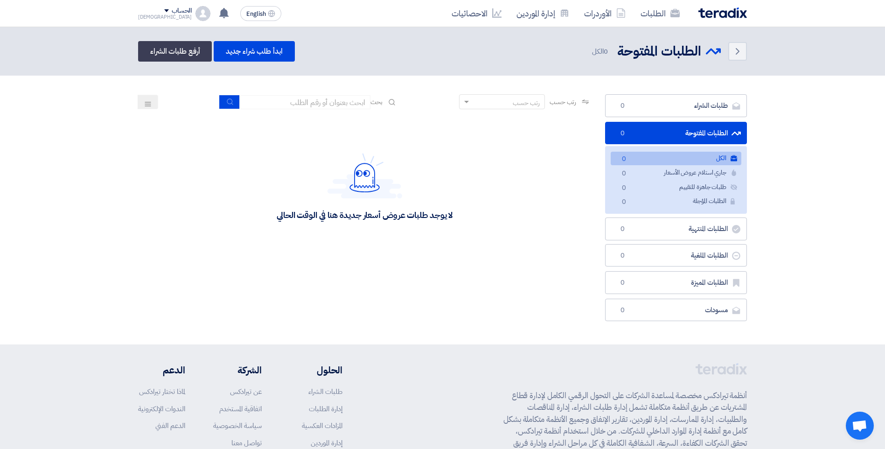
click at [135, 11] on div "الطلبات الأوردرات إدارة الموردين الاحصائيات English EN لا توجد إشعارات جديدة لد…" at bounding box center [442, 13] width 623 height 27
click at [172, 12] on div "الحساب" at bounding box center [182, 11] width 20 height 8
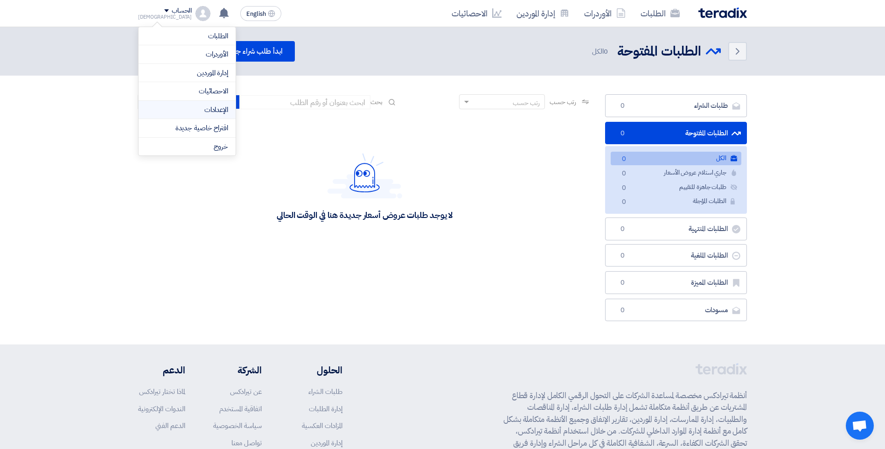
click at [215, 111] on link "الإعدادات" at bounding box center [187, 109] width 82 height 11
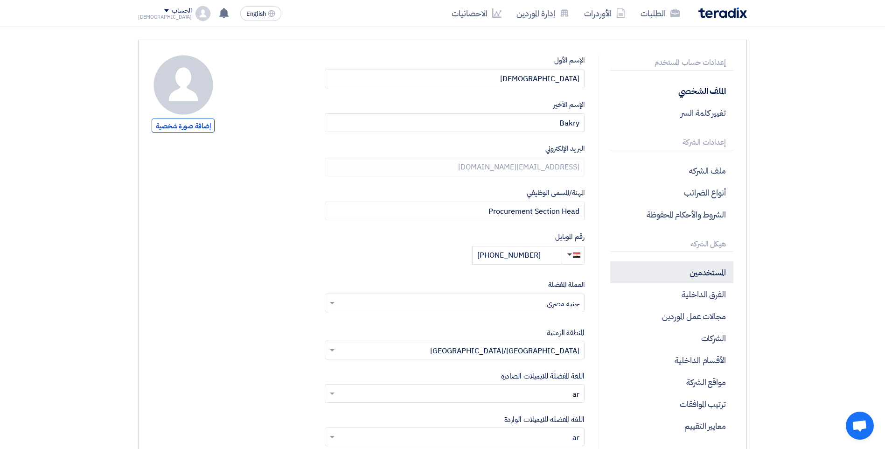
scroll to position [187, 0]
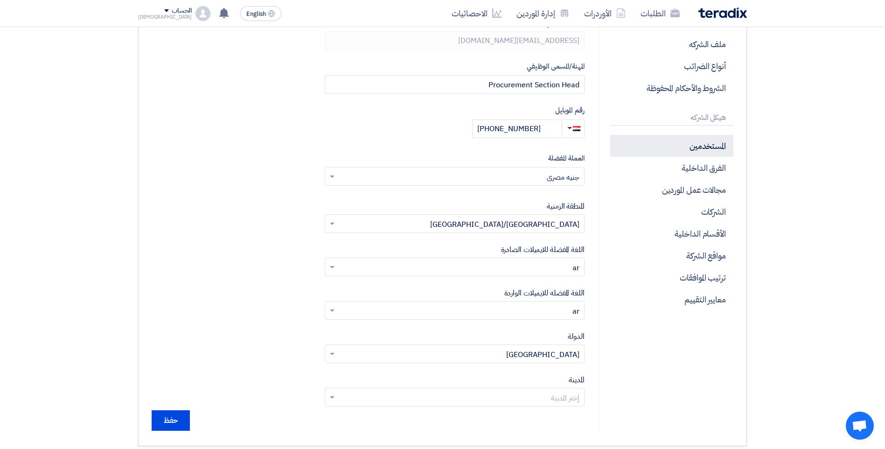
click at [716, 145] on p "المستخدمين" at bounding box center [671, 146] width 123 height 22
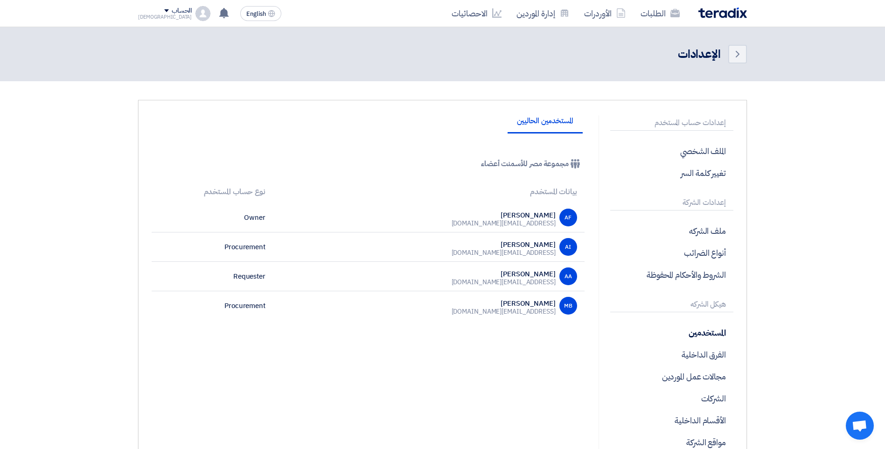
drag, startPoint x: 289, startPoint y: 282, endPoint x: 548, endPoint y: 280, distance: 259.3
click at [548, 280] on td "AA Ahmed Atef a.atef@misrcementminya.com" at bounding box center [429, 276] width 312 height 29
click at [662, 15] on link "الطلبات" at bounding box center [660, 13] width 54 height 22
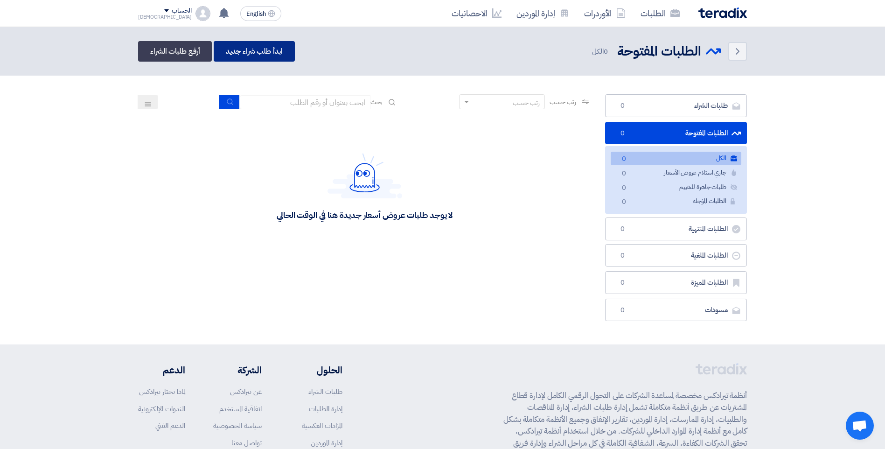
click at [259, 55] on link "ابدأ طلب شراء جديد" at bounding box center [254, 51] width 81 height 21
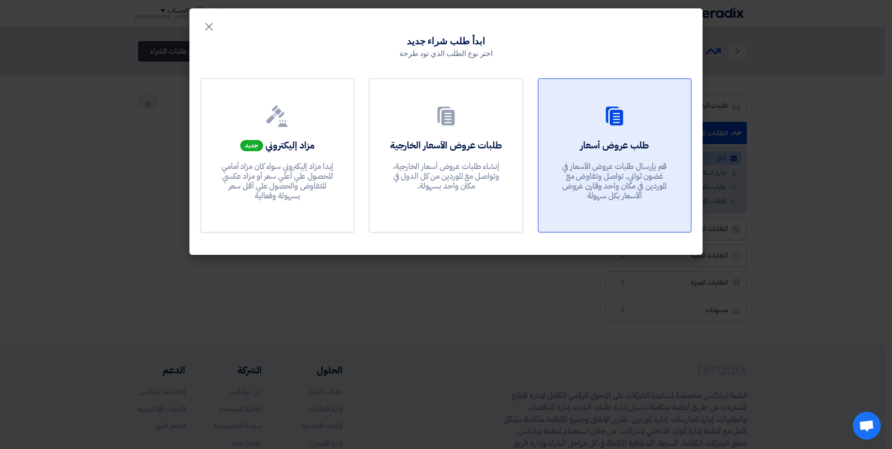
click at [629, 172] on p "قم بإرسال طلبات عروض الأسعار في غضون ثواني, تواصل وتفاوض مع الموردين في مكان وا…" at bounding box center [614, 181] width 112 height 40
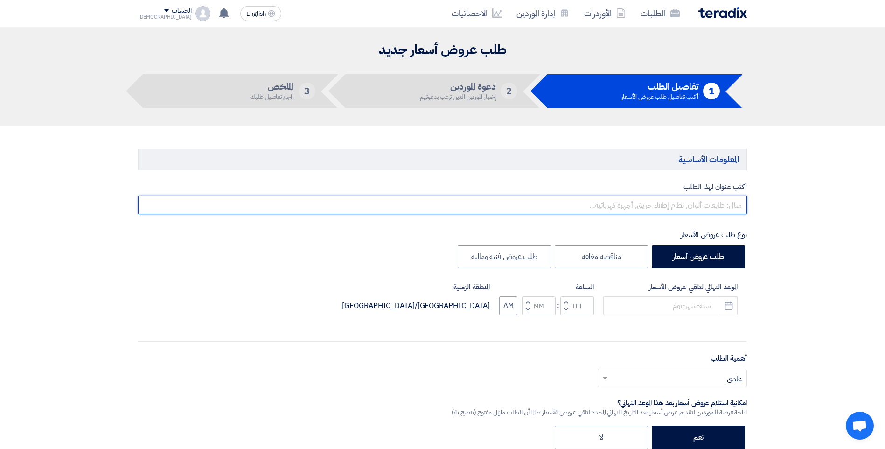
click at [640, 201] on input "text" at bounding box center [442, 204] width 609 height 19
type input "ل"
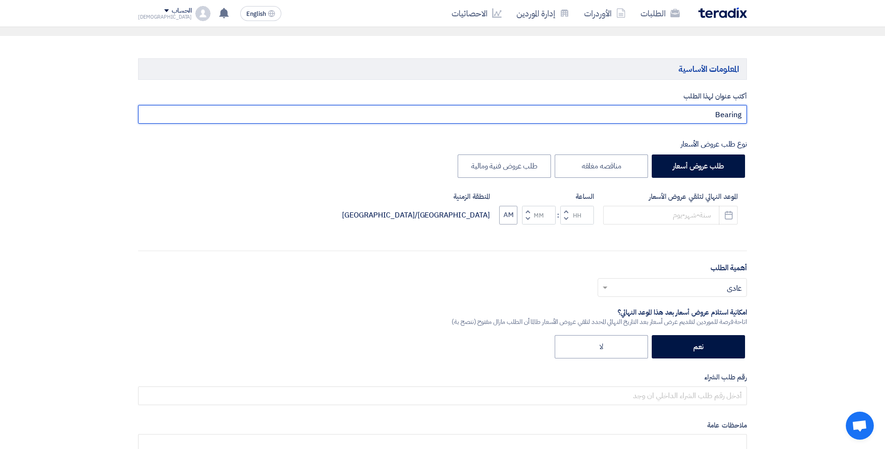
scroll to position [93, 0]
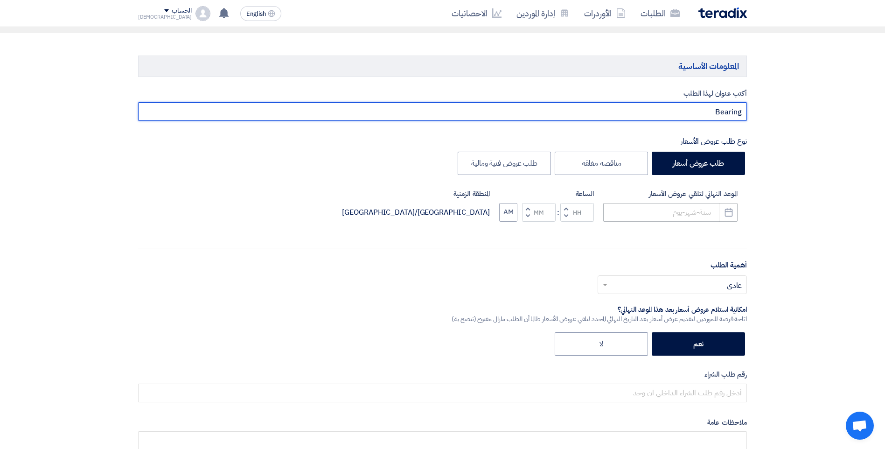
type input "Bearing"
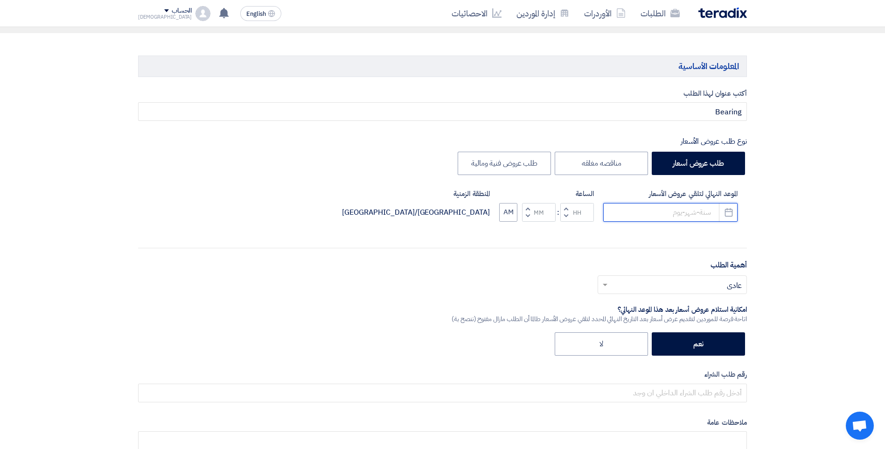
click at [680, 217] on input at bounding box center [670, 212] width 134 height 19
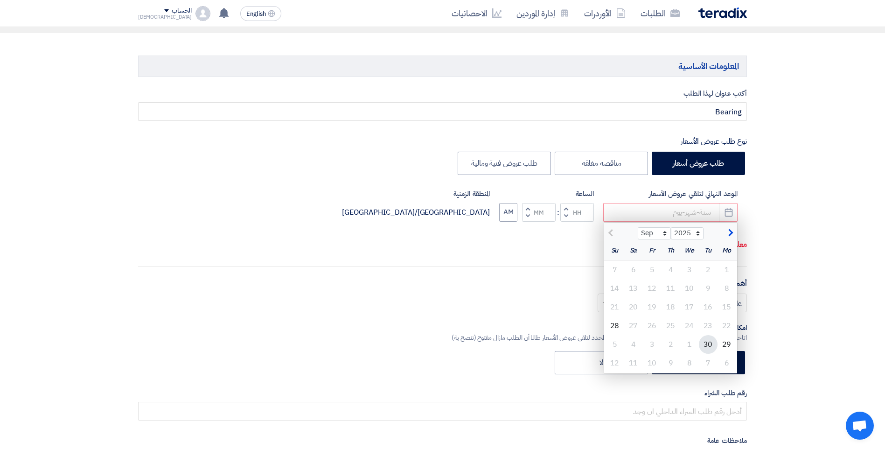
click at [707, 346] on div "30" at bounding box center [708, 344] width 19 height 19
type input "9/30/2025"
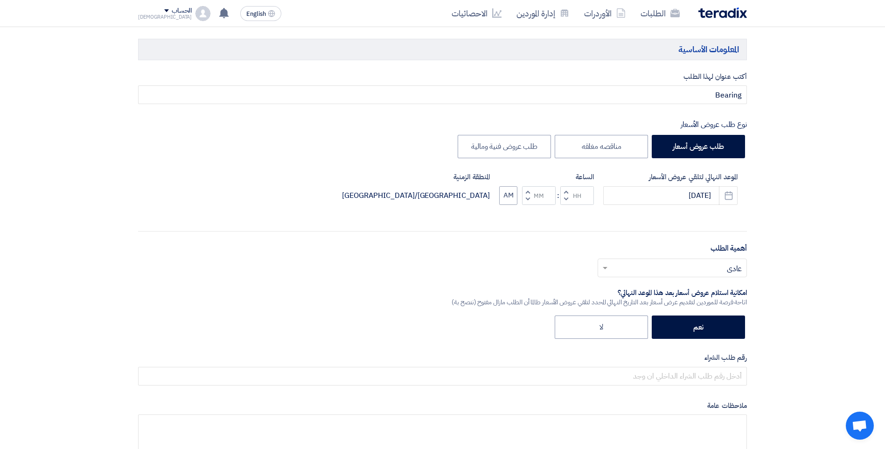
scroll to position [140, 0]
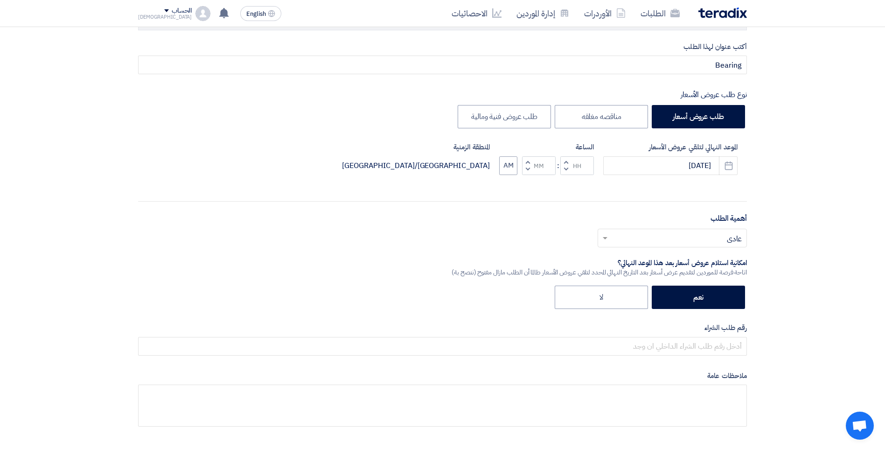
click at [525, 161] on button "Increment minutes" at bounding box center [527, 162] width 11 height 12
type input "12"
type input "01"
click at [512, 165] on button "AM" at bounding box center [508, 165] width 18 height 19
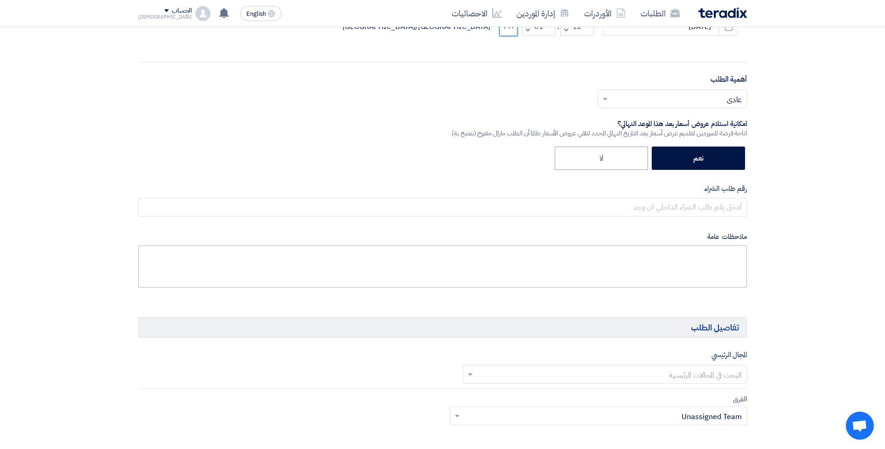
scroll to position [280, 0]
click at [689, 95] on input "text" at bounding box center [677, 98] width 131 height 15
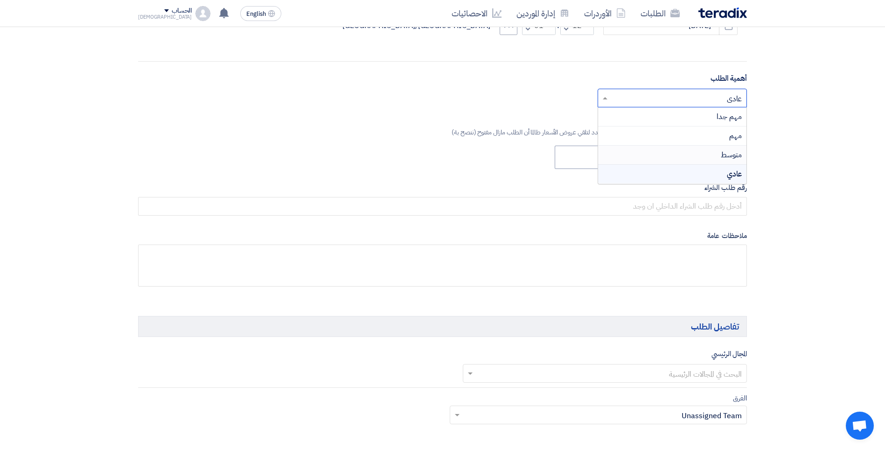
click at [708, 158] on div "متوسط" at bounding box center [672, 155] width 148 height 19
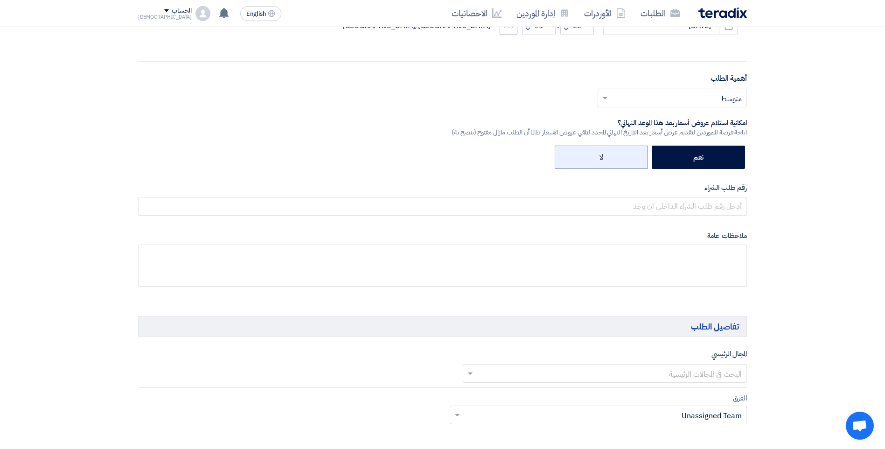
click at [618, 159] on label "لا" at bounding box center [601, 157] width 93 height 23
click at [603, 159] on input "لا" at bounding box center [600, 156] width 6 height 6
radio input "true"
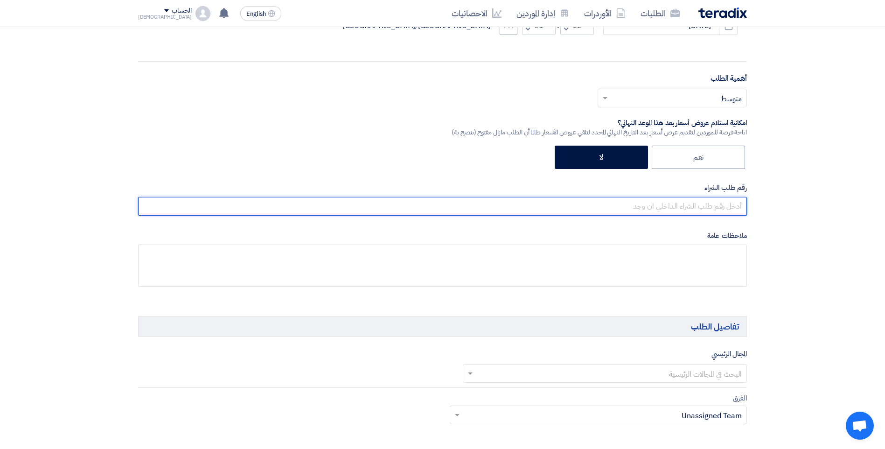
click at [735, 206] on input "text" at bounding box center [442, 206] width 609 height 19
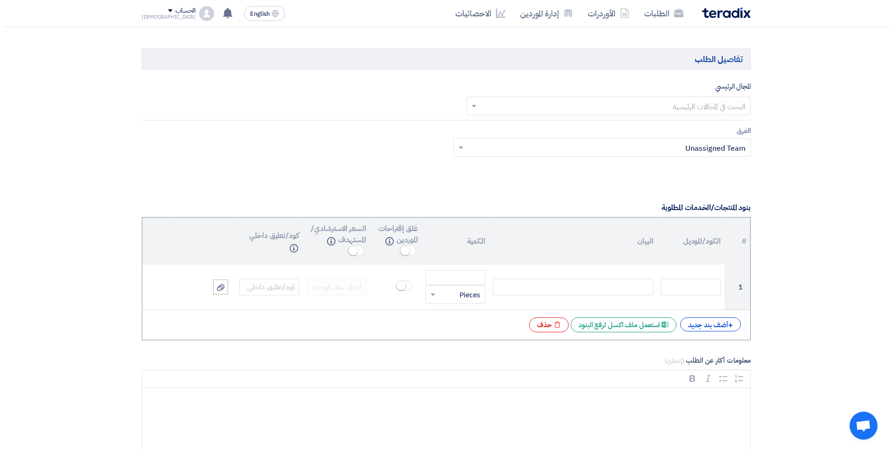
scroll to position [560, 0]
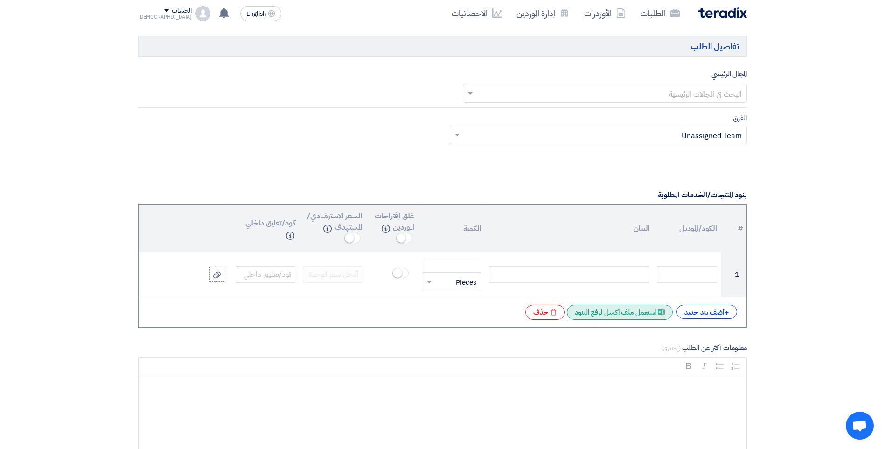
click at [595, 315] on div "Excel file استعمل ملف اكسل لرفع البنود" at bounding box center [620, 312] width 106 height 15
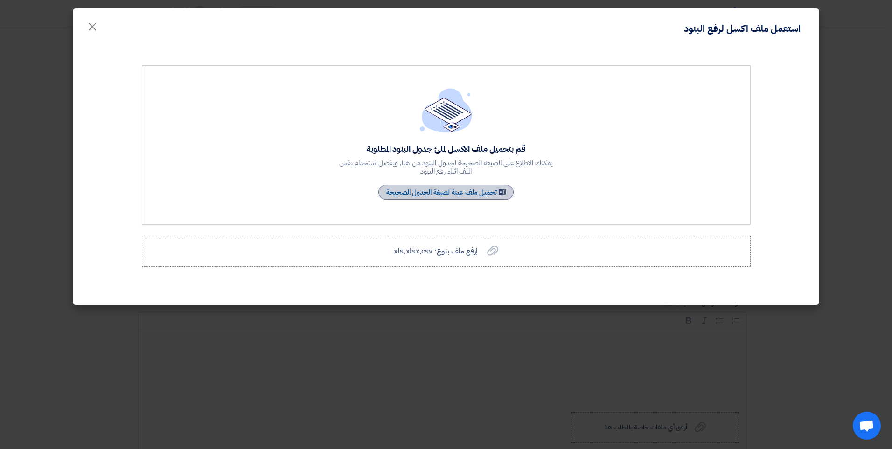
click at [441, 190] on link "Sample Sheet تحميل ملف عينة لصيغة الجدول الصحيحة" at bounding box center [445, 192] width 135 height 15
click at [443, 254] on span "إرفع ملف بنوع: xls,xlsx,csv" at bounding box center [435, 250] width 83 height 11
click at [0, 0] on input "إرفع ملف بنوع: xls,xlsx,csv إرفع ملف بنوع: xls,xlsx,csv" at bounding box center [0, 0] width 0 height 0
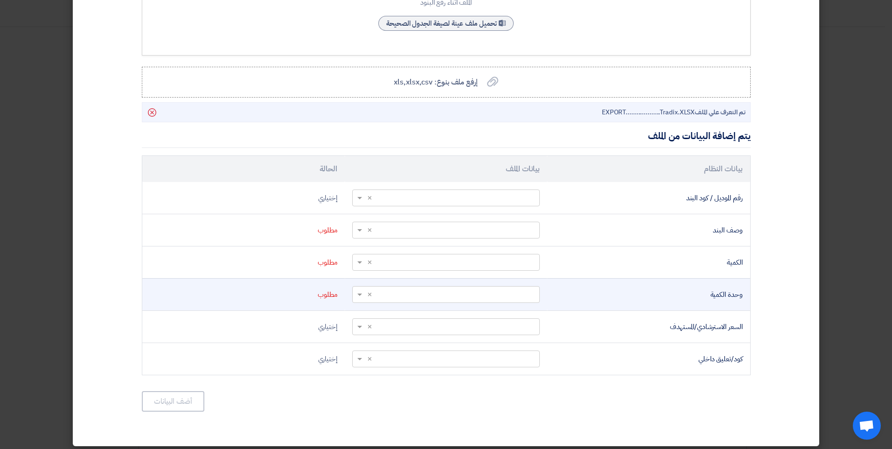
scroll to position [174, 0]
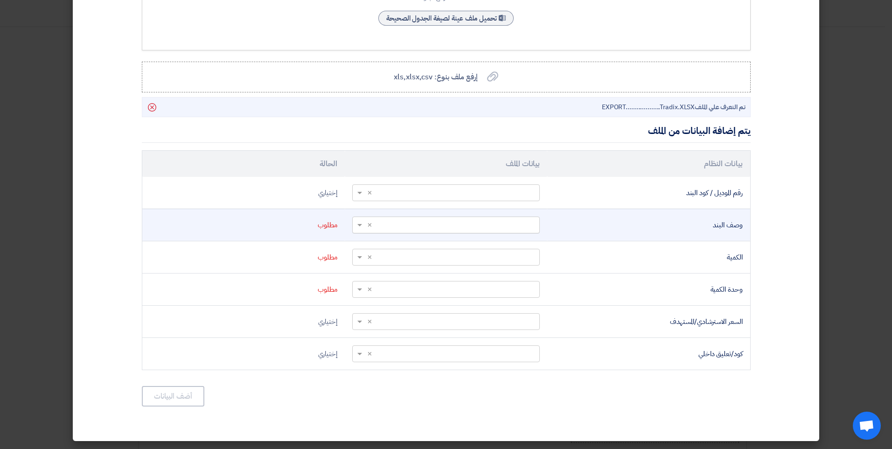
click at [451, 221] on input "text" at bounding box center [451, 224] width 169 height 15
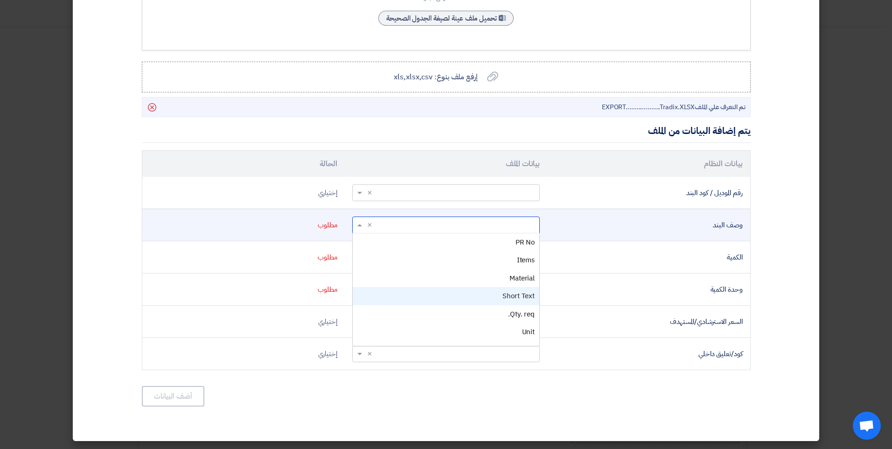
click at [478, 294] on div "Short Text" at bounding box center [446, 296] width 187 height 18
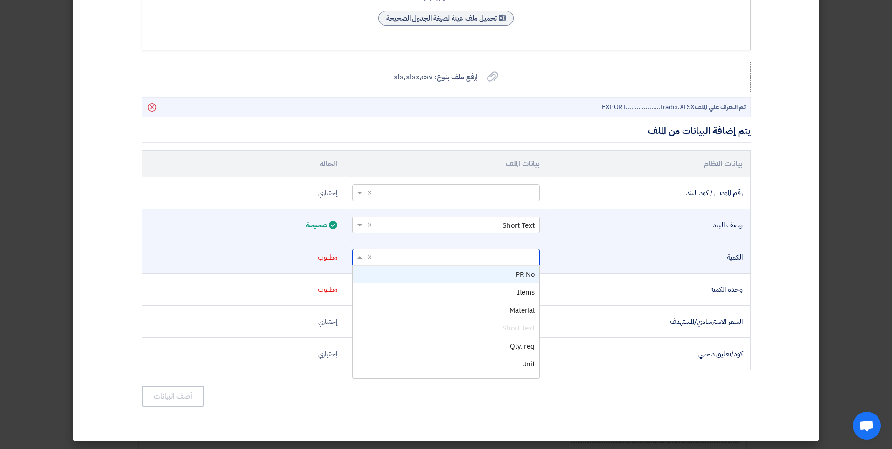
click at [472, 256] on input "text" at bounding box center [451, 256] width 169 height 15
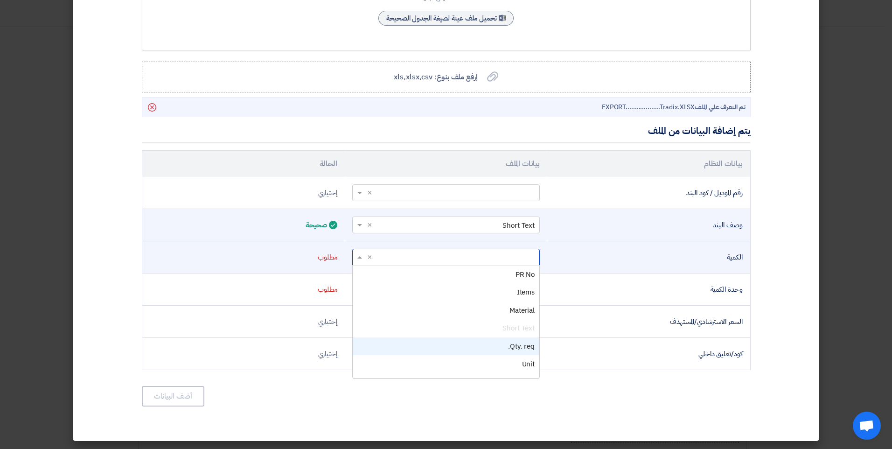
click at [517, 346] on span "Qty. req." at bounding box center [521, 346] width 27 height 10
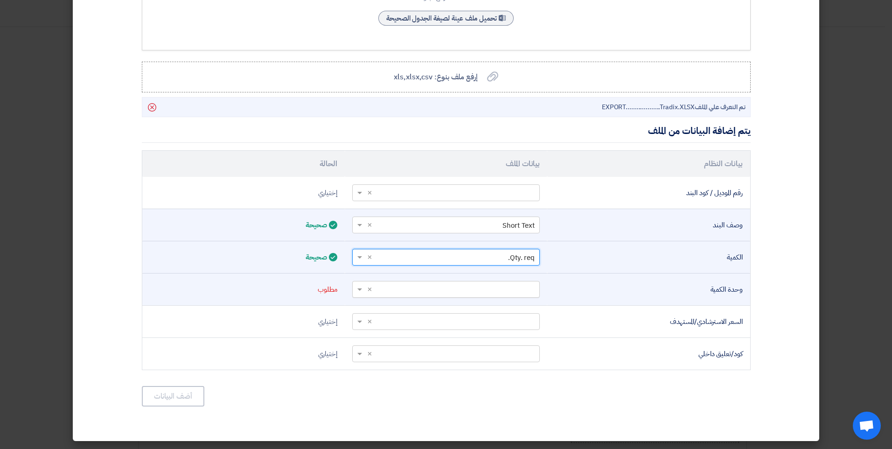
click at [494, 289] on input "text" at bounding box center [451, 288] width 169 height 15
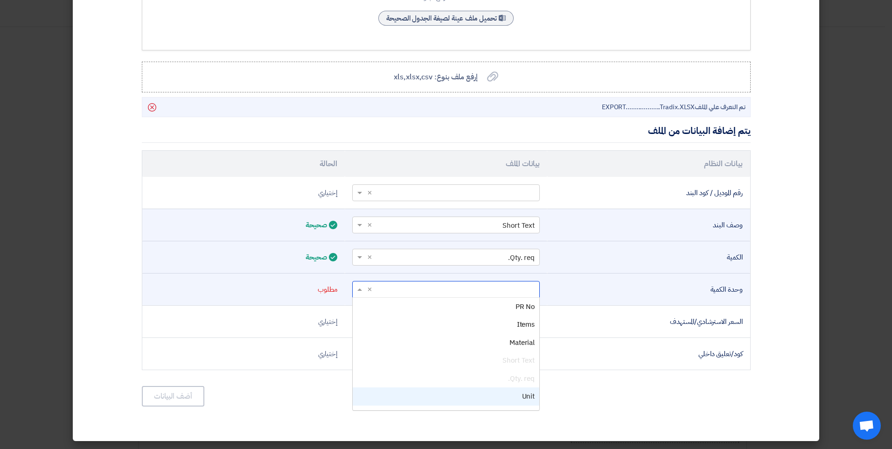
click at [530, 396] on span "Unit" at bounding box center [528, 396] width 13 height 10
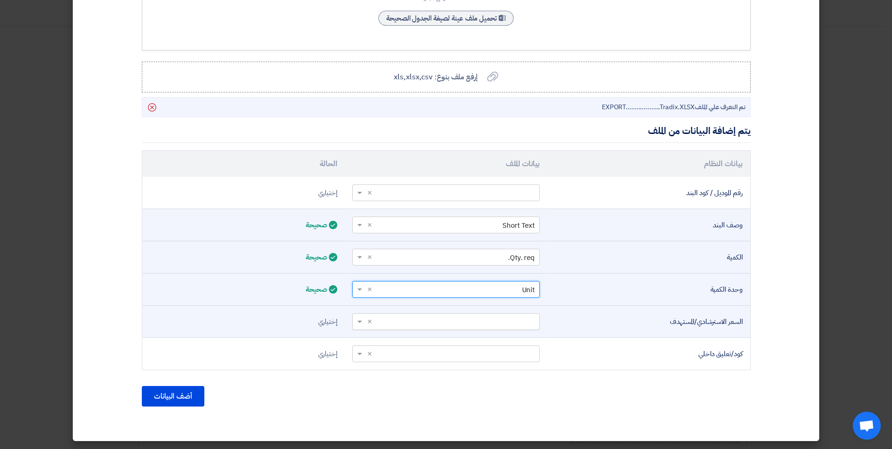
click at [511, 325] on input "text" at bounding box center [451, 320] width 169 height 15
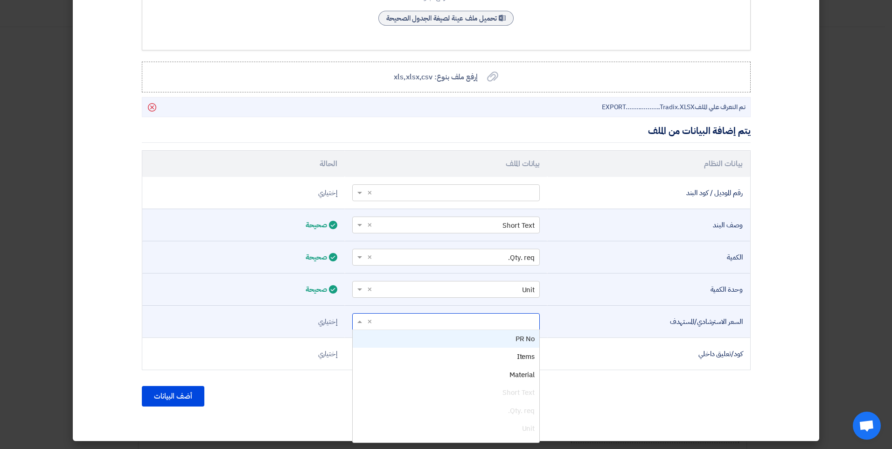
click at [511, 325] on input "text" at bounding box center [451, 320] width 169 height 15
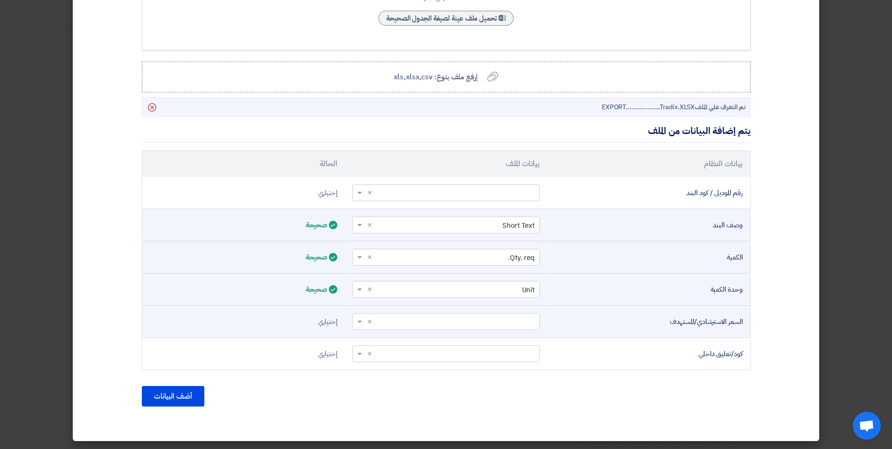
click at [584, 325] on div "السعر الاسترشادي/المستهدف" at bounding box center [648, 321] width 187 height 11
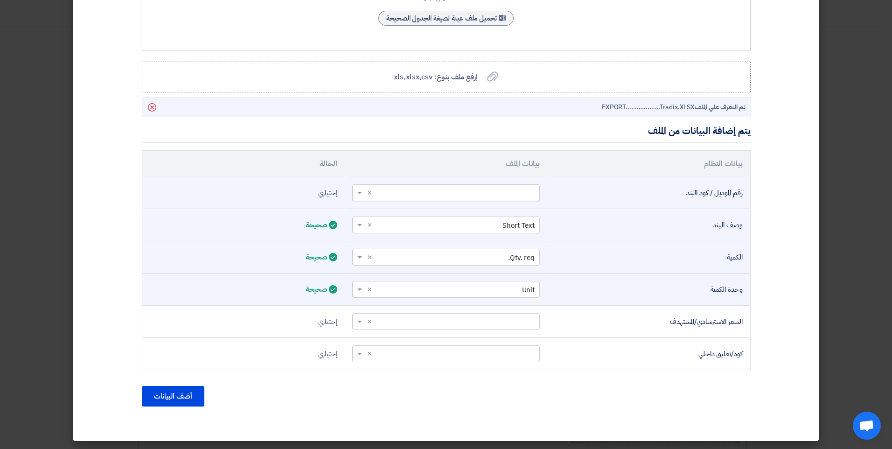
click at [490, 195] on input "text" at bounding box center [451, 192] width 169 height 15
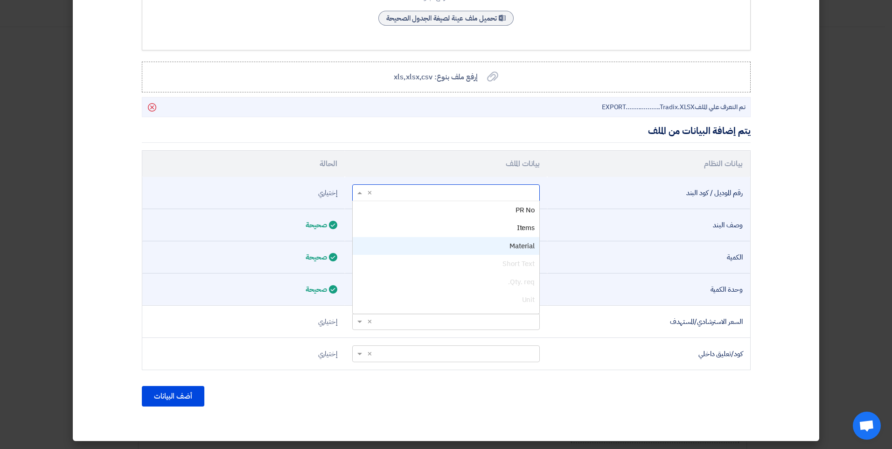
click at [504, 250] on div "Material" at bounding box center [446, 246] width 187 height 18
click at [535, 192] on input "text" at bounding box center [451, 192] width 169 height 15
click at [534, 192] on input "text" at bounding box center [451, 192] width 169 height 15
click at [611, 206] on td "رقم الموديل / كود البند" at bounding box center [648, 193] width 202 height 32
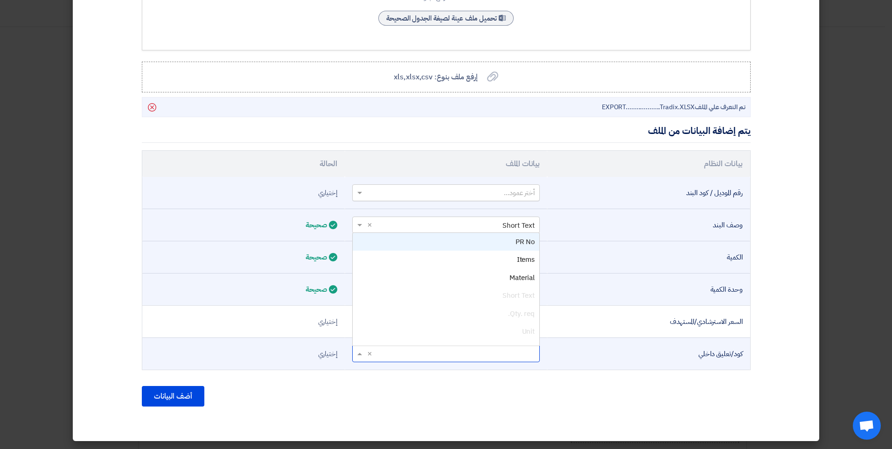
click at [437, 359] on input "text" at bounding box center [451, 353] width 169 height 15
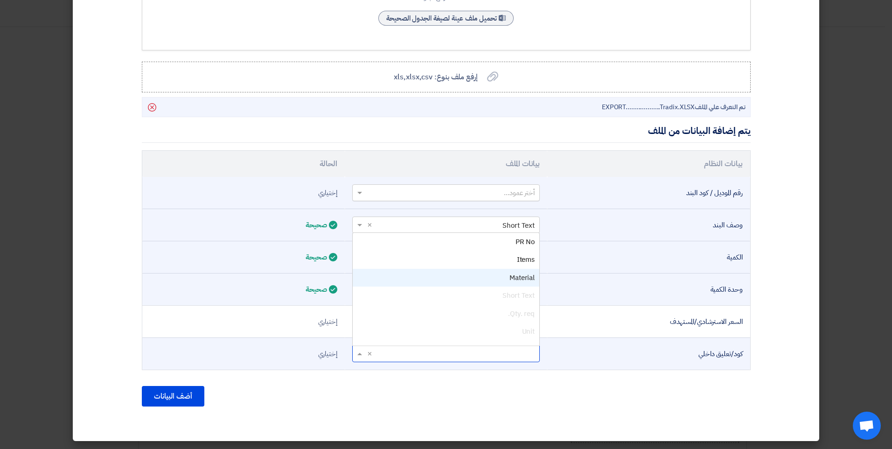
click at [507, 281] on div "Material" at bounding box center [446, 278] width 187 height 18
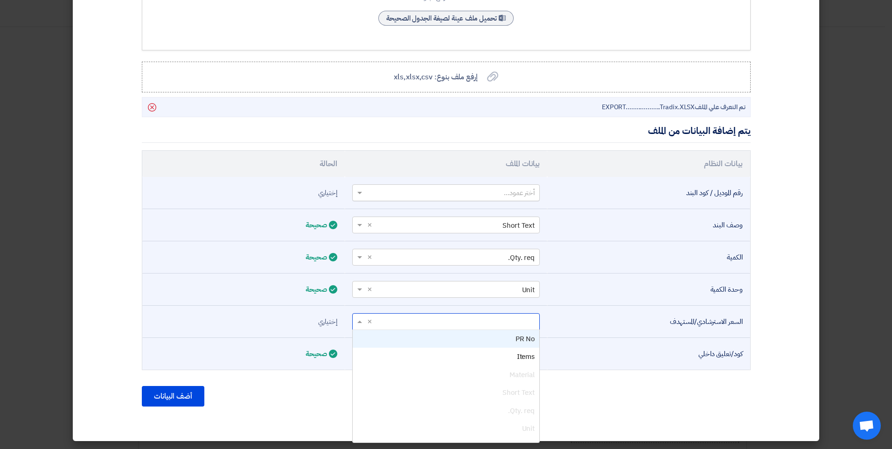
click at [506, 328] on input "text" at bounding box center [451, 320] width 169 height 15
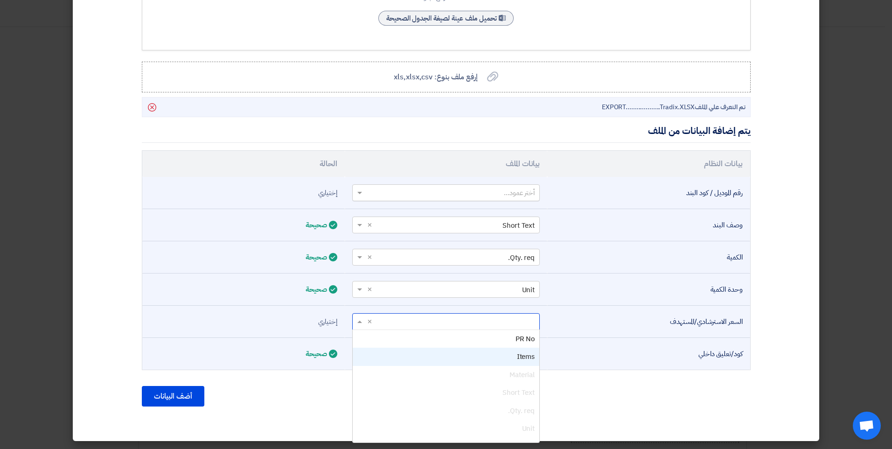
scroll to position [49, 0]
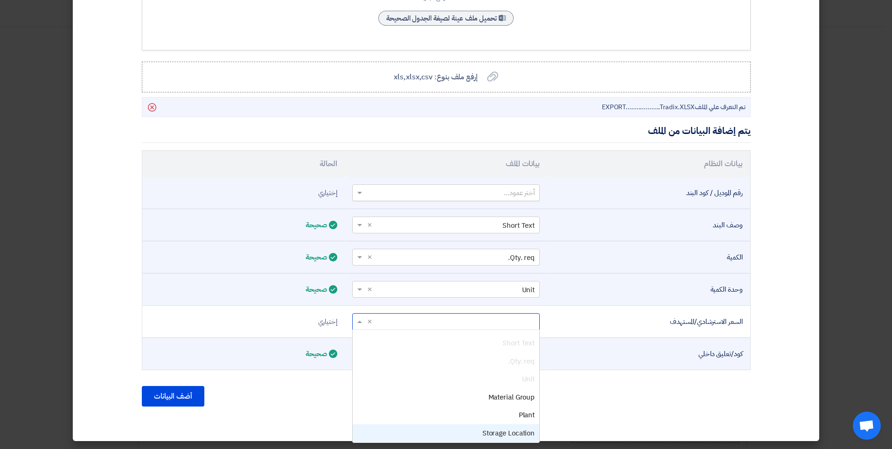
click at [170, 417] on section "قم بتحميل ملف الاكسل لملئ جدول البنود المطلوبة يمكنك الاطلاع على الصيغه الصحيحة…" at bounding box center [446, 149] width 724 height 553
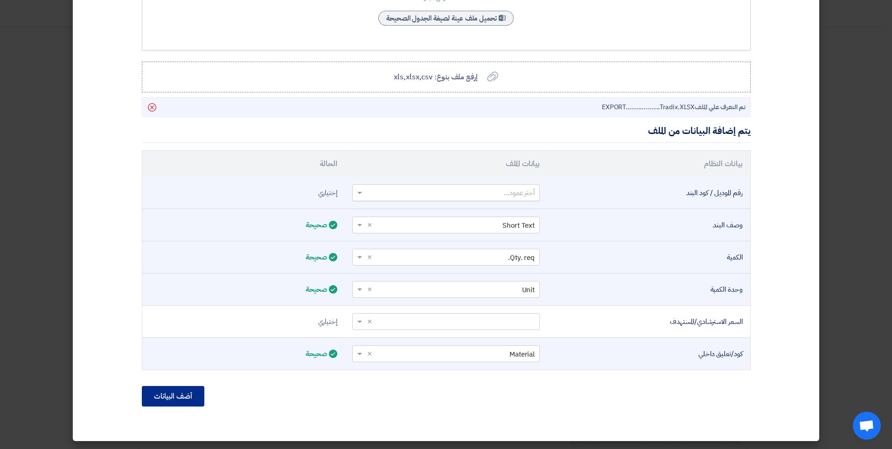
click at [178, 390] on button "أضف البيانات" at bounding box center [173, 396] width 62 height 21
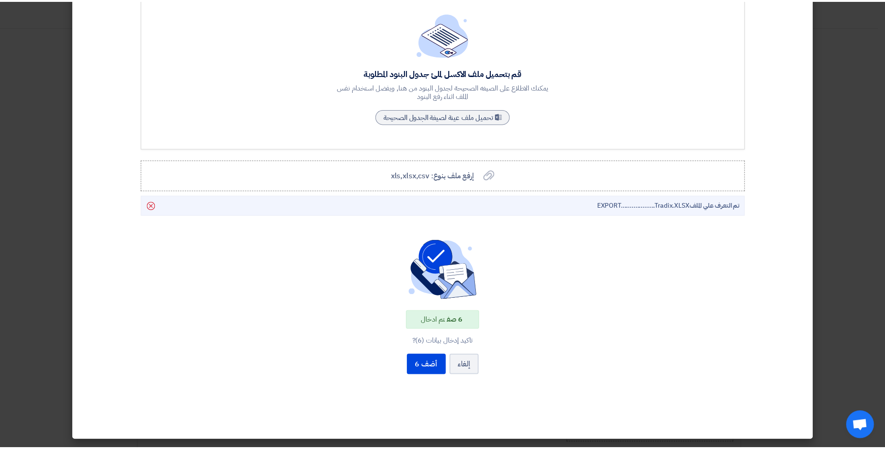
scroll to position [76, 0]
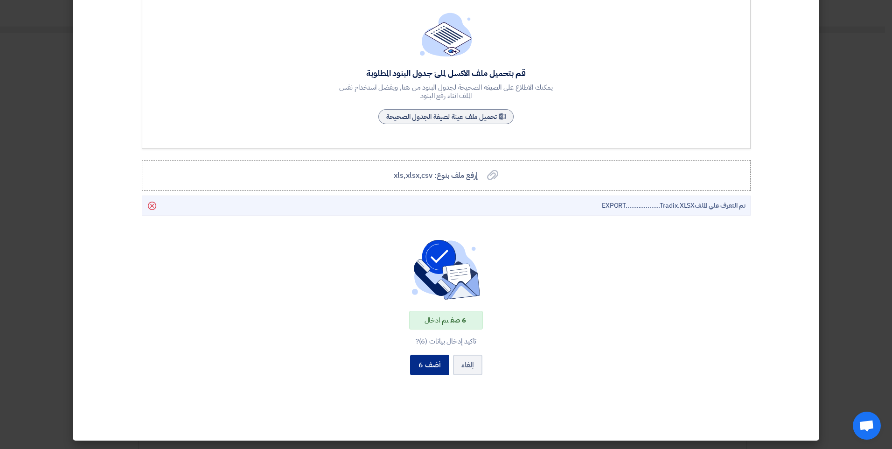
click at [433, 365] on button "أضف 6" at bounding box center [429, 364] width 39 height 21
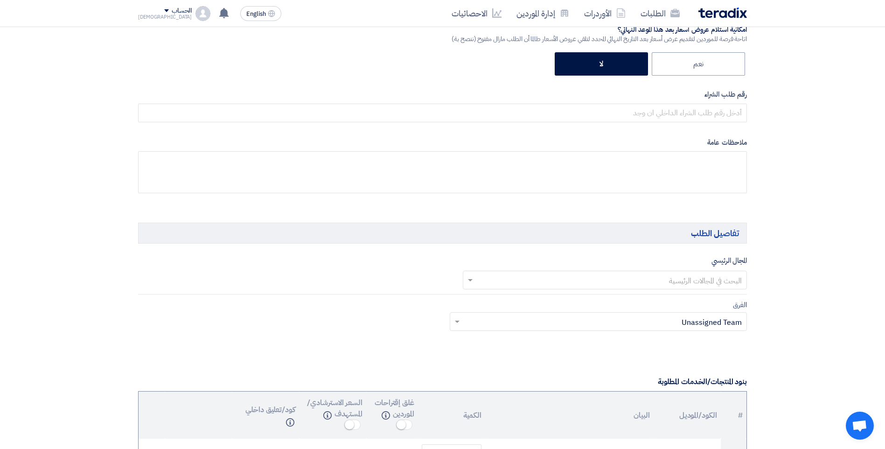
scroll to position [560, 0]
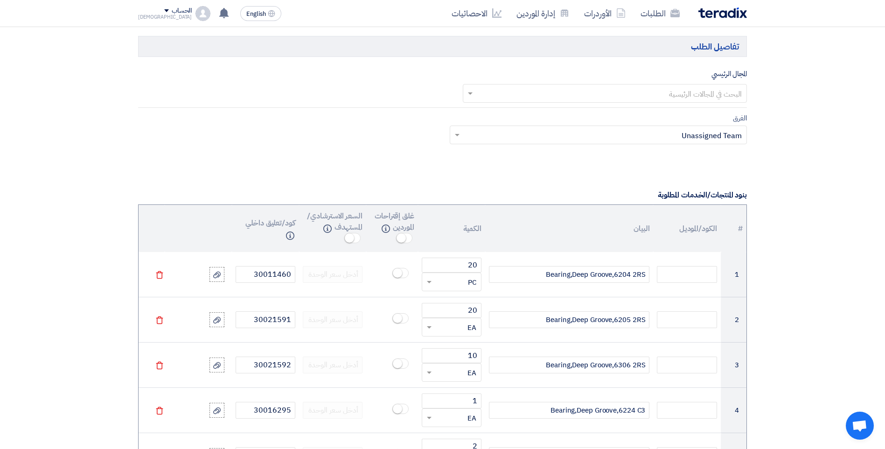
click at [589, 102] on ng-select "البحث في المجالات الرئيسية" at bounding box center [605, 93] width 284 height 19
click at [622, 118] on div "رولمان بلى" at bounding box center [605, 112] width 284 height 19
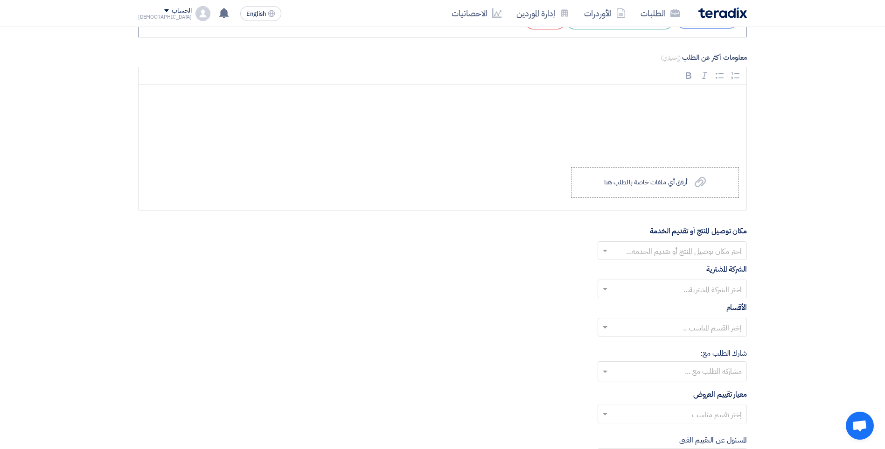
scroll to position [1119, 0]
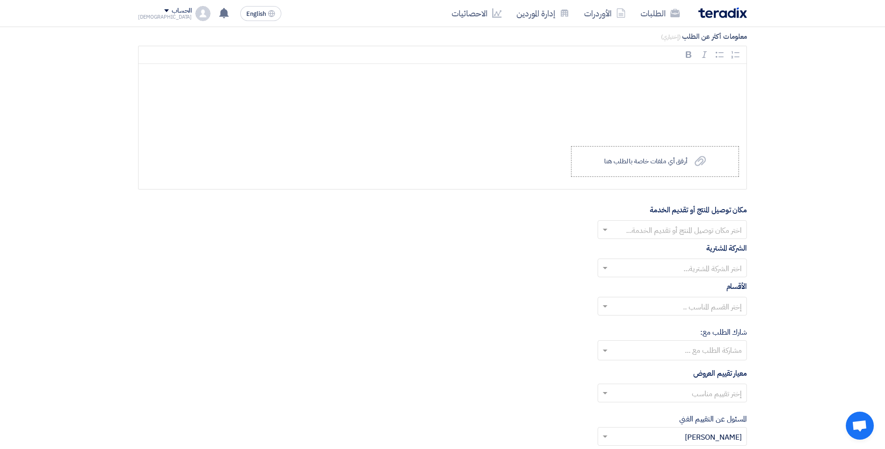
click at [601, 230] on span at bounding box center [604, 229] width 12 height 11
click at [638, 270] on div "مصر للاسمنت قنا" at bounding box center [672, 267] width 148 height 19
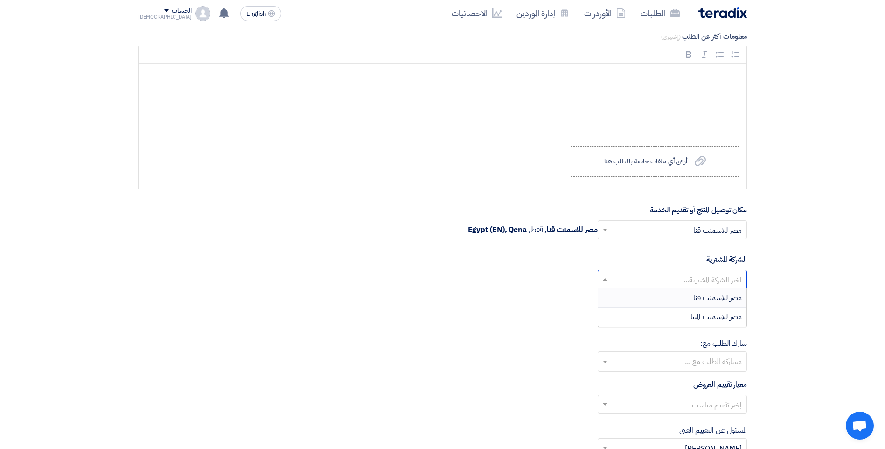
click at [602, 280] on span at bounding box center [604, 278] width 12 height 11
click at [626, 303] on div "مصر للاسمنت قنا" at bounding box center [672, 297] width 148 height 19
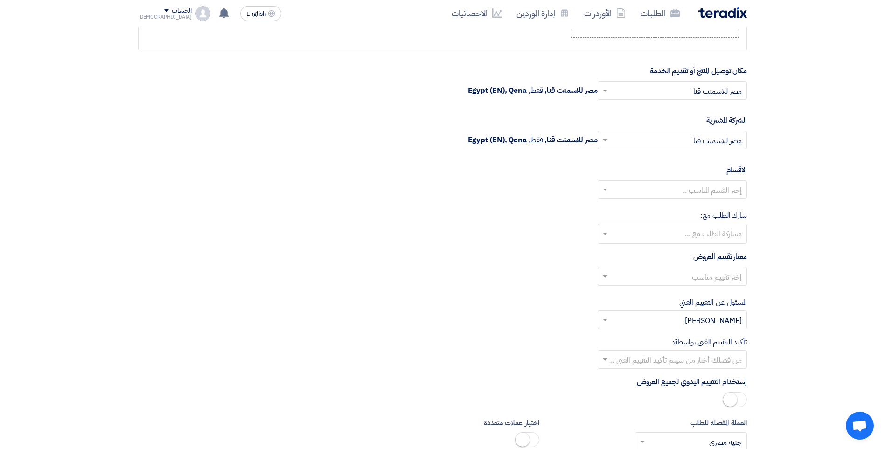
scroll to position [1259, 0]
click at [724, 87] on input "text" at bounding box center [677, 90] width 131 height 15
click at [721, 111] on div "الاداره" at bounding box center [672, 108] width 148 height 19
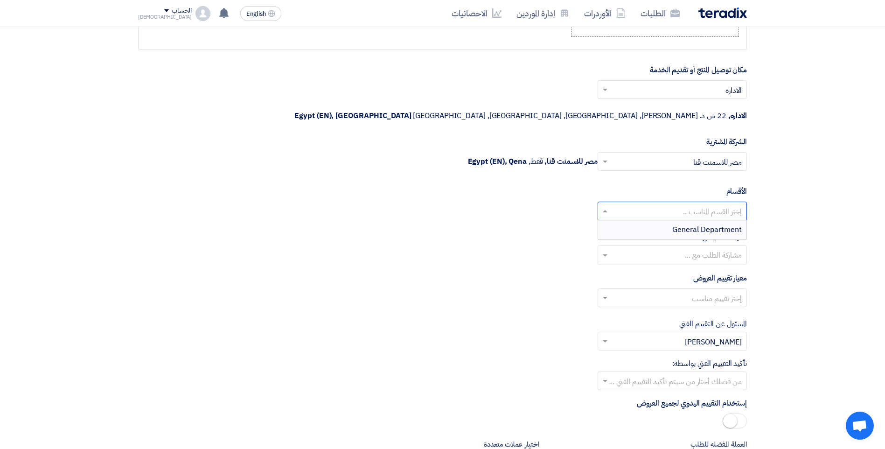
click at [687, 201] on ng-select "إختر القسم المناسب .. General Department" at bounding box center [671, 210] width 149 height 19
click at [694, 224] on span "General Department" at bounding box center [706, 229] width 69 height 11
click at [686, 248] on input "text" at bounding box center [672, 255] width 140 height 15
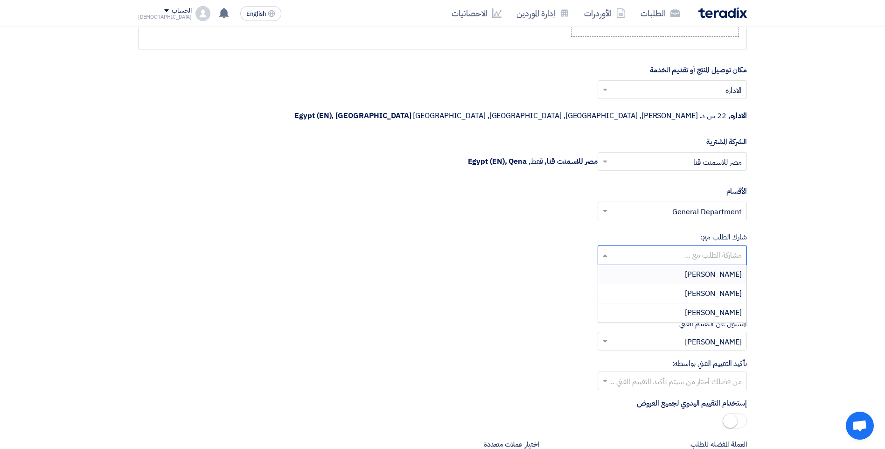
click at [677, 265] on div "Ahmed Farid" at bounding box center [672, 274] width 148 height 19
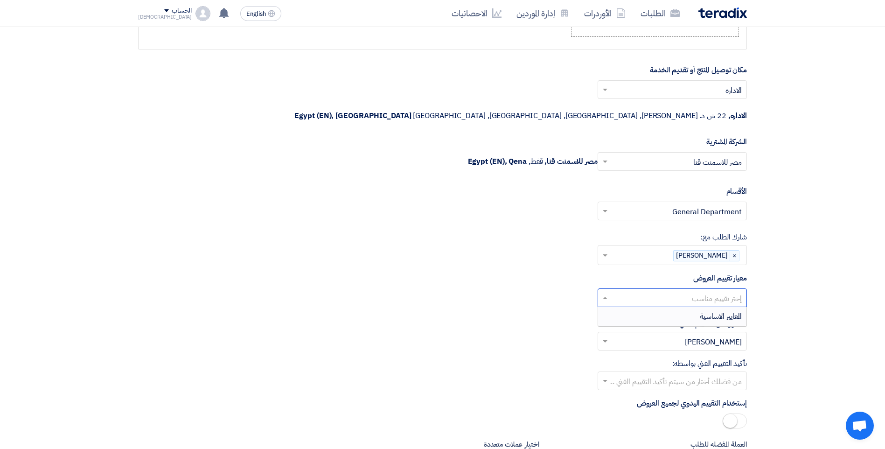
click at [676, 291] on input "text" at bounding box center [677, 298] width 131 height 15
click at [685, 307] on div "المعايير الاساسية" at bounding box center [672, 316] width 148 height 19
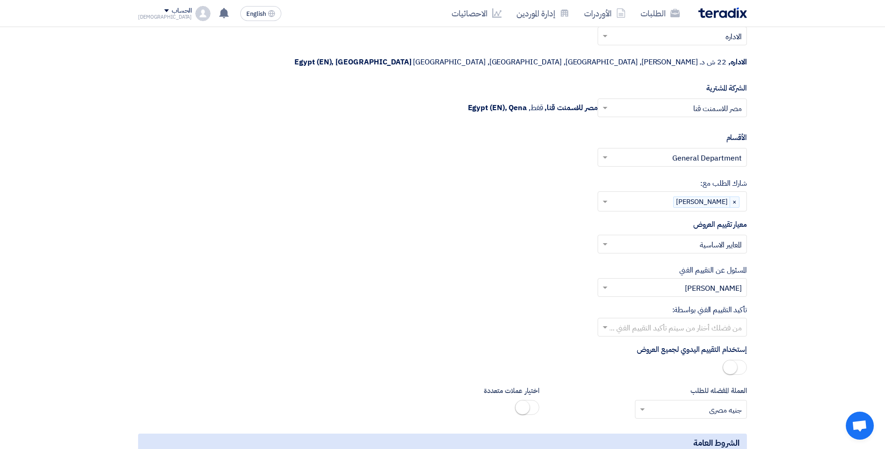
scroll to position [1399, 0]
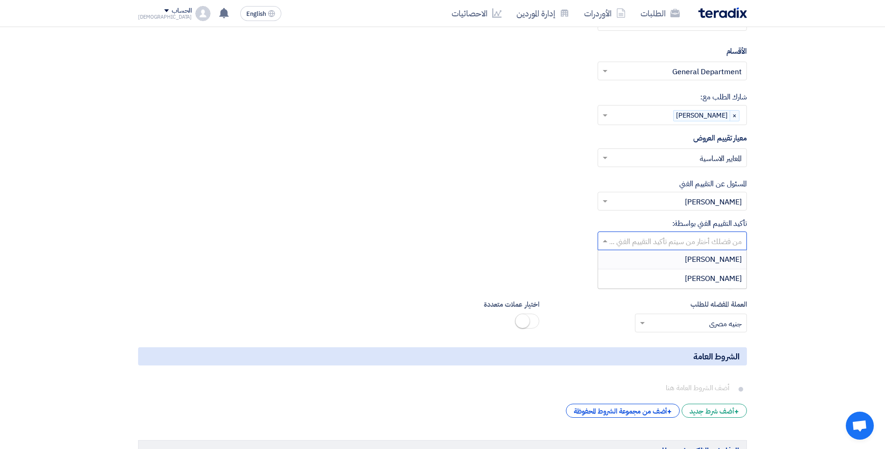
click at [721, 234] on input "text" at bounding box center [677, 241] width 131 height 15
click at [690, 234] on input "text" at bounding box center [677, 241] width 131 height 15
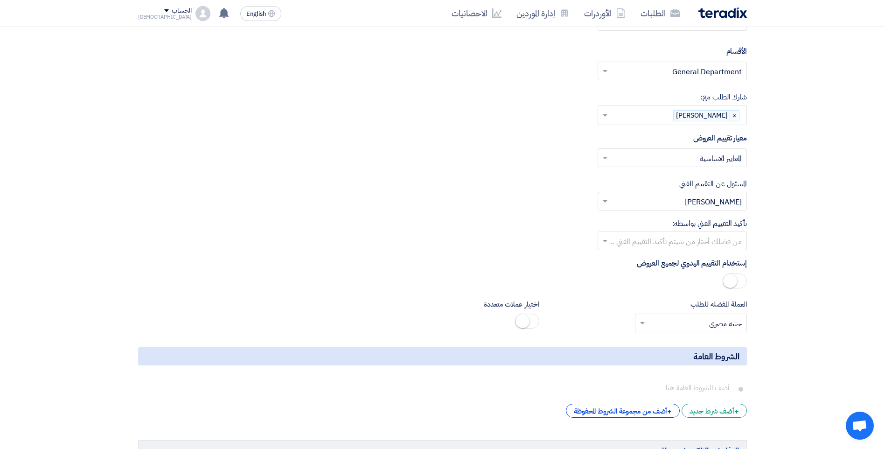
click at [729, 194] on input "text" at bounding box center [677, 201] width 131 height 15
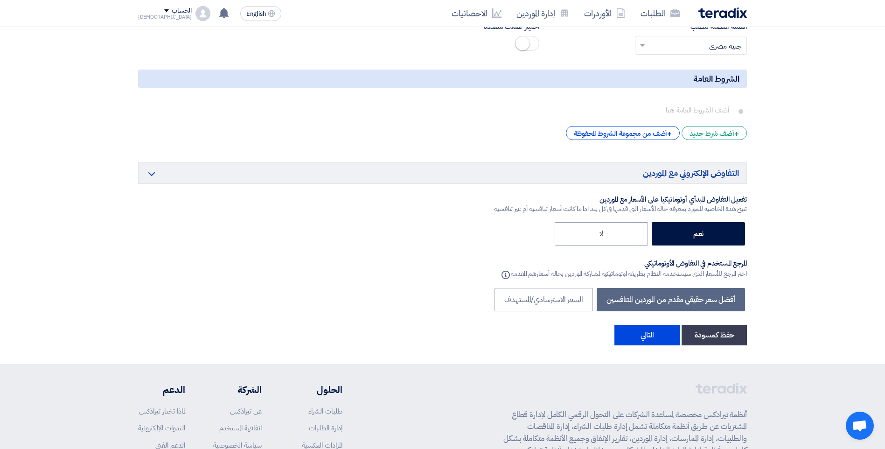
scroll to position [1679, 0]
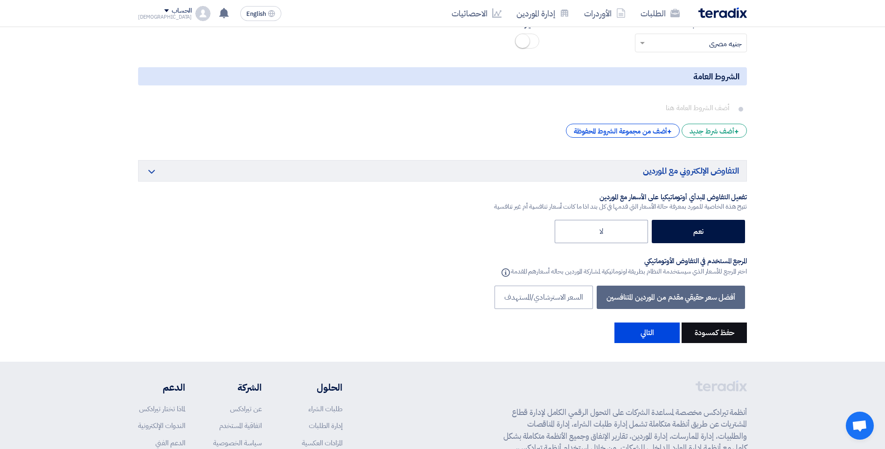
click at [728, 322] on button "حفظ كمسودة" at bounding box center [713, 332] width 65 height 21
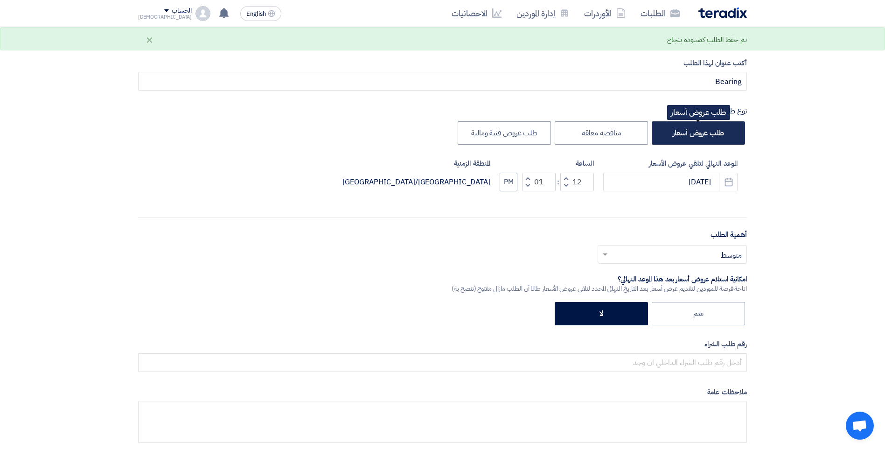
scroll to position [0, 0]
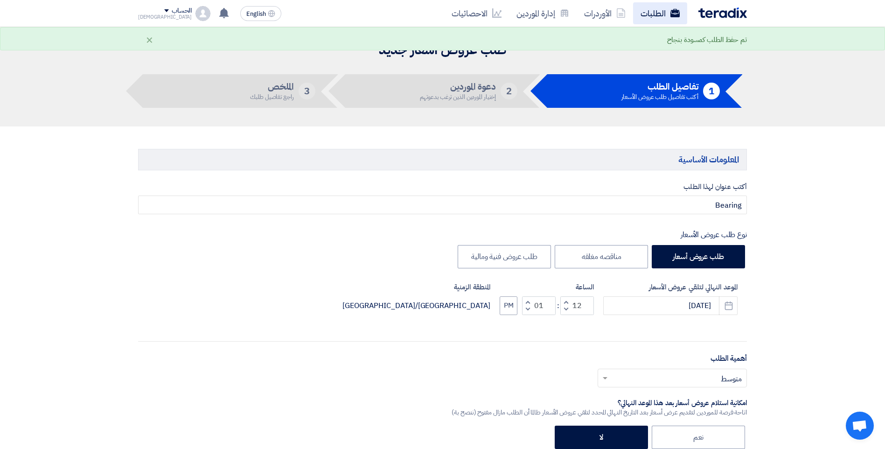
click at [668, 19] on link "الطلبات" at bounding box center [660, 13] width 54 height 22
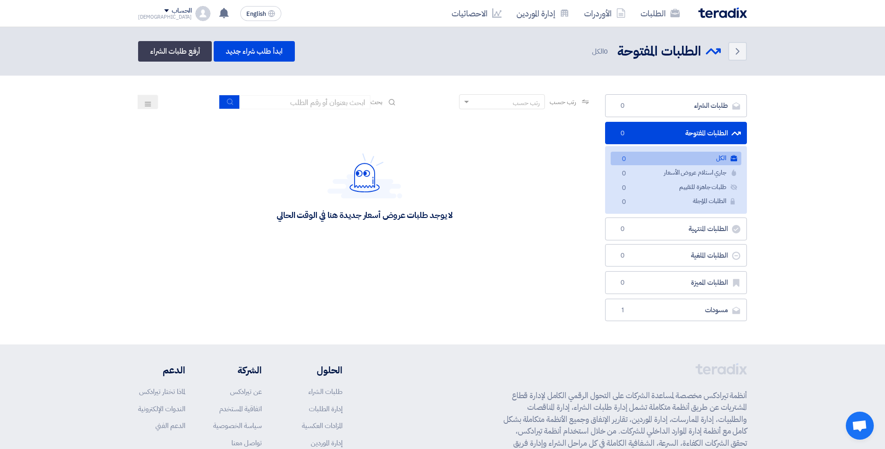
click at [155, 15] on div "Mohammed" at bounding box center [165, 16] width 54 height 5
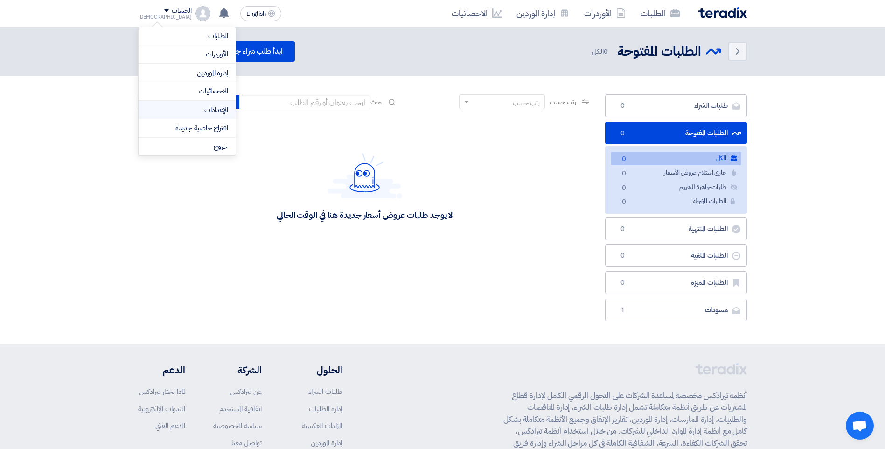
click at [219, 114] on link "الإعدادات" at bounding box center [187, 109] width 82 height 11
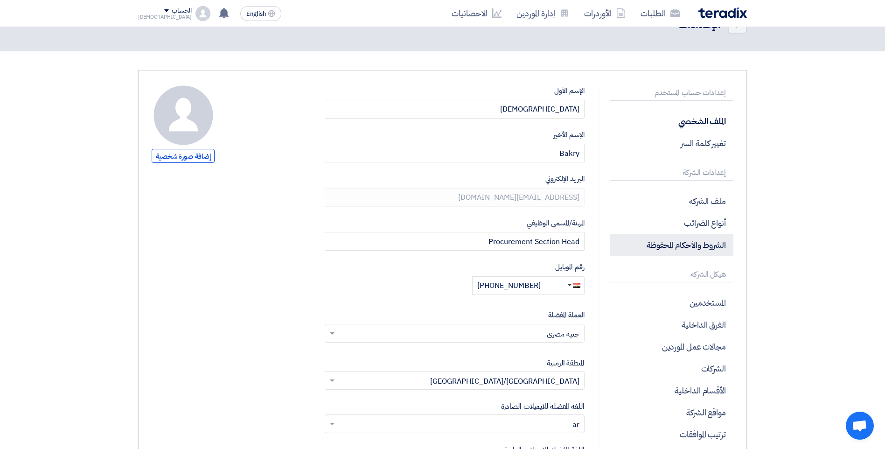
scroll to position [47, 0]
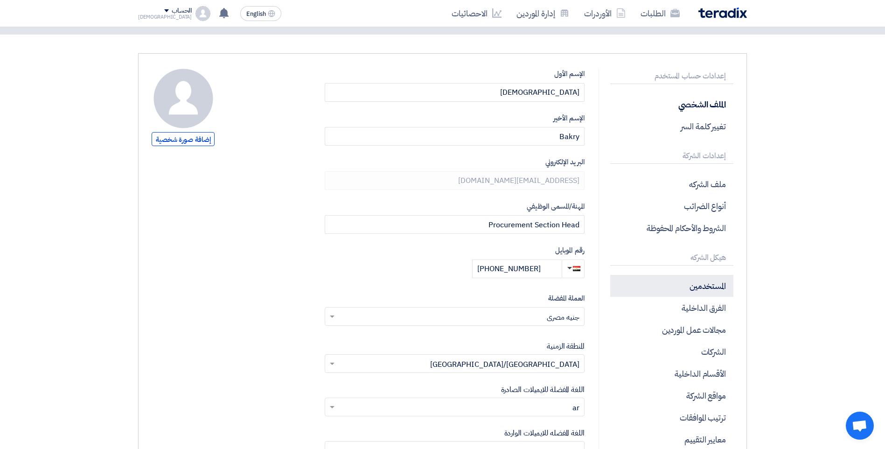
click at [725, 284] on p "المستخدمين" at bounding box center [671, 286] width 123 height 22
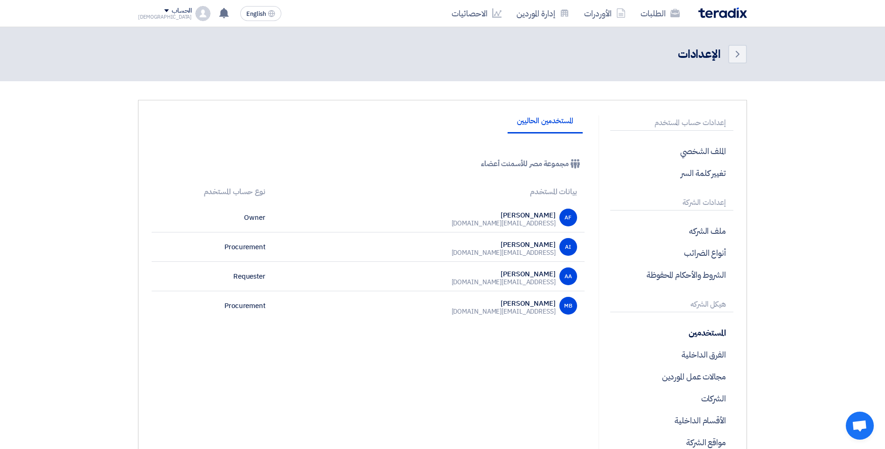
click at [145, 8] on div "الحساب" at bounding box center [165, 11] width 54 height 8
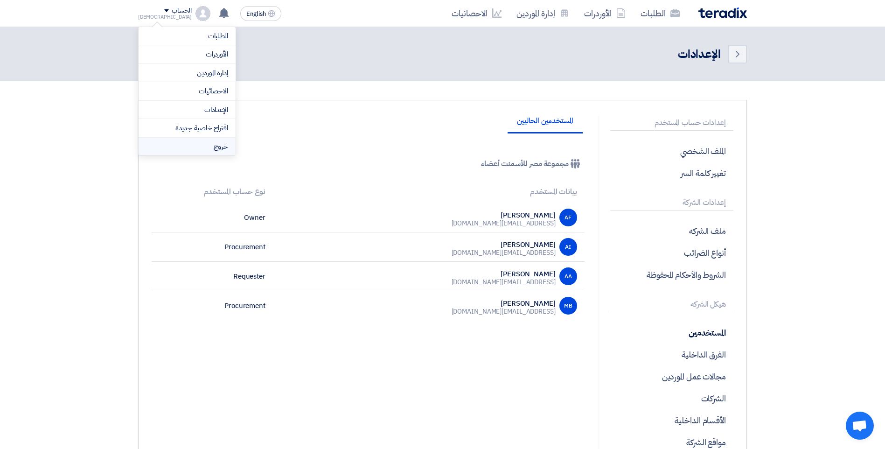
click at [215, 150] on li "خروج" at bounding box center [187, 147] width 97 height 18
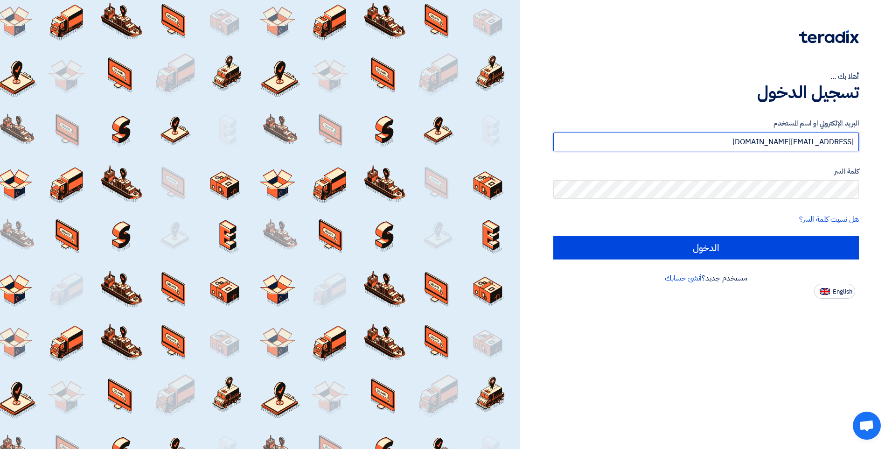
drag, startPoint x: 629, startPoint y: 148, endPoint x: 629, endPoint y: 142, distance: 5.6
click at [629, 142] on input "a.farid@MISRCEMENTQENA.COM" at bounding box center [705, 141] width 305 height 19
paste input "m.bakry@misrcementminya.com"
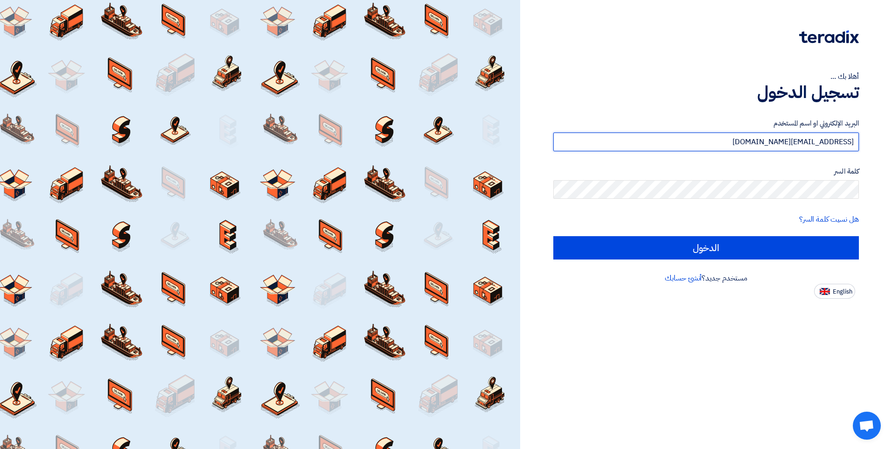
type input "m.bakry@misrcementminya.com"
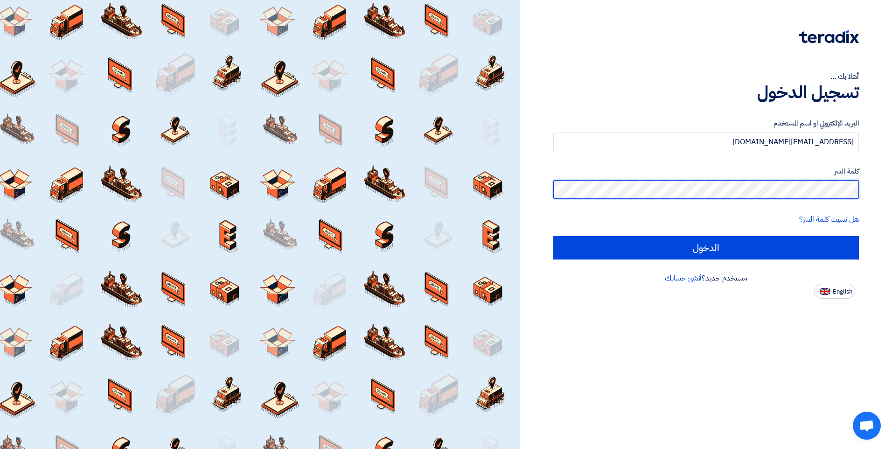
click at [553, 236] on input "الدخول" at bounding box center [705, 247] width 305 height 23
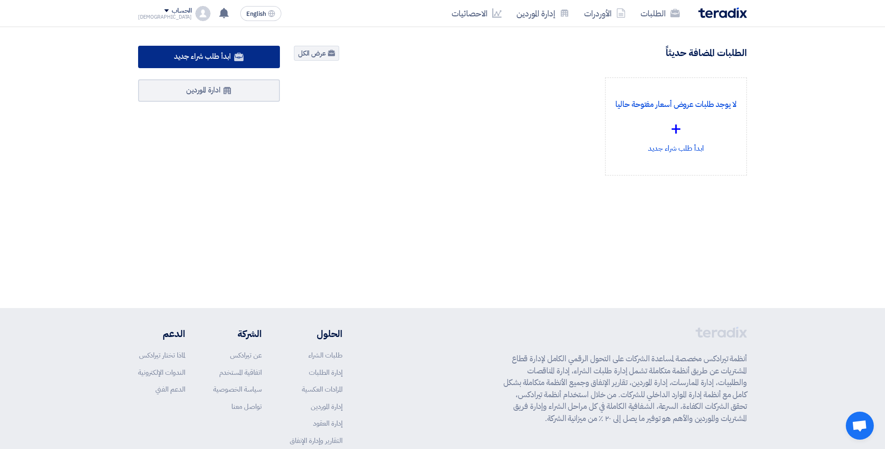
click at [226, 64] on link "ابدأ طلب شراء جديد" at bounding box center [209, 57] width 142 height 22
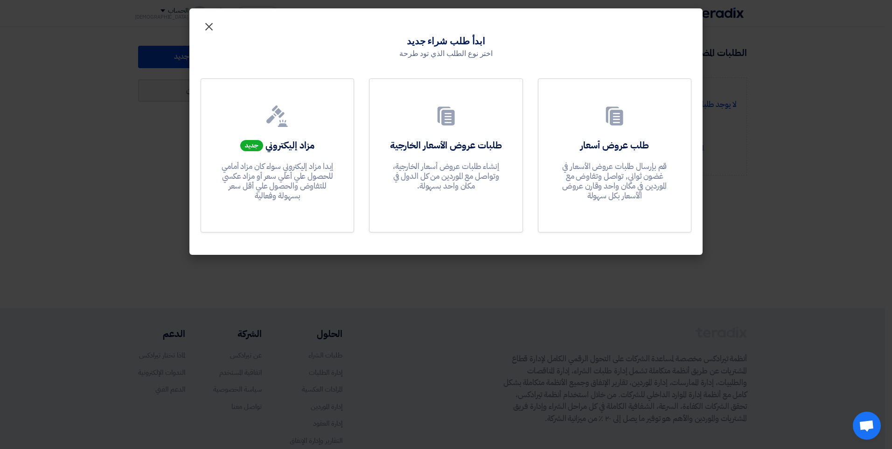
click at [208, 26] on span "×" at bounding box center [208, 26] width 11 height 28
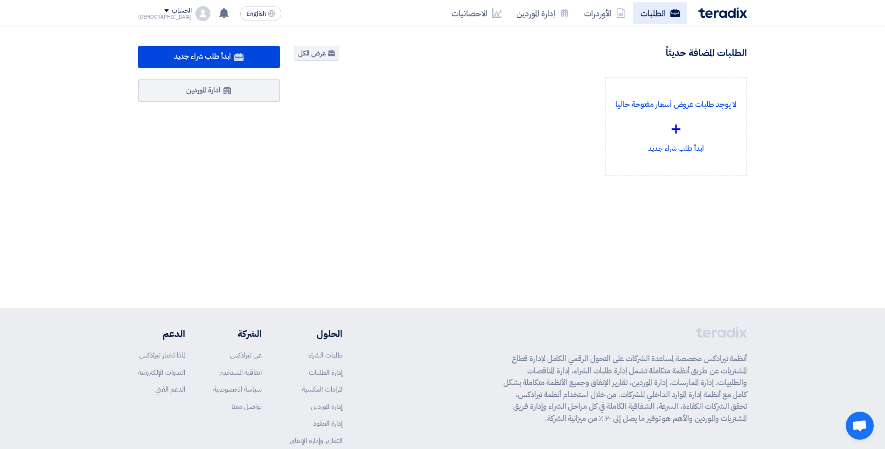
click at [642, 14] on link "الطلبات" at bounding box center [660, 13] width 54 height 22
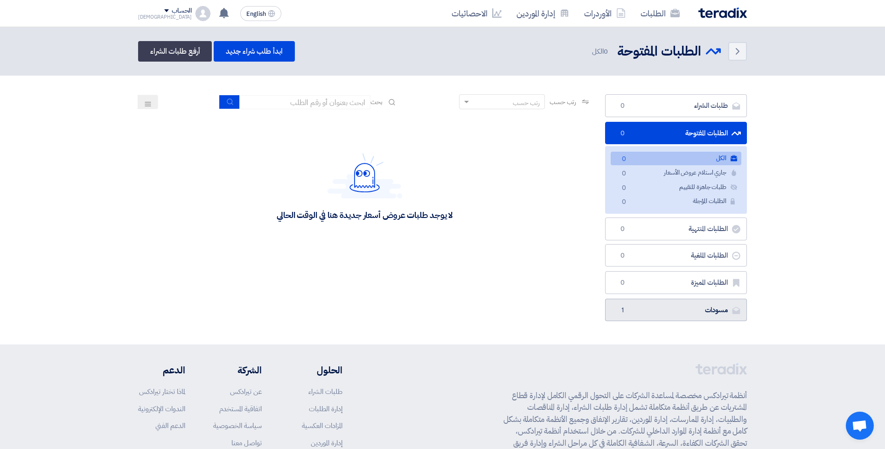
click at [691, 312] on link "مسودات مسودات 1" at bounding box center [676, 309] width 142 height 23
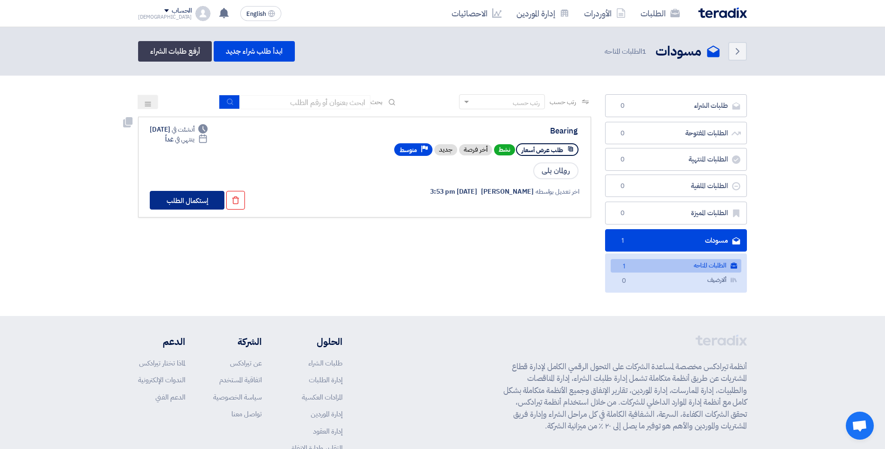
click at [205, 202] on button "إستكمال الطلب" at bounding box center [187, 200] width 75 height 19
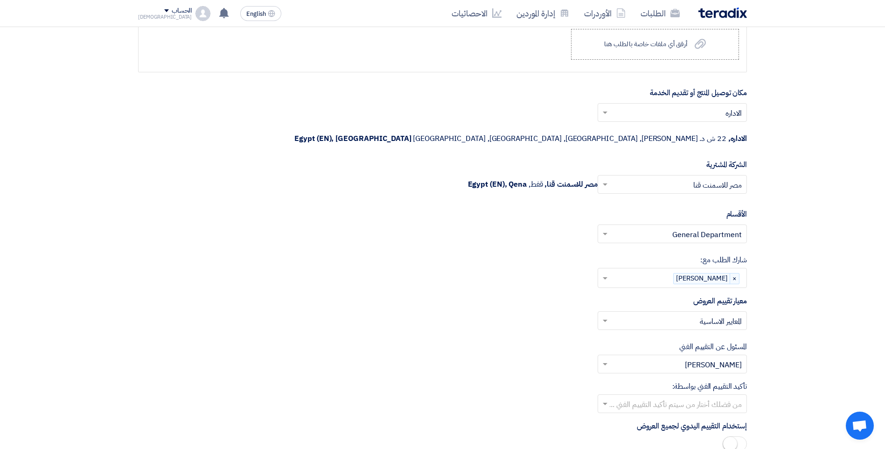
scroll to position [1259, 0]
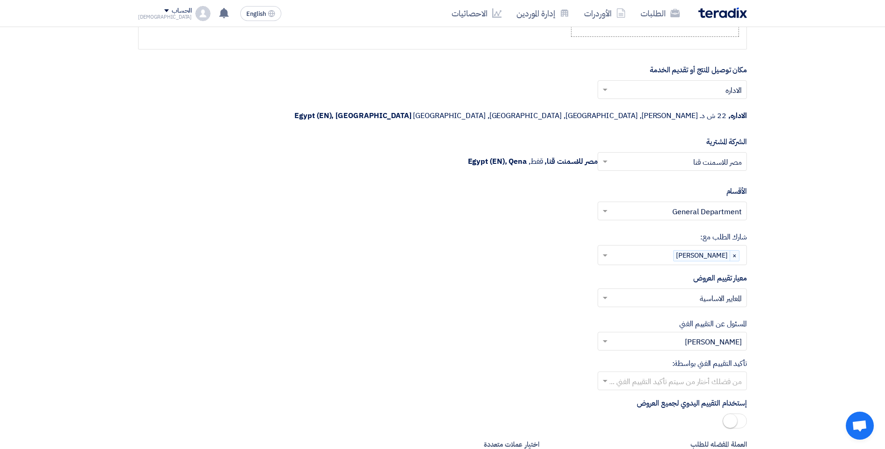
click at [686, 334] on input "text" at bounding box center [677, 341] width 131 height 15
click at [707, 350] on div "Ahmed Farid" at bounding box center [672, 359] width 148 height 19
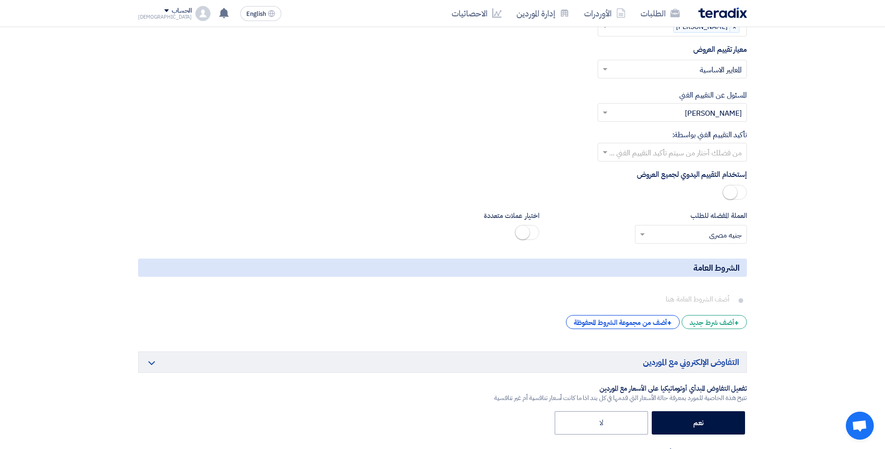
scroll to position [1492, 0]
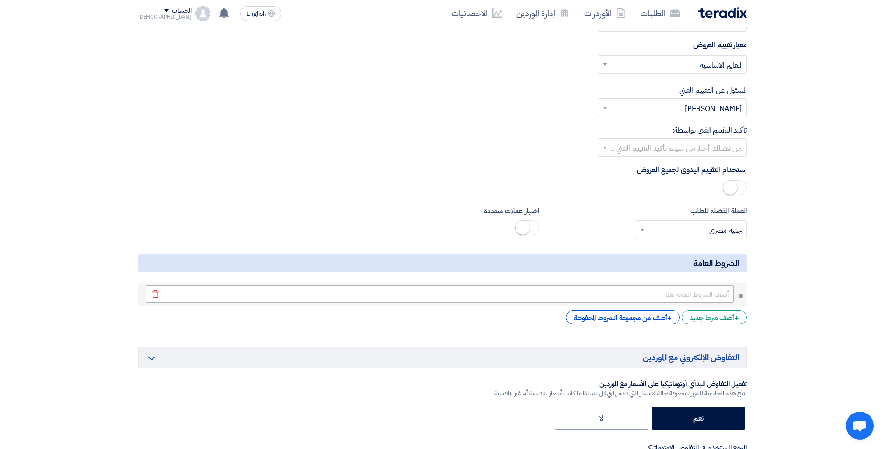
drag, startPoint x: 698, startPoint y: 281, endPoint x: 698, endPoint y: 276, distance: 5.1
click at [698, 283] on li "Delete" at bounding box center [442, 294] width 609 height 22
click at [652, 310] on div "+ أضف من مجموعة الشروط المحفوظة" at bounding box center [623, 317] width 114 height 14
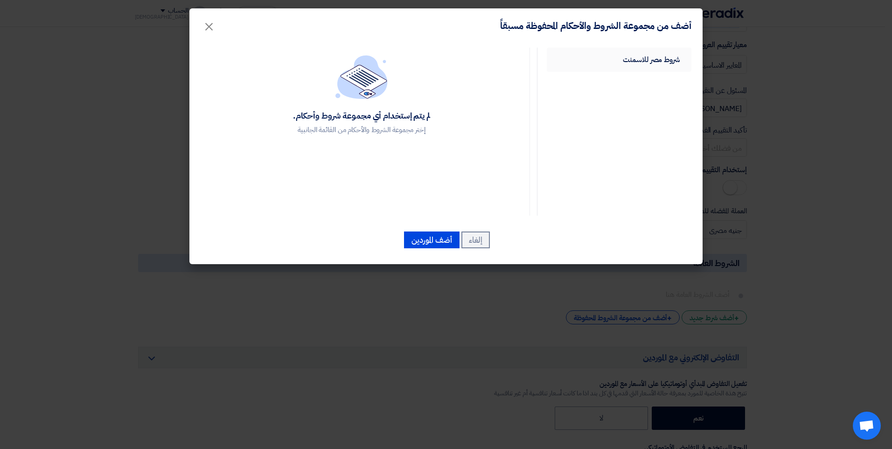
click at [636, 56] on link "شروط مصر للاسمنت" at bounding box center [619, 60] width 145 height 24
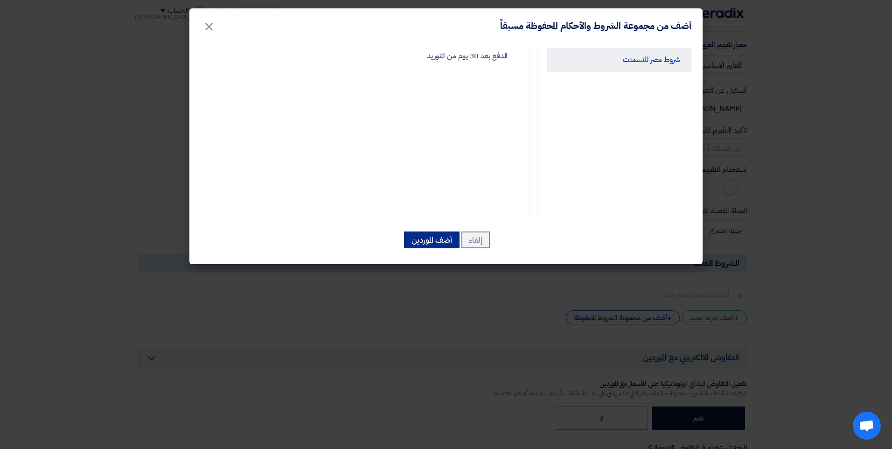
click at [452, 234] on button "أضف الموردين" at bounding box center [431, 239] width 55 height 17
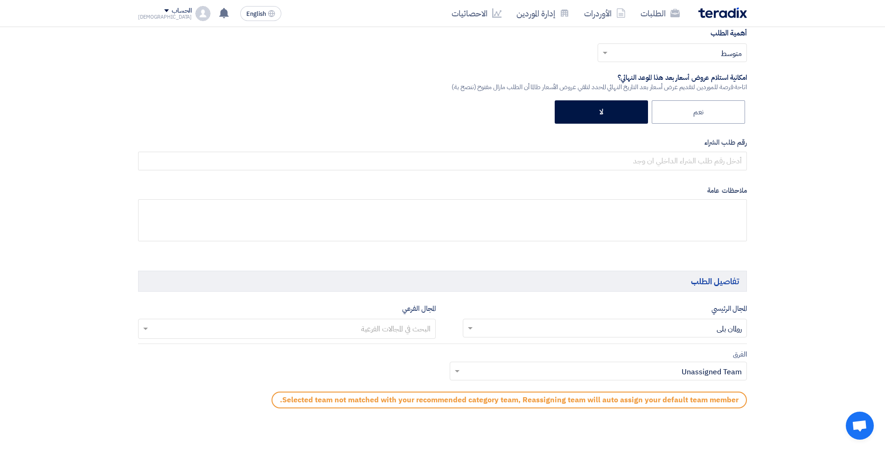
scroll to position [140, 0]
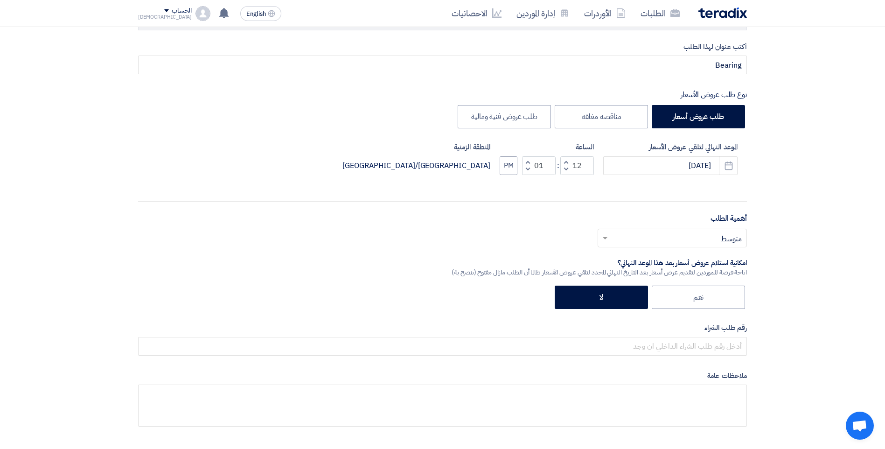
click at [564, 164] on button "Decrement hours" at bounding box center [565, 169] width 11 height 12
type input "11"
click at [525, 164] on button "Decrement minutes" at bounding box center [527, 169] width 11 height 12
type input "00"
click at [527, 171] on span "button" at bounding box center [527, 169] width 3 height 7
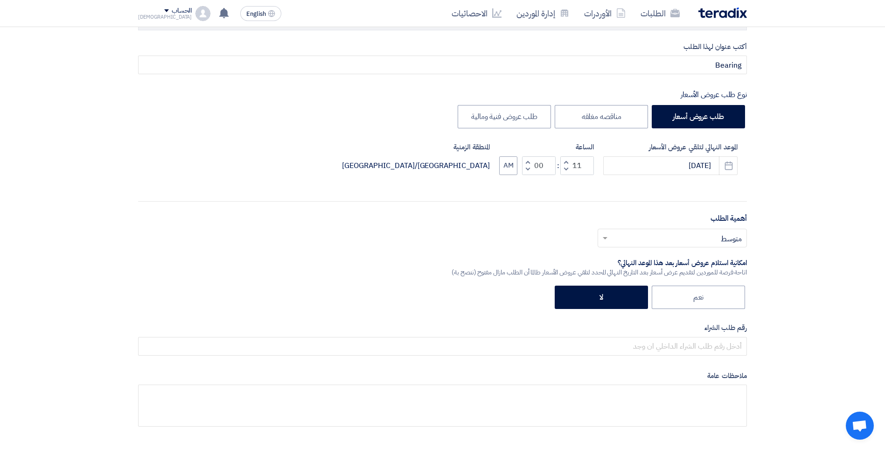
type input "10"
click at [527, 171] on span "button" at bounding box center [527, 169] width 3 height 7
click at [527, 163] on span "button" at bounding box center [527, 161] width 3 height 7
type input "59"
click at [564, 163] on button "Decrement hours" at bounding box center [565, 169] width 11 height 12
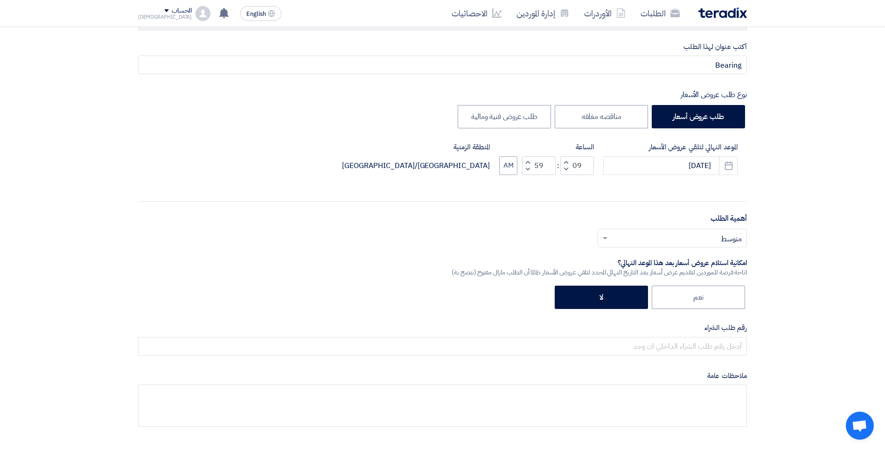
click at [565, 170] on span "button" at bounding box center [565, 169] width 3 height 7
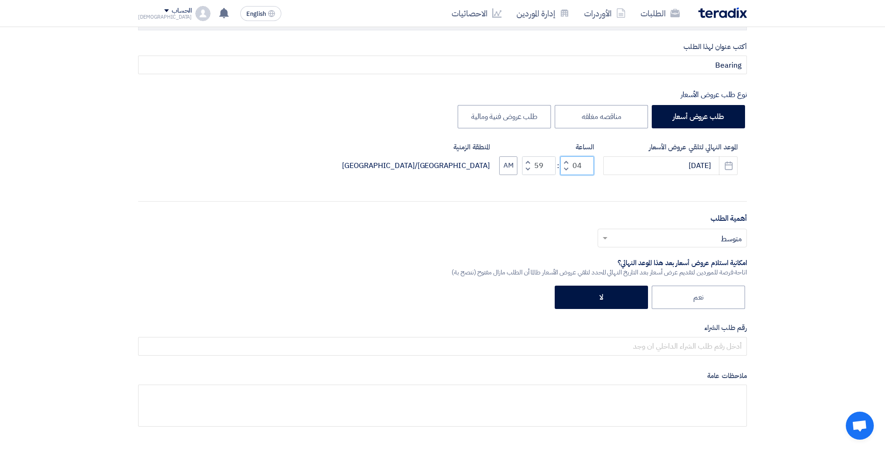
click at [578, 169] on input "04" at bounding box center [577, 165] width 34 height 19
type input "11"
click at [507, 171] on button "AM" at bounding box center [508, 165] width 18 height 19
click at [646, 167] on input "9/30/2025" at bounding box center [670, 165] width 134 height 19
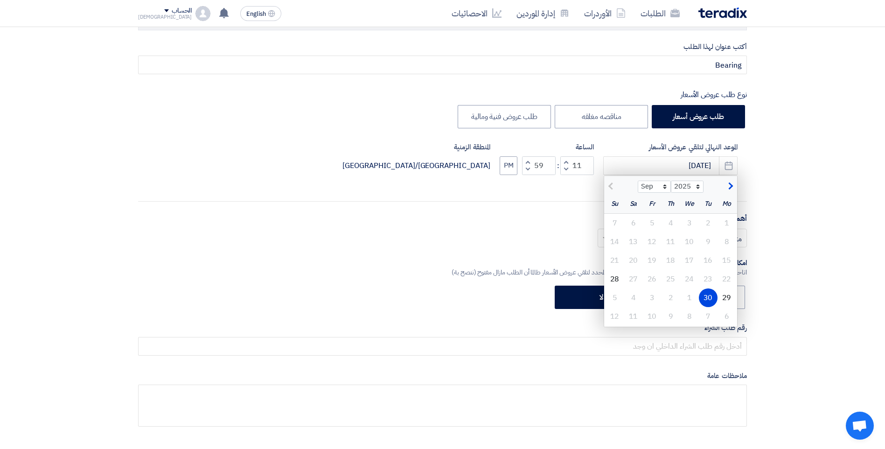
click at [506, 233] on div "أختر أهمية الطلب... × متوسط ×" at bounding box center [442, 242] width 609 height 26
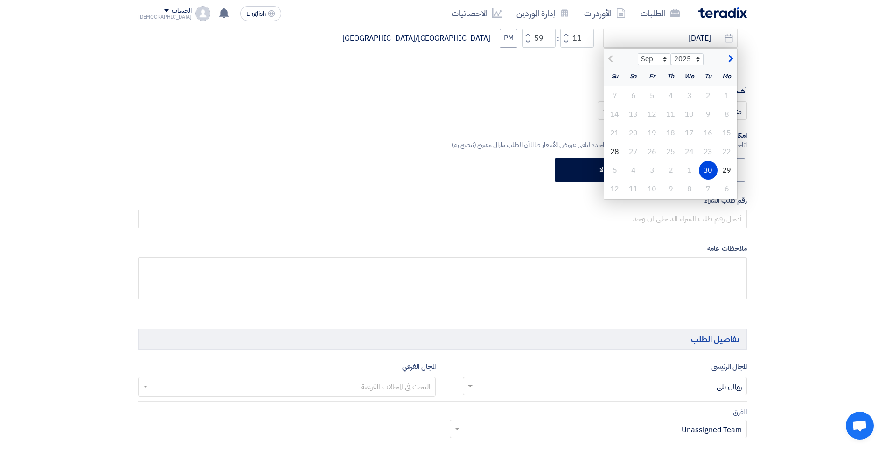
scroll to position [280, 0]
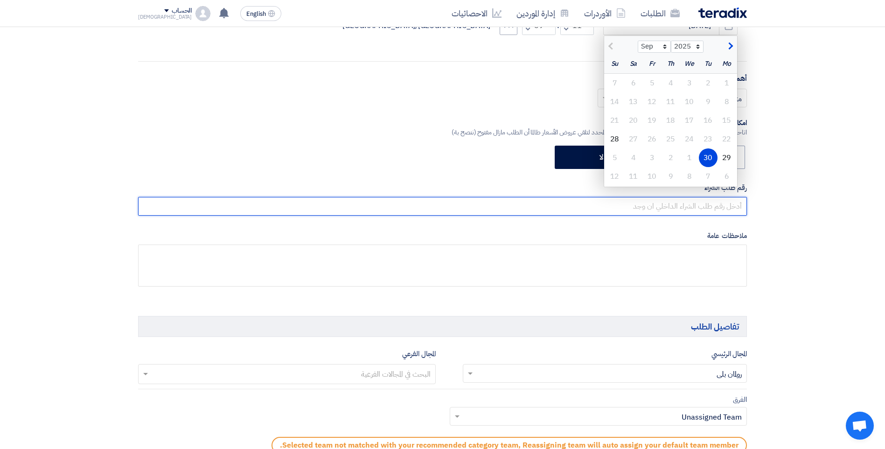
click at [540, 205] on input "text" at bounding box center [442, 206] width 609 height 19
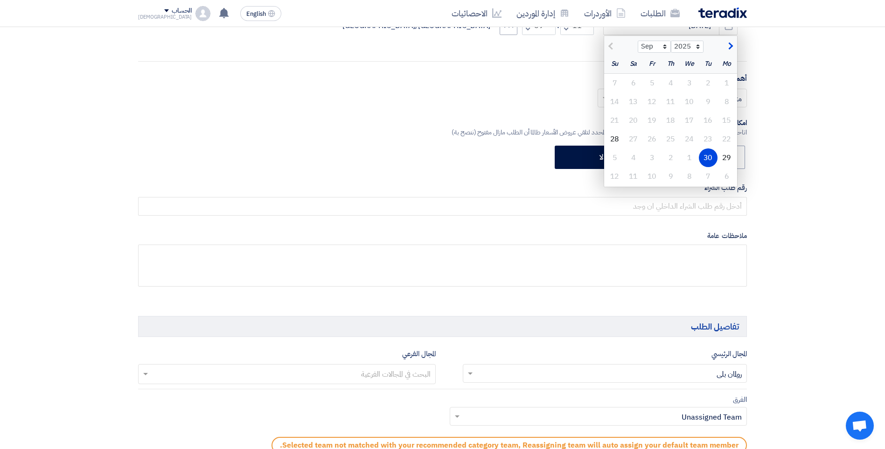
click at [378, 140] on div "أكتب عنوان لهذا الطلب Bearing نوع طلب عروض الأسعار طلب عروض أسعار مناقصه مغلقه …" at bounding box center [442, 102] width 623 height 400
click at [708, 154] on div "30" at bounding box center [708, 157] width 19 height 19
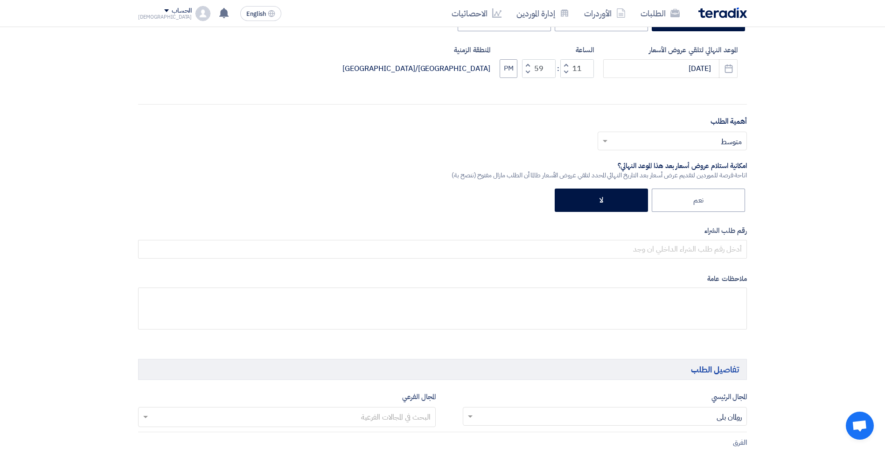
scroll to position [187, 0]
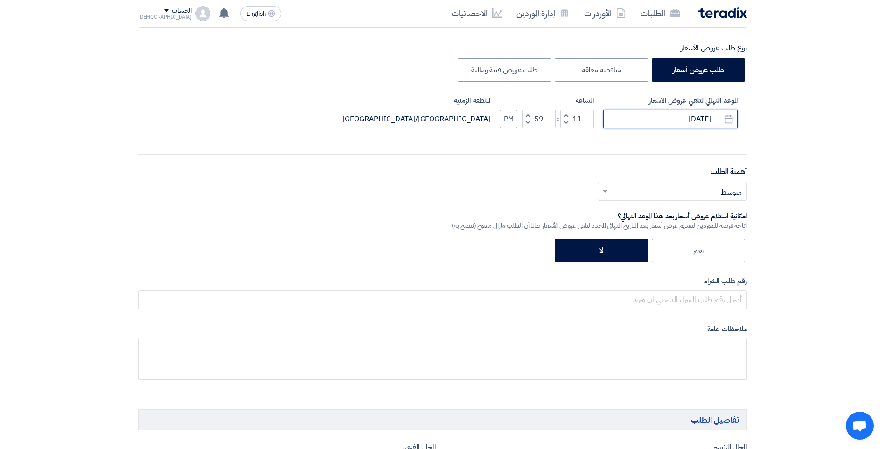
click at [632, 122] on input "9/30/2025" at bounding box center [670, 119] width 134 height 19
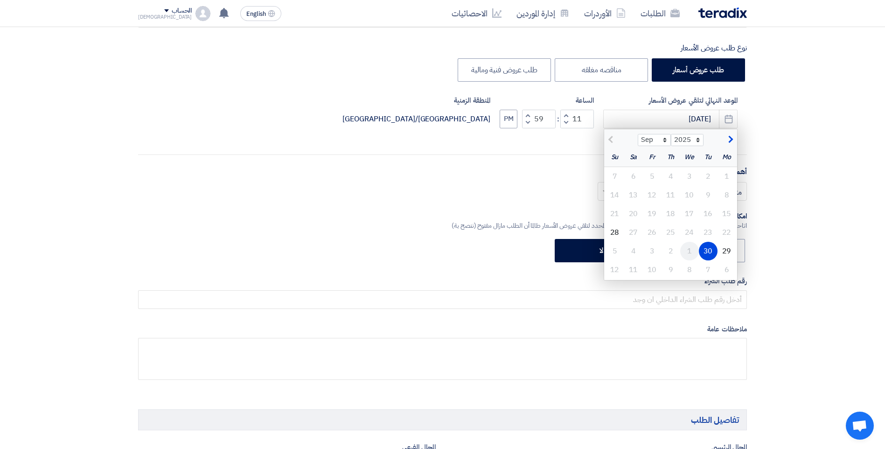
click at [683, 251] on div "1" at bounding box center [689, 251] width 19 height 19
type input "10/1/2025"
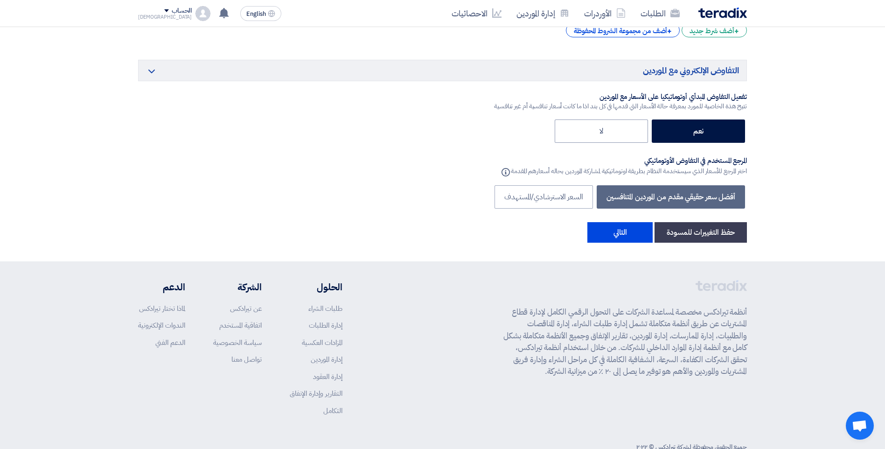
scroll to position [1783, 0]
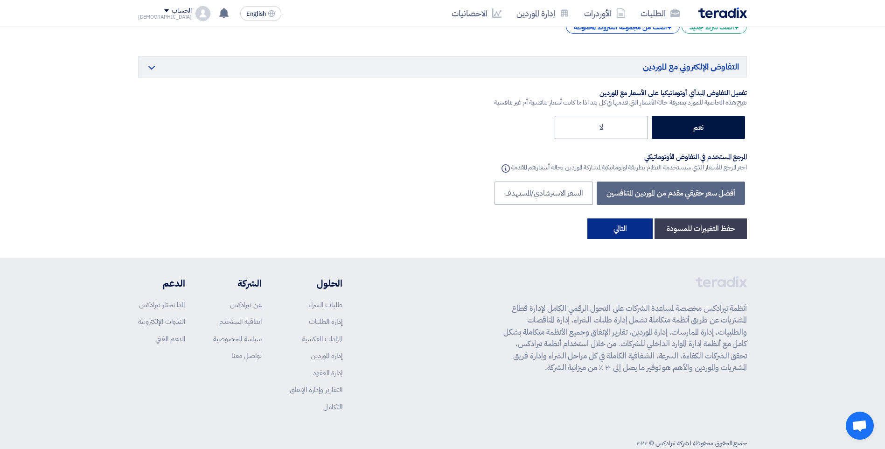
click at [603, 218] on button "التالي" at bounding box center [619, 228] width 65 height 21
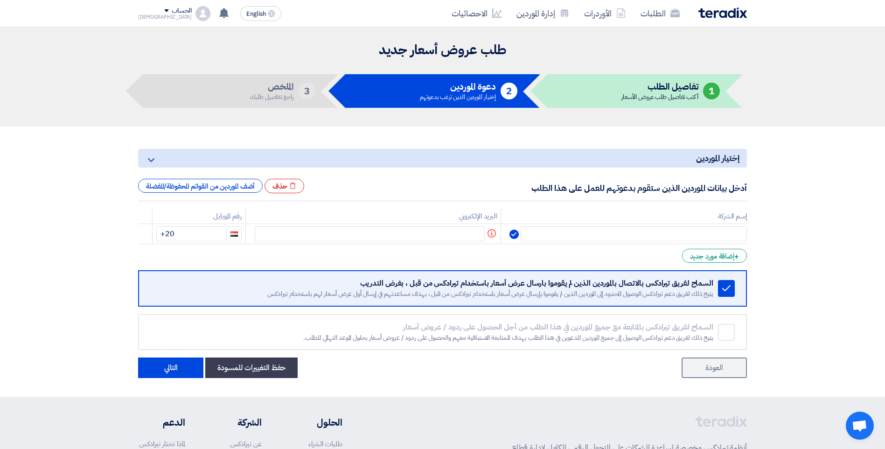
click at [686, 212] on th "إسم الشركة" at bounding box center [624, 215] width 246 height 15
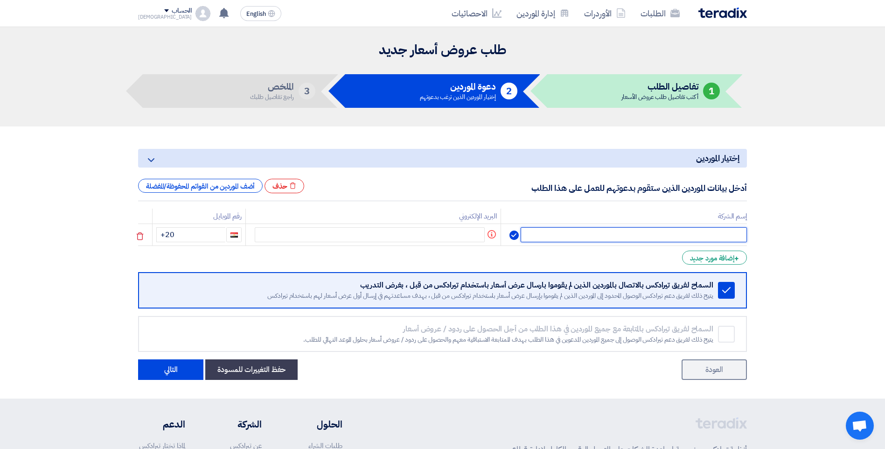
click at [707, 233] on input "text" at bounding box center [633, 234] width 226 height 15
type input "Me is"
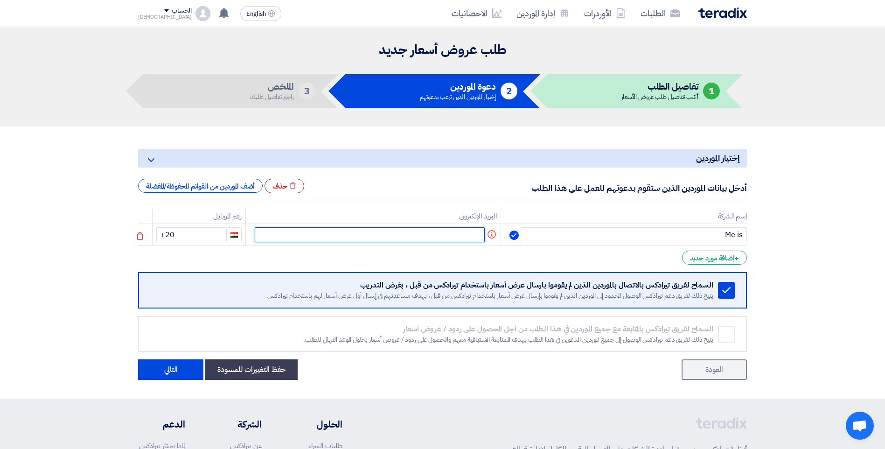
click at [435, 236] on input "text" at bounding box center [370, 234] width 230 height 15
paste input "info@me-is.com"
type input "info@me-is.com"
click at [204, 231] on input "+20" at bounding box center [191, 234] width 69 height 15
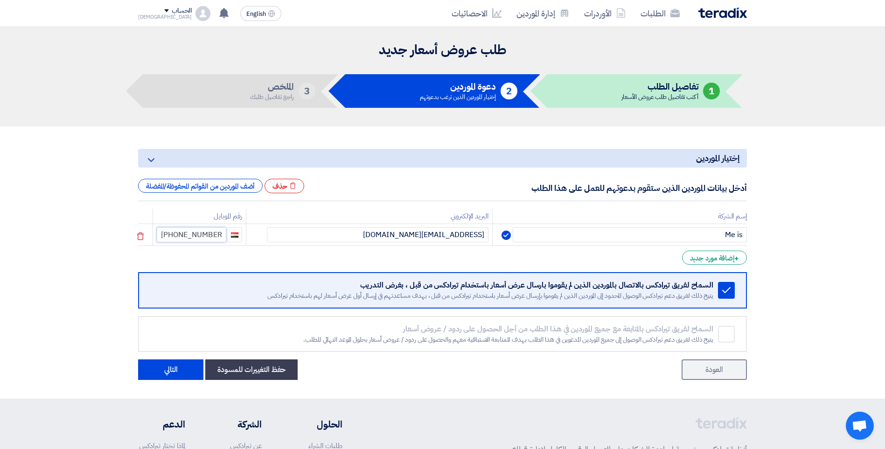
click at [181, 236] on input "+20 01050038991" at bounding box center [191, 234] width 69 height 15
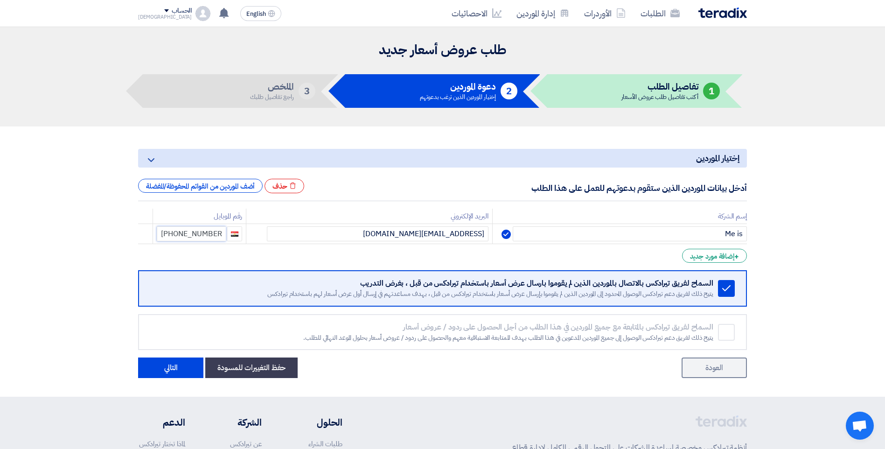
type input "+20 1050038991"
click at [817, 290] on section "إختيار الموردين Minimize/Maximize Category أدخل بيانات الموردين الذين ستقوم بدع…" at bounding box center [442, 261] width 885 height 270
click at [714, 262] on div "+ إضافة مورد جديد" at bounding box center [714, 256] width 65 height 14
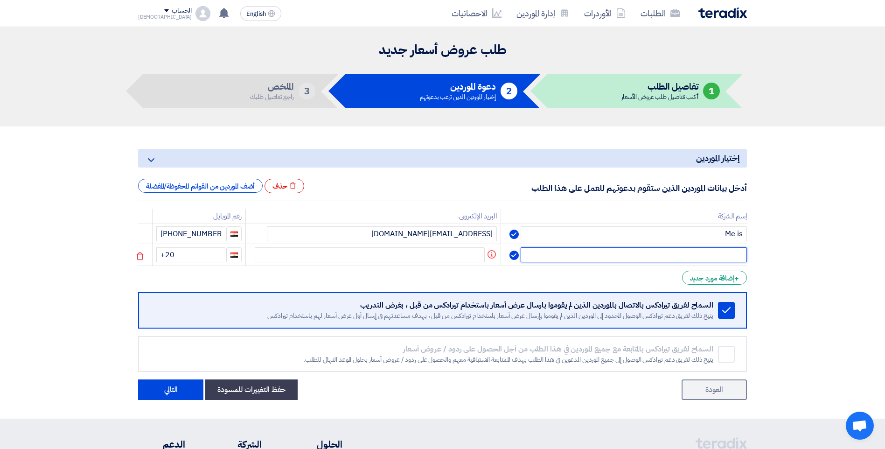
click at [709, 258] on input "text" at bounding box center [633, 254] width 226 height 15
type input "GTC"
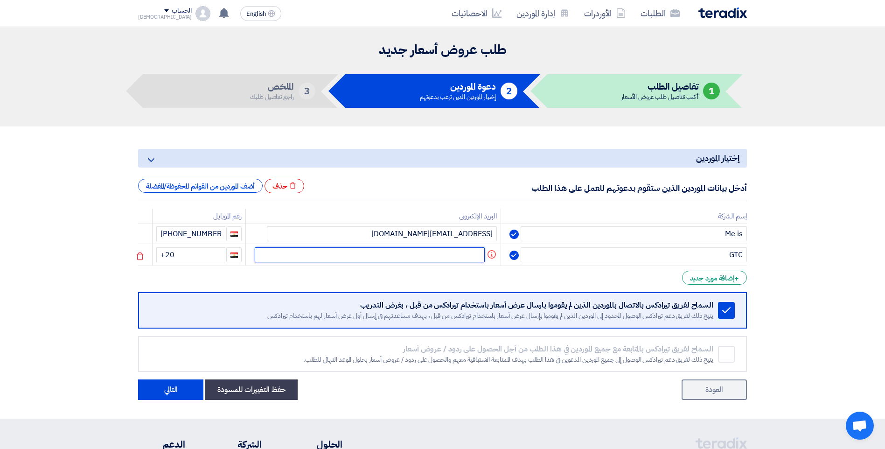
click at [431, 251] on input "text" at bounding box center [370, 254] width 230 height 15
paste input "sales@gtc-egy.com"
type input "sales@gtc-egy.com"
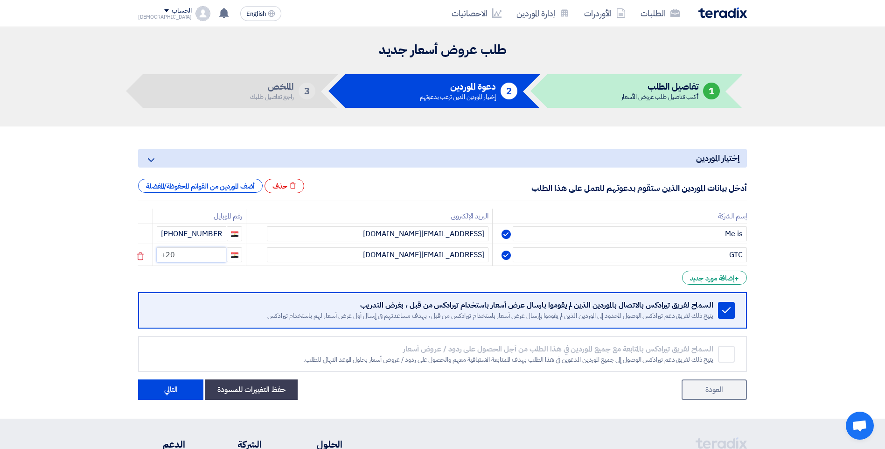
click at [216, 252] on input "+20" at bounding box center [191, 254] width 69 height 15
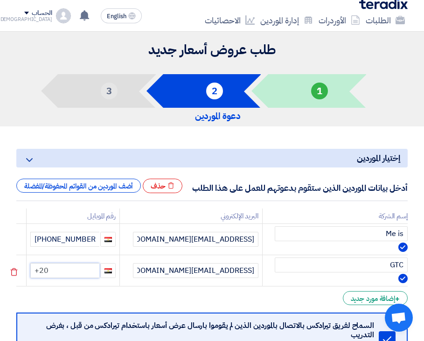
click at [76, 271] on input "+20" at bounding box center [64, 270] width 69 height 15
type input "+20 114160008"
click at [367, 298] on div "+ إضافة مورد جديد" at bounding box center [375, 298] width 65 height 14
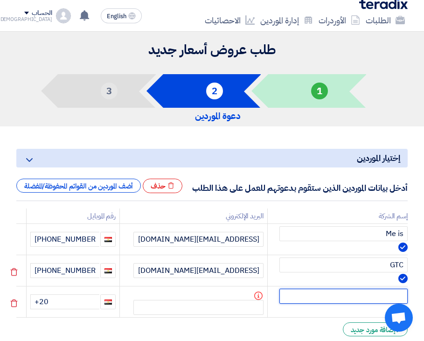
click at [366, 299] on input "text" at bounding box center [343, 296] width 128 height 15
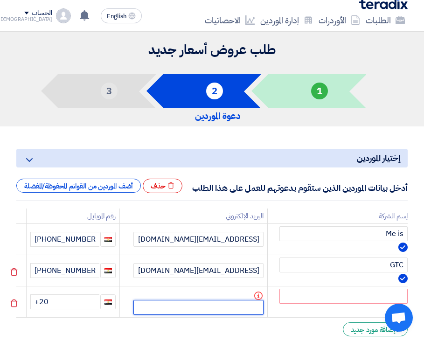
click at [188, 305] on input "text" at bounding box center [198, 307] width 130 height 15
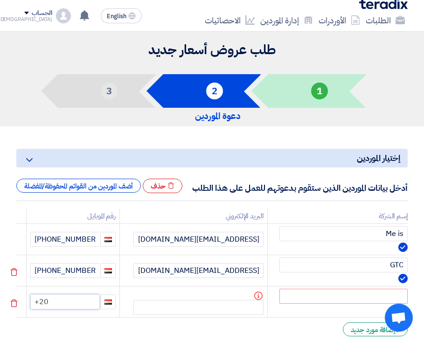
click at [87, 305] on input "+20" at bounding box center [64, 301] width 69 height 15
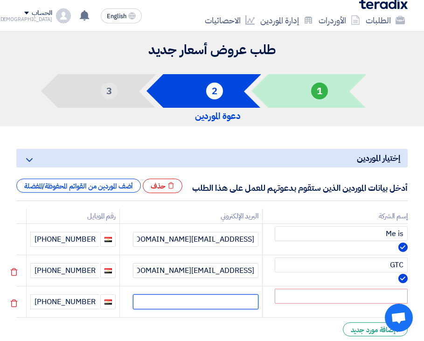
click at [152, 300] on input "text" at bounding box center [195, 301] width 125 height 15
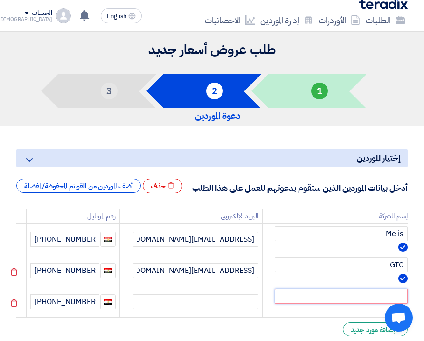
click at [369, 295] on input "text" at bounding box center [341, 296] width 133 height 15
type input "NTI"
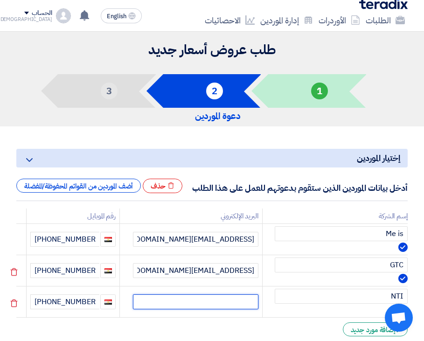
click at [245, 300] on input "text" at bounding box center [195, 301] width 125 height 15
paste input "m.magdy@ntibearing.com"
type input "m.magdy@ntibearing.com"
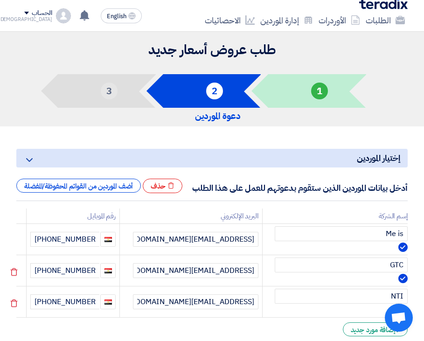
click at [284, 308] on td "NTI" at bounding box center [335, 301] width 146 height 31
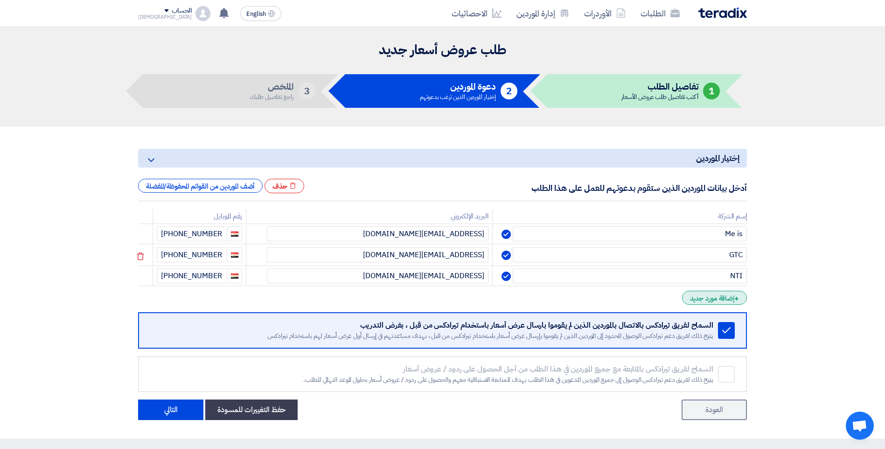
click at [718, 298] on div "+ إضافة مورد جديد" at bounding box center [714, 298] width 65 height 14
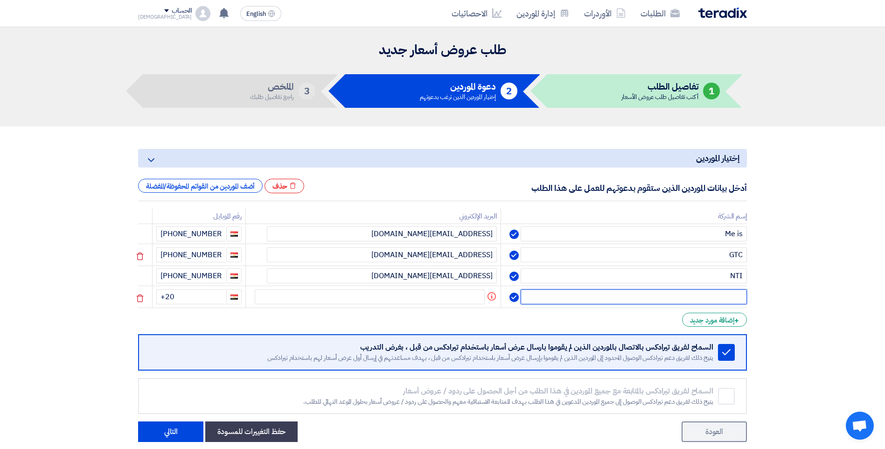
click at [564, 297] on input "text" at bounding box center [633, 296] width 226 height 15
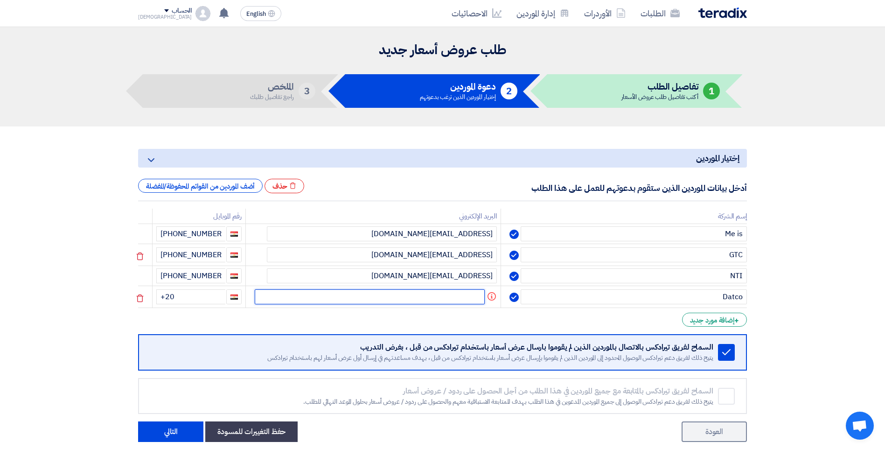
click at [435, 290] on input "text" at bounding box center [370, 296] width 230 height 15
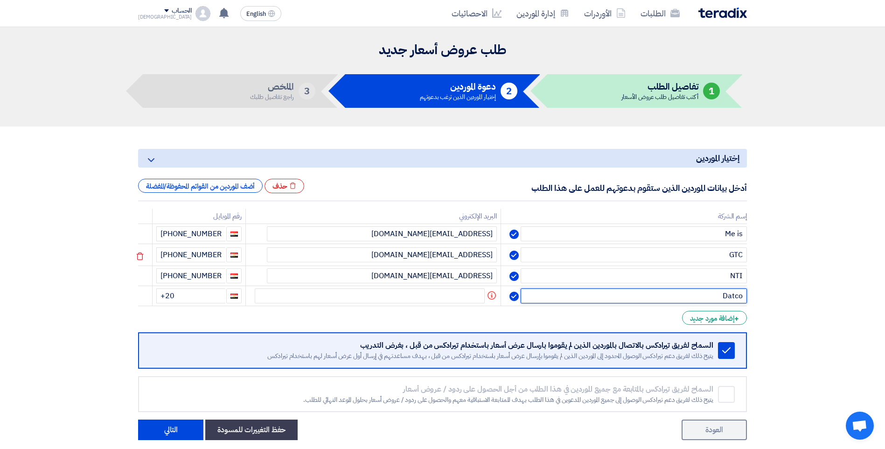
drag, startPoint x: 686, startPoint y: 291, endPoint x: 770, endPoint y: 288, distance: 84.5
click at [770, 288] on section "إختيار الموردين Minimize/Maximize Category أدخل بيانات الموردين الذين ستقوم بدع…" at bounding box center [442, 292] width 885 height 332
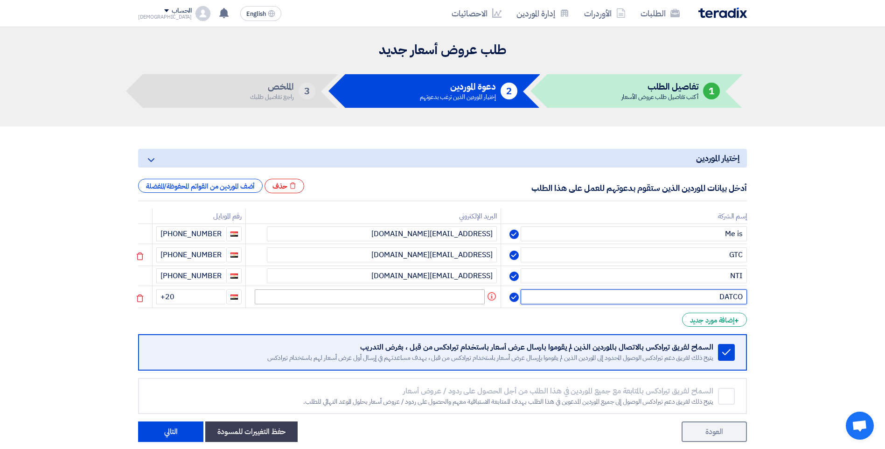
type input "DATCO"
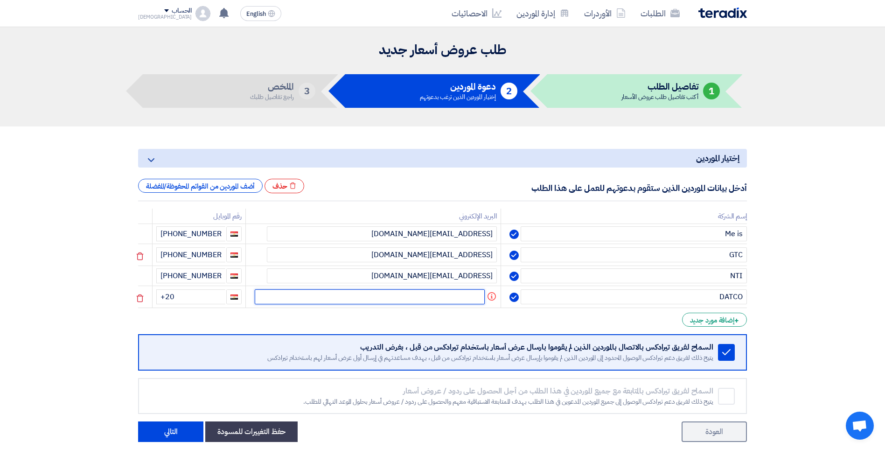
click at [476, 289] on input "text" at bounding box center [370, 296] width 230 height 15
paste input "Botrous.mekhail@datcoegypt.com"
type input "Botrous.mekhail@datcoegypt.com"
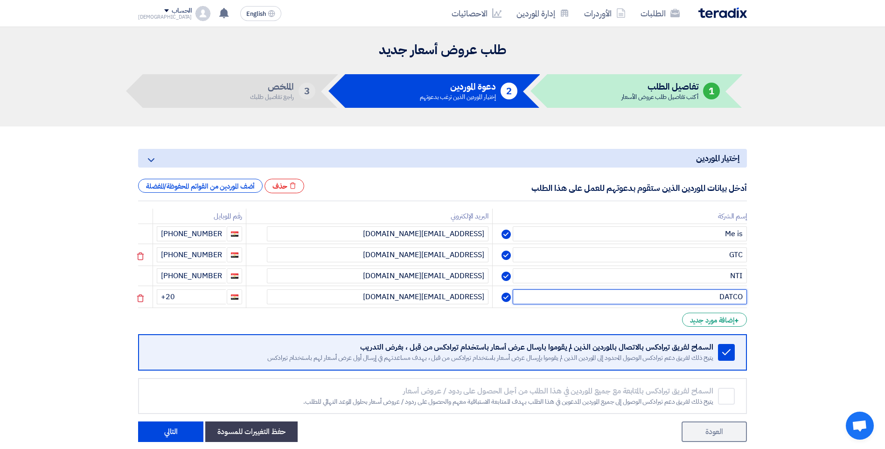
click at [550, 295] on input "DATCO" at bounding box center [630, 296] width 234 height 15
click at [217, 296] on input "+20" at bounding box center [191, 296] width 69 height 15
click at [216, 296] on input "+20" at bounding box center [191, 296] width 69 height 15
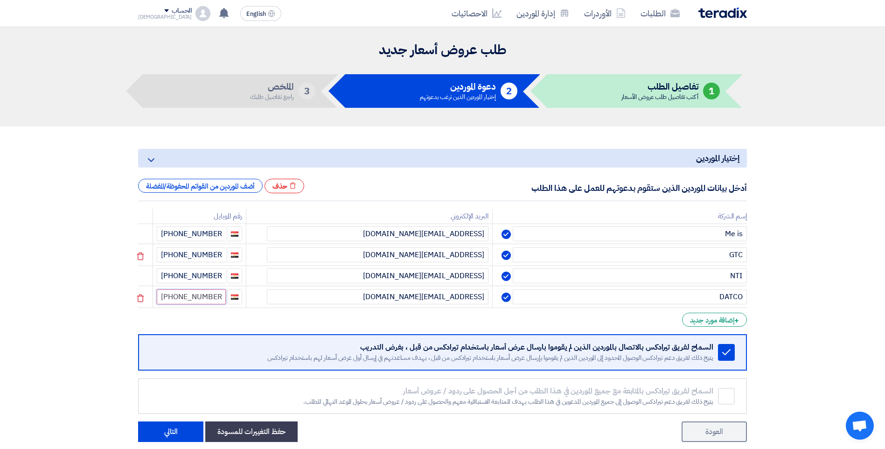
type input "+20 128565639"
click at [294, 314] on form "إختيار الموردين Minimize/Maximize Category أدخل بيانات الموردين الذين ستقوم بدع…" at bounding box center [442, 295] width 609 height 293
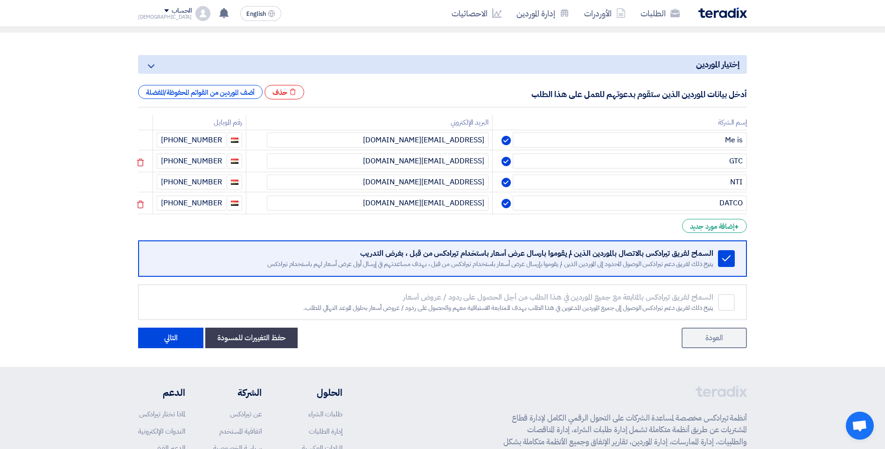
scroll to position [93, 0]
click at [713, 221] on div "+ إضافة مورد جديد" at bounding box center [714, 226] width 65 height 14
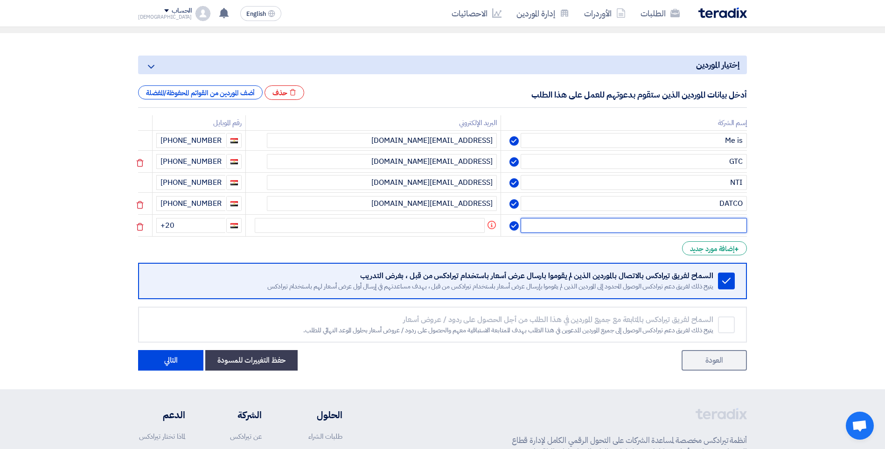
click at [687, 218] on input "text" at bounding box center [633, 225] width 226 height 15
type input "Doctor"
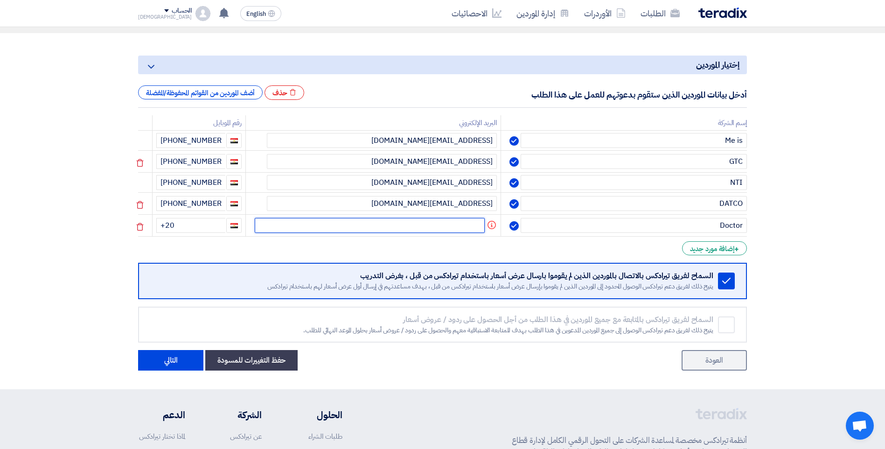
click at [361, 224] on input "text" at bounding box center [370, 225] width 230 height 15
paste input "yashraf@deg-int.com"
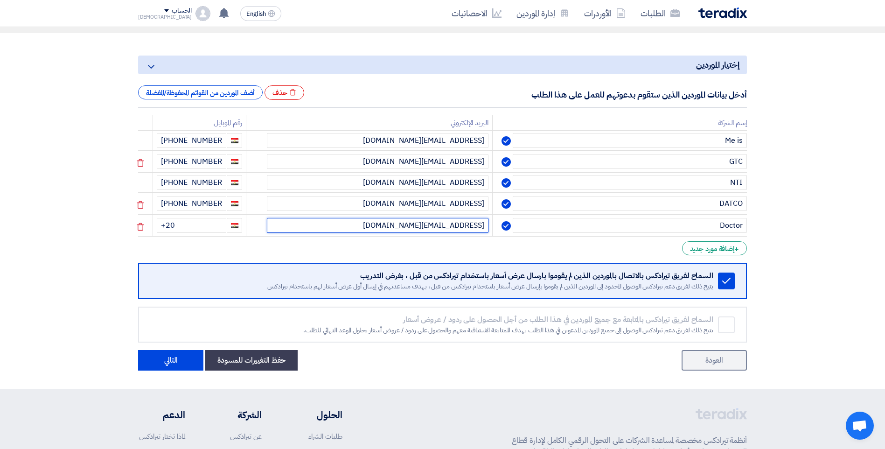
type input "yashraf@deg-int.com"
click at [216, 220] on input "+20" at bounding box center [191, 225] width 69 height 15
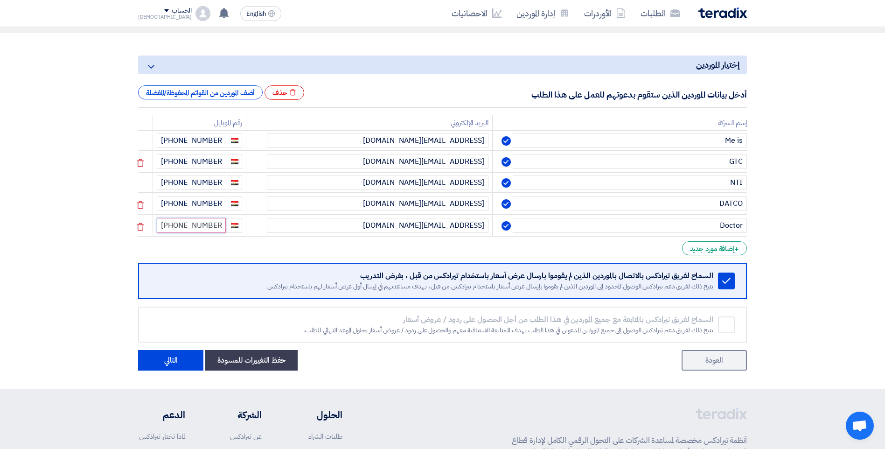
type input "+20 100554658"
click at [433, 223] on input "yashraf@deg-int.com" at bounding box center [378, 225] width 222 height 15
drag, startPoint x: 433, startPoint y: 223, endPoint x: 422, endPoint y: 223, distance: 11.2
click at [422, 223] on input "yashraf@deg-int.com" at bounding box center [378, 225] width 222 height 15
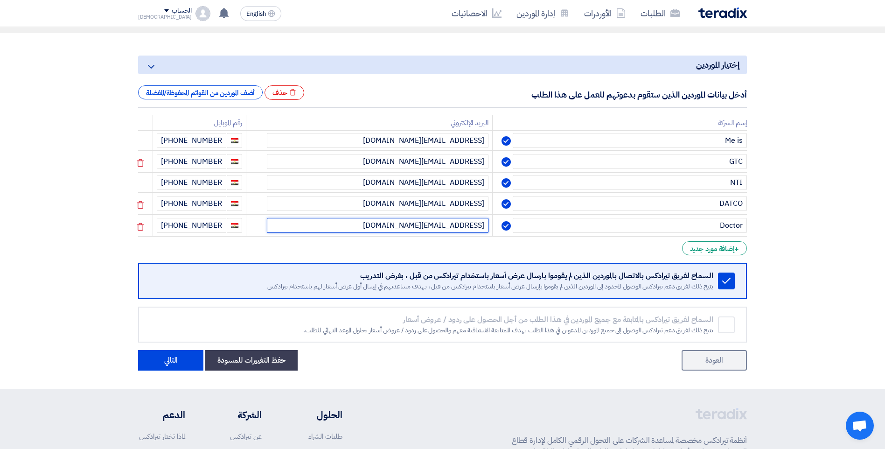
click at [422, 223] on input "yashraf@deg-int.com" at bounding box center [378, 225] width 222 height 15
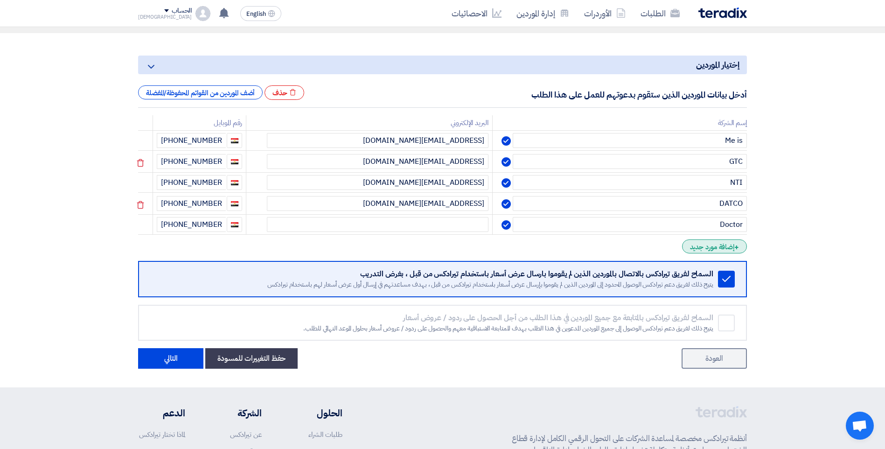
click at [716, 242] on div "+ إضافة مورد جديد" at bounding box center [714, 246] width 65 height 14
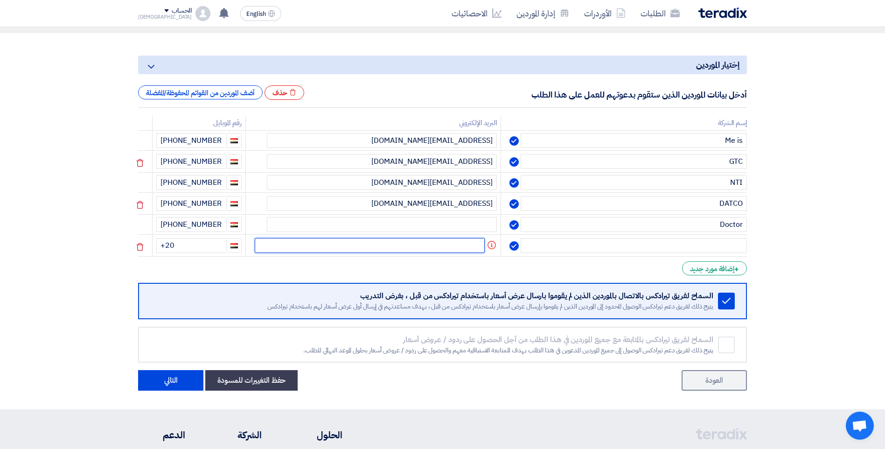
paste input "yashraf@deg-int.com"
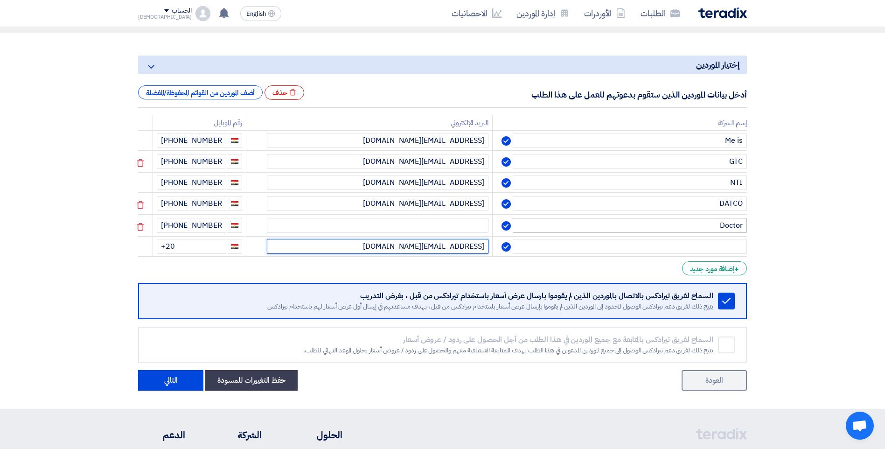
type input "yashraf@deg-int.com"
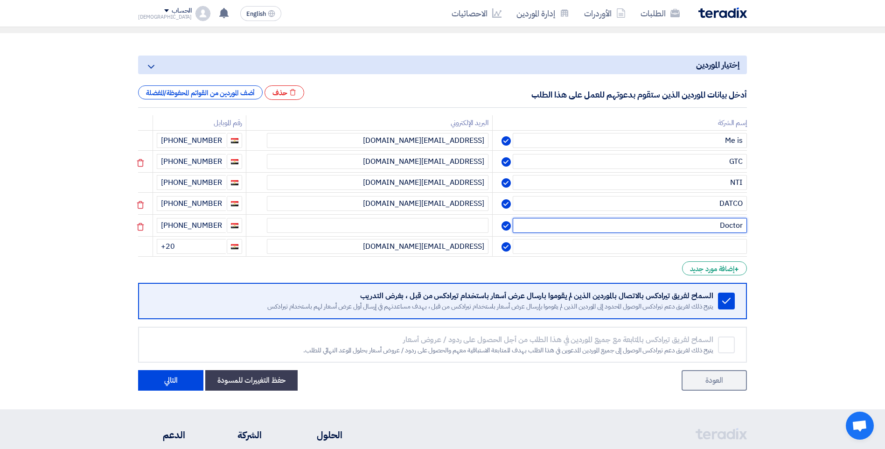
click at [724, 219] on input "Doctor" at bounding box center [630, 225] width 234 height 15
click at [691, 238] on input "text" at bounding box center [630, 245] width 234 height 15
paste input "Doctor"
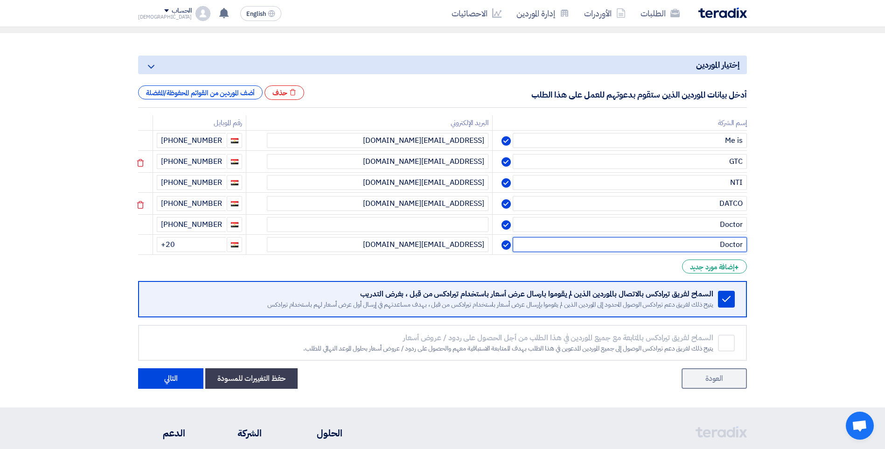
type input "Doctor"
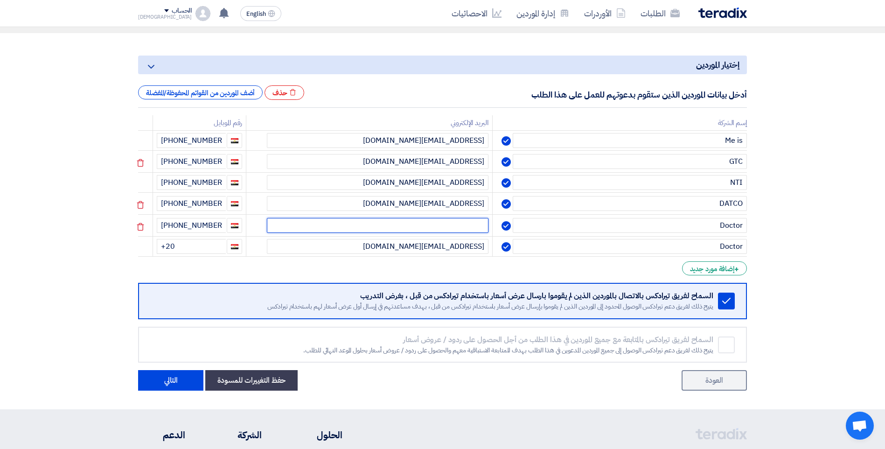
click at [468, 222] on input "text" at bounding box center [378, 225] width 222 height 15
paste input "ykhder@deg-int.com"
type input "ykhder@deg-int.com"
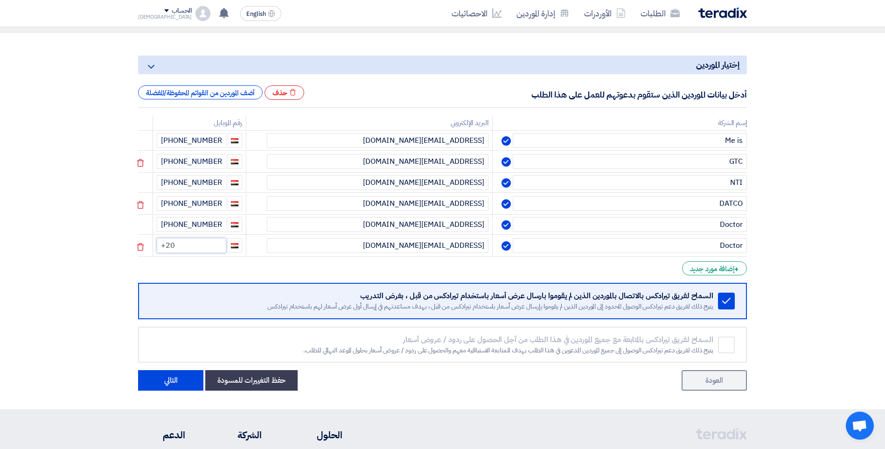
click at [207, 243] on input "+20" at bounding box center [191, 245] width 69 height 15
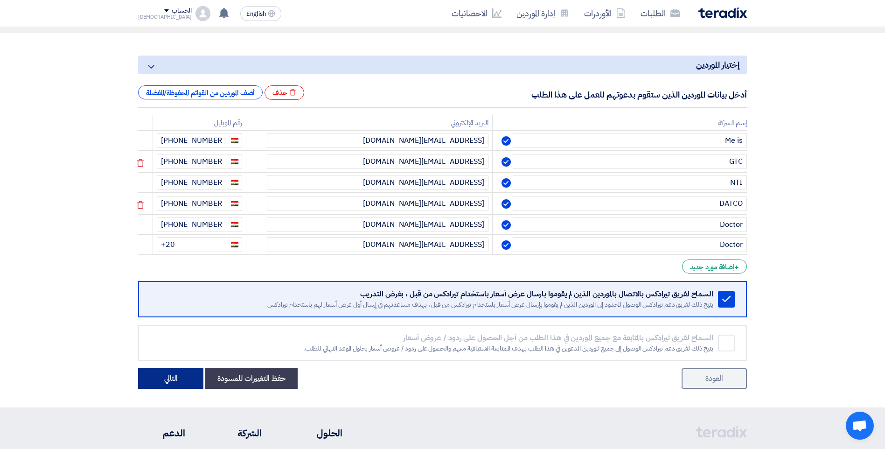
click at [173, 374] on button "التالي" at bounding box center [170, 378] width 65 height 21
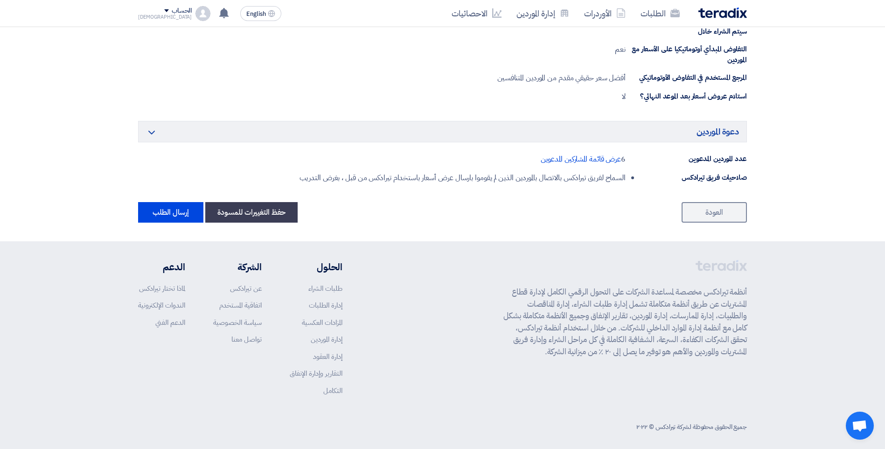
scroll to position [591, 0]
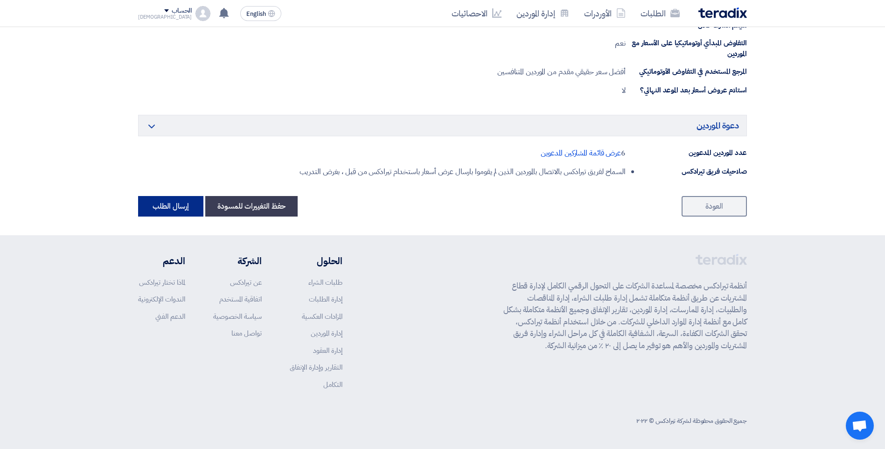
click at [164, 207] on button "إرسال الطلب" at bounding box center [170, 206] width 65 height 21
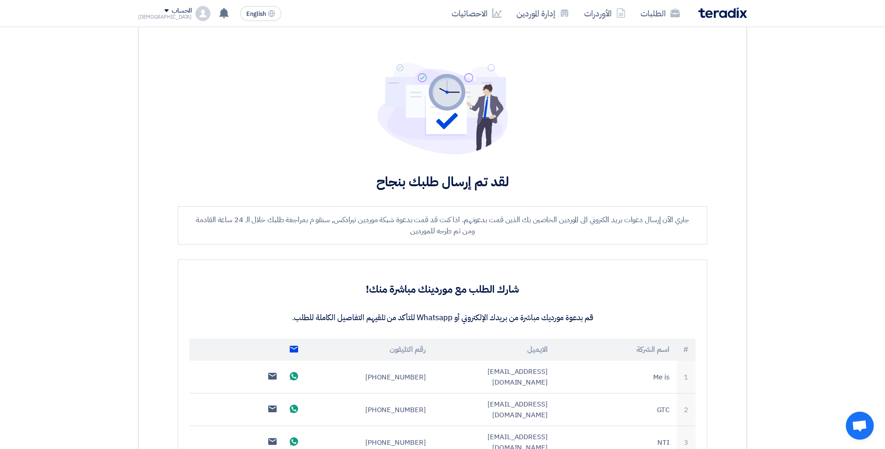
scroll to position [47, 0]
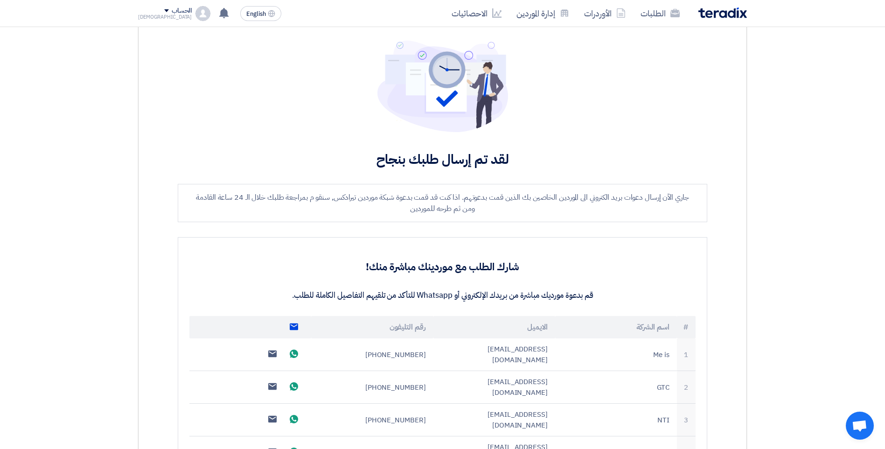
click at [210, 221] on div "جاري الآن إرسال دعوات بريد الكتروني الى الموردين الخاصين بك الذين قمت بدعوتهم. …" at bounding box center [442, 203] width 529 height 38
click at [292, 327] on use at bounding box center [294, 326] width 8 height 7
click at [646, 14] on link "الطلبات" at bounding box center [660, 13] width 54 height 22
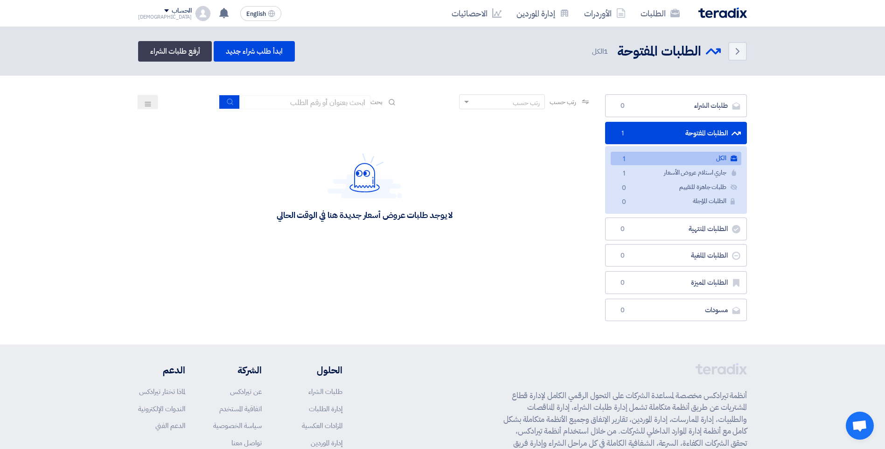
click at [647, 130] on link "الطلبات المفتوحة الطلبات المفتوحة 1" at bounding box center [676, 133] width 142 height 23
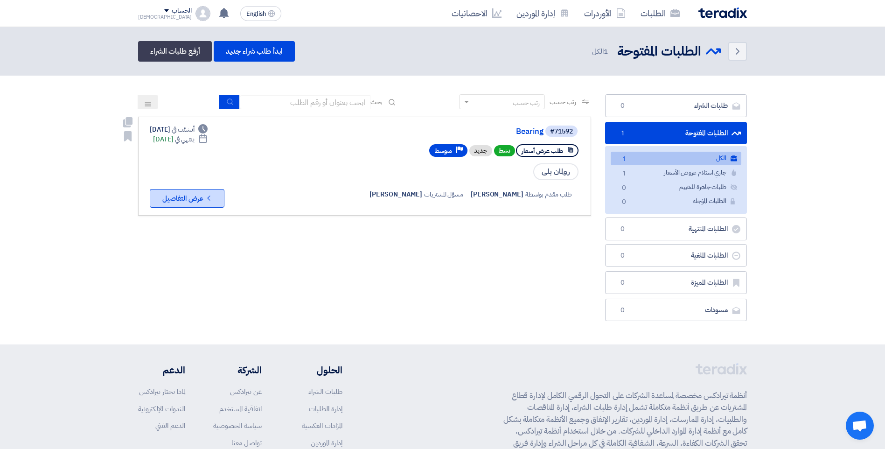
click at [186, 196] on button "Check details عرض التفاصيل" at bounding box center [187, 198] width 75 height 19
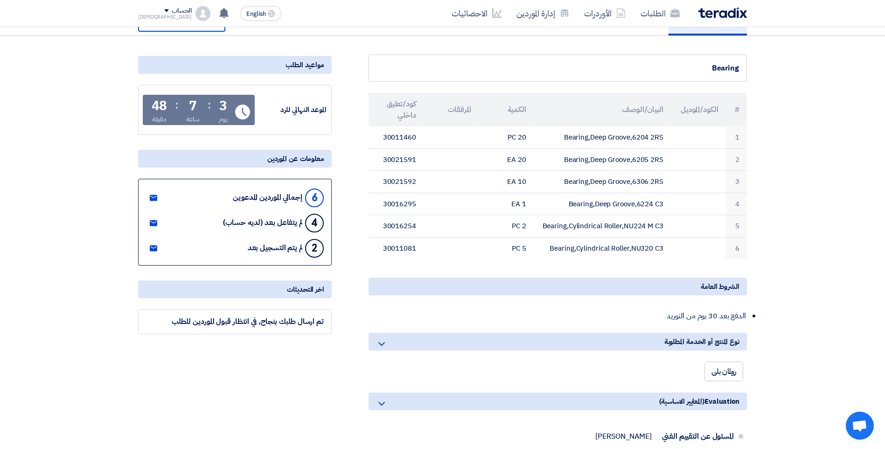
scroll to position [47, 0]
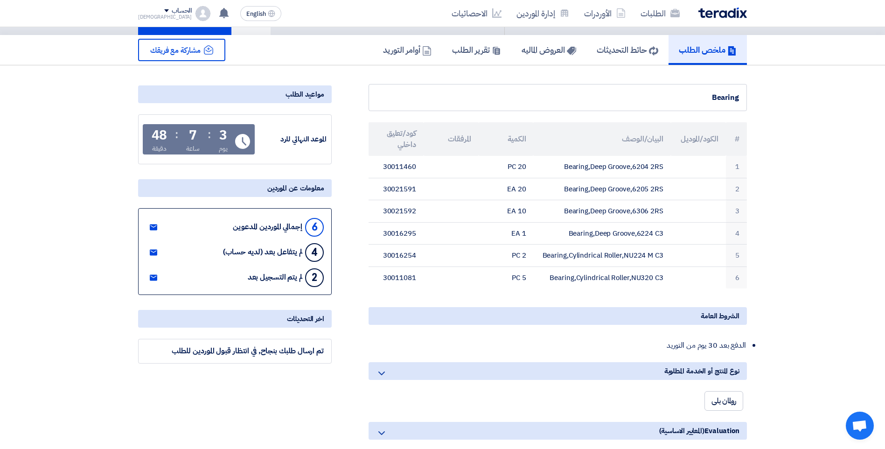
drag, startPoint x: 244, startPoint y: 251, endPoint x: 222, endPoint y: 250, distance: 22.9
click at [222, 250] on div "4 لم يتفاعل بعد (لديه حساب)" at bounding box center [235, 251] width 178 height 21
drag, startPoint x: 222, startPoint y: 250, endPoint x: 317, endPoint y: 248, distance: 95.6
click at [317, 248] on div "4" at bounding box center [314, 252] width 19 height 19
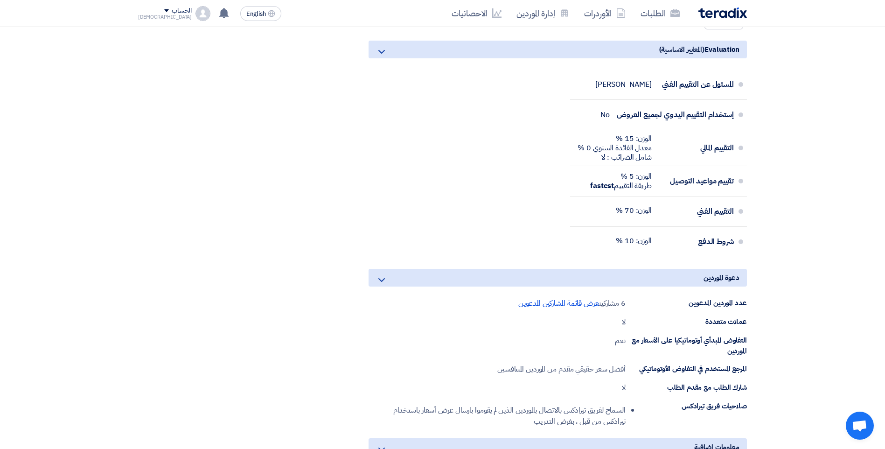
scroll to position [513, 0]
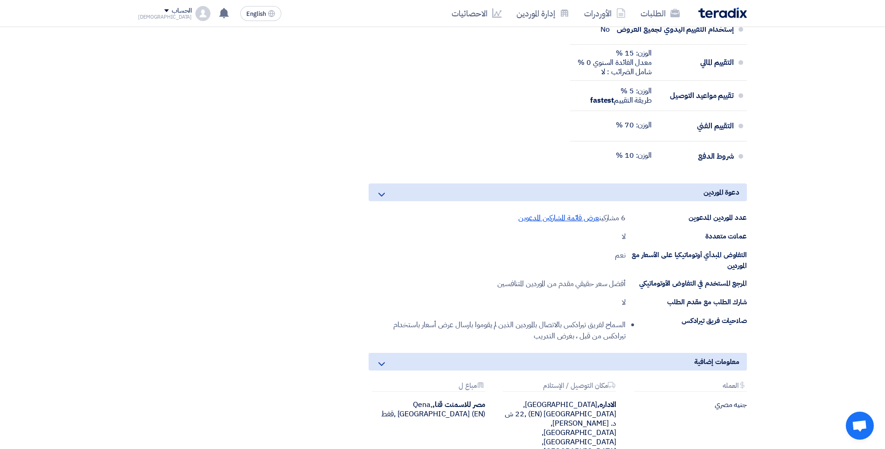
click at [548, 222] on span "عرض قائمة المشاركين المدعوين" at bounding box center [558, 217] width 81 height 11
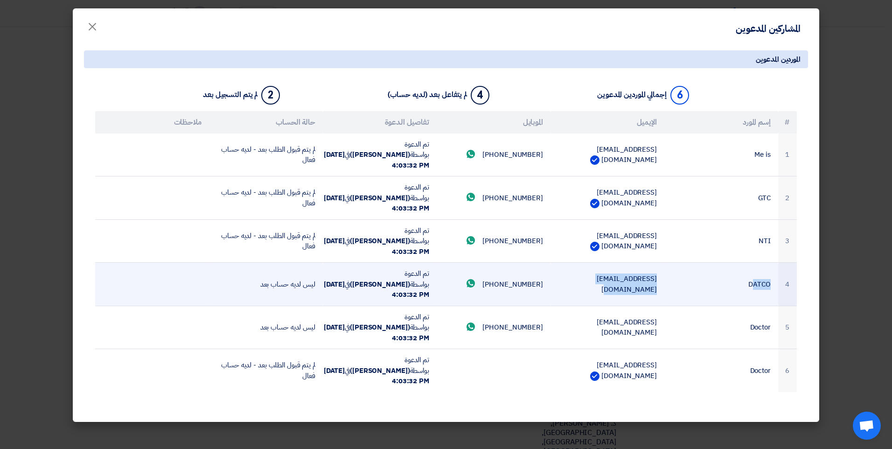
drag, startPoint x: 752, startPoint y: 287, endPoint x: 603, endPoint y: 282, distance: 148.9
click at [603, 282] on tr "4 DATCO botrous.mekhail@datcoegypt.com +201285656393 Send whatsApp message تم ا…" at bounding box center [445, 284] width 701 height 43
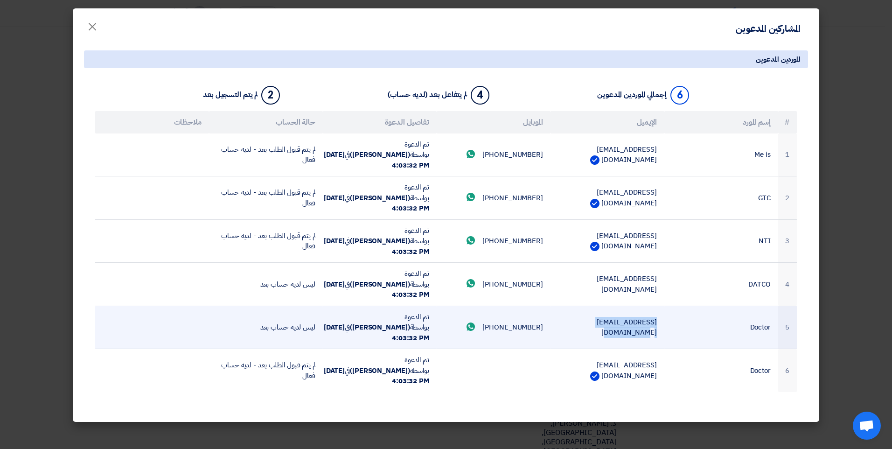
drag, startPoint x: 740, startPoint y: 324, endPoint x: 645, endPoint y: 328, distance: 95.7
click at [645, 328] on tr "5 Doctor ykhder@deg-int.com +201005546588 Send whatsApp message تم الدعوة بواسط…" at bounding box center [445, 326] width 701 height 43
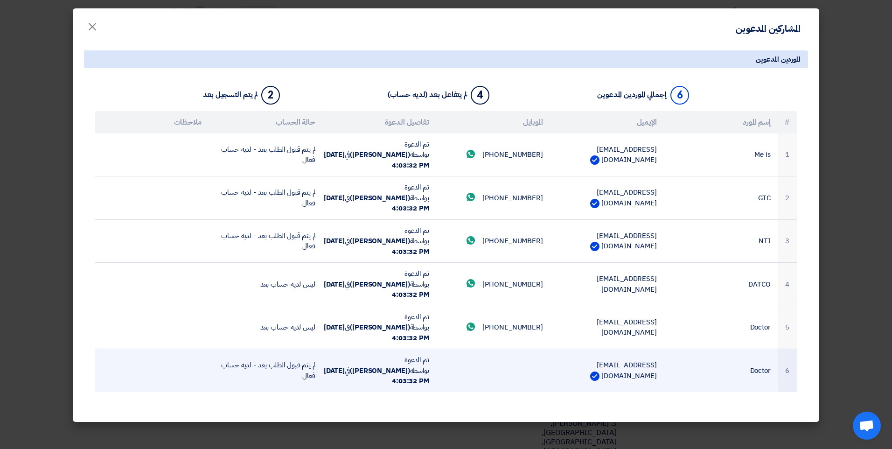
drag, startPoint x: 645, startPoint y: 328, endPoint x: 627, endPoint y: 367, distance: 42.4
click at [627, 367] on td "yashraf@deg-int.com" at bounding box center [607, 370] width 114 height 43
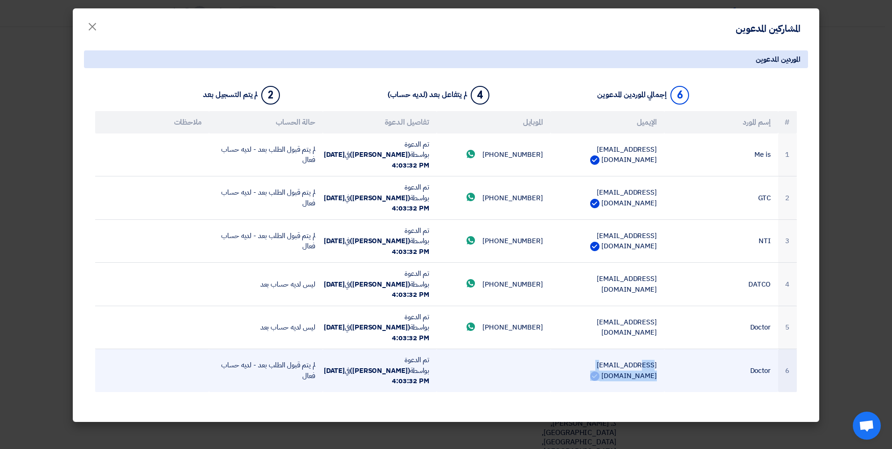
drag, startPoint x: 627, startPoint y: 367, endPoint x: 624, endPoint y: 373, distance: 6.7
click at [624, 373] on td "yashraf@deg-int.com" at bounding box center [607, 370] width 114 height 43
drag, startPoint x: 624, startPoint y: 373, endPoint x: 601, endPoint y: 380, distance: 24.0
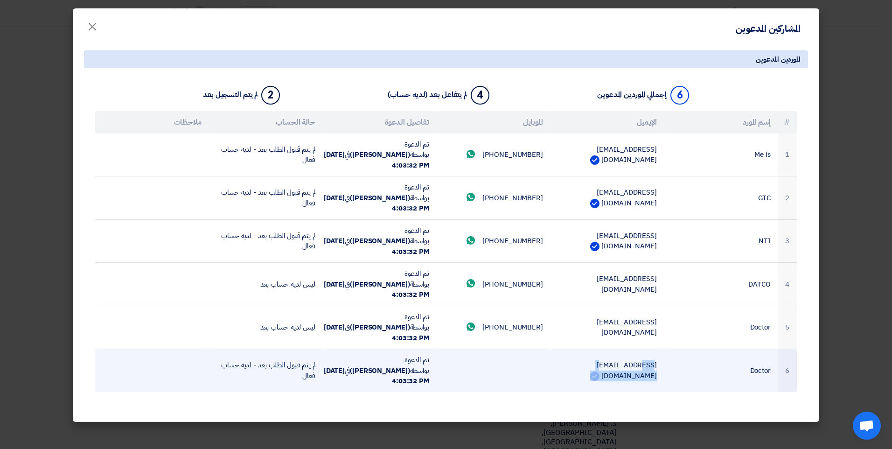
click at [601, 380] on td "yashraf@deg-int.com" at bounding box center [607, 370] width 114 height 43
drag, startPoint x: 601, startPoint y: 380, endPoint x: 636, endPoint y: 388, distance: 35.9
click at [636, 388] on td "yashraf@deg-int.com" at bounding box center [607, 370] width 114 height 43
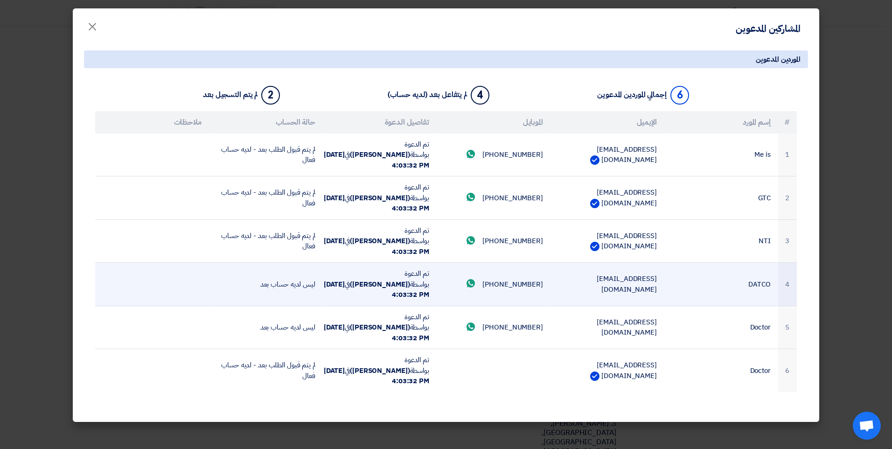
click at [648, 288] on td "botrous.mekhail@datcoegypt.com" at bounding box center [607, 284] width 114 height 43
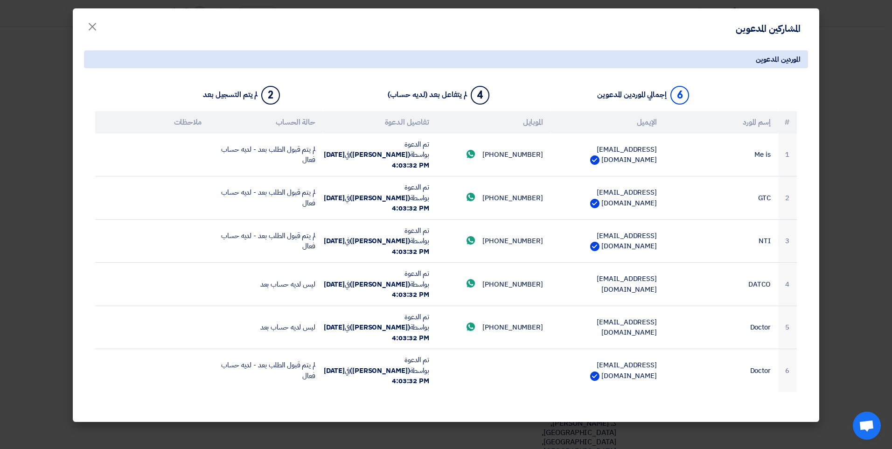
click at [36, 182] on modal-container "المشاركين المدعوين × الموردين المدعوين 6 إجمالي الموردين المدعوين 4 لم يتفاعل ب…" at bounding box center [446, 224] width 892 height 449
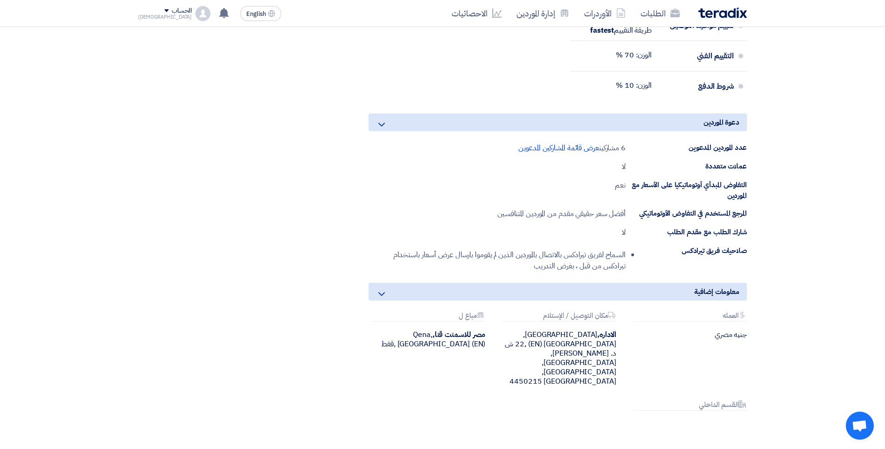
scroll to position [606, 0]
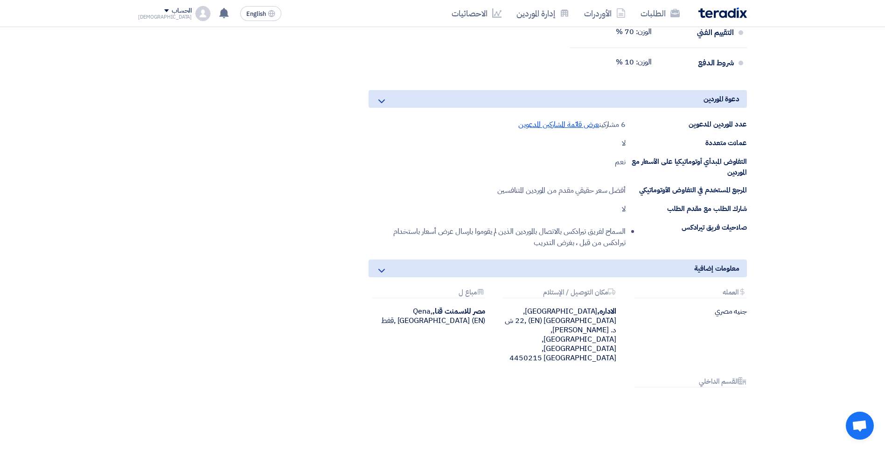
click at [568, 127] on span "عرض قائمة المشاركين المدعوين" at bounding box center [558, 124] width 81 height 11
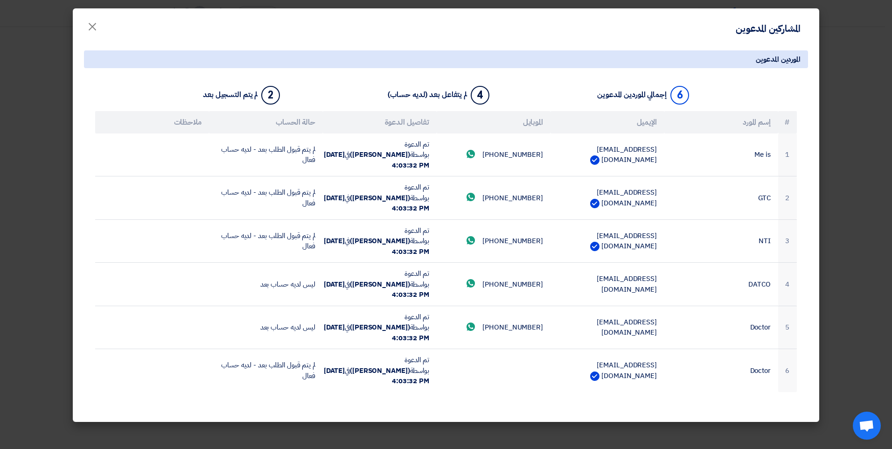
click at [0, 234] on html "الطلبات الأوردرات إدارة الموردين الاحصائيات English EN لا توجد إشعارات جديدة لد…" at bounding box center [446, 35] width 892 height 1283
click at [90, 26] on span "×" at bounding box center [92, 26] width 11 height 28
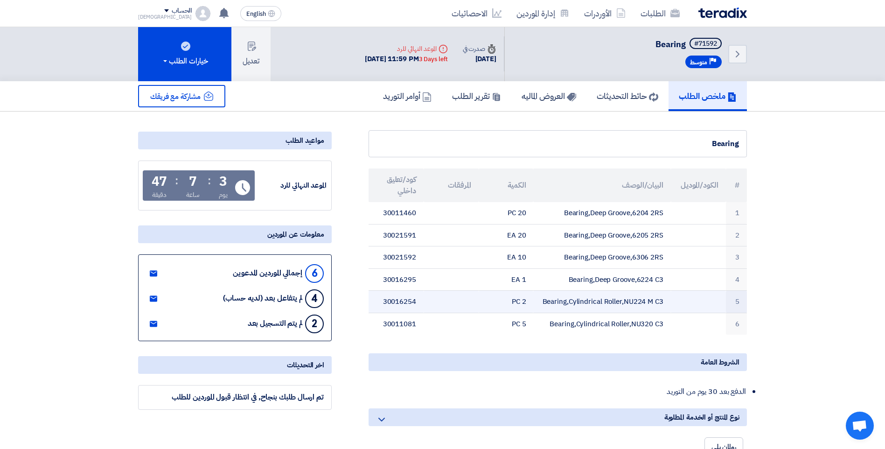
scroll to position [0, 0]
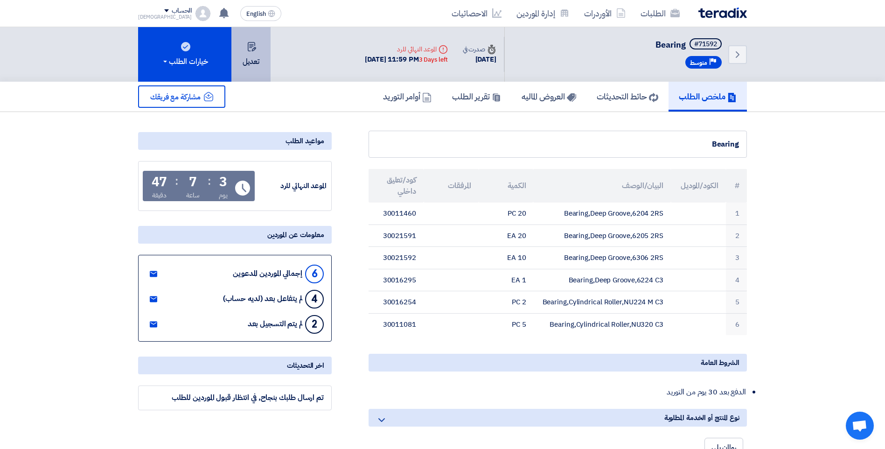
click at [268, 50] on button "تعديل" at bounding box center [250, 54] width 39 height 55
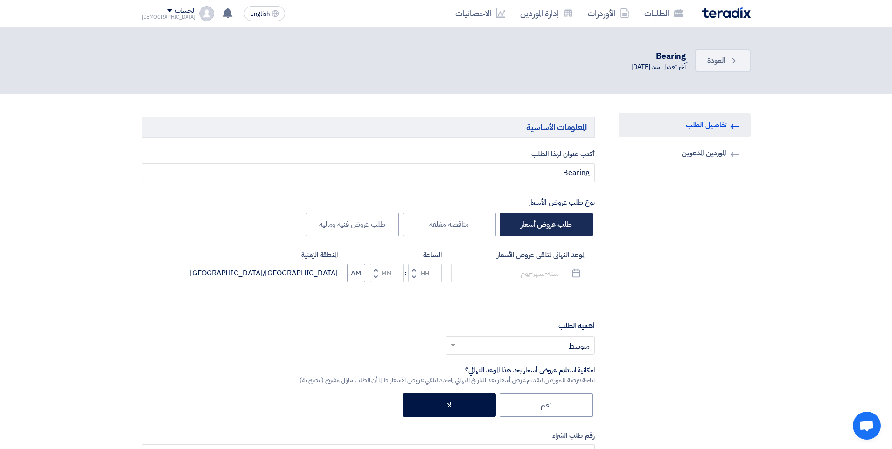
type input "10/1/2025"
type input "11"
type input "59"
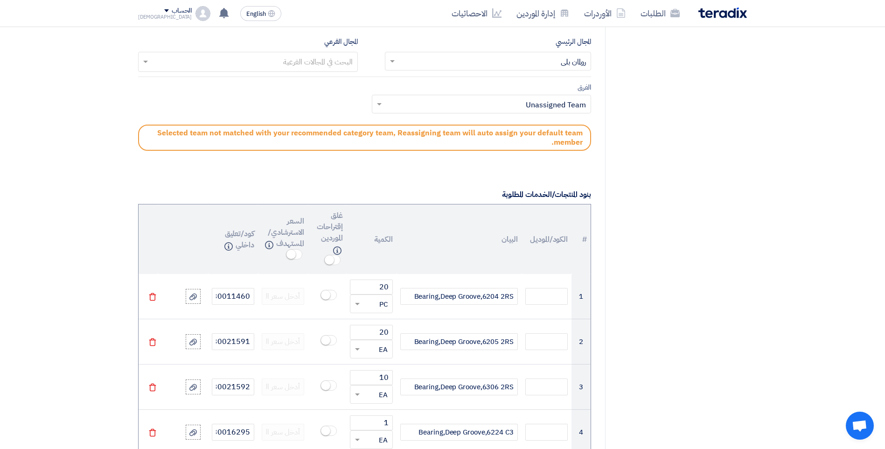
scroll to position [326, 0]
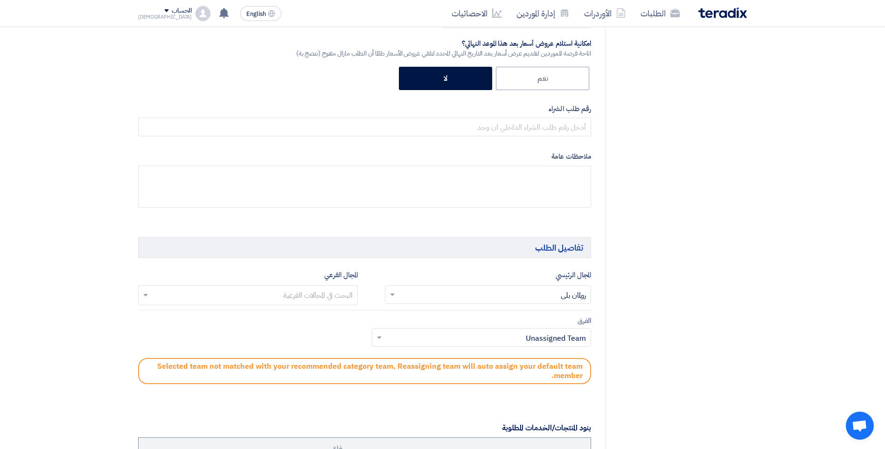
click at [535, 341] on input "text" at bounding box center [486, 338] width 201 height 15
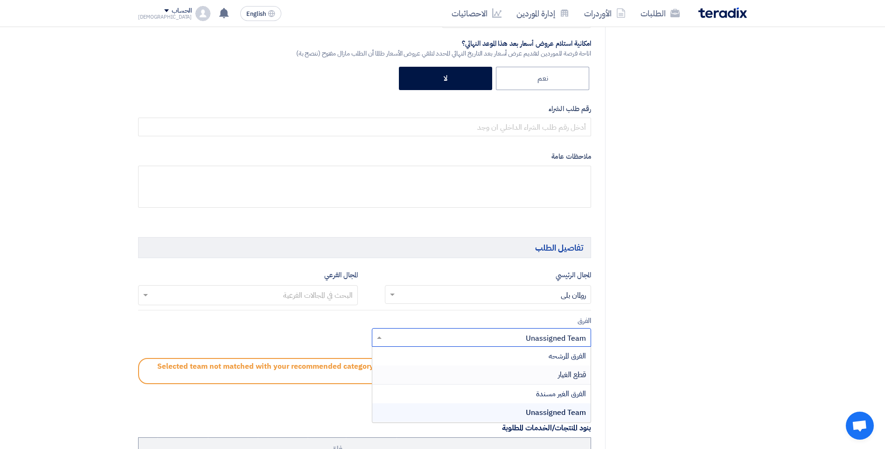
click at [577, 371] on span "قطع الغيار" at bounding box center [572, 374] width 28 height 11
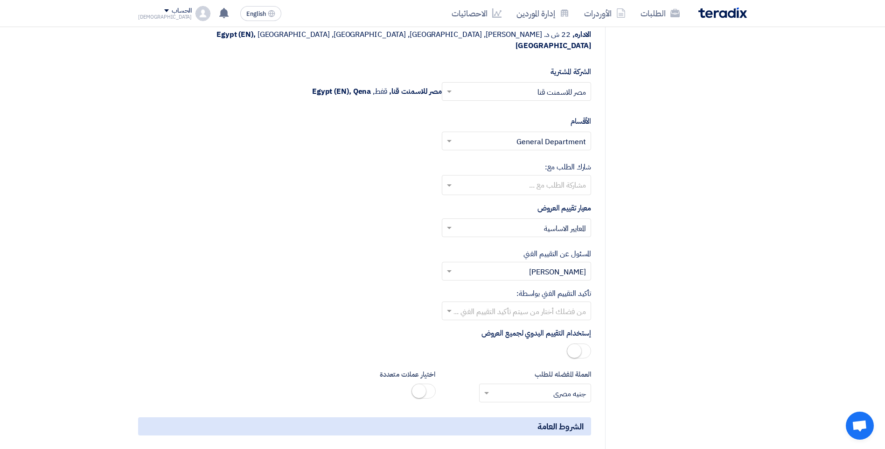
scroll to position [1306, 0]
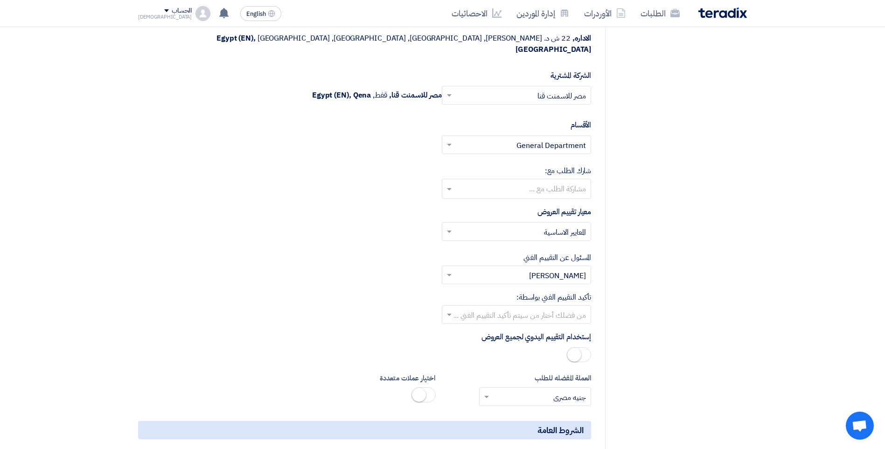
click at [547, 268] on input "text" at bounding box center [521, 275] width 131 height 15
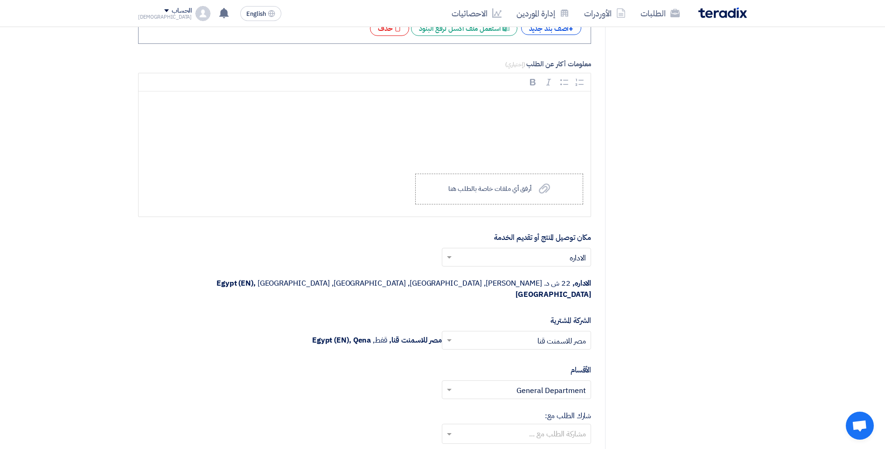
scroll to position [933, 0]
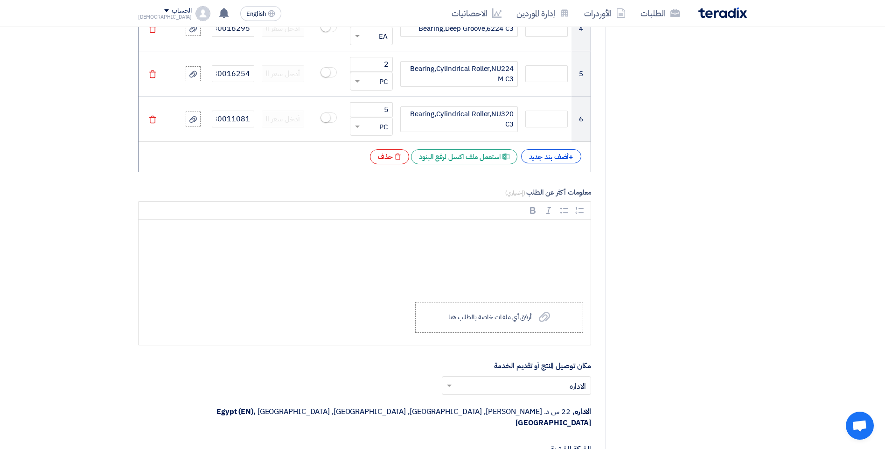
click at [160, 14] on div "Mohammed" at bounding box center [165, 16] width 54 height 5
click at [219, 142] on li "خروج" at bounding box center [187, 147] width 97 height 18
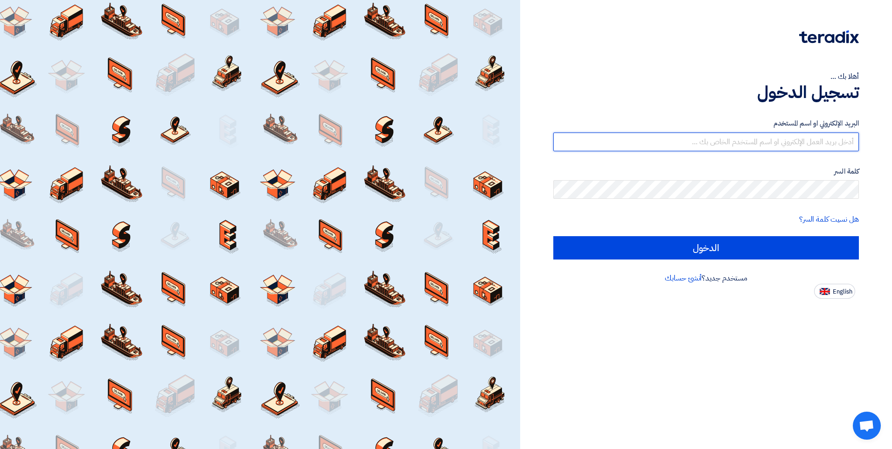
type input "a.farid@MISRCEMENTQENA.COM"
click at [647, 141] on input "a.farid@MISRCEMENTQENA.COM" at bounding box center [705, 141] width 305 height 19
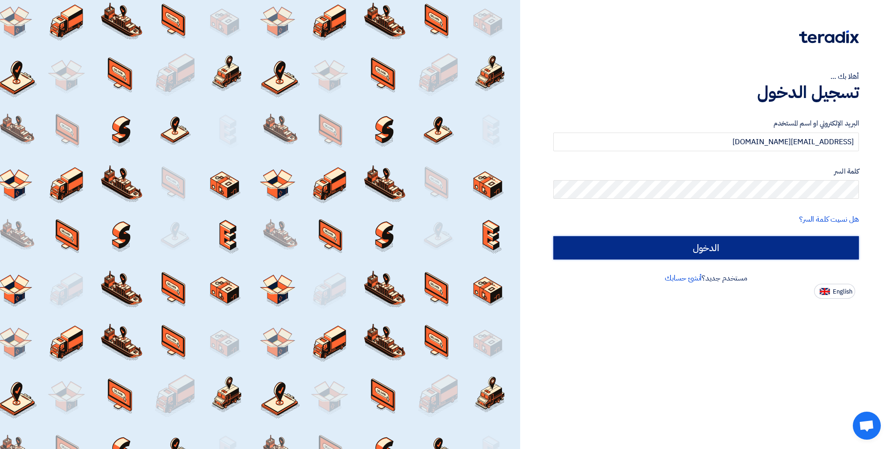
click at [702, 253] on input "الدخول" at bounding box center [705, 247] width 305 height 23
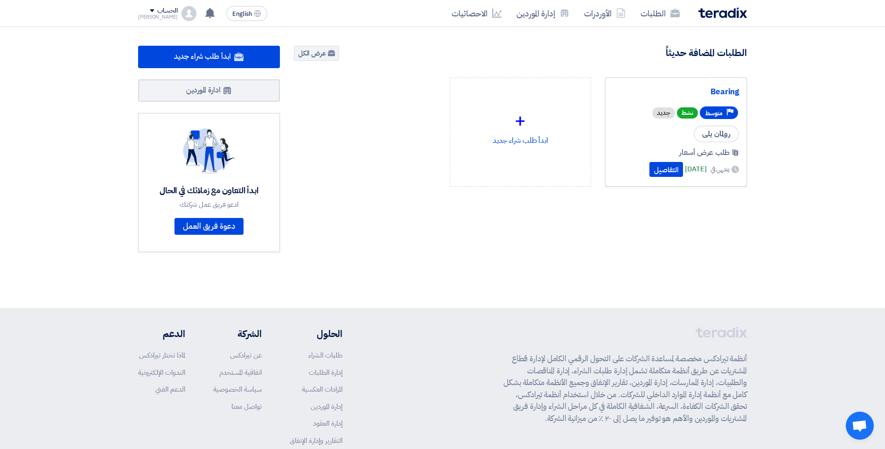
click at [158, 14] on div "[PERSON_NAME]" at bounding box center [158, 16] width 40 height 5
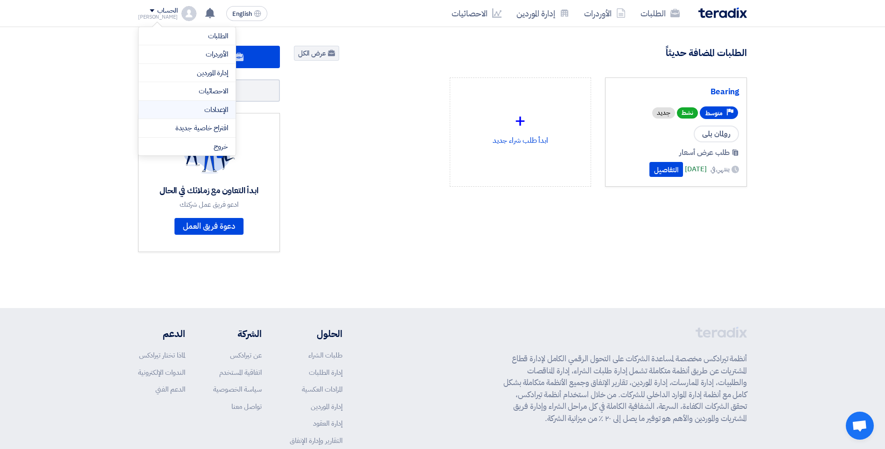
click at [226, 116] on li "الإعدادات" at bounding box center [187, 110] width 97 height 19
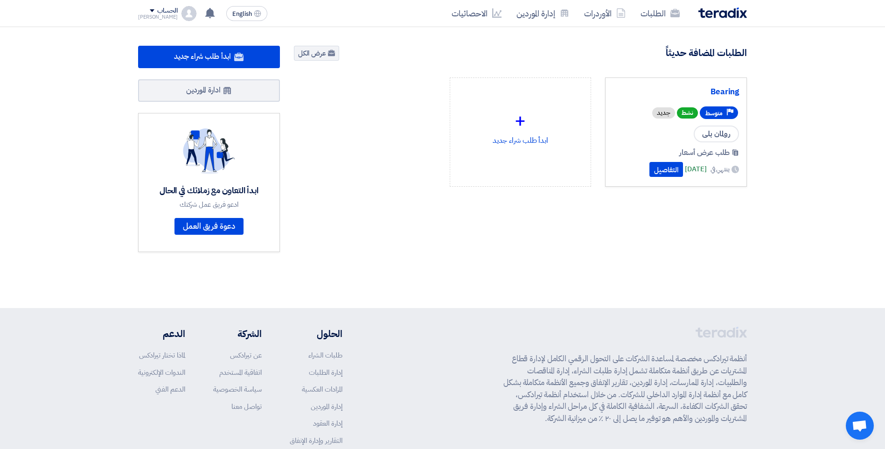
click at [159, 15] on div "[PERSON_NAME]" at bounding box center [158, 16] width 40 height 5
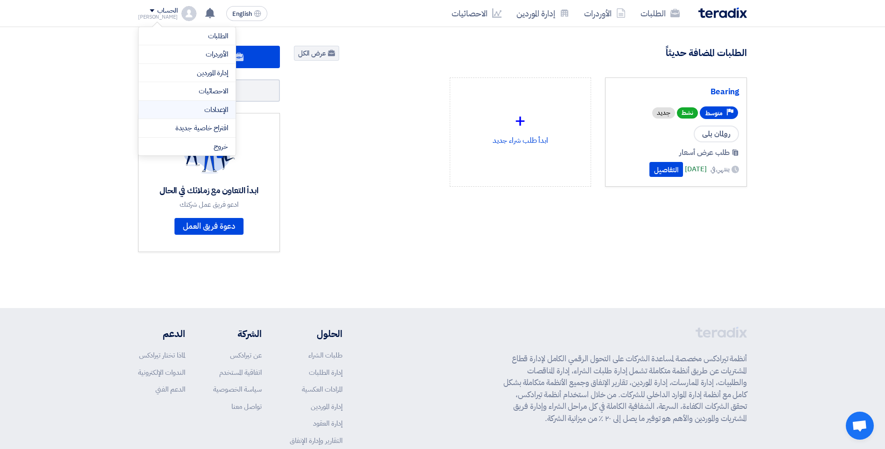
click at [214, 109] on link "الإعدادات" at bounding box center [187, 109] width 82 height 11
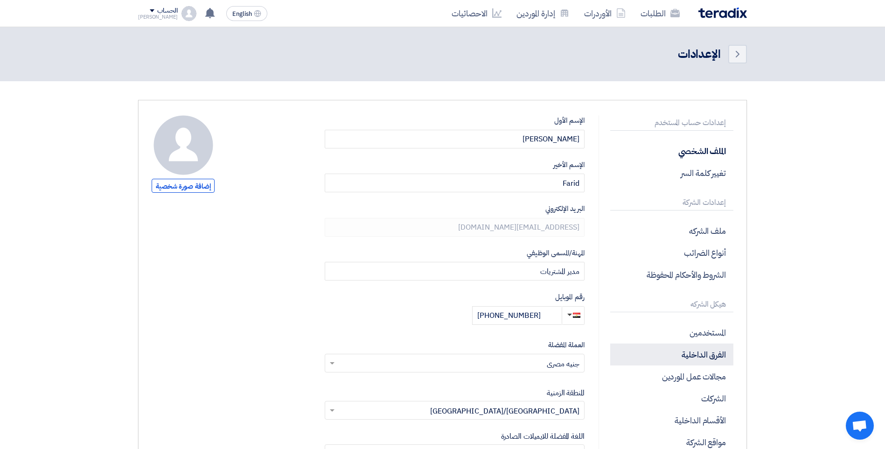
click at [725, 360] on p "الفرق الداخلية" at bounding box center [671, 354] width 123 height 22
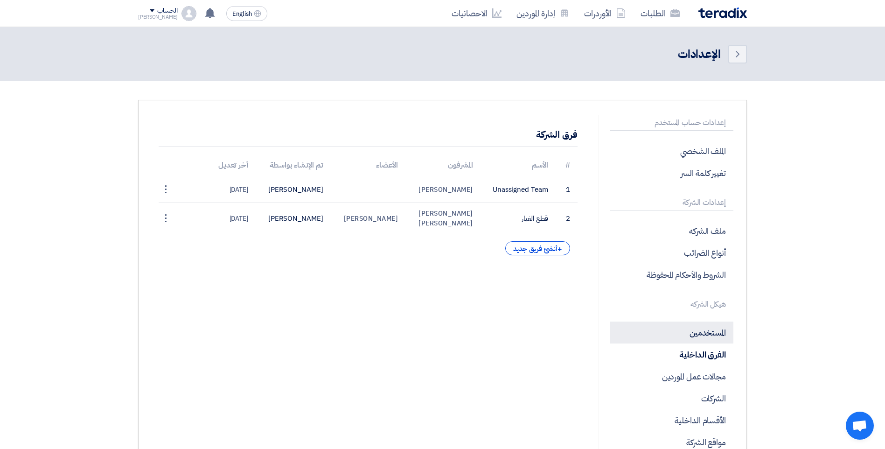
click at [713, 340] on p "المستخدمين" at bounding box center [671, 332] width 123 height 22
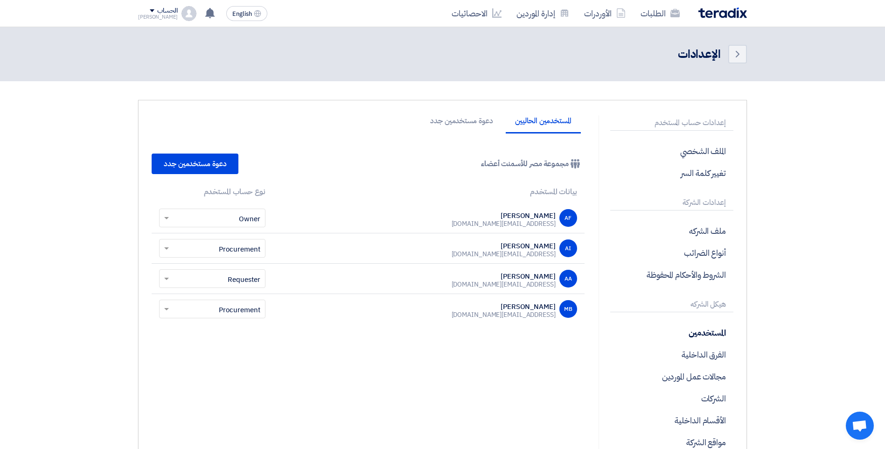
click at [243, 275] on input "text" at bounding box center [217, 279] width 88 height 15
click at [256, 295] on span "Requester" at bounding box center [244, 296] width 33 height 10
click at [193, 280] on input "text" at bounding box center [217, 279] width 88 height 15
click at [237, 298] on span "Requester" at bounding box center [244, 296] width 33 height 10
click at [635, 12] on link "الطلبات" at bounding box center [660, 13] width 54 height 22
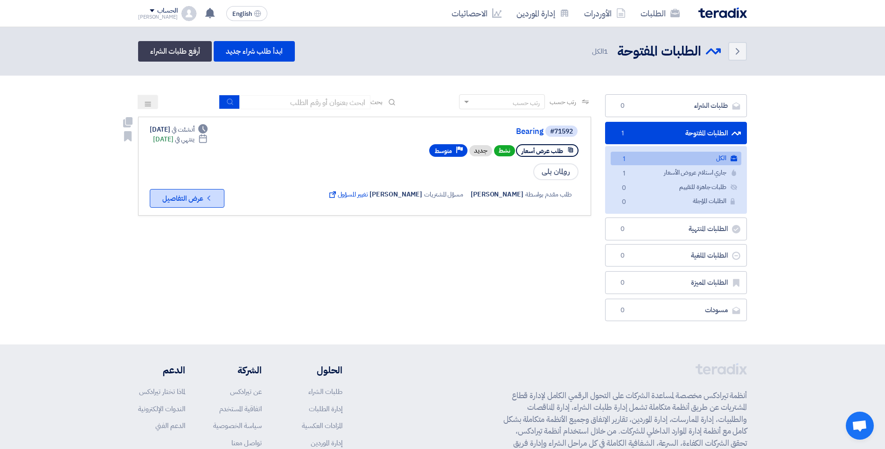
click at [210, 190] on button "Check details عرض التفاصيل" at bounding box center [187, 198] width 75 height 19
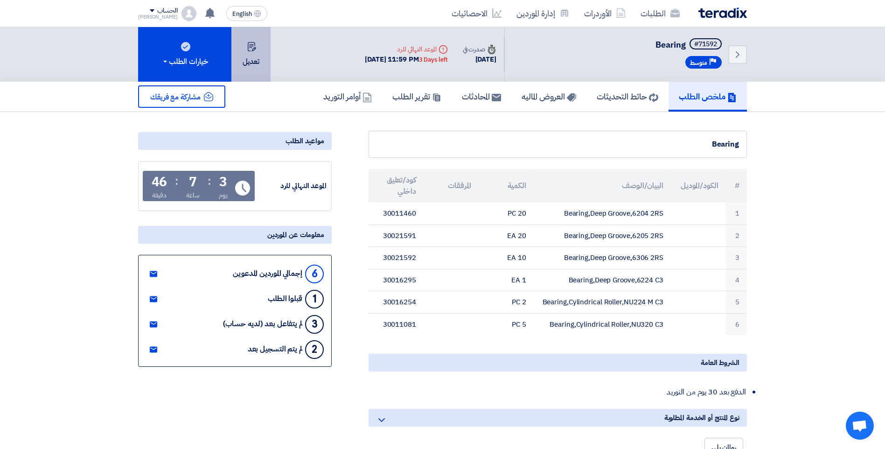
click at [248, 50] on use at bounding box center [252, 46] width 8 height 9
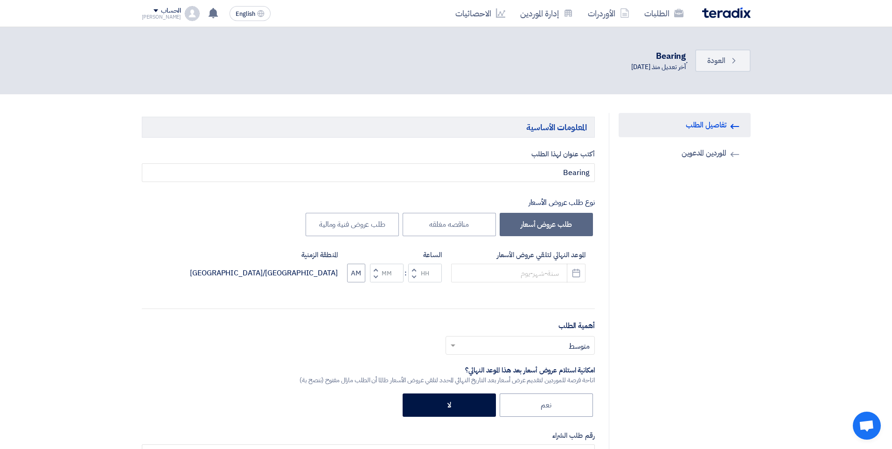
type input "10/1/2025"
type input "11"
type input "59"
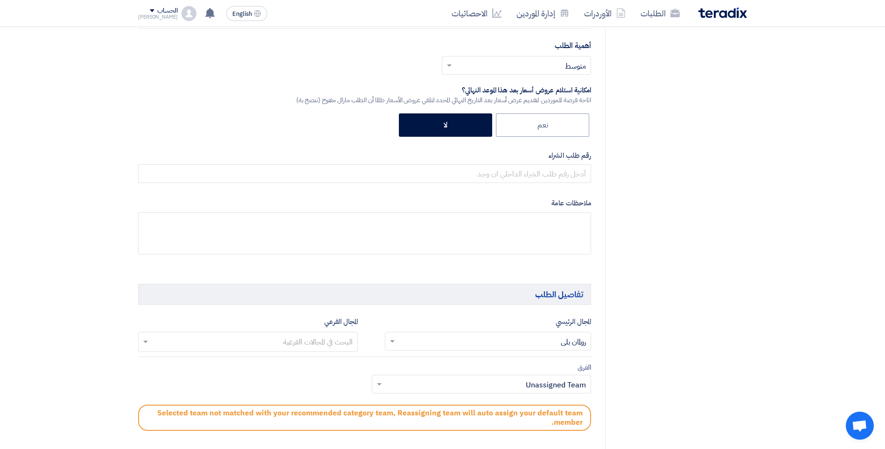
scroll to position [420, 0]
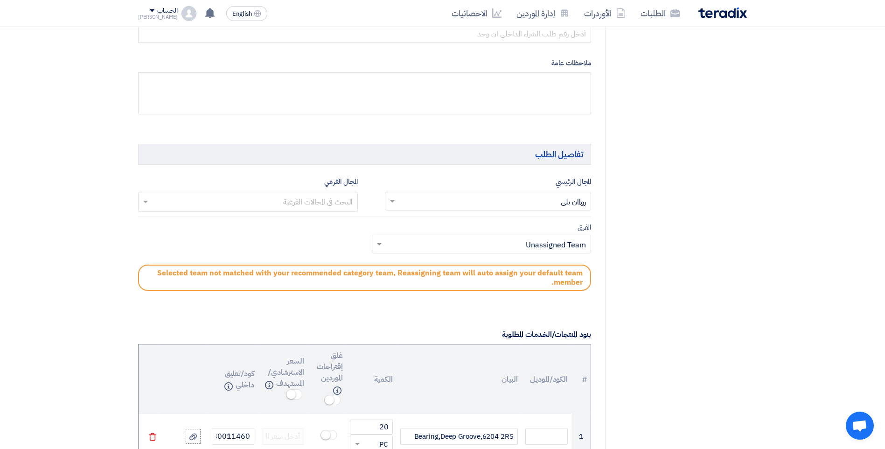
click at [518, 237] on input "text" at bounding box center [486, 244] width 201 height 15
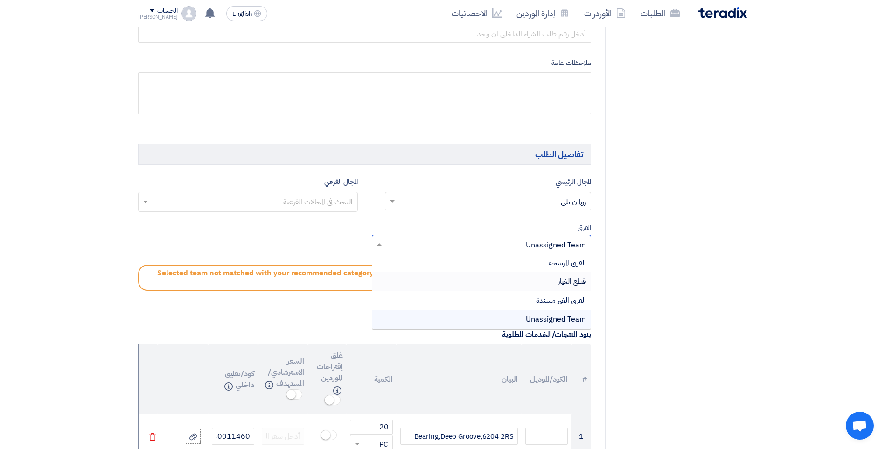
click at [570, 291] on div "قطع الغيار" at bounding box center [481, 281] width 219 height 19
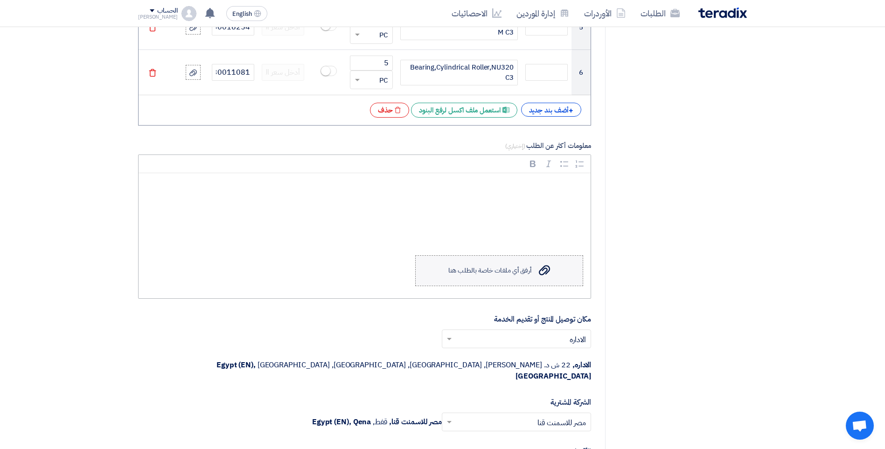
scroll to position [1259, 0]
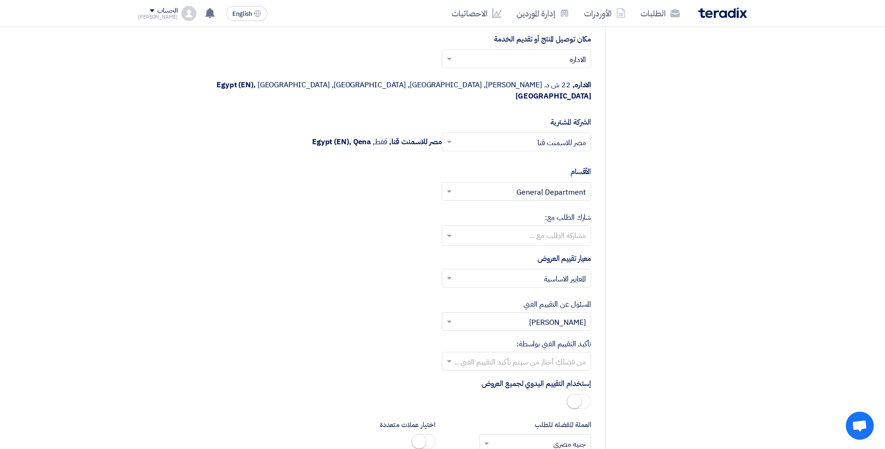
click at [568, 315] on input "text" at bounding box center [521, 322] width 131 height 15
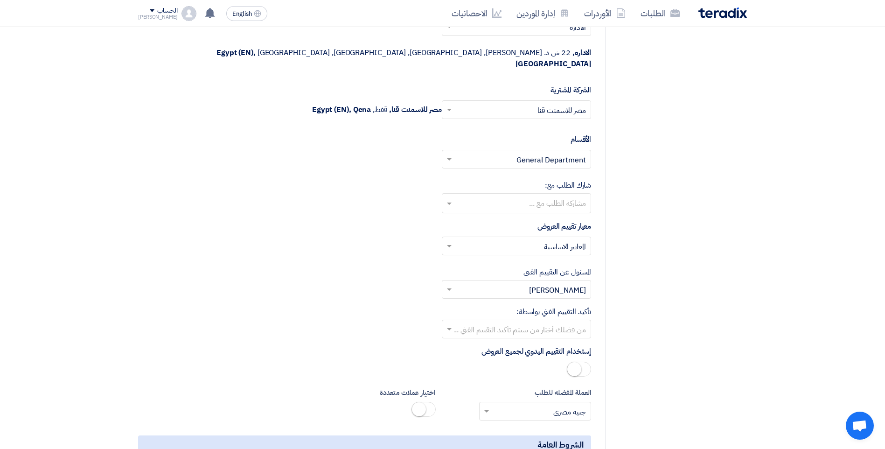
scroll to position [1306, 0]
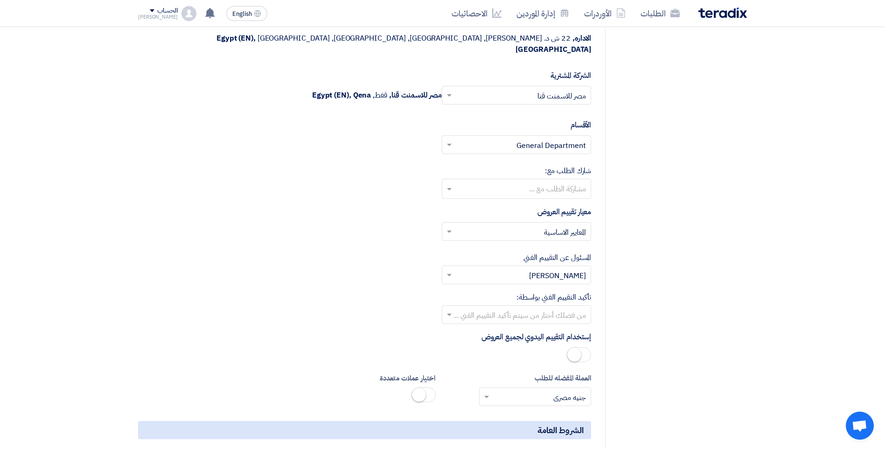
click at [580, 308] on input "text" at bounding box center [521, 315] width 131 height 15
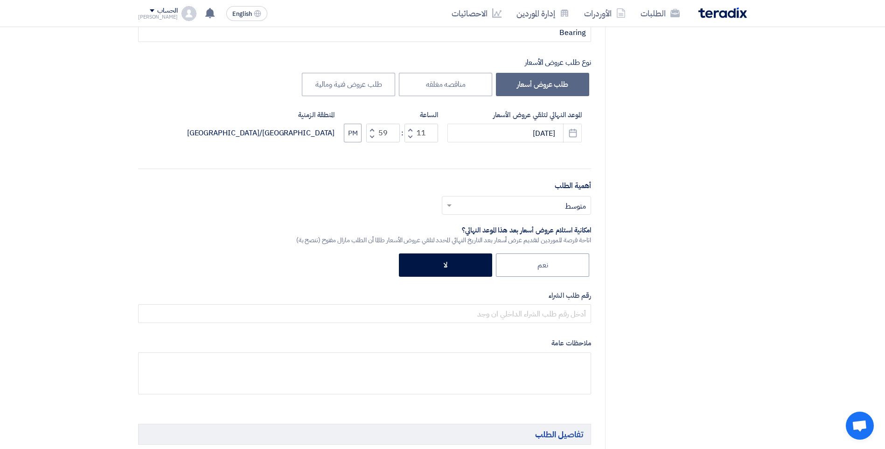
scroll to position [0, 0]
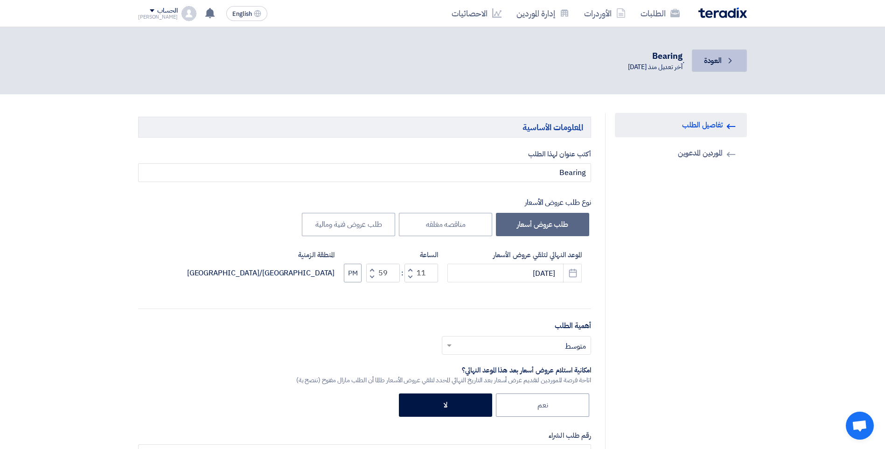
click at [713, 62] on span "العودة" at bounding box center [713, 60] width 18 height 11
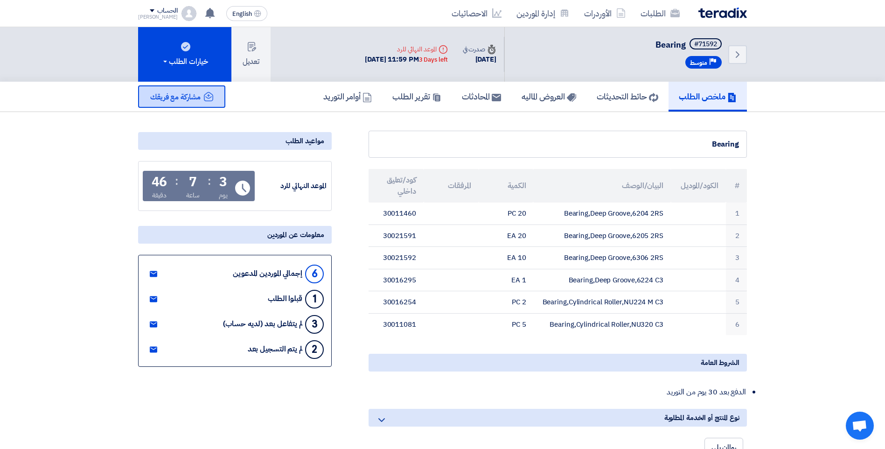
click at [193, 93] on span "مشاركة مع فريقك" at bounding box center [175, 96] width 50 height 11
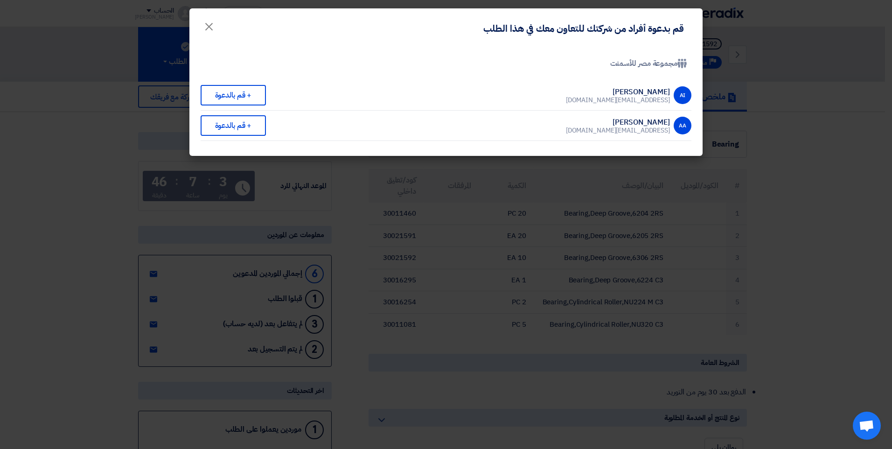
click at [631, 119] on div "Ahmed Atef" at bounding box center [618, 122] width 104 height 8
drag, startPoint x: 631, startPoint y: 119, endPoint x: 639, endPoint y: 122, distance: 8.8
click at [639, 122] on div "Ahmed Atef" at bounding box center [618, 122] width 104 height 8
click at [229, 119] on div "+ قم بالدعوة" at bounding box center [233, 125] width 65 height 21
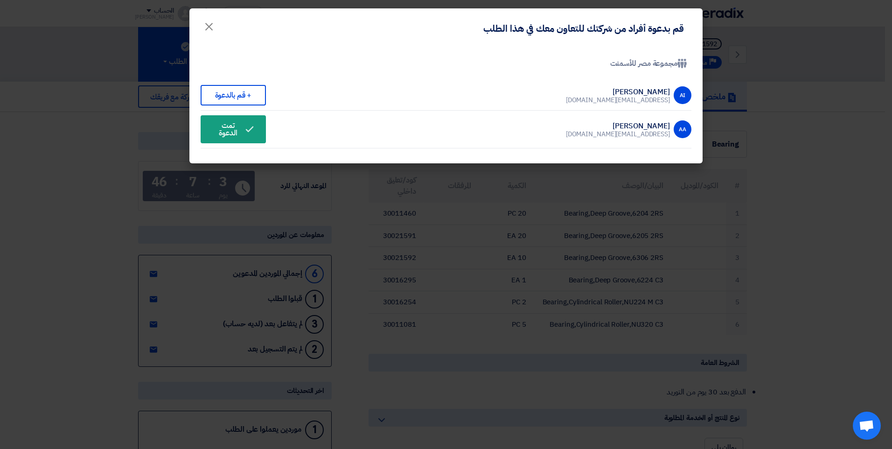
click at [116, 108] on modal-container "قم بدعوة أفراد من شركتك للتعاون معك في هذا الطلب × Company Team مجموعة مصر للأس…" at bounding box center [446, 224] width 892 height 449
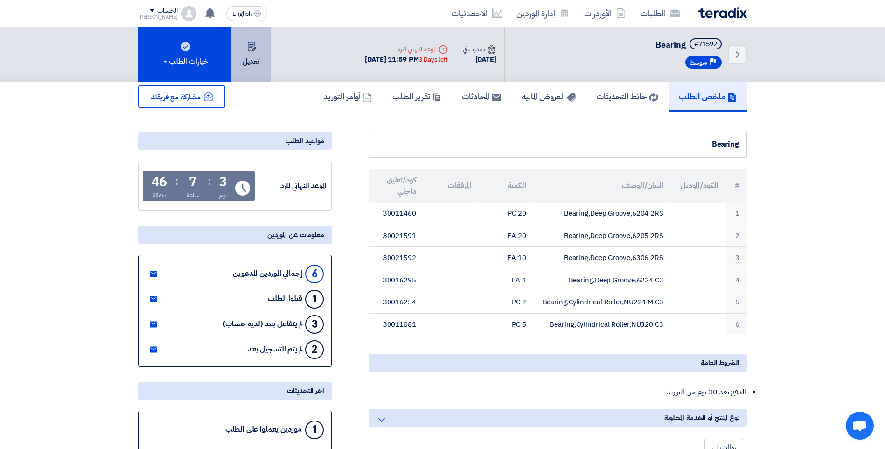
click at [239, 52] on button "تعديل" at bounding box center [250, 54] width 39 height 55
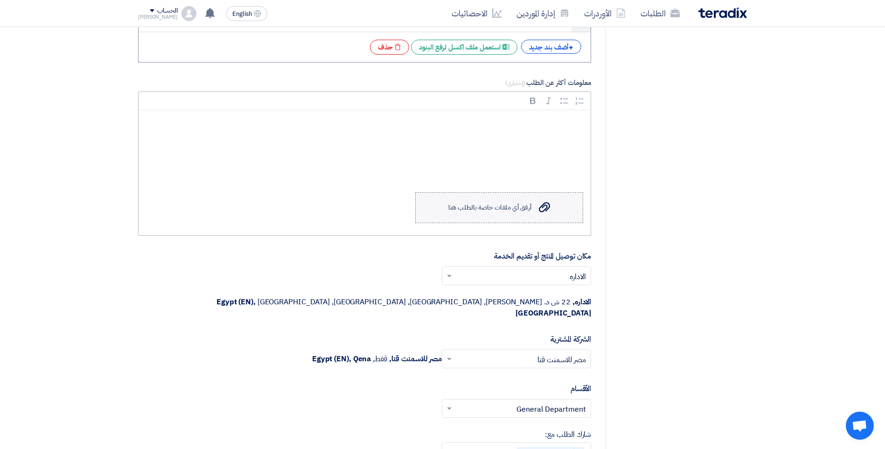
scroll to position [1306, 0]
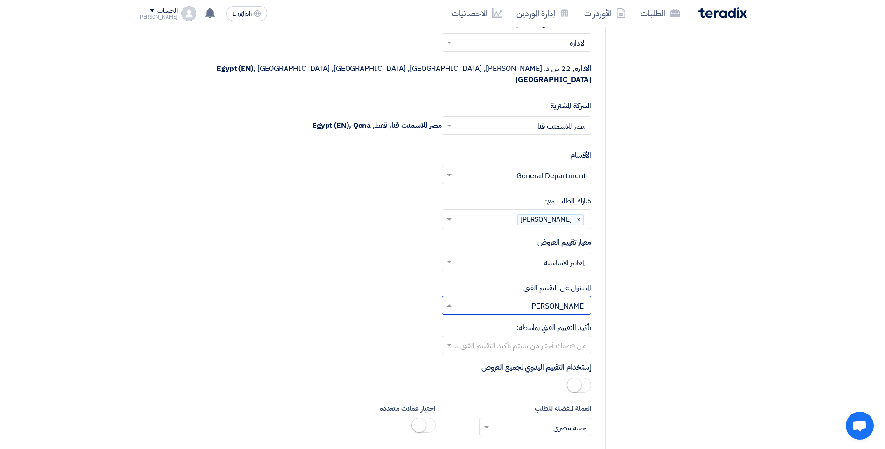
click at [555, 299] on input "text" at bounding box center [521, 305] width 131 height 15
click at [566, 337] on span "Ahmed Atef" at bounding box center [557, 342] width 57 height 11
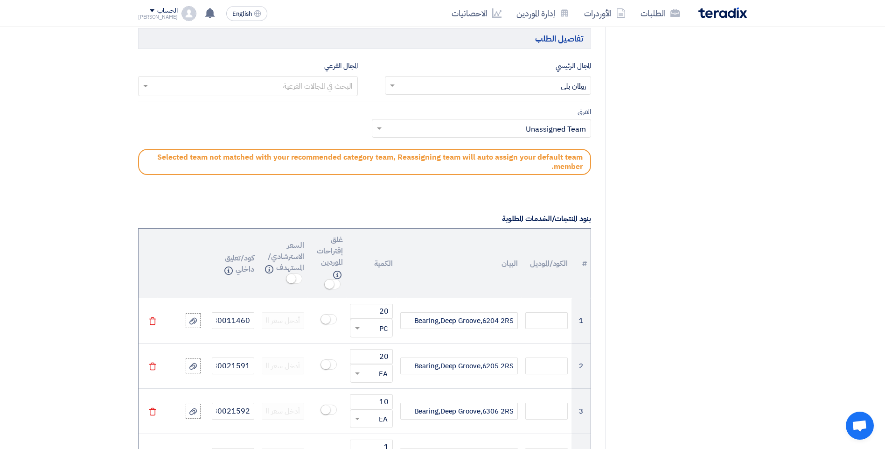
scroll to position [499, 0]
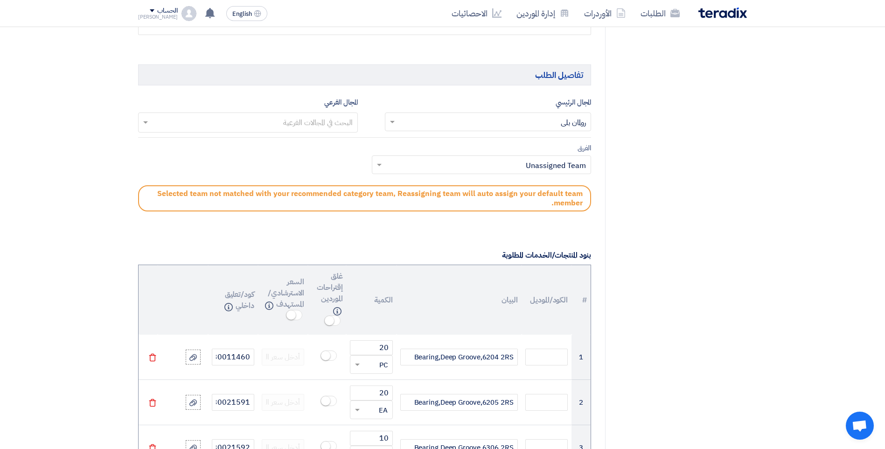
click at [516, 170] on input "text" at bounding box center [486, 165] width 201 height 15
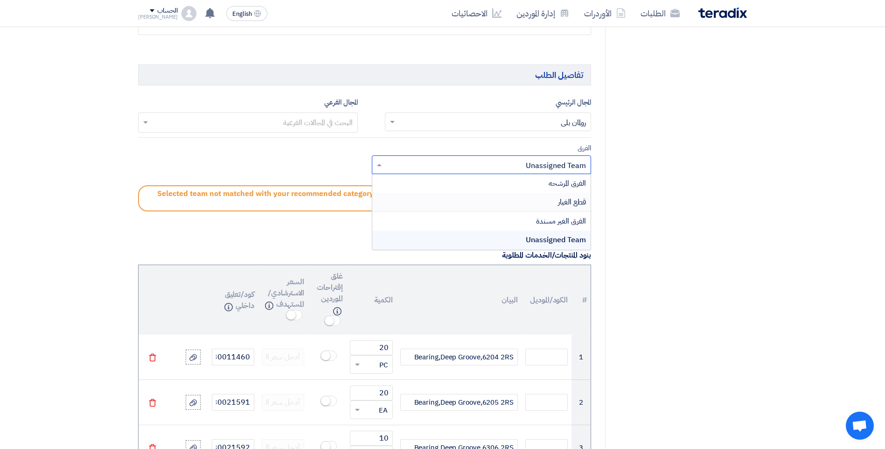
click at [554, 201] on div "قطع الغيار" at bounding box center [481, 202] width 219 height 19
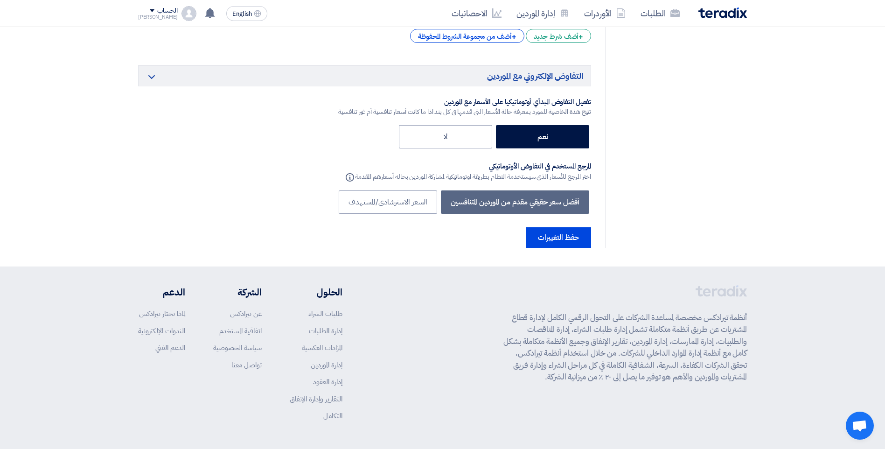
scroll to position [1775, 0]
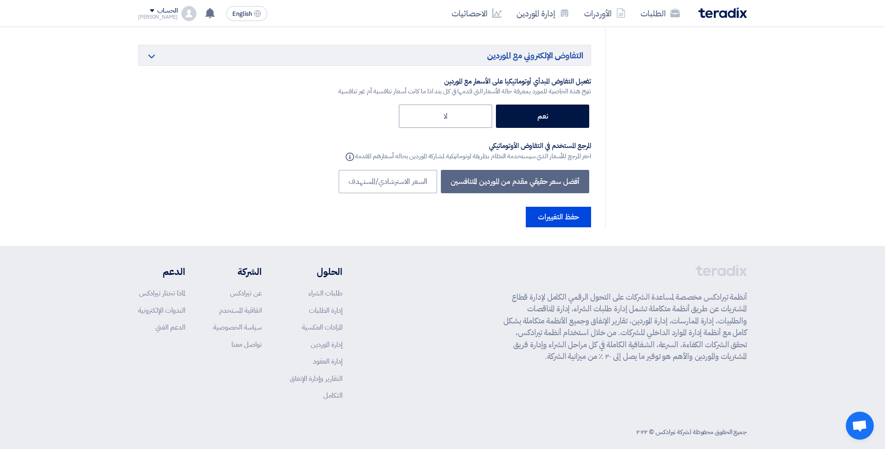
click at [562, 207] on button "حفظ التغييرات" at bounding box center [558, 217] width 65 height 21
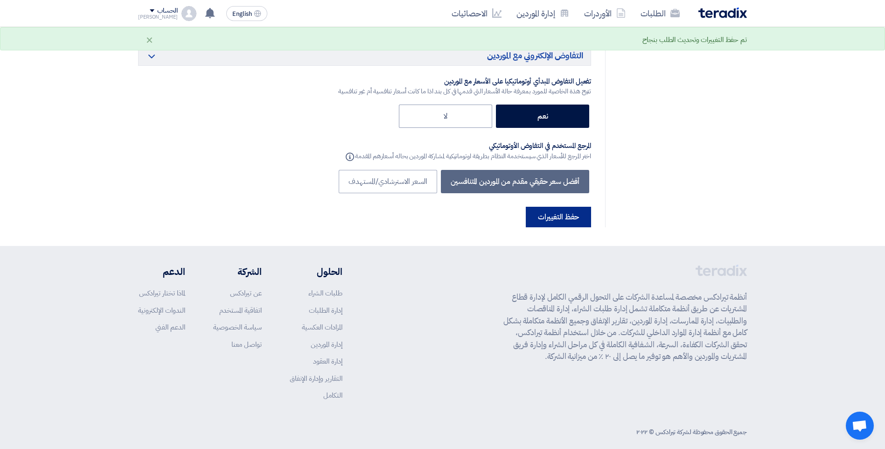
scroll to position [0, 0]
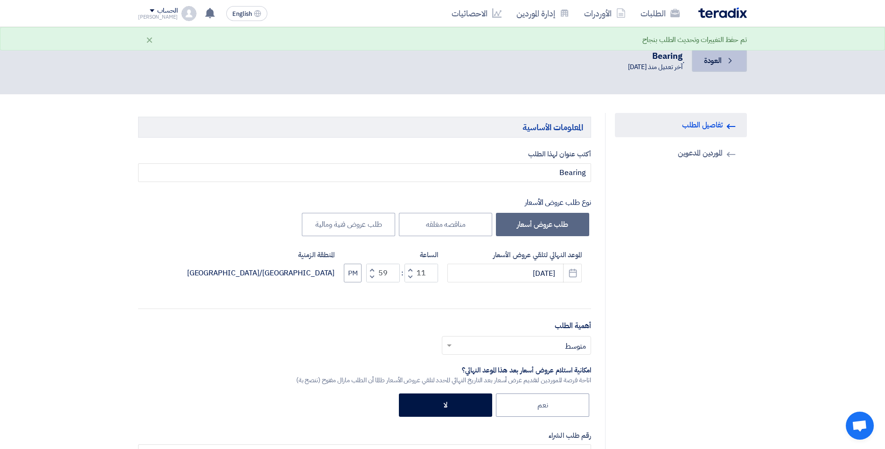
click at [721, 66] on link "Back العودة" at bounding box center [719, 60] width 55 height 22
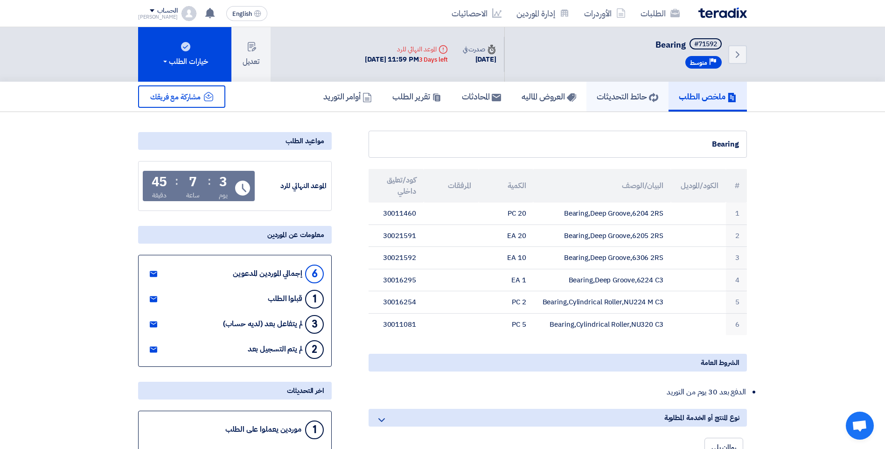
click at [637, 91] on h5 "حائط التحديثات" at bounding box center [627, 96] width 62 height 11
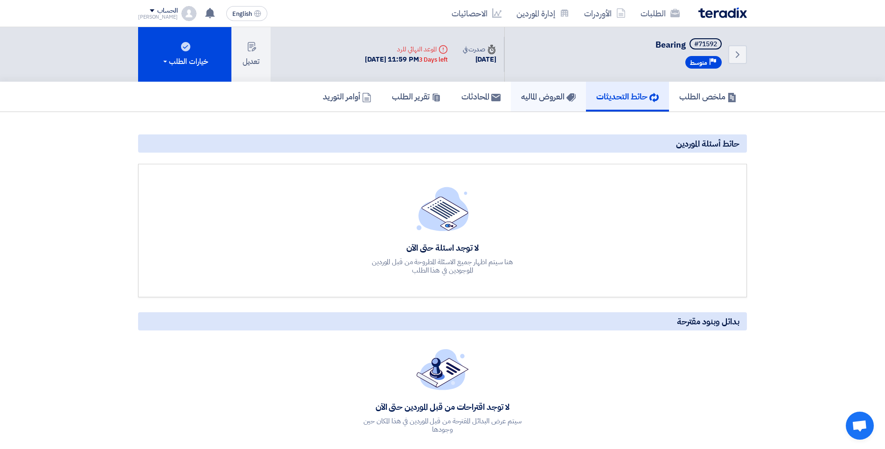
click at [534, 87] on link "العروض الماليه" at bounding box center [548, 97] width 75 height 30
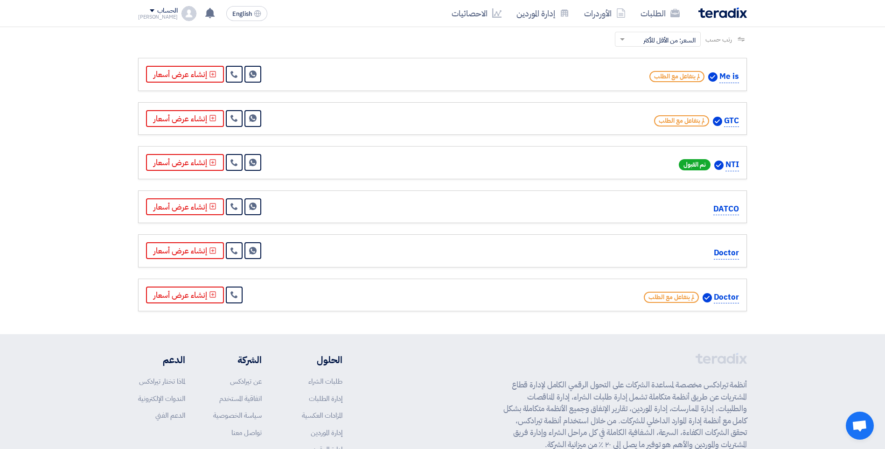
scroll to position [93, 0]
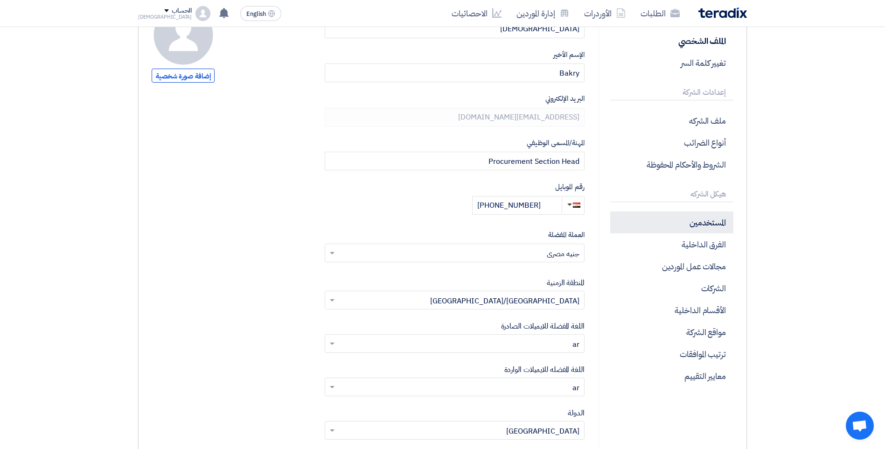
scroll to position [93, 0]
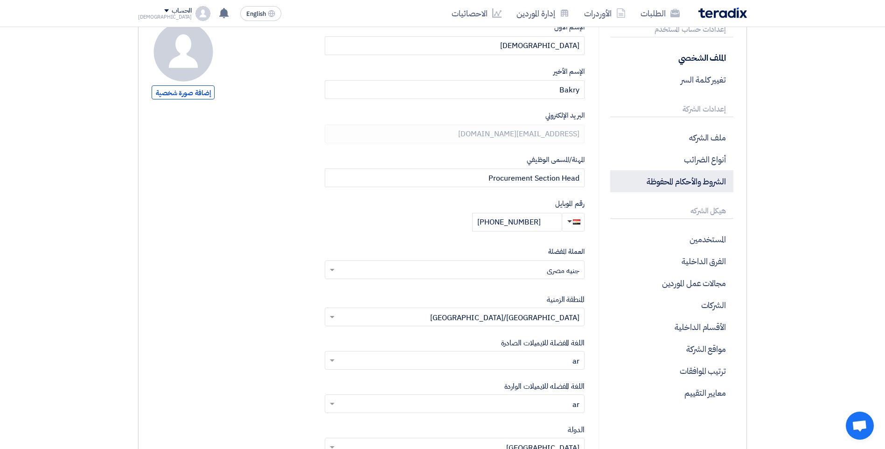
click at [707, 188] on p "الشروط والأحكام المحفوظة" at bounding box center [671, 181] width 123 height 22
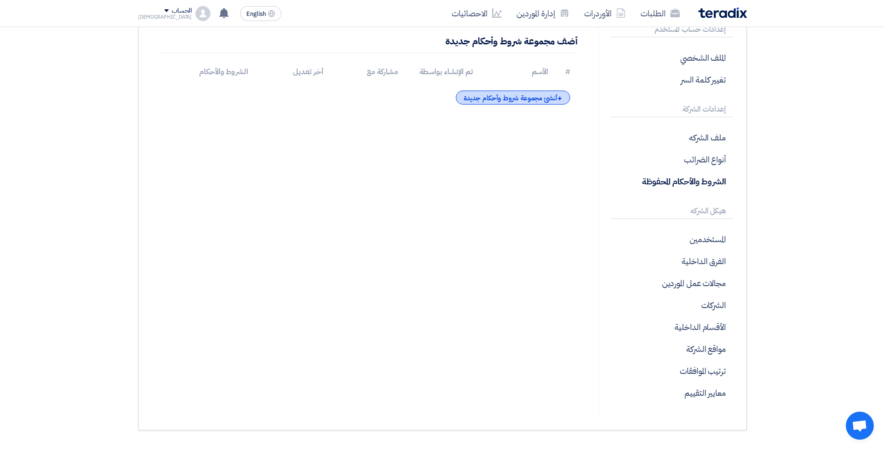
click at [509, 97] on div "+ أنشئ مجموعة شروط وأحكام جديدة" at bounding box center [513, 97] width 114 height 14
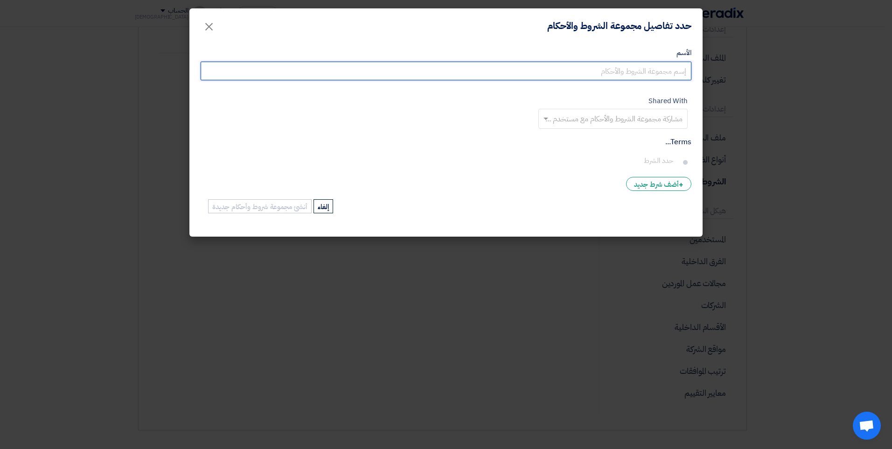
click at [622, 67] on input "الأسم" at bounding box center [446, 71] width 491 height 19
type input "a"
type input "شروط مصر للاسمنت"
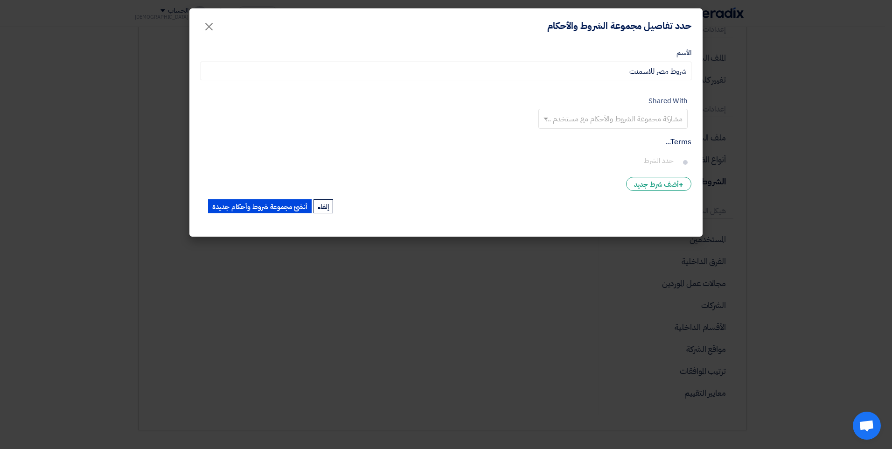
click at [578, 120] on input "text" at bounding box center [612, 119] width 140 height 15
click at [611, 139] on div "[PERSON_NAME]" at bounding box center [613, 138] width 148 height 19
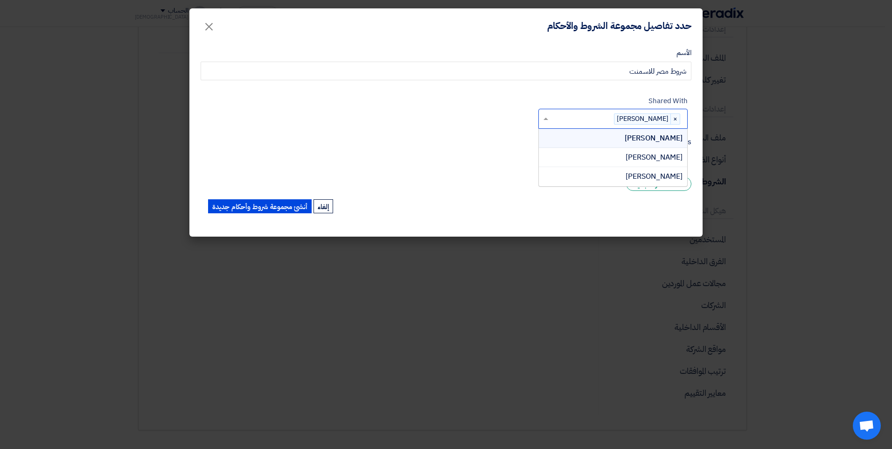
click at [595, 124] on input "text" at bounding box center [581, 119] width 63 height 15
click at [626, 159] on div "[PERSON_NAME]" at bounding box center [613, 157] width 148 height 19
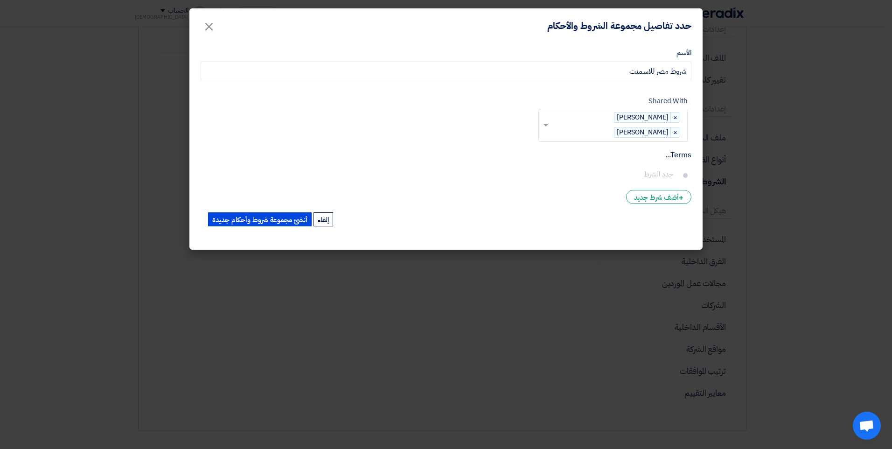
click at [571, 129] on input "text" at bounding box center [581, 132] width 63 height 15
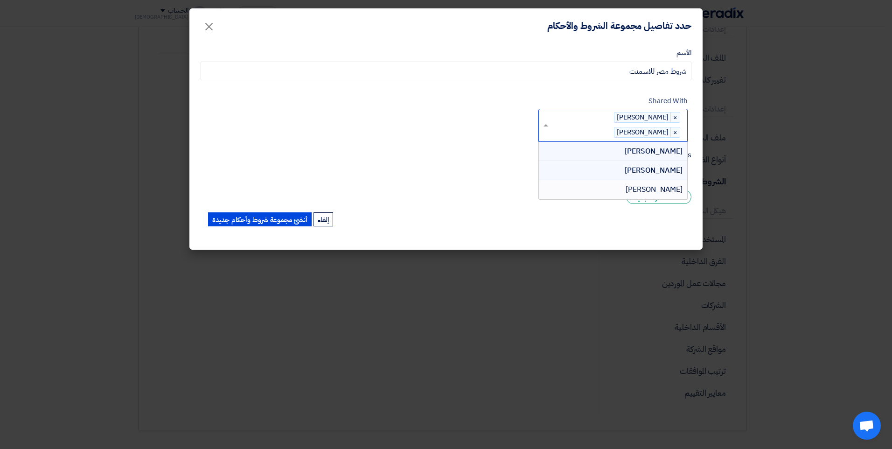
click at [650, 199] on div "[PERSON_NAME]" at bounding box center [613, 189] width 148 height 19
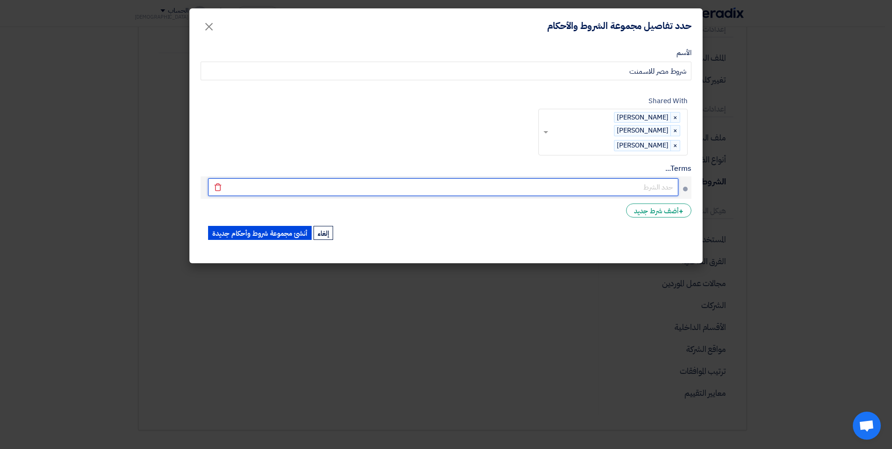
click at [665, 178] on input "text" at bounding box center [443, 187] width 470 height 18
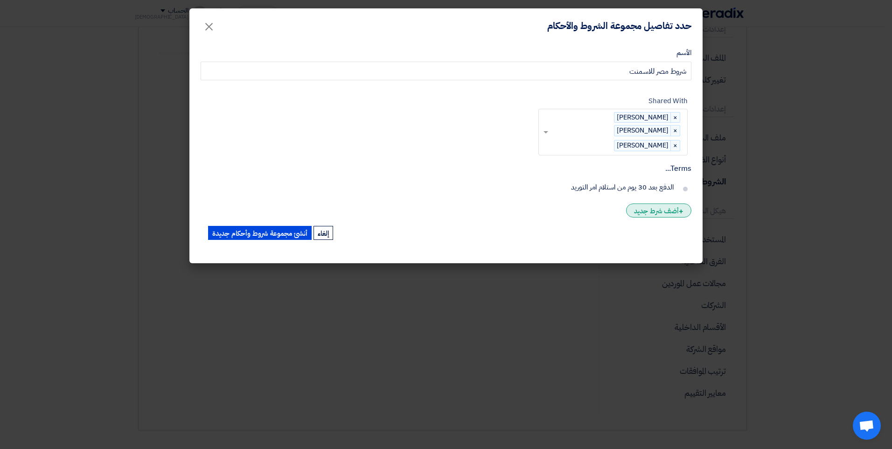
click at [659, 203] on div "+ أضف شرط جديد" at bounding box center [658, 210] width 65 height 14
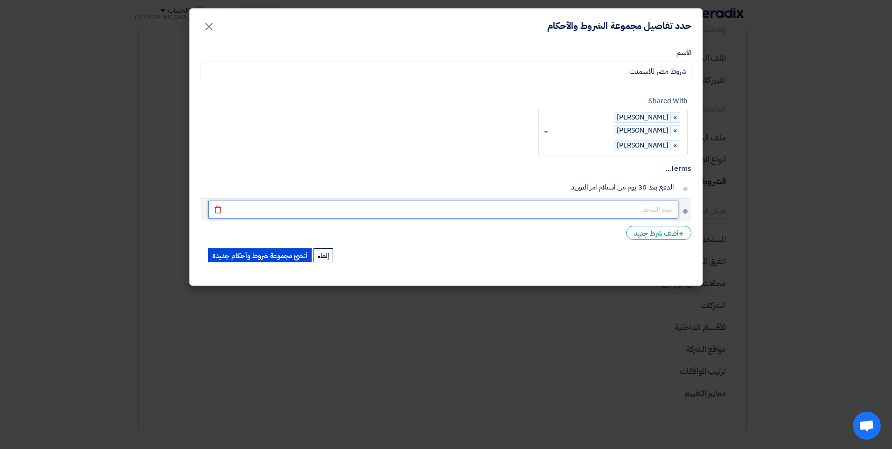
click at [647, 202] on input "text" at bounding box center [443, 210] width 470 height 18
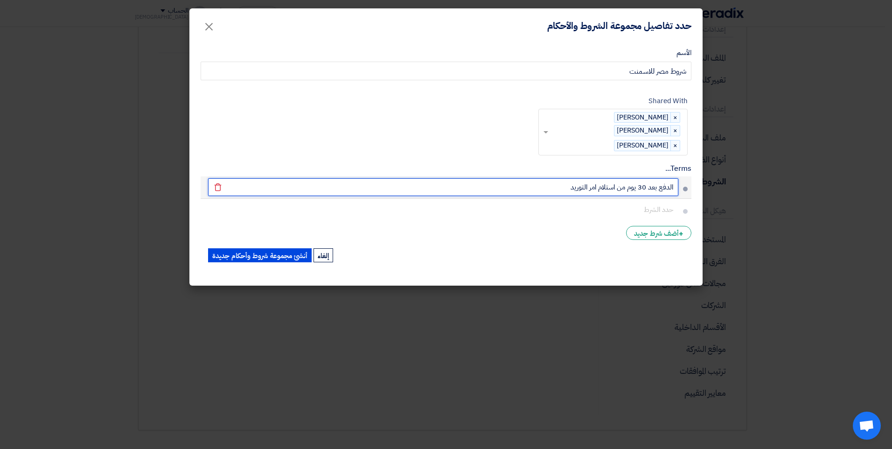
click at [566, 178] on input "الدفع بعد 30 يوم من استلام امر التوريد" at bounding box center [443, 187] width 470 height 18
type input "الدفع بعد 30 يوم من التوريد"
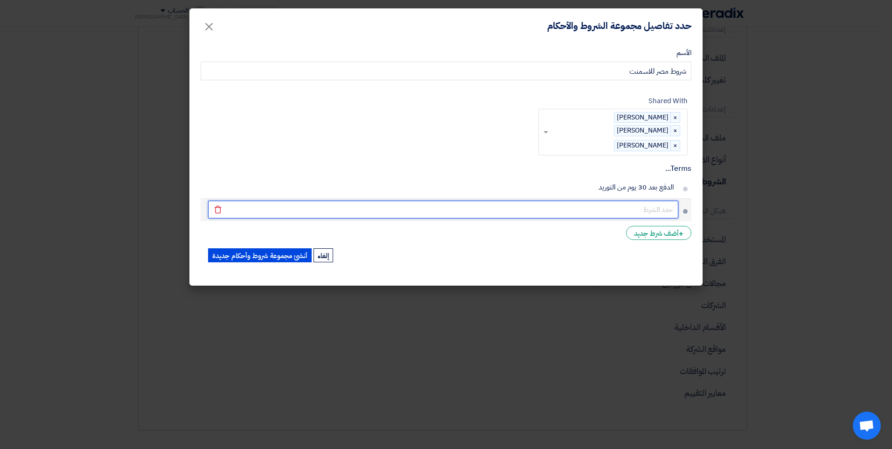
click at [635, 201] on input "text" at bounding box center [443, 210] width 470 height 18
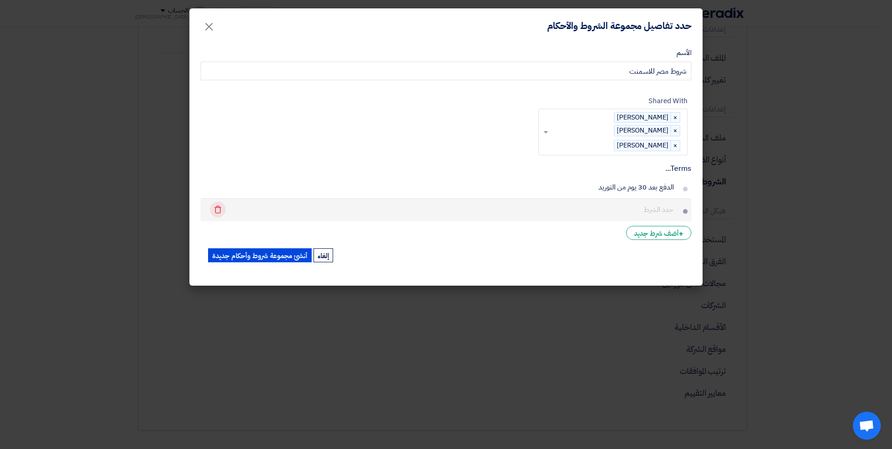
click at [220, 205] on use at bounding box center [218, 209] width 7 height 8
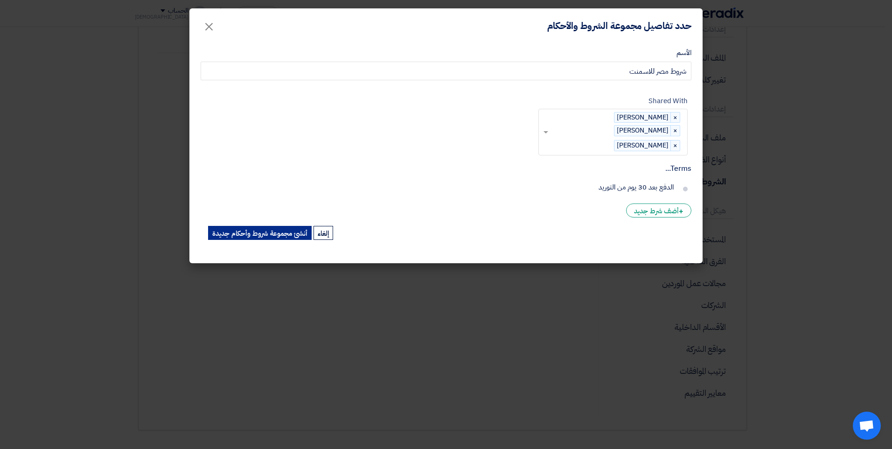
click at [303, 226] on button "أنشئ مجموعة شروط وأحكام جديدة" at bounding box center [260, 233] width 104 height 14
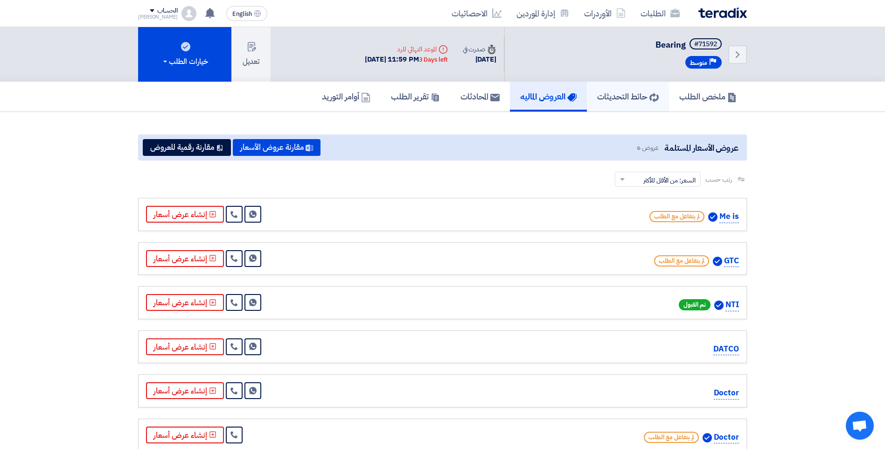
click at [604, 100] on h5 "حائط التحديثات" at bounding box center [628, 96] width 62 height 11
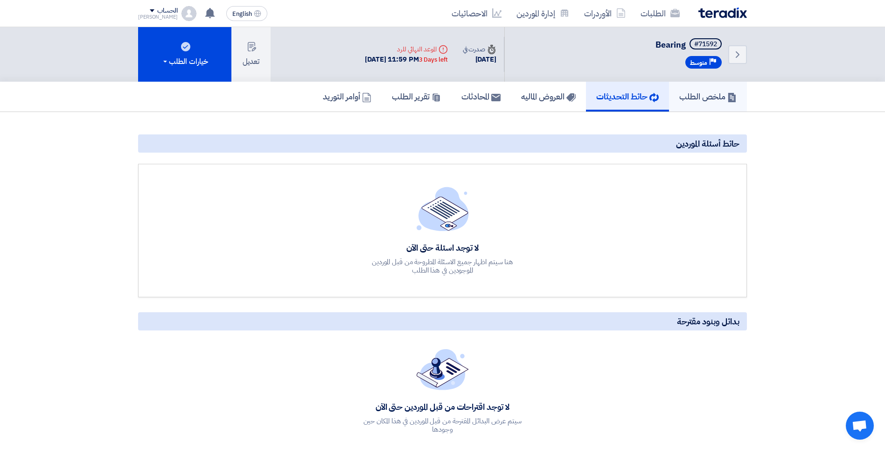
click at [696, 99] on h5 "ملخص الطلب" at bounding box center [707, 96] width 57 height 11
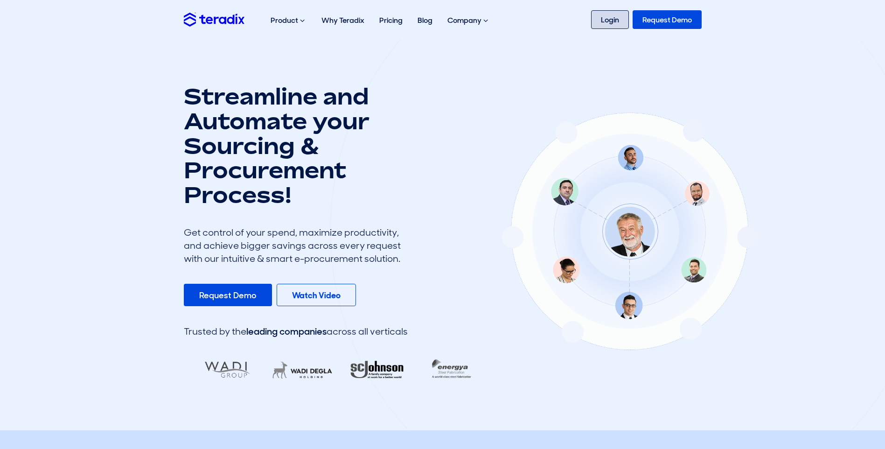
click at [603, 22] on link "Login" at bounding box center [610, 19] width 38 height 19
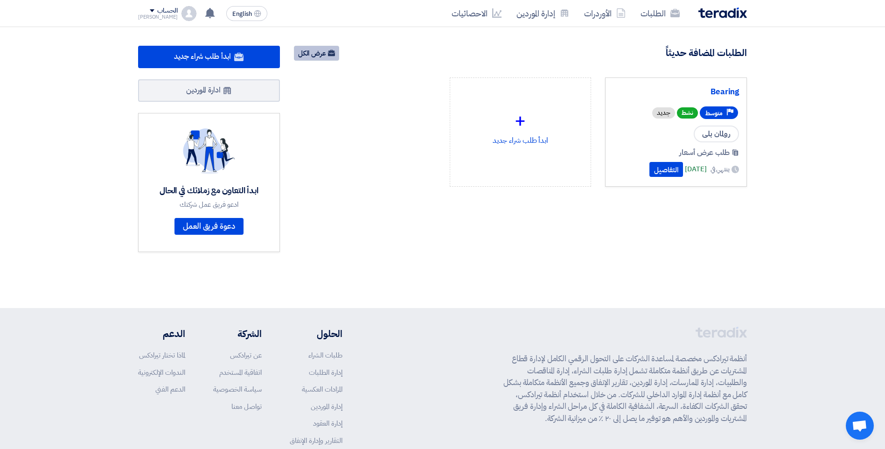
click at [304, 56] on link "عرض الكل" at bounding box center [316, 53] width 45 height 15
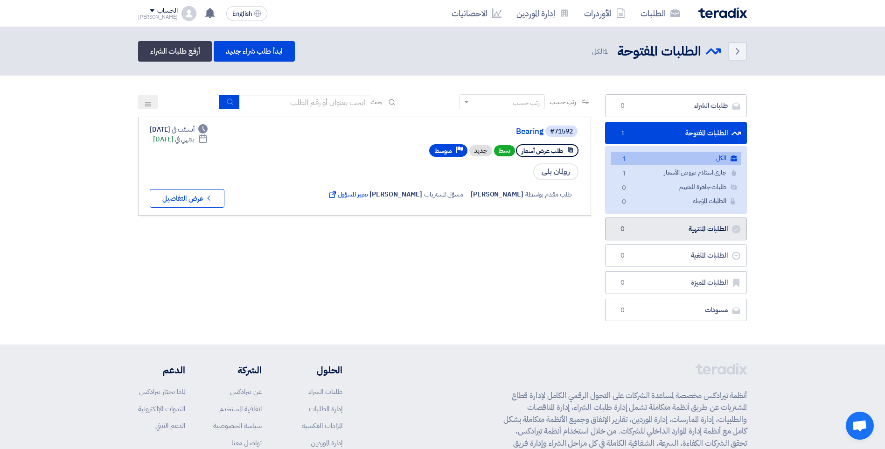
click at [657, 236] on link "الطلبات المنتهية الطلبات المنتهية 0" at bounding box center [676, 228] width 142 height 23
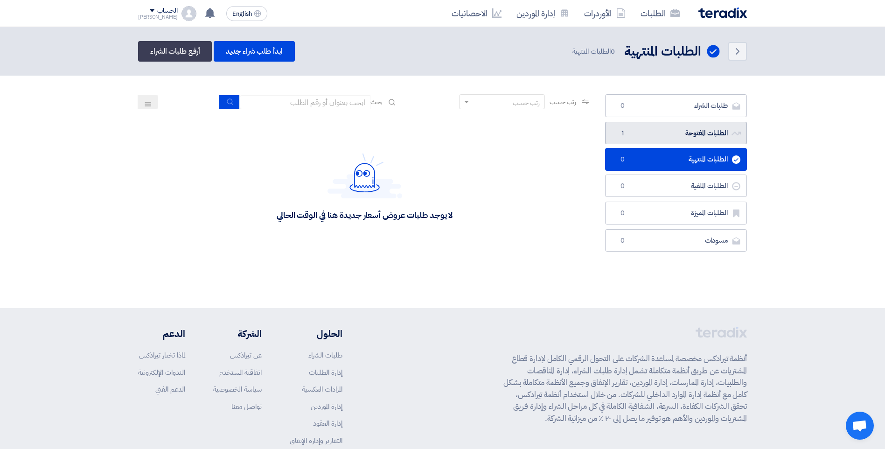
click at [678, 138] on link "الطلبات المفتوحة الطلبات المفتوحة 1" at bounding box center [676, 133] width 142 height 23
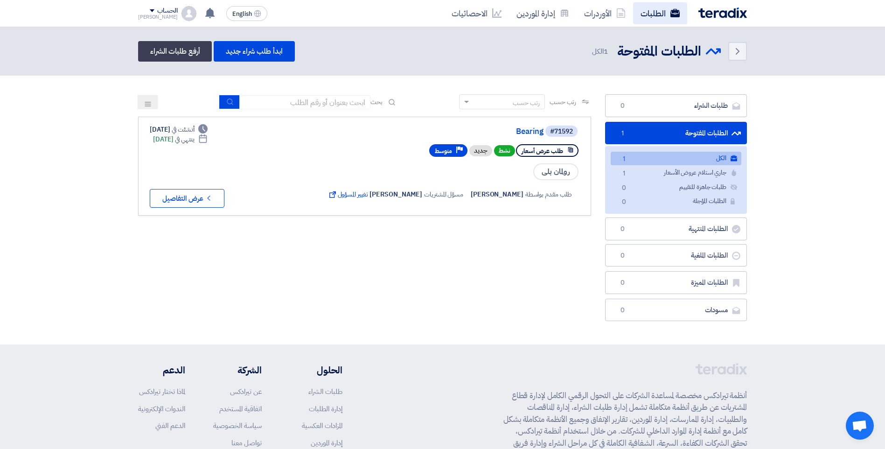
click at [661, 10] on link "الطلبات" at bounding box center [660, 13] width 54 height 22
click at [601, 10] on link "الأوردرات" at bounding box center [604, 13] width 56 height 22
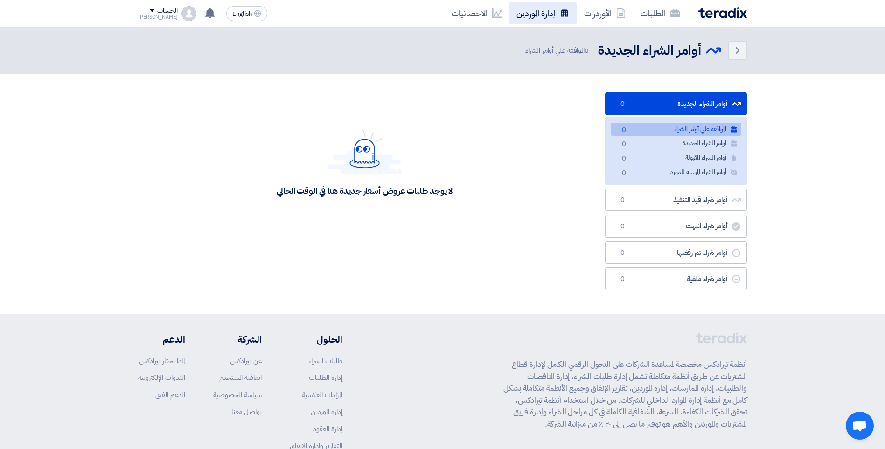
click at [533, 15] on link "إدارة الموردين" at bounding box center [543, 13] width 68 height 22
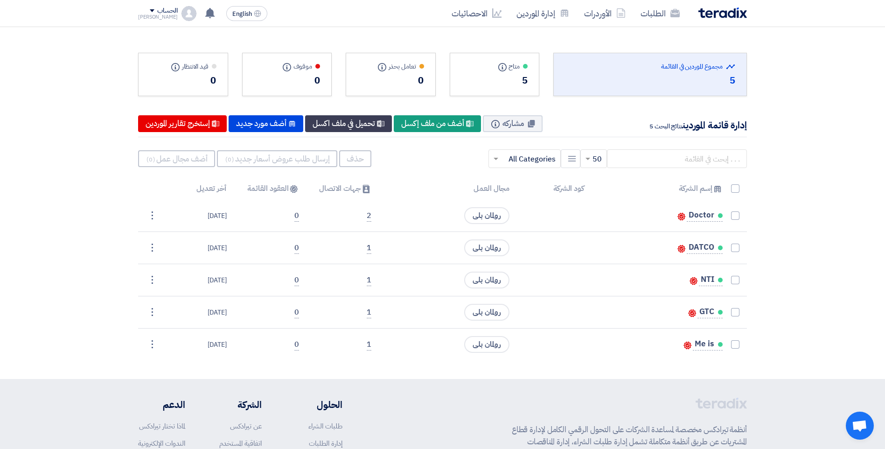
click at [157, 13] on div "الحساب" at bounding box center [167, 11] width 20 height 8
click at [804, 205] on section "Total Suppliers in this list مجموع الموردين في القائمة 5 متاح Info" at bounding box center [442, 203] width 885 height 352
click at [647, 16] on link "الطلبات" at bounding box center [660, 13] width 54 height 22
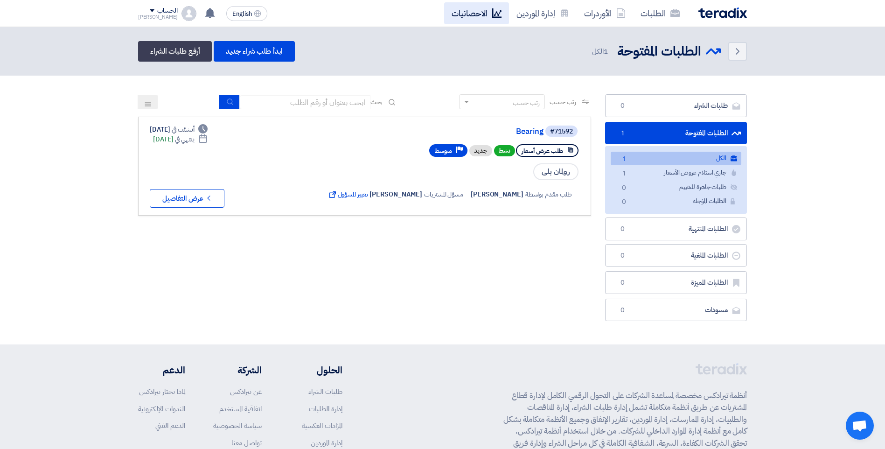
click at [478, 10] on link "الاحصائيات" at bounding box center [476, 13] width 65 height 22
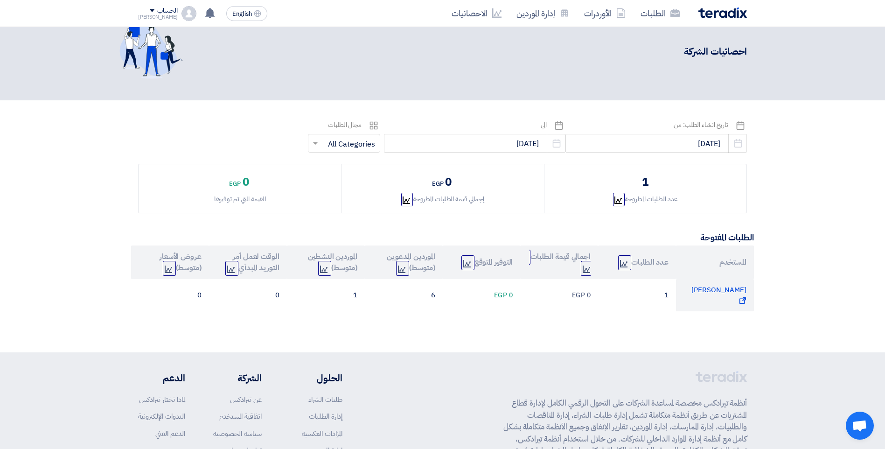
scroll to position [2, 0]
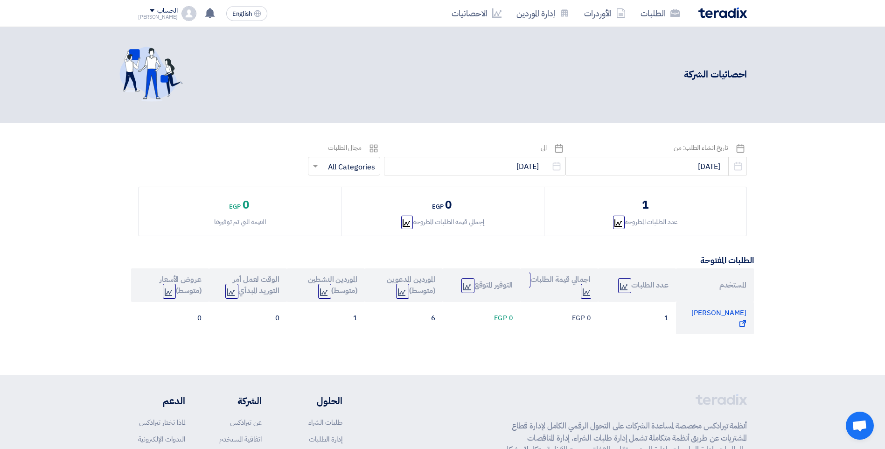
click at [320, 162] on span at bounding box center [314, 165] width 12 height 11
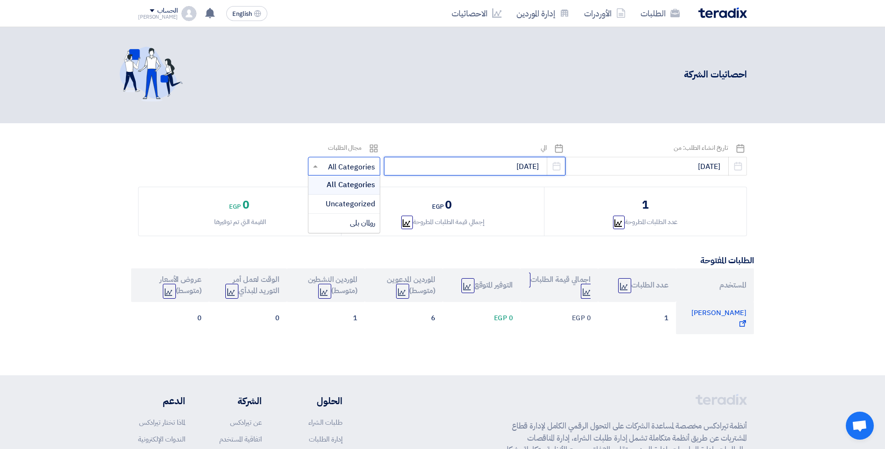
click at [499, 171] on input "[DATE]" at bounding box center [474, 166] width 181 height 19
select select "9"
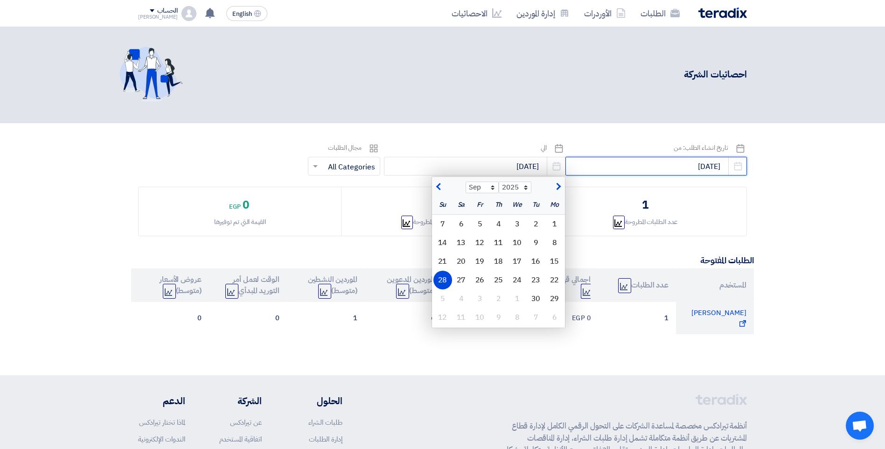
click at [671, 172] on input "[DATE]" at bounding box center [655, 166] width 181 height 19
select select "8"
select select "2025"
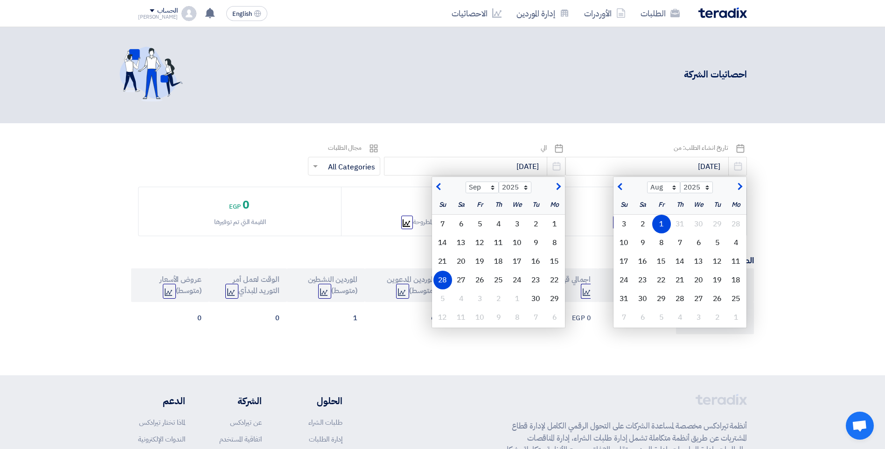
click at [823, 158] on section "Pick a date تاريخ انشاء الطلب: من [DATE] Jan Feb Mar Apr May Jun [DATE] Aug Sep…" at bounding box center [442, 248] width 885 height 251
